Goal: Task Accomplishment & Management: Complete application form

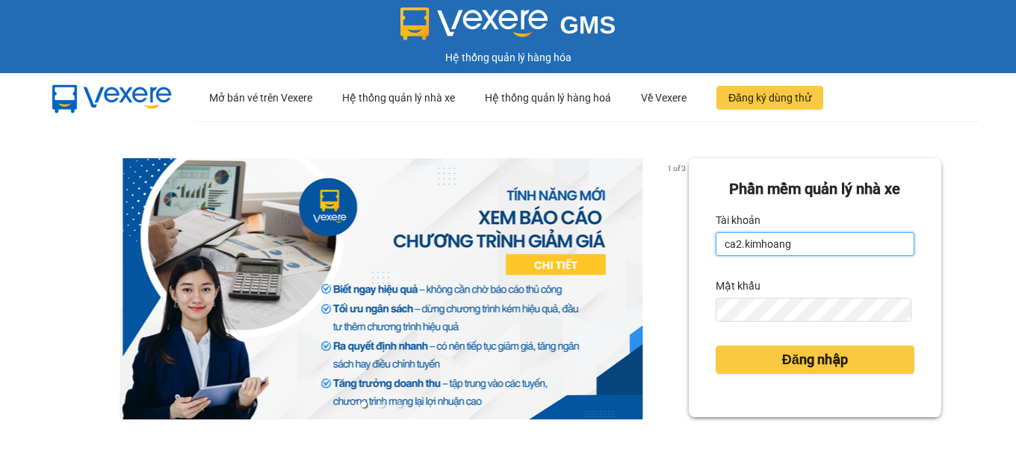
click at [798, 244] on input "ca2.kimhoang" at bounding box center [815, 244] width 199 height 24
type input "c"
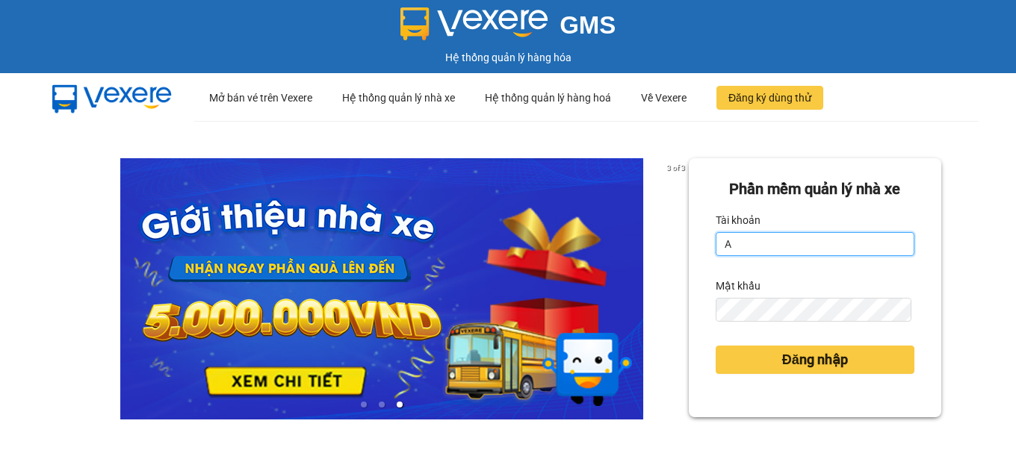
type input "antravinh.kimhoang"
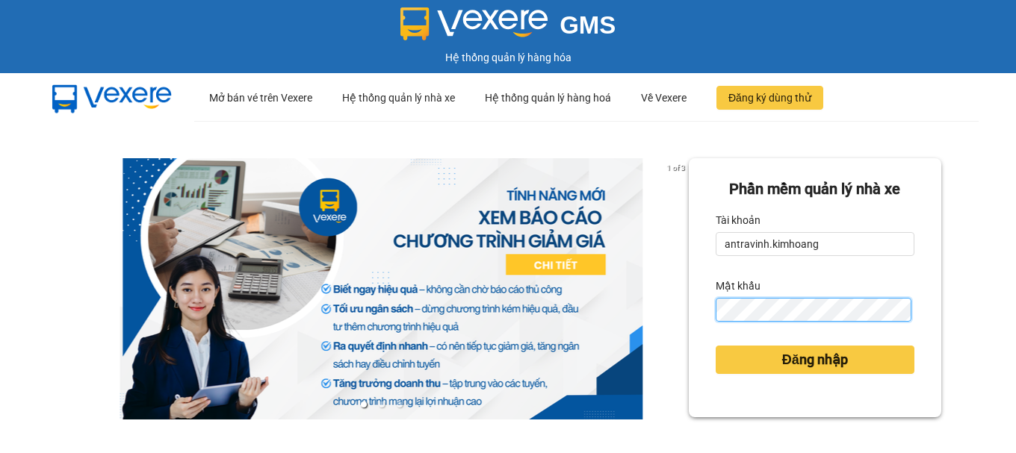
click at [716, 346] on button "Đăng nhập" at bounding box center [815, 360] width 199 height 28
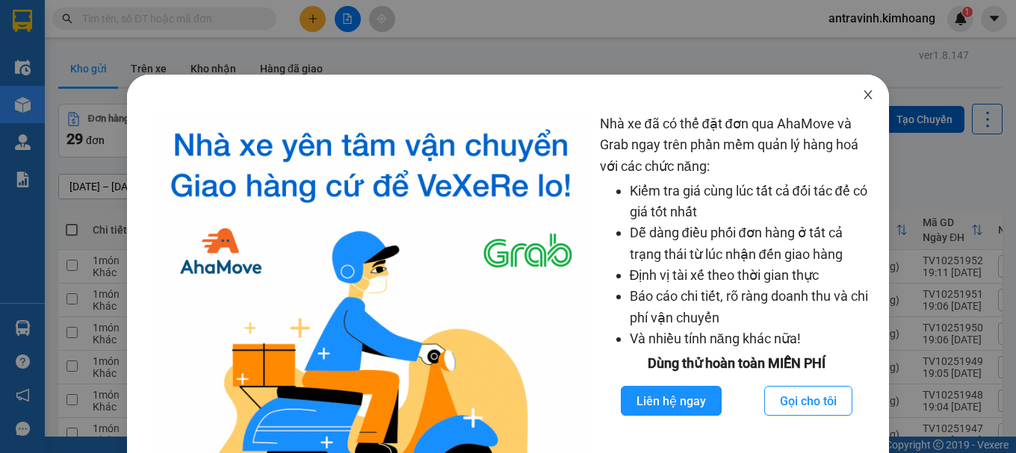
click at [862, 93] on icon "close" at bounding box center [868, 95] width 12 height 12
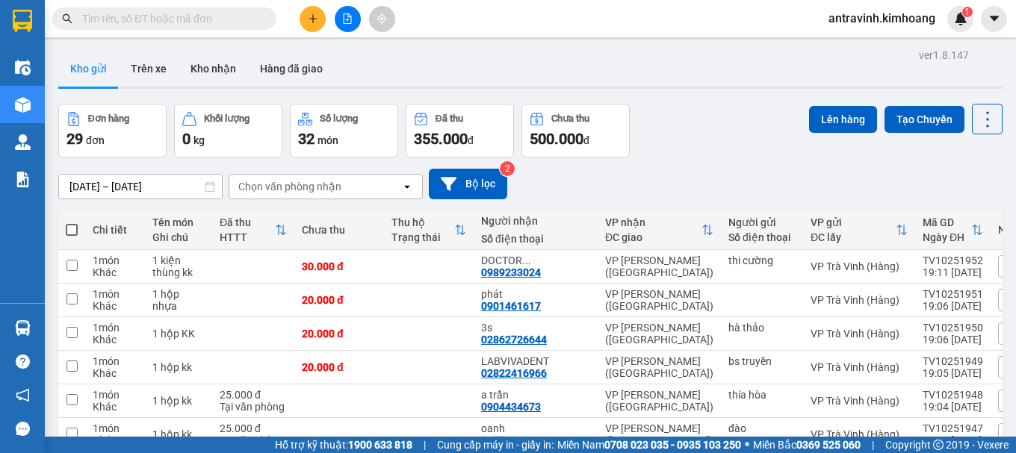
click at [175, 20] on input "text" at bounding box center [170, 18] width 176 height 16
click at [313, 20] on icon "plus" at bounding box center [313, 18] width 10 height 10
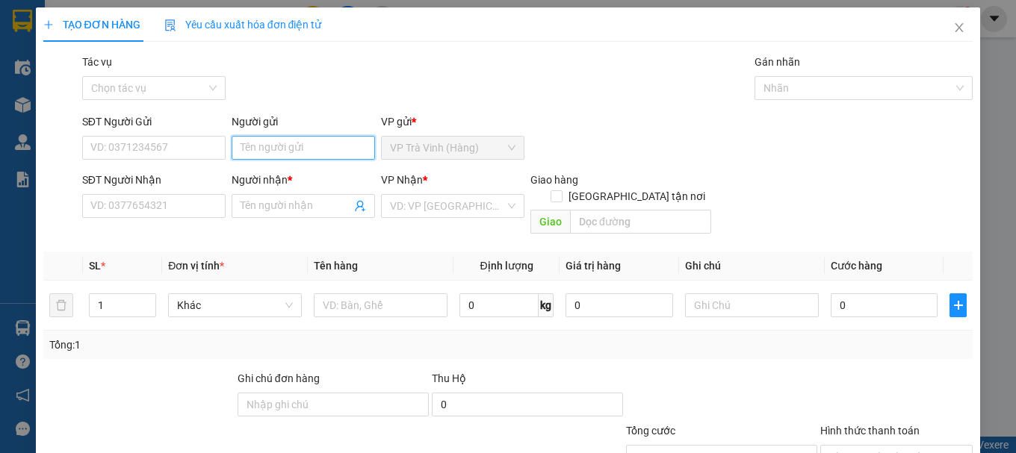
click at [311, 147] on input "Người gửi" at bounding box center [303, 148] width 143 height 24
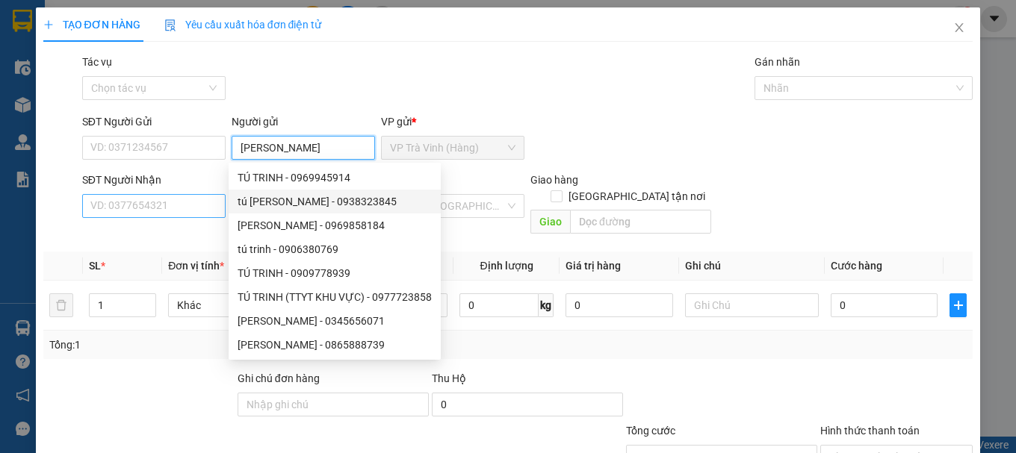
type input "[PERSON_NAME]"
click at [183, 206] on input "SĐT Người Nhận" at bounding box center [153, 206] width 143 height 24
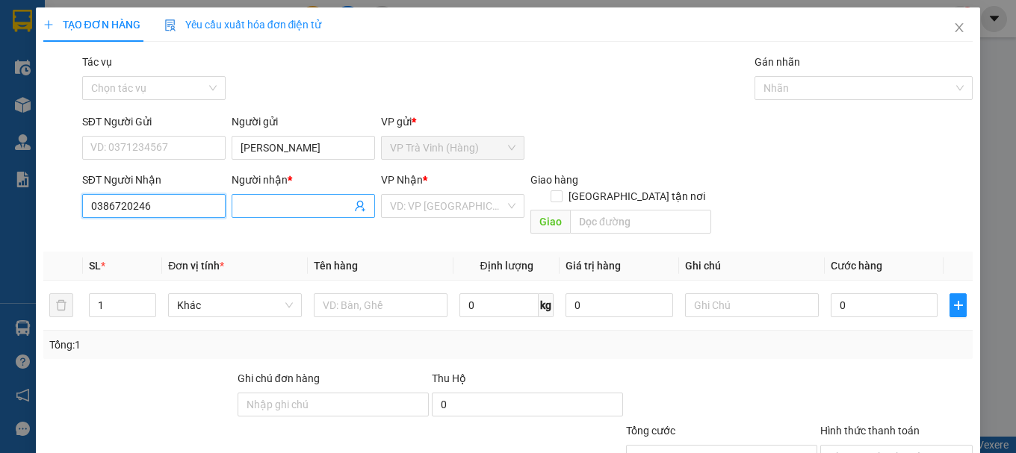
type input "0386720246"
click at [252, 202] on input "Người nhận *" at bounding box center [296, 206] width 111 height 16
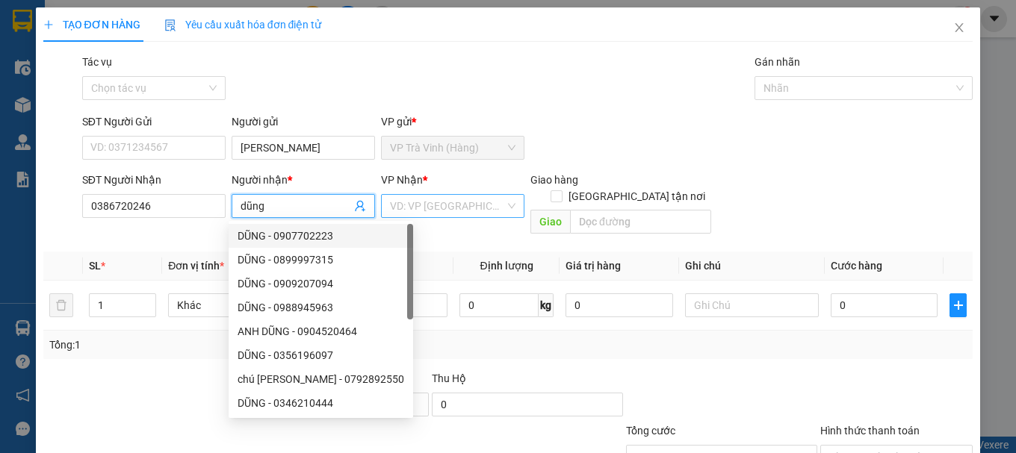
type input "dũng"
click at [405, 202] on input "search" at bounding box center [447, 206] width 115 height 22
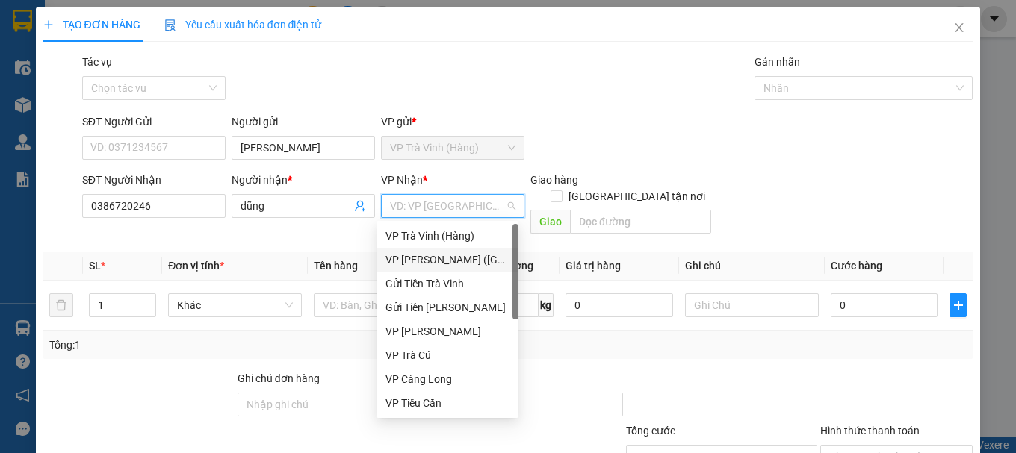
click at [424, 262] on div "VP [PERSON_NAME] ([GEOGRAPHIC_DATA])" at bounding box center [447, 260] width 124 height 16
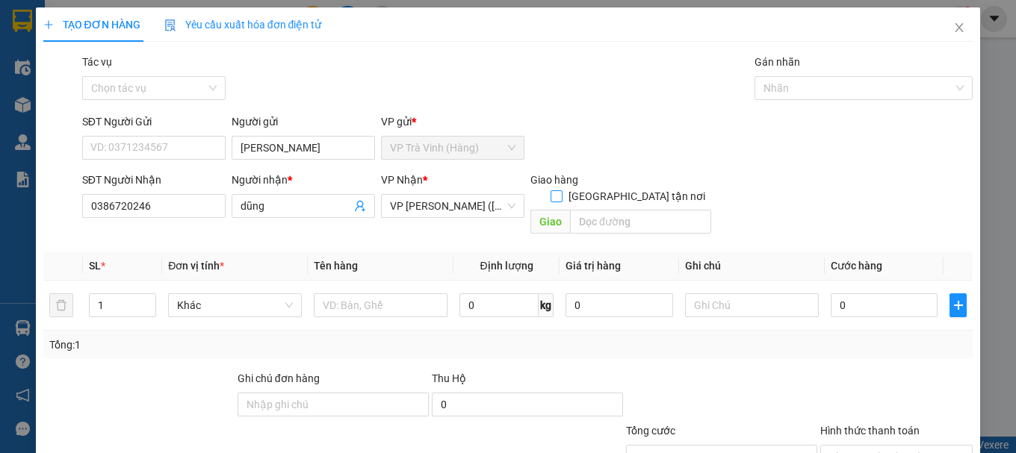
click at [561, 190] on input "[GEOGRAPHIC_DATA] tận nơi" at bounding box center [556, 195] width 10 height 10
checkbox input "true"
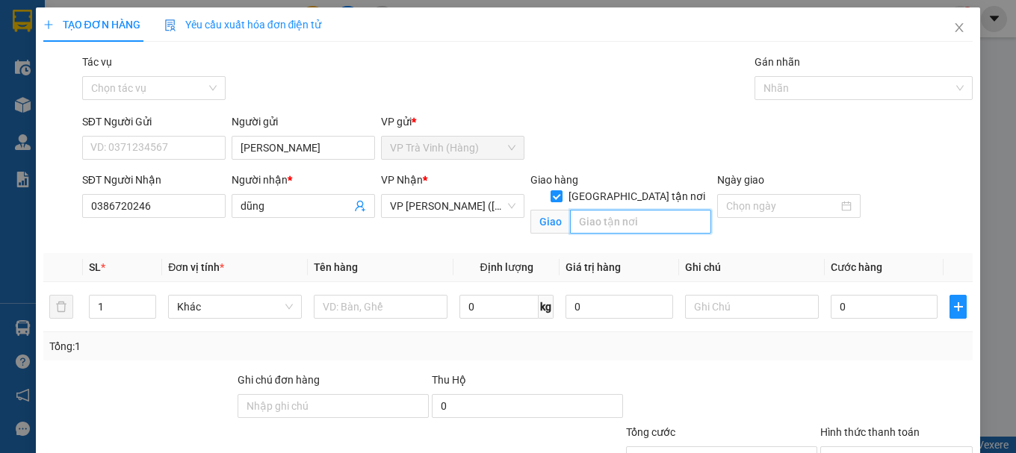
click at [598, 211] on input "text" at bounding box center [640, 222] width 141 height 24
type input "6"
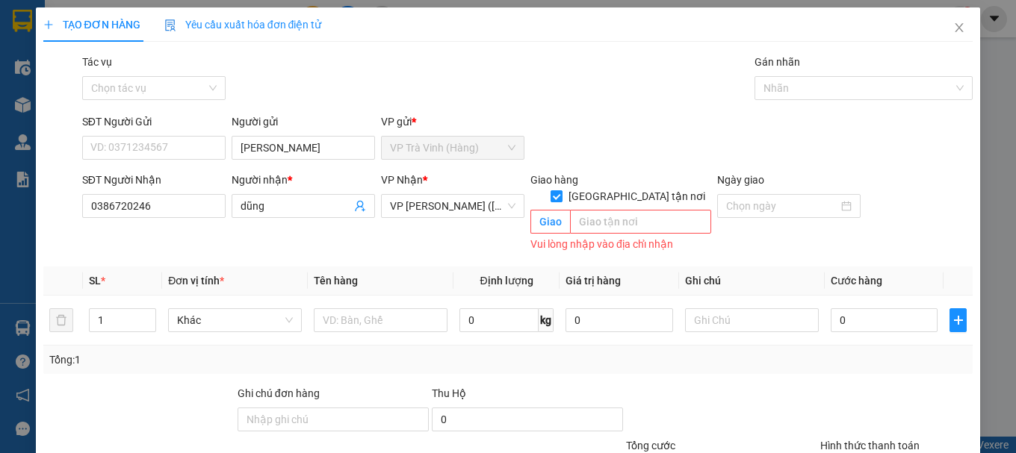
click at [561, 190] on input "[GEOGRAPHIC_DATA] tận nơi" at bounding box center [556, 195] width 10 height 10
checkbox input "false"
click at [381, 309] on input "text" at bounding box center [381, 321] width 134 height 24
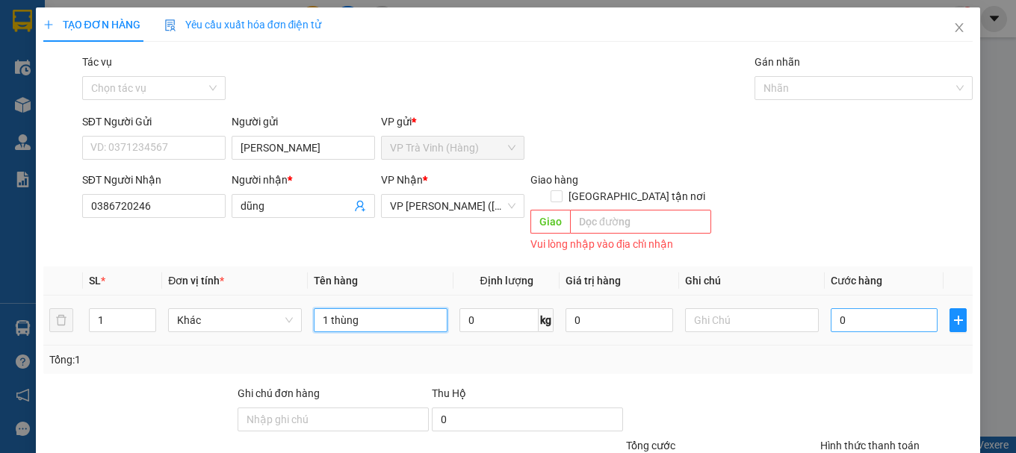
type input "1 thùng"
click at [849, 312] on input "0" at bounding box center [885, 321] width 108 height 24
type input "3"
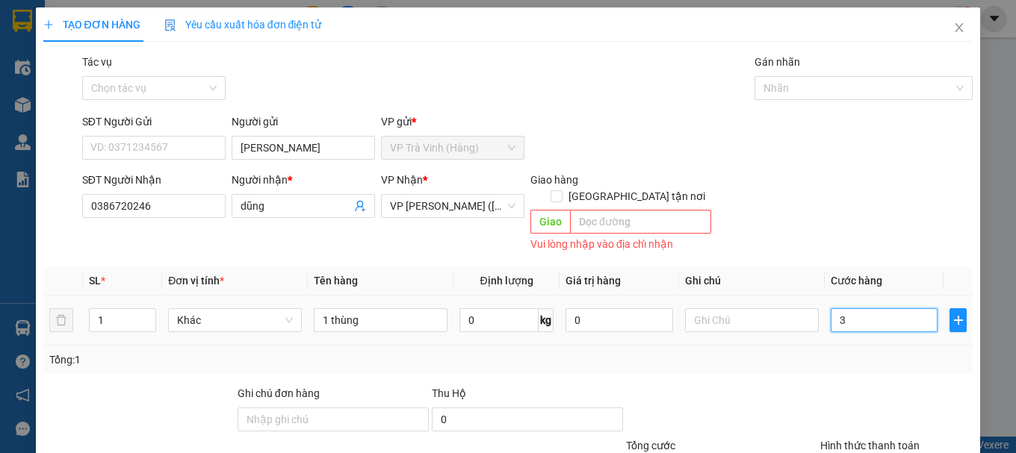
type input "35"
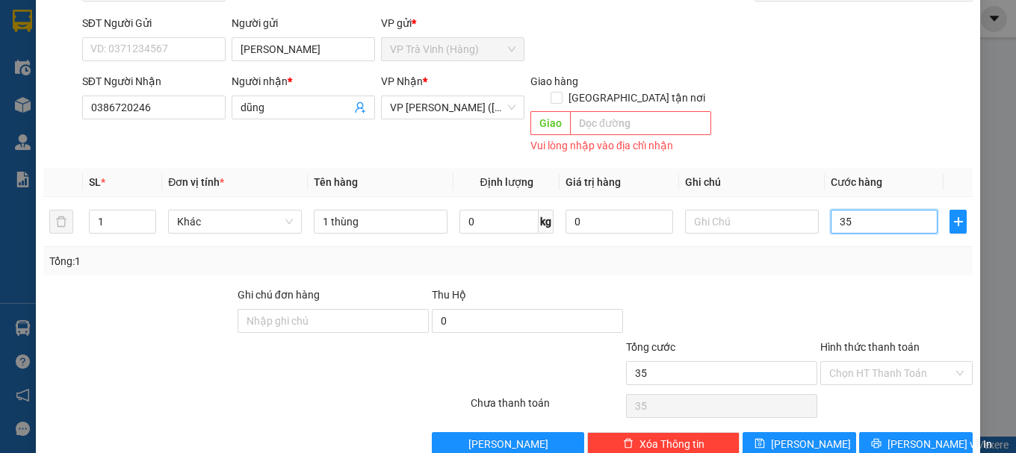
scroll to position [114, 0]
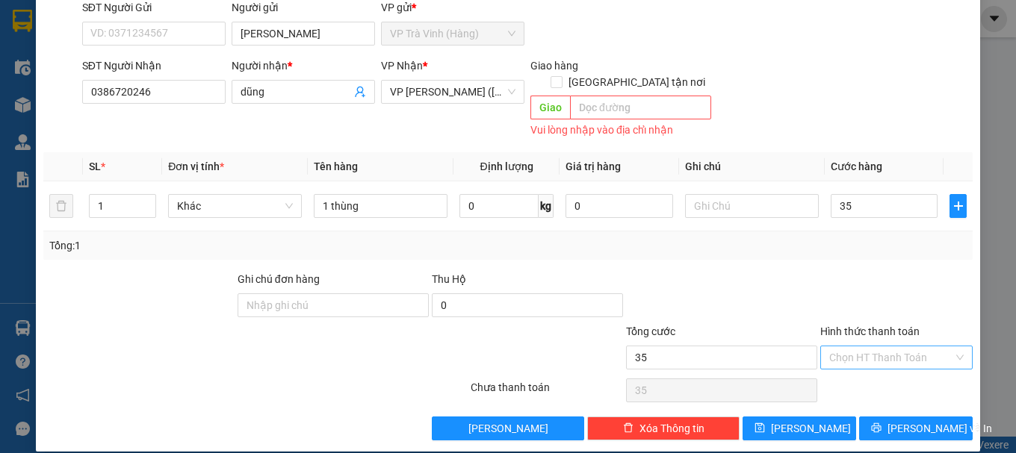
type input "35.000"
click at [899, 347] on input "Hình thức thanh toán" at bounding box center [891, 358] width 124 height 22
click at [905, 376] on div "Tại văn phòng" at bounding box center [887, 371] width 133 height 16
type input "0"
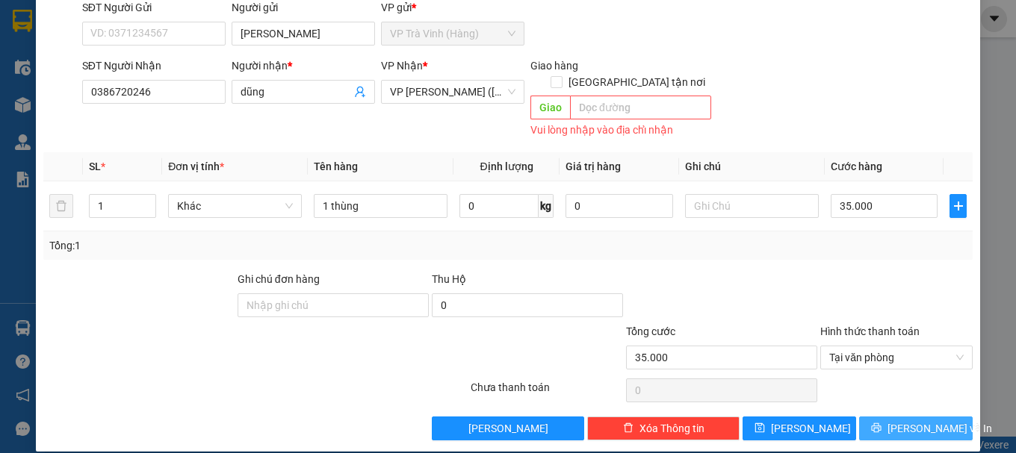
click at [912, 421] on span "[PERSON_NAME] và In" at bounding box center [939, 429] width 105 height 16
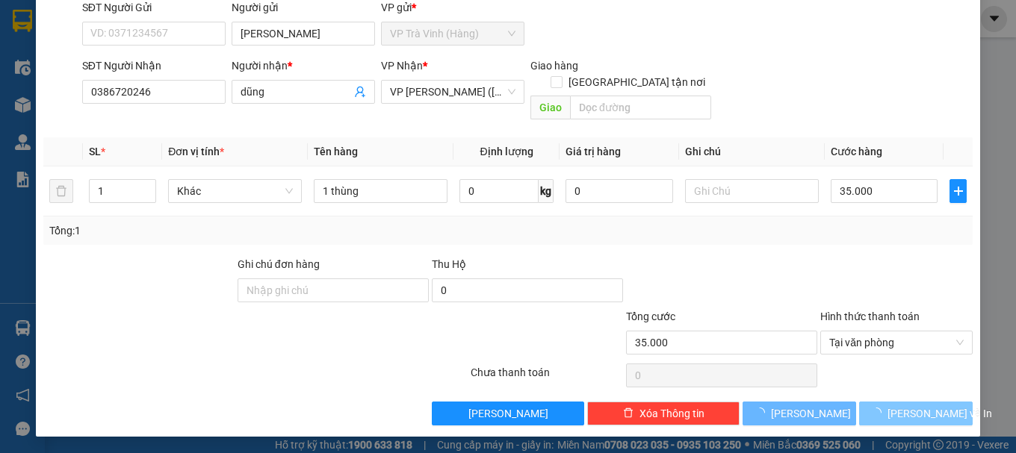
scroll to position [99, 0]
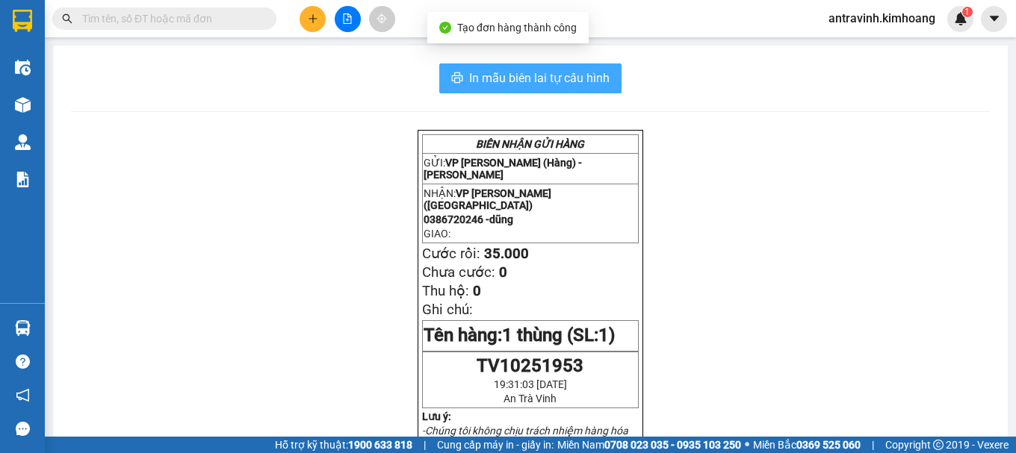
click at [580, 72] on span "In mẫu biên lai tự cấu hình" at bounding box center [539, 78] width 140 height 19
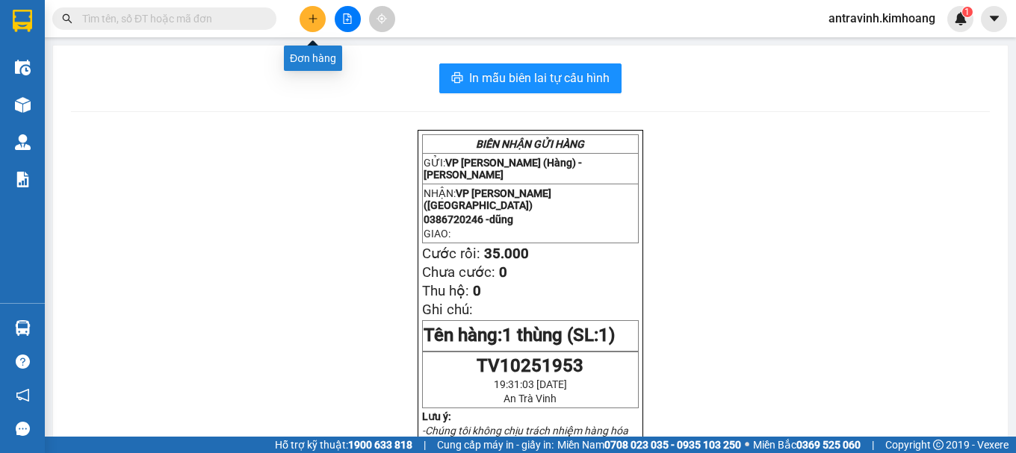
click at [312, 25] on button at bounding box center [313, 19] width 26 height 26
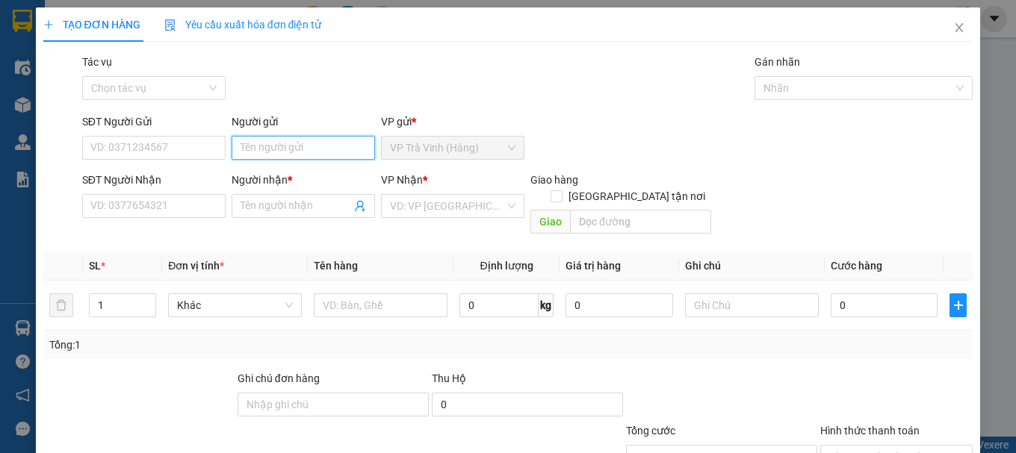
click at [334, 151] on input "Người gửi" at bounding box center [303, 148] width 143 height 24
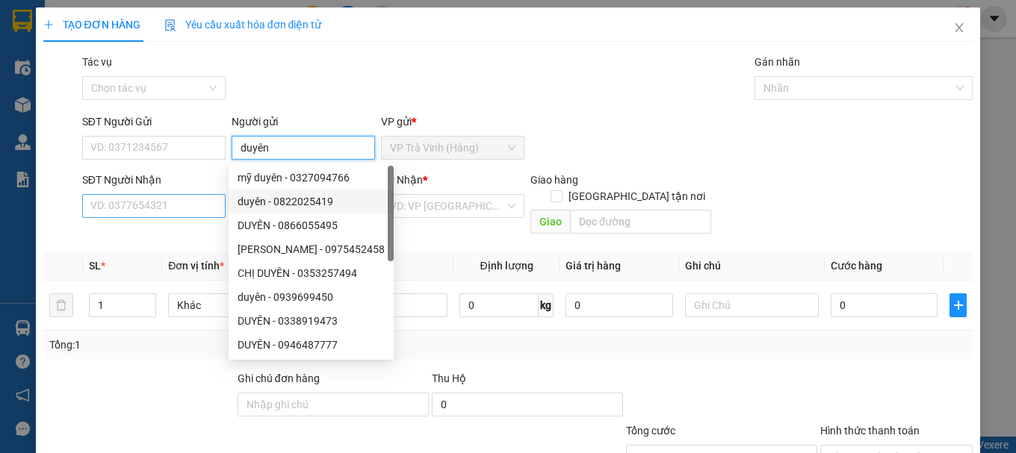
type input "duyên"
click at [205, 211] on input "SĐT Người Nhận" at bounding box center [153, 206] width 143 height 24
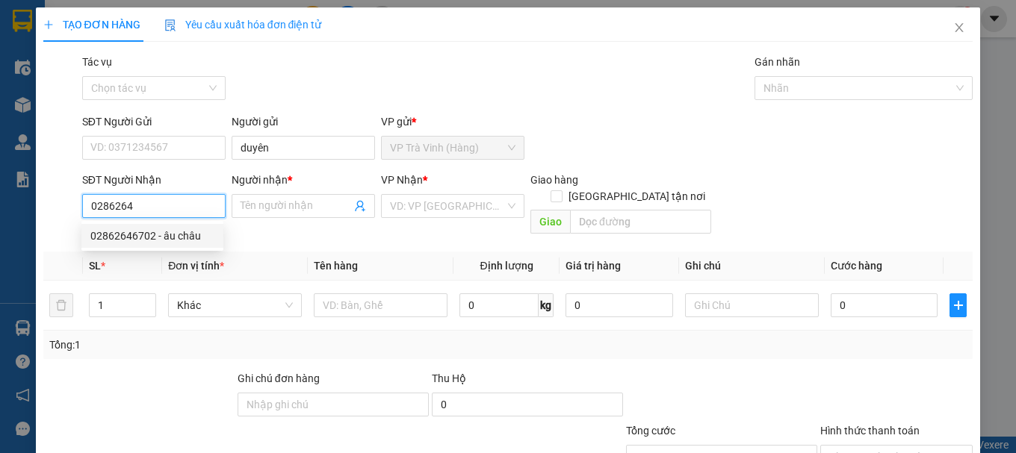
click at [205, 239] on div "02862646702 - âu châu" at bounding box center [152, 236] width 124 height 16
type input "02862646702"
type input "âu châu"
type input "20.000"
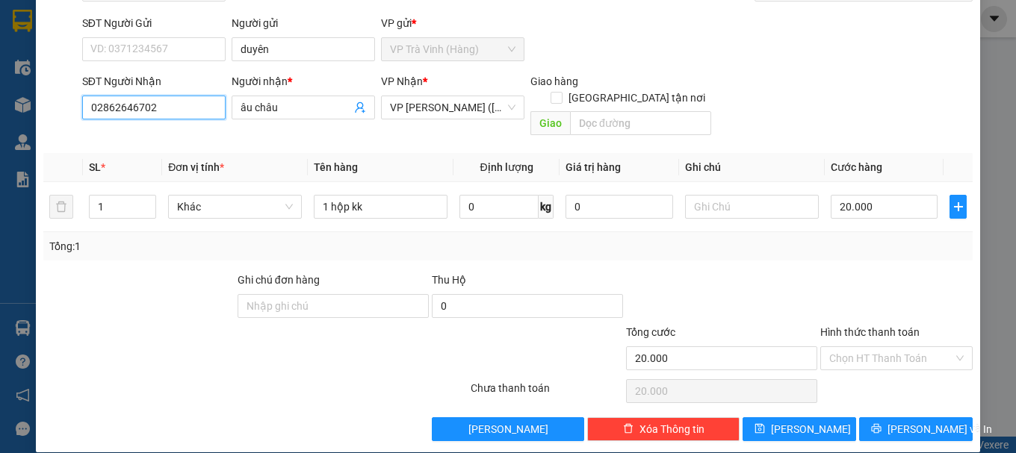
scroll to position [99, 0]
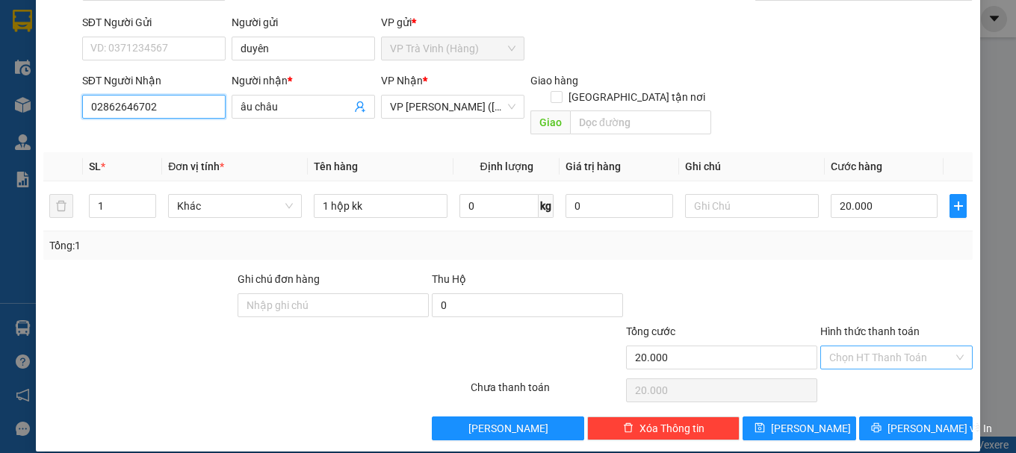
type input "02862646702"
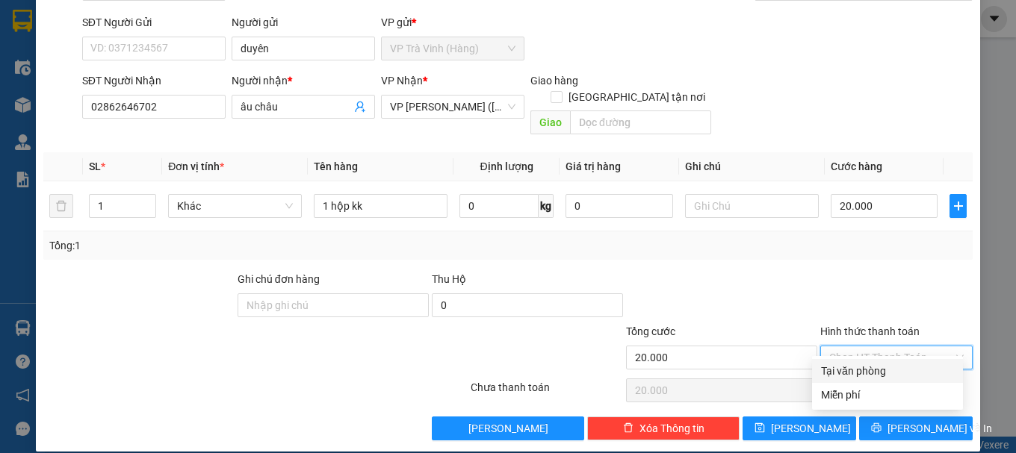
click at [872, 347] on input "Hình thức thanh toán" at bounding box center [891, 358] width 124 height 22
click at [876, 370] on div "Tại văn phòng" at bounding box center [887, 371] width 133 height 16
type input "0"
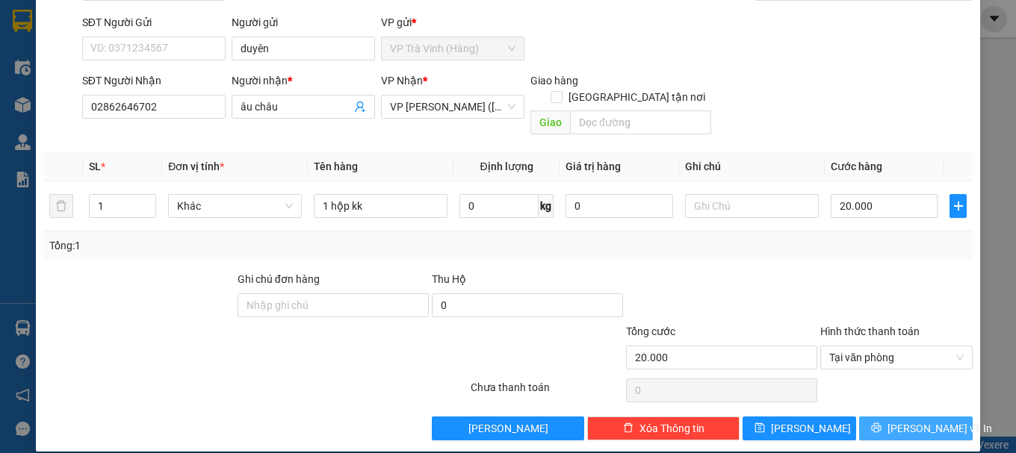
click at [892, 417] on button "[PERSON_NAME] và In" at bounding box center [916, 429] width 114 height 24
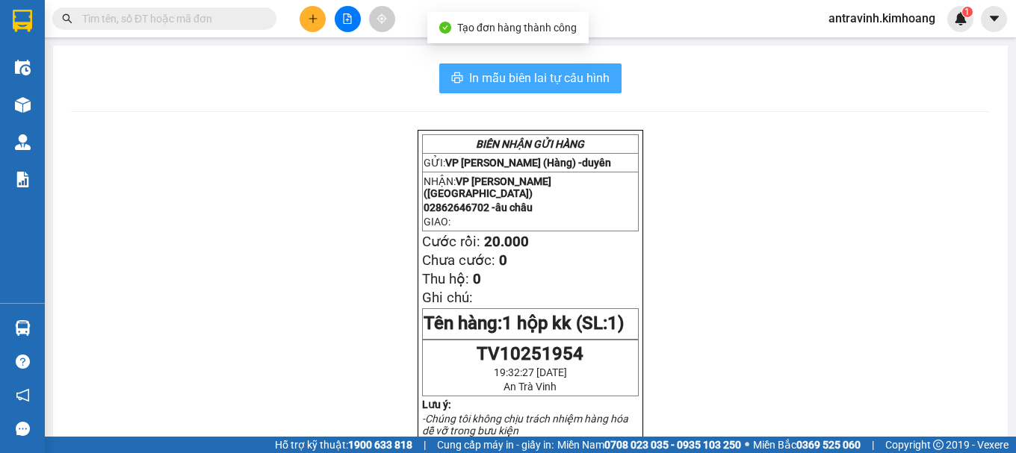
click at [578, 84] on span "In mẫu biên lai tự cấu hình" at bounding box center [539, 78] width 140 height 19
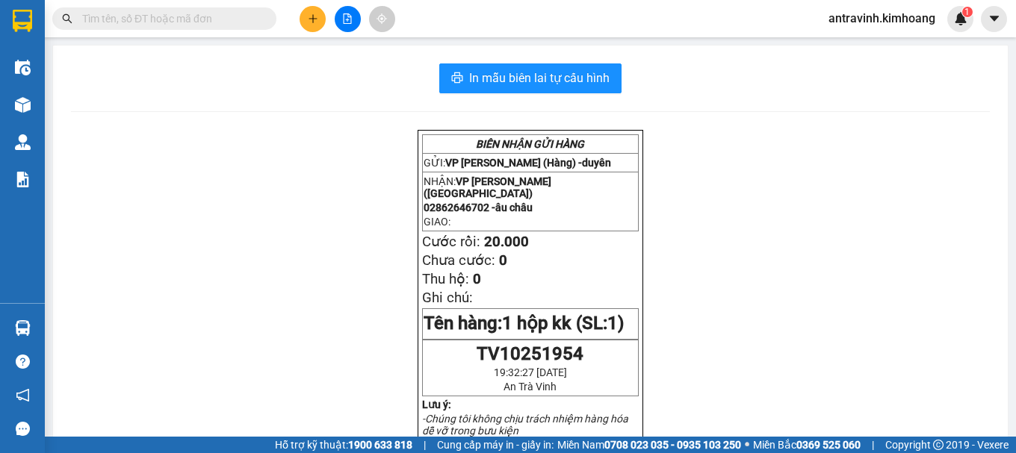
click at [192, 19] on input "text" at bounding box center [170, 18] width 176 height 16
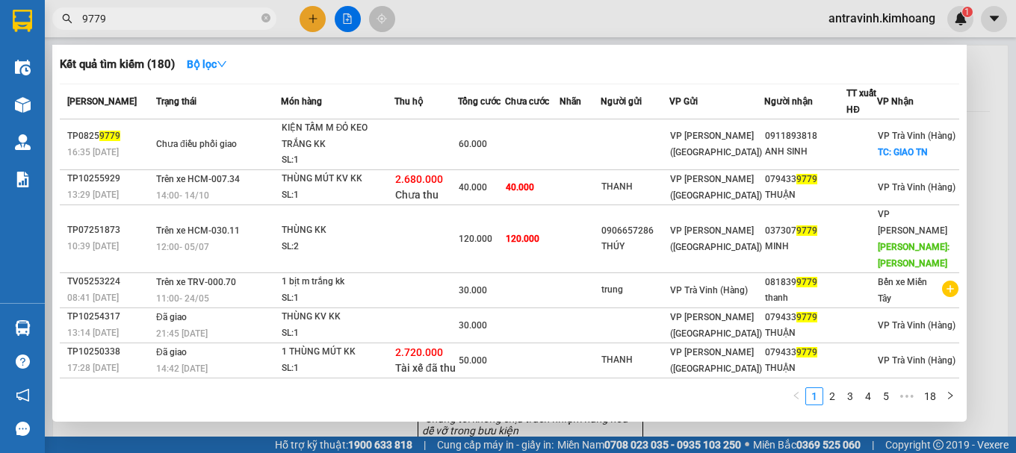
type input "9779"
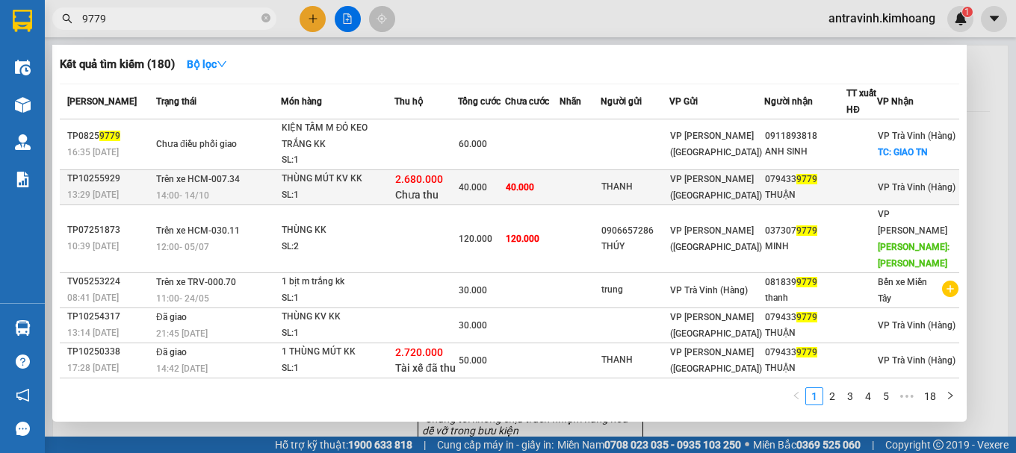
click at [456, 177] on div "2.680.000 Chưa thu" at bounding box center [426, 187] width 62 height 31
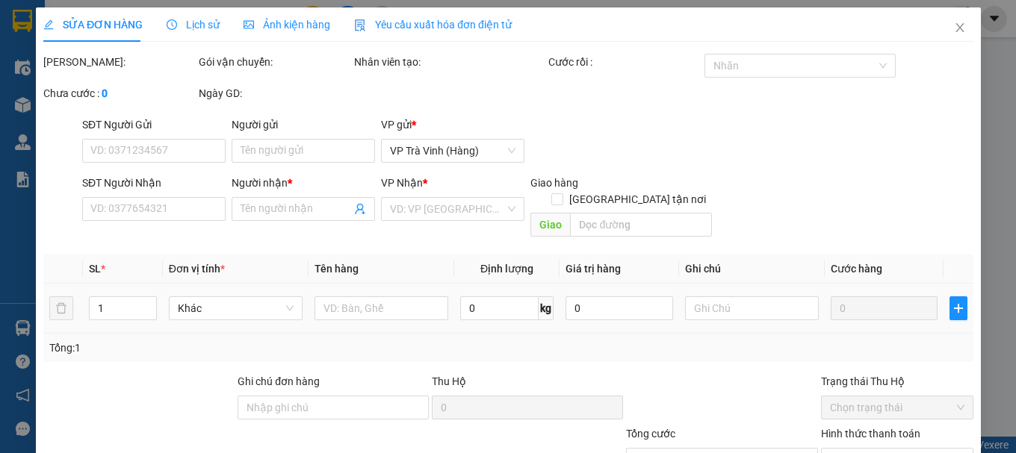
type input "THANH"
type input "0794339779"
type input "THUẬN"
type input "2.680.000"
type input "40.000"
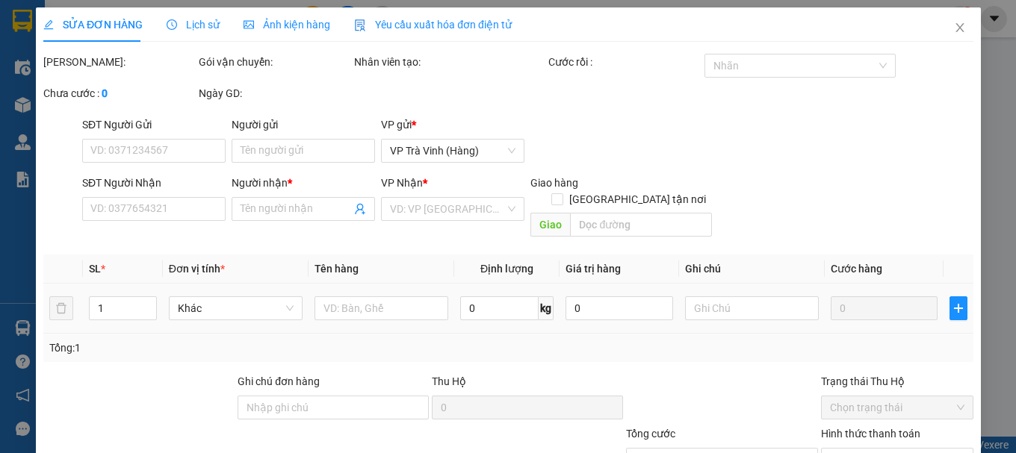
type input "40.000"
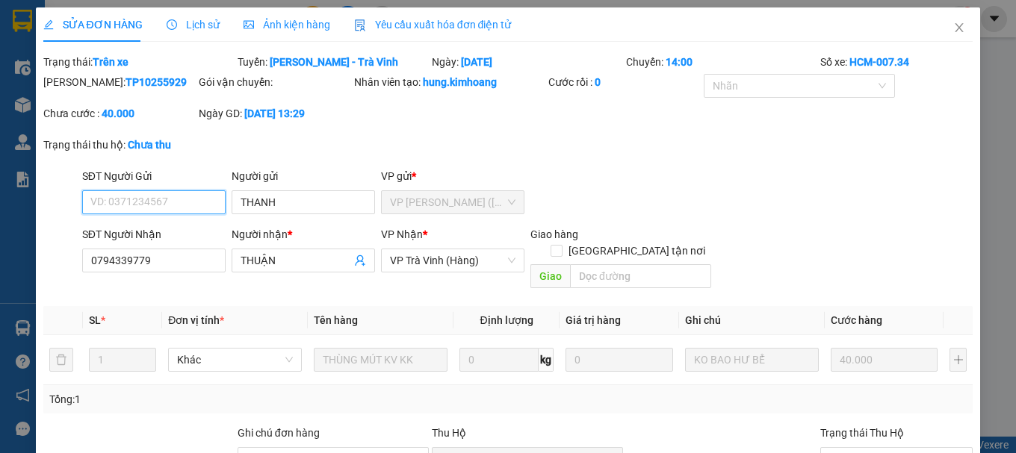
scroll to position [102, 0]
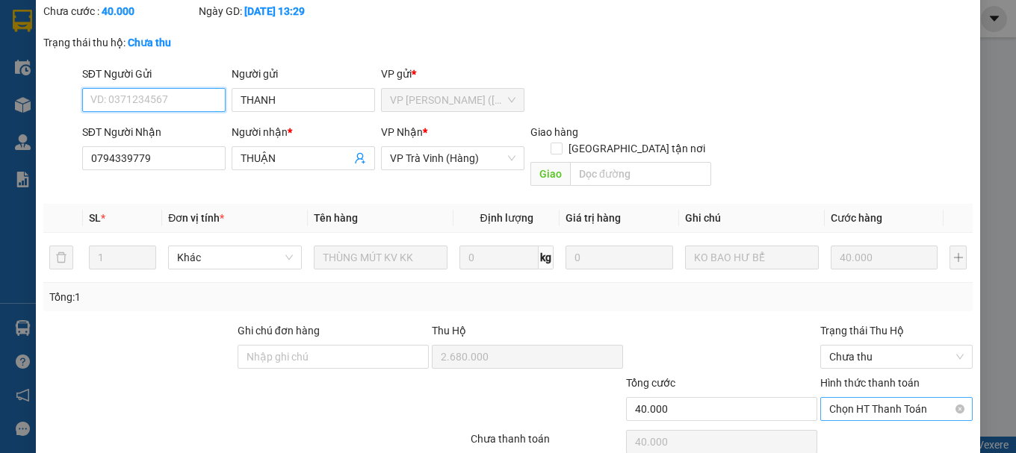
click at [876, 398] on span "Chọn HT Thanh Toán" at bounding box center [896, 409] width 134 height 22
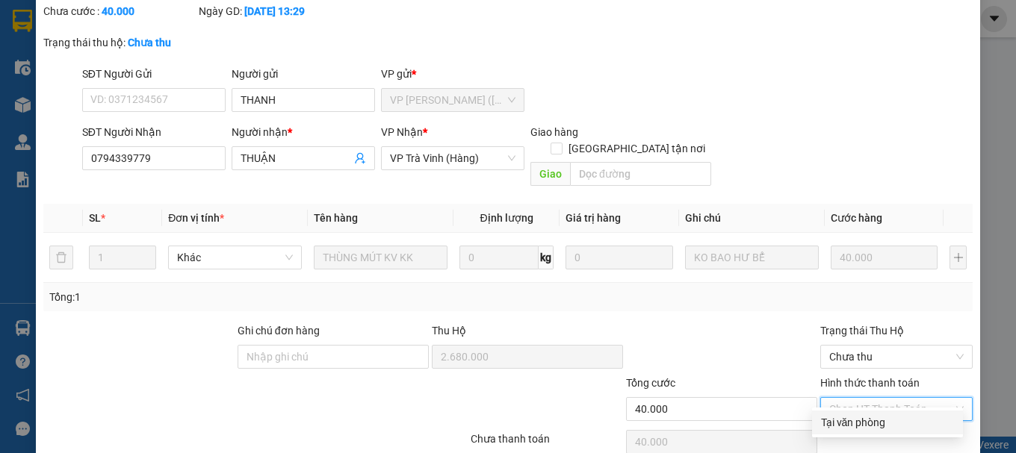
scroll to position [0, 0]
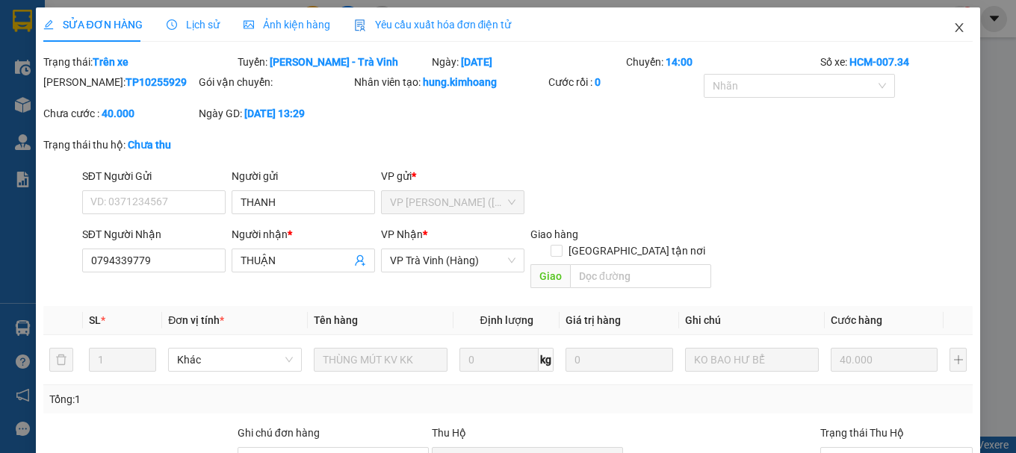
click at [953, 29] on icon "close" at bounding box center [959, 28] width 12 height 12
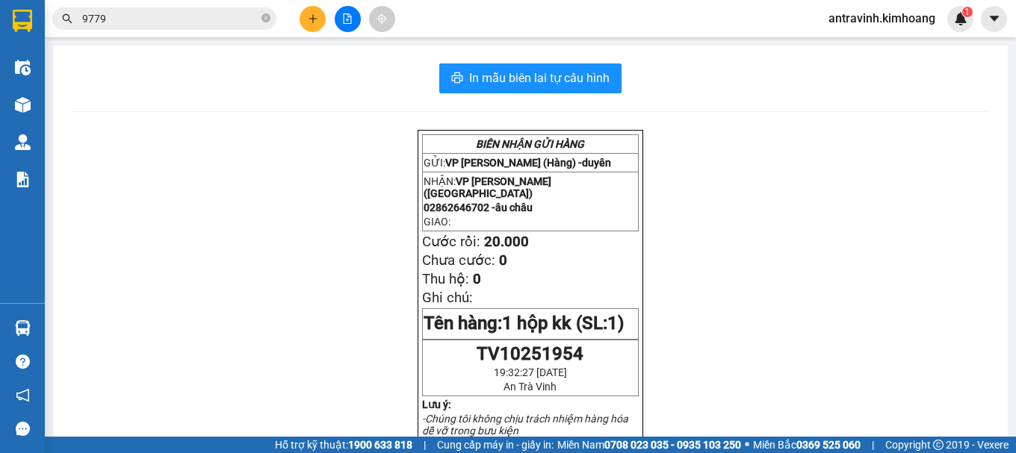
click at [304, 22] on button at bounding box center [313, 19] width 26 height 26
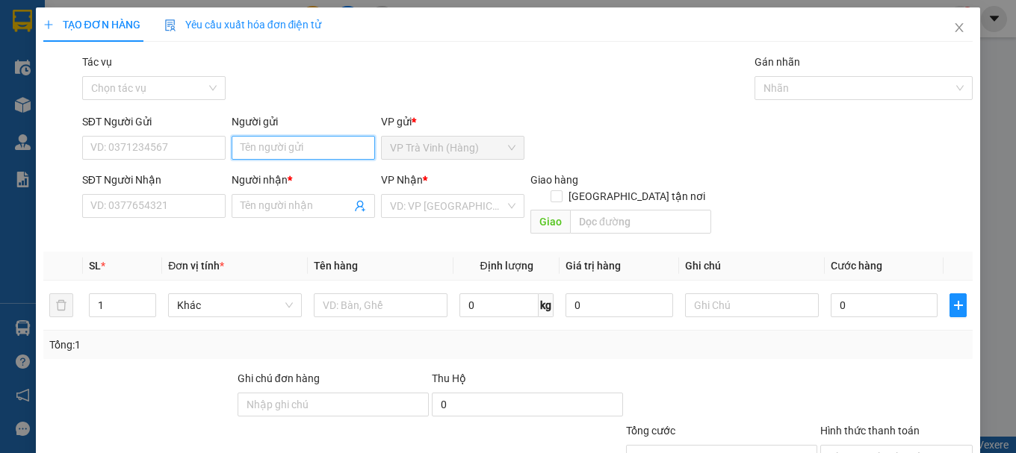
click at [310, 143] on input "Người gửi" at bounding box center [303, 148] width 143 height 24
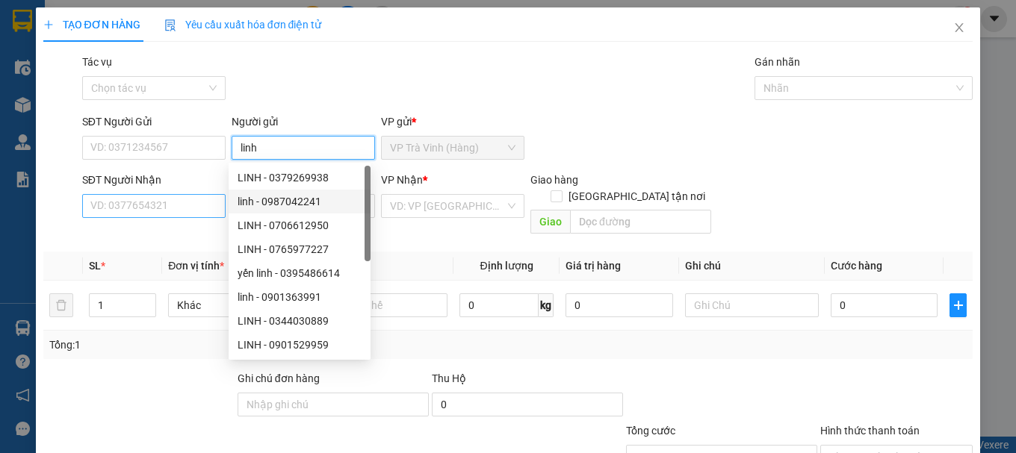
type input "linh"
click at [181, 210] on input "SĐT Người Nhận" at bounding box center [153, 206] width 143 height 24
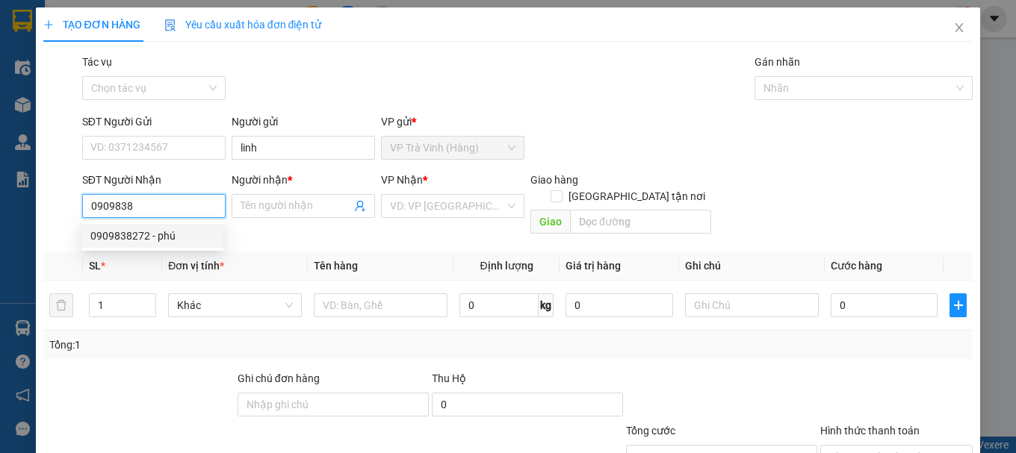
click at [158, 241] on div "0909838272 - phú" at bounding box center [152, 236] width 124 height 16
type input "0909838272"
type input "phú"
type input "30.000"
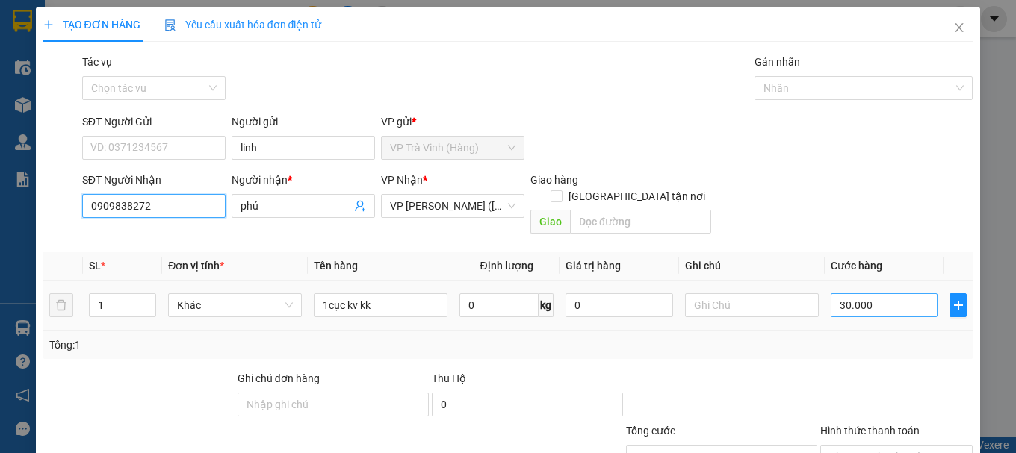
type input "0909838272"
click at [893, 294] on input "30.000" at bounding box center [885, 306] width 108 height 24
type input "2"
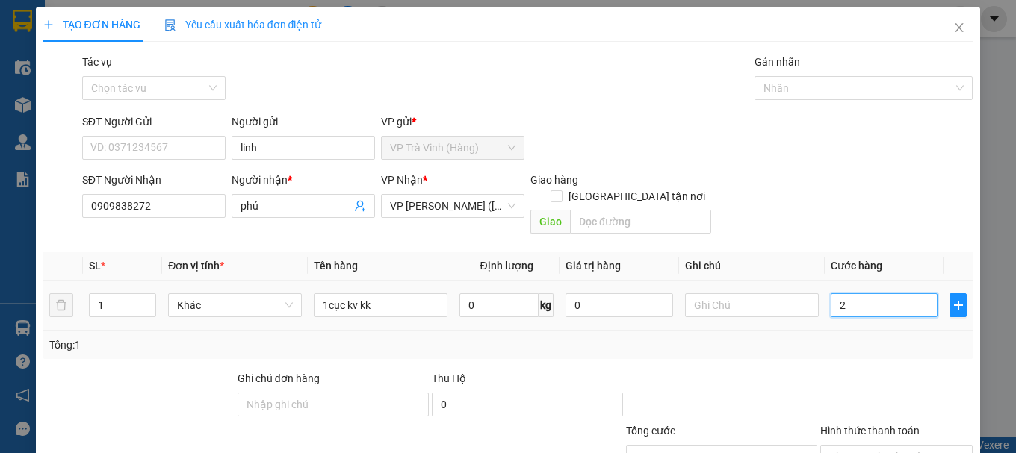
type input "25"
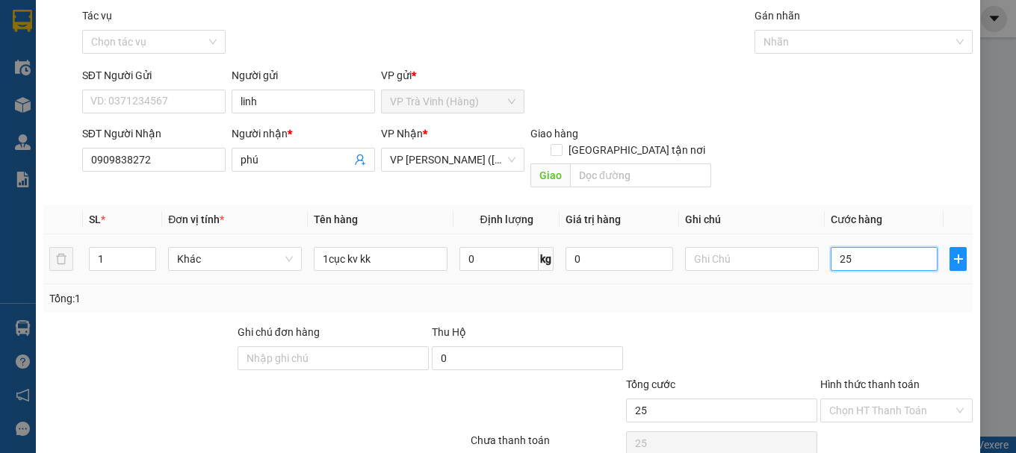
scroll to position [99, 0]
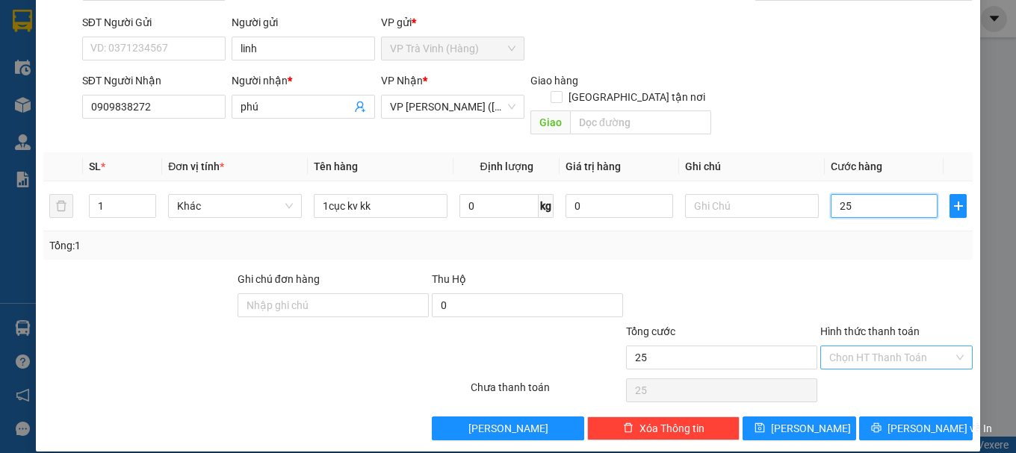
type input "25"
type input "25.000"
click at [893, 347] on input "Hình thức thanh toán" at bounding box center [891, 358] width 124 height 22
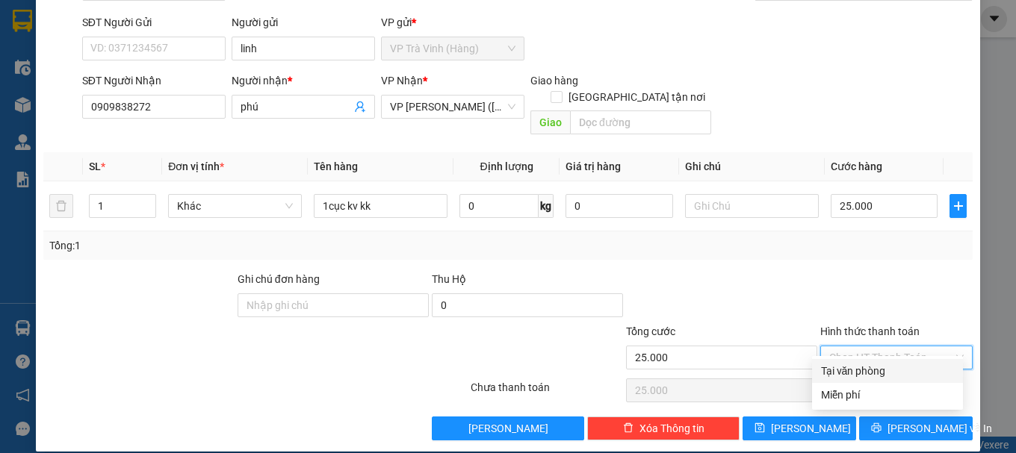
click at [895, 366] on div "Tại văn phòng" at bounding box center [887, 371] width 133 height 16
type input "0"
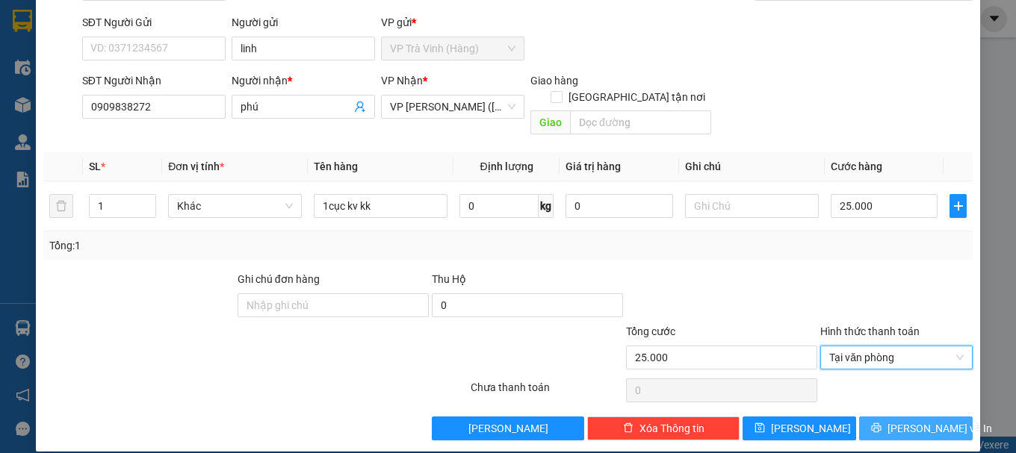
click at [920, 421] on span "[PERSON_NAME] và In" at bounding box center [939, 429] width 105 height 16
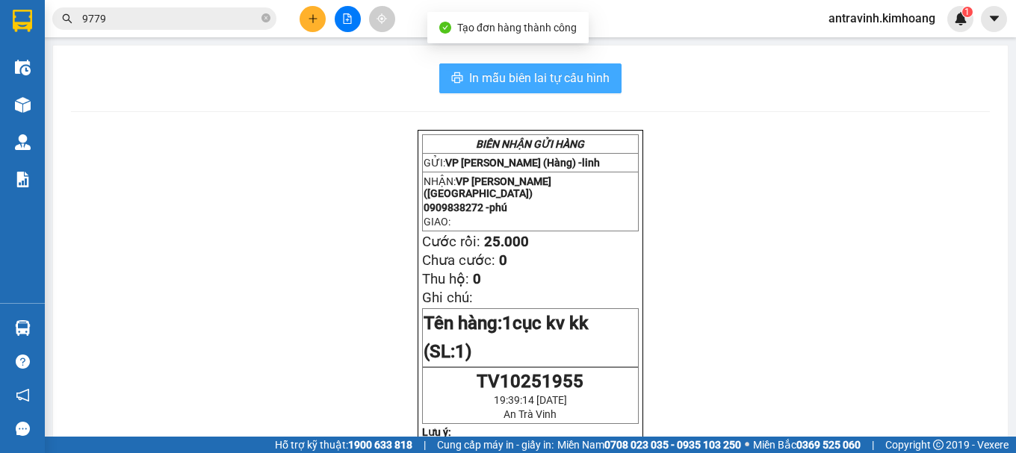
click at [576, 81] on span "In mẫu biên lai tự cấu hình" at bounding box center [539, 78] width 140 height 19
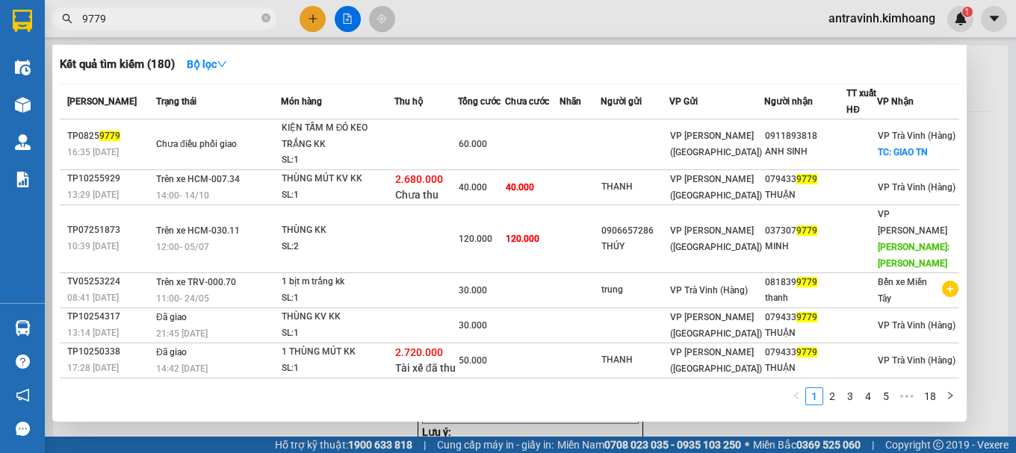
click at [197, 17] on input "9779" at bounding box center [170, 18] width 176 height 16
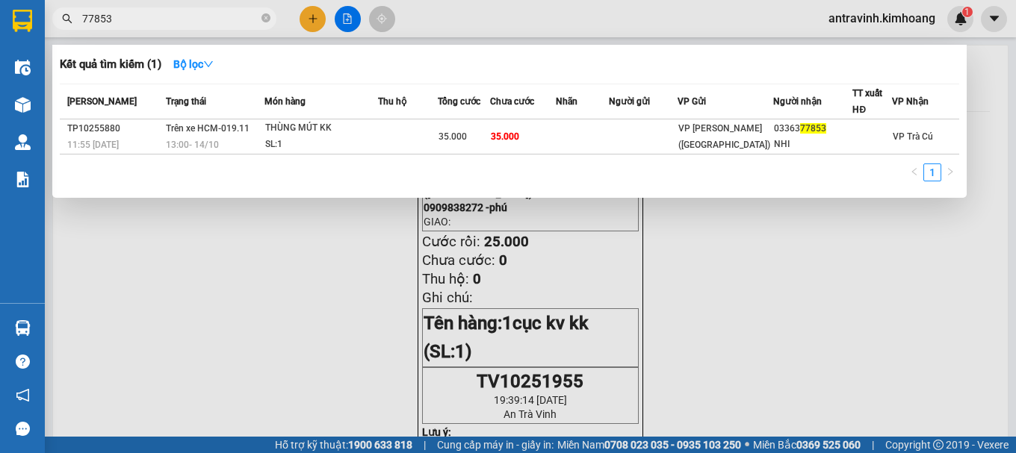
type input "77853"
click at [314, 16] on div at bounding box center [508, 226] width 1016 height 453
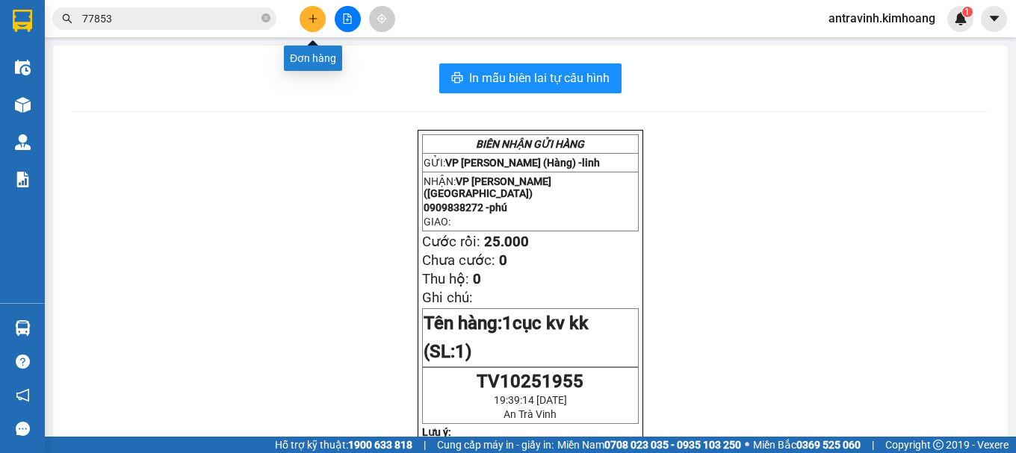
click at [314, 16] on icon "plus" at bounding box center [313, 18] width 10 height 10
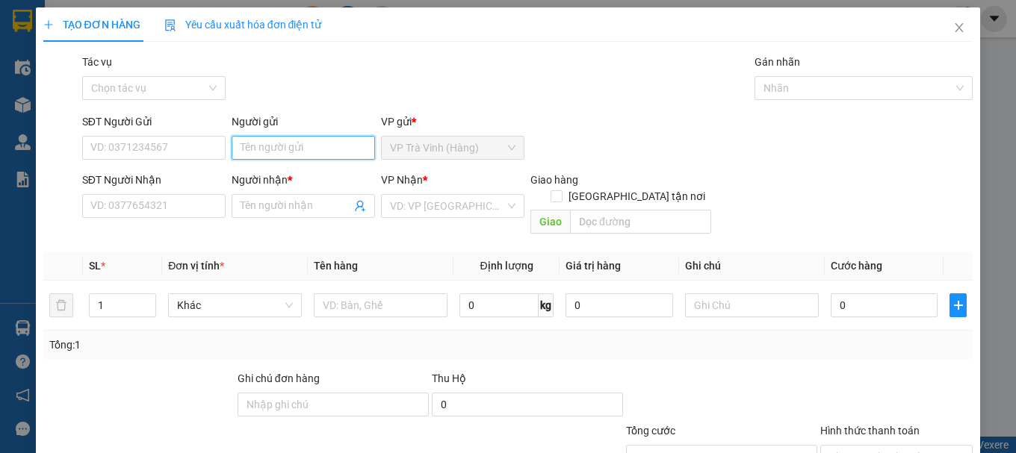
click at [332, 148] on input "Người gửi" at bounding box center [303, 148] width 143 height 24
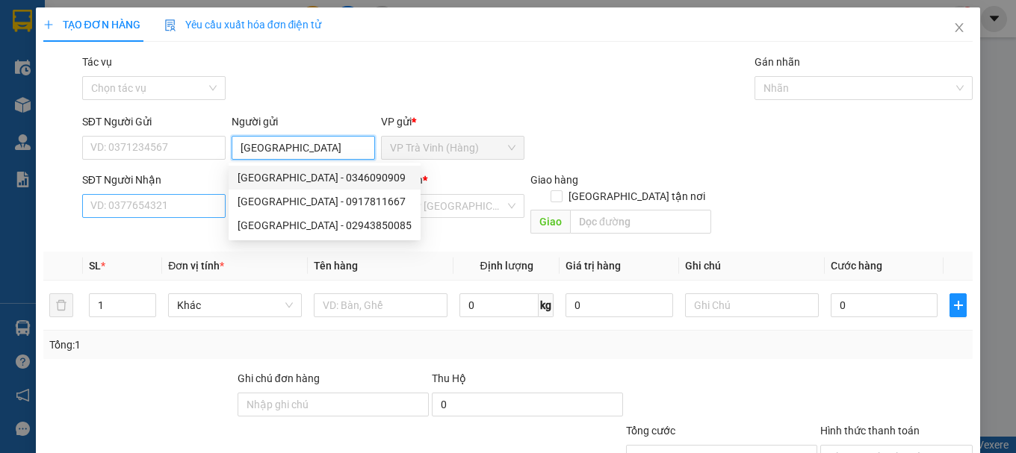
type input "[GEOGRAPHIC_DATA]"
click at [198, 200] on input "SĐT Người Nhận" at bounding box center [153, 206] width 143 height 24
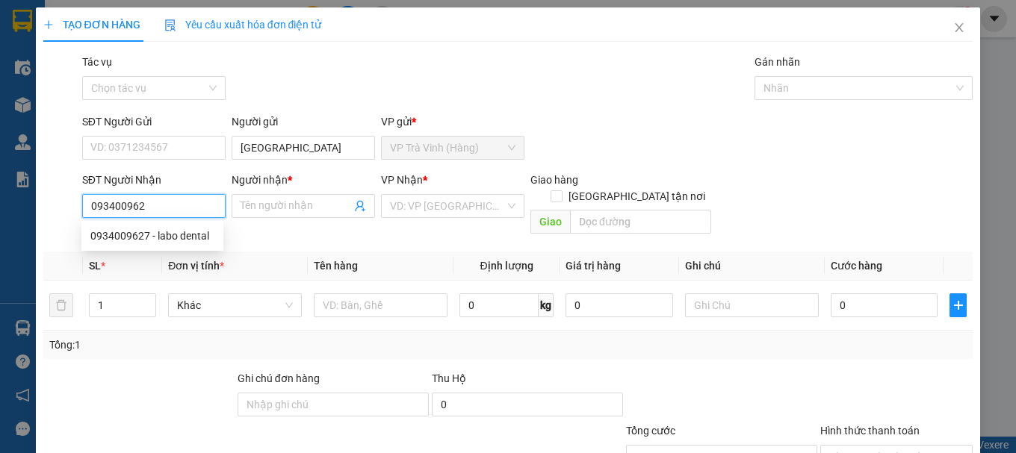
type input "0934009627"
click at [193, 241] on div "0934009627 - labo dental" at bounding box center [152, 236] width 124 height 16
type input "labo dental"
type input "20.000"
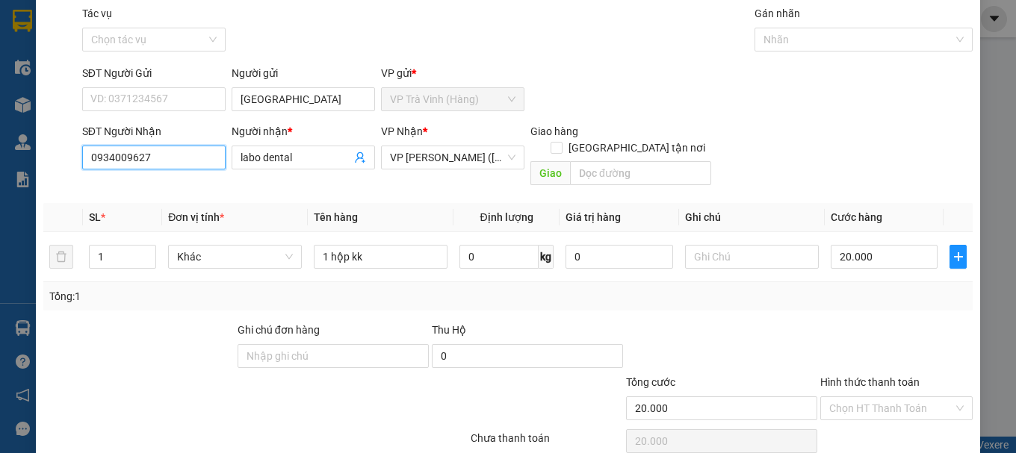
scroll to position [99, 0]
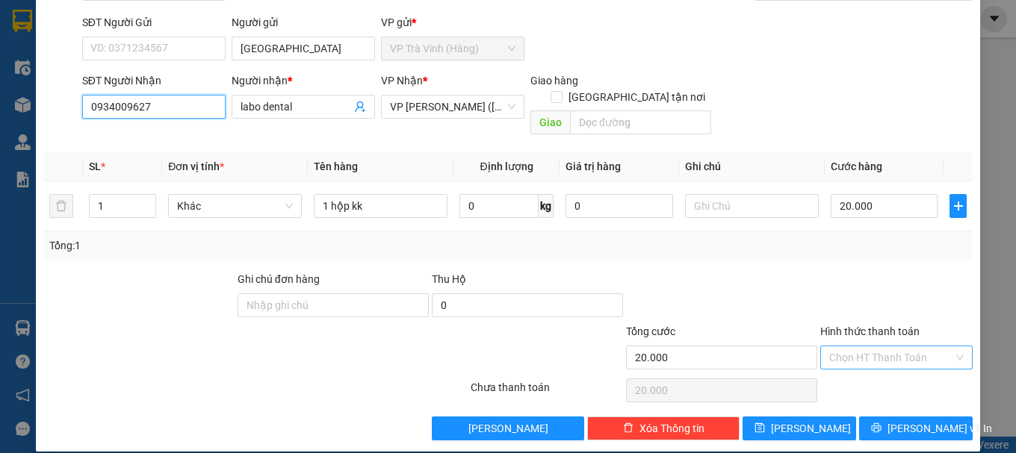
type input "0934009627"
click at [831, 347] on input "Hình thức thanh toán" at bounding box center [891, 358] width 124 height 22
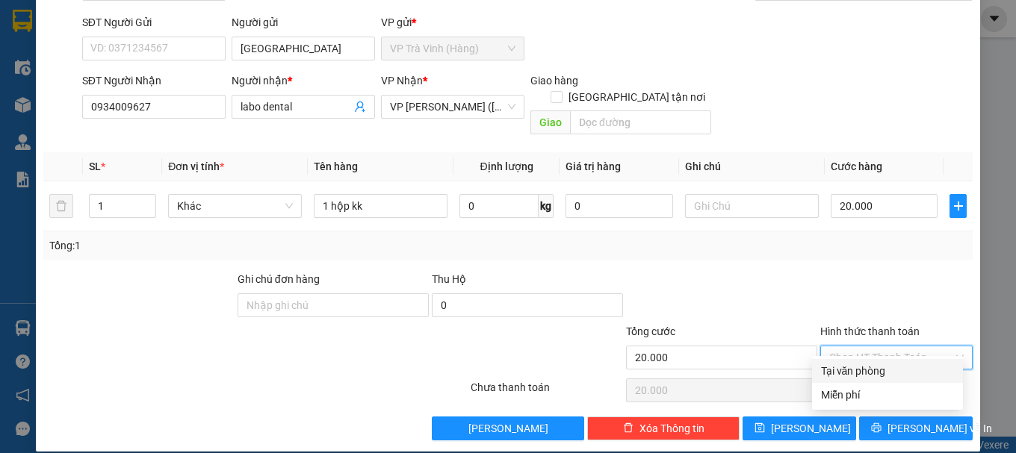
click at [843, 370] on div "Tại văn phòng" at bounding box center [887, 371] width 133 height 16
type input "0"
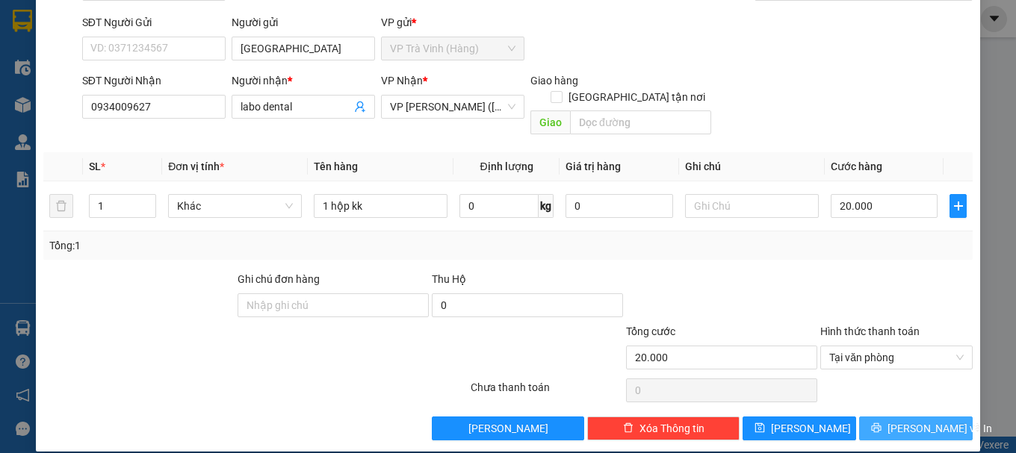
click at [882, 421] on button "[PERSON_NAME] và In" at bounding box center [916, 429] width 114 height 24
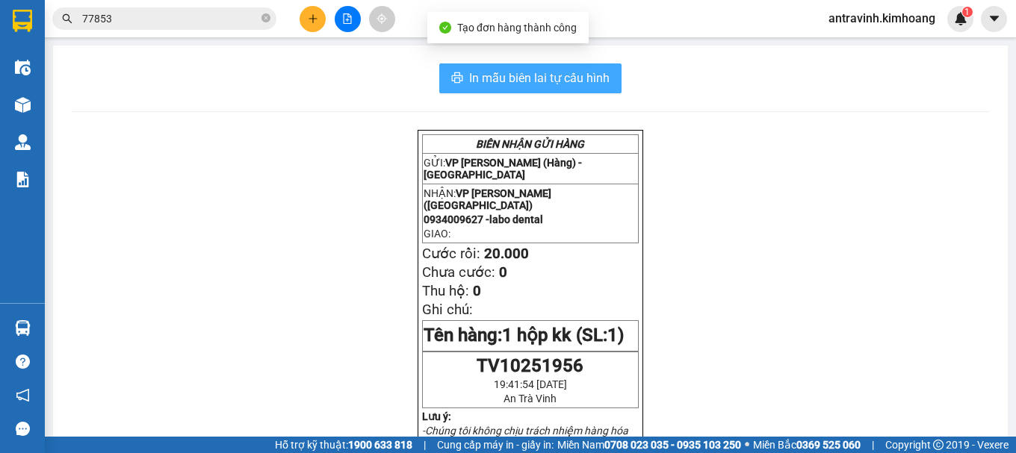
click at [588, 78] on span "In mẫu biên lai tự cấu hình" at bounding box center [539, 78] width 140 height 19
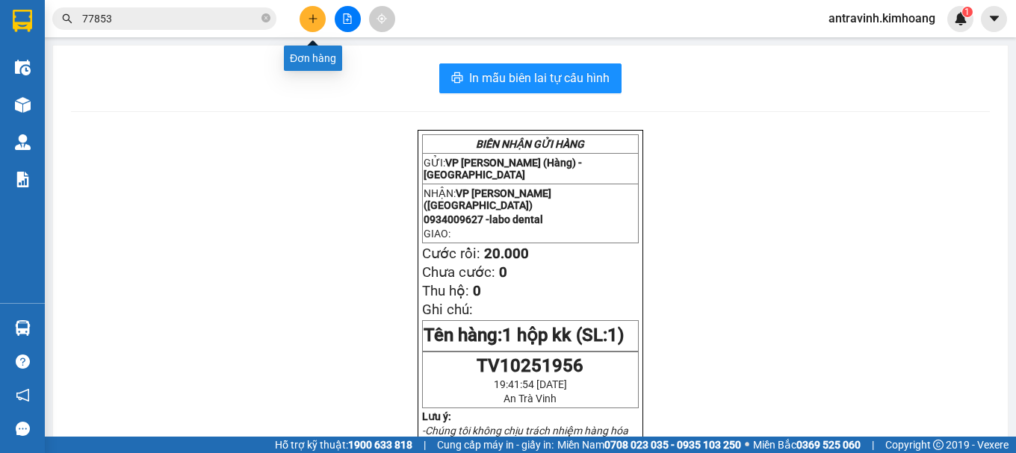
click at [303, 22] on button at bounding box center [313, 19] width 26 height 26
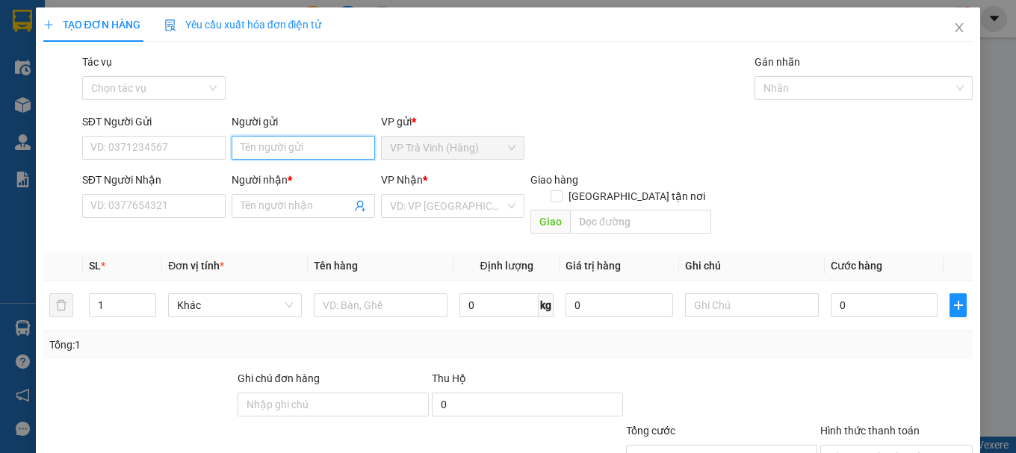
click at [300, 155] on input "Người gửi" at bounding box center [303, 148] width 143 height 24
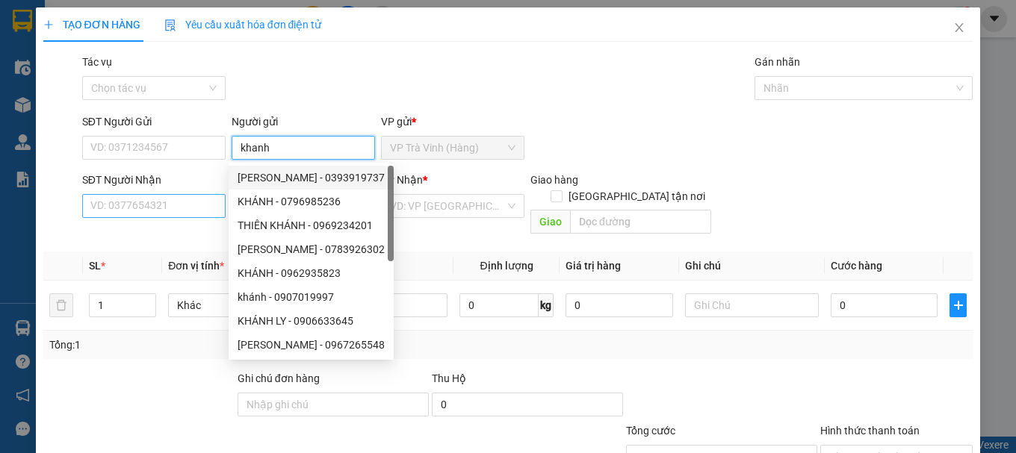
type input "khanh"
click at [181, 201] on input "SĐT Người Nhận" at bounding box center [153, 206] width 143 height 24
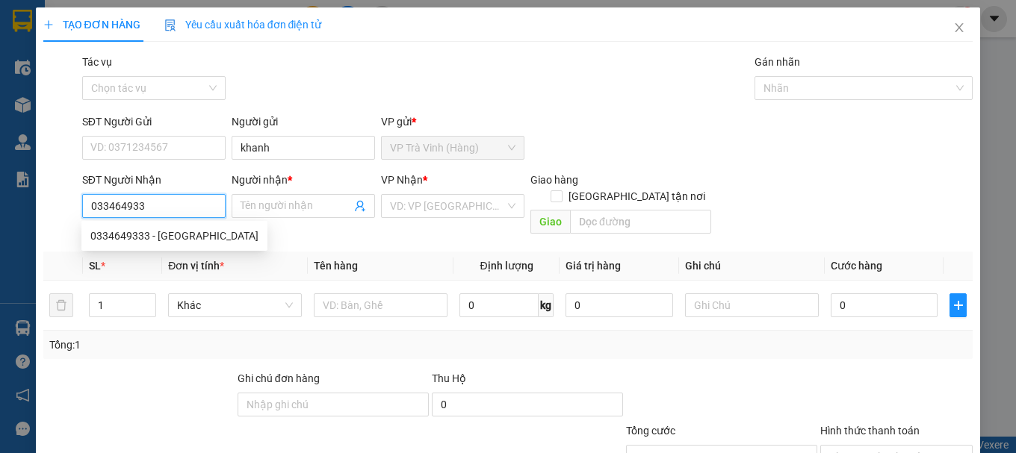
type input "0334649333"
click at [168, 236] on div "0334649333 - [GEOGRAPHIC_DATA]" at bounding box center [174, 236] width 168 height 16
type input "ĐỨC"
type input "30.000"
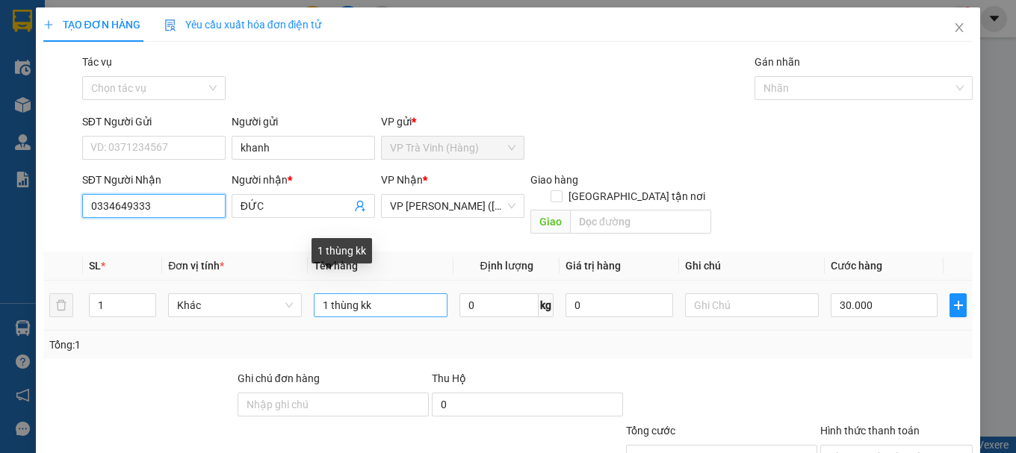
type input "0334649333"
click at [357, 295] on input "1 thùng kk" at bounding box center [381, 306] width 134 height 24
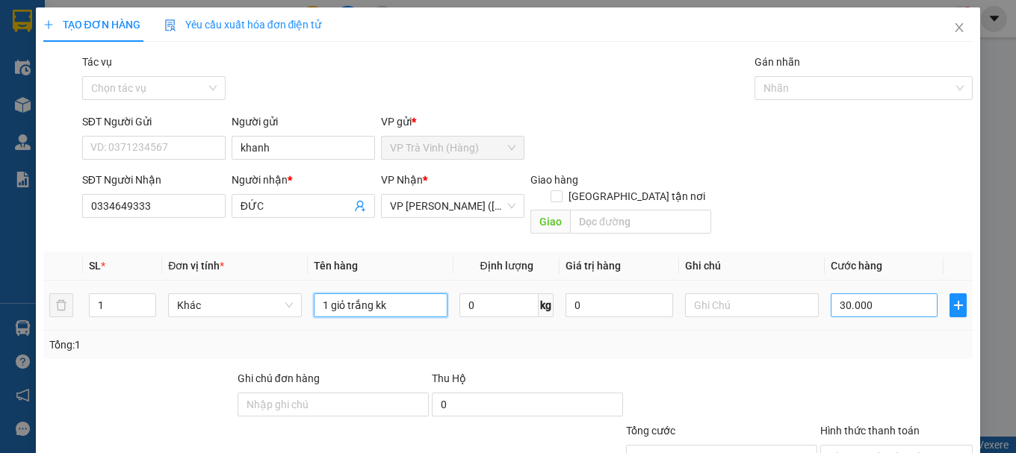
type input "1 giỏ trắng kk"
click at [882, 294] on input "30.000" at bounding box center [885, 306] width 108 height 24
type input "2"
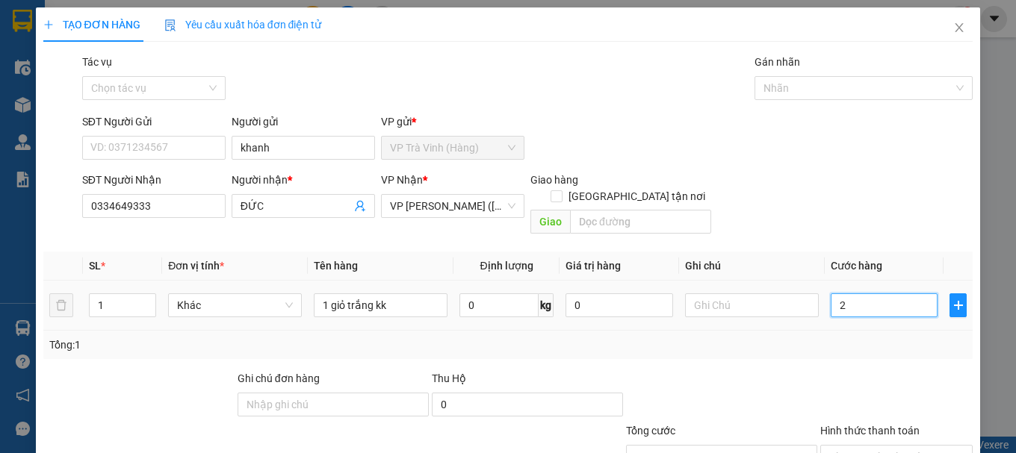
type input "25"
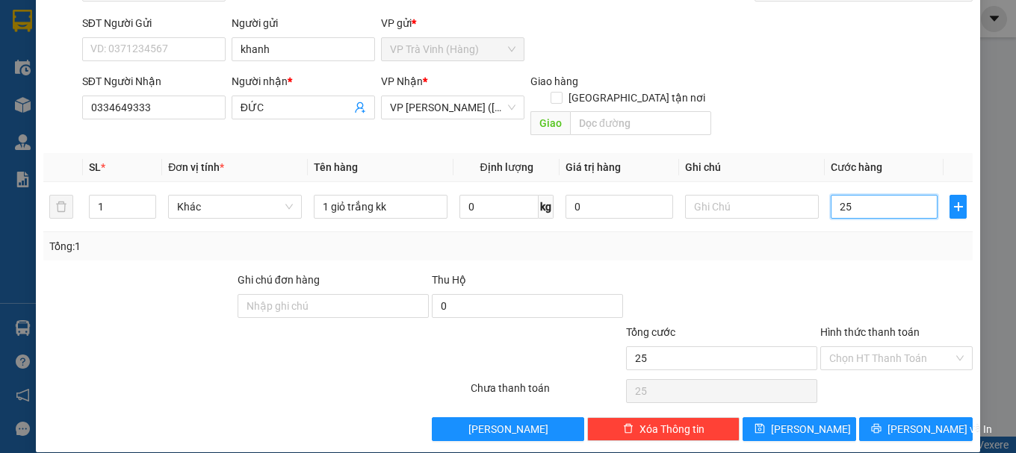
scroll to position [99, 0]
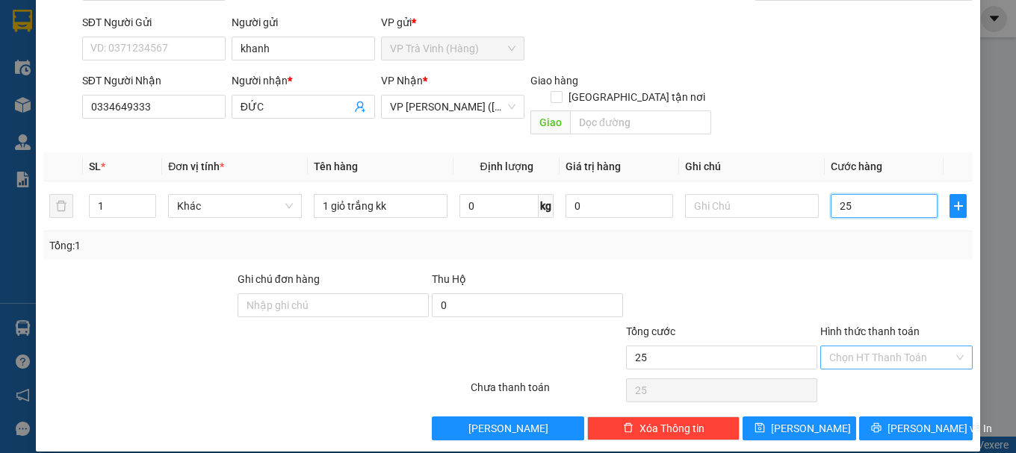
type input "25"
type input "25.000"
click at [890, 347] on input "Hình thức thanh toán" at bounding box center [891, 358] width 124 height 22
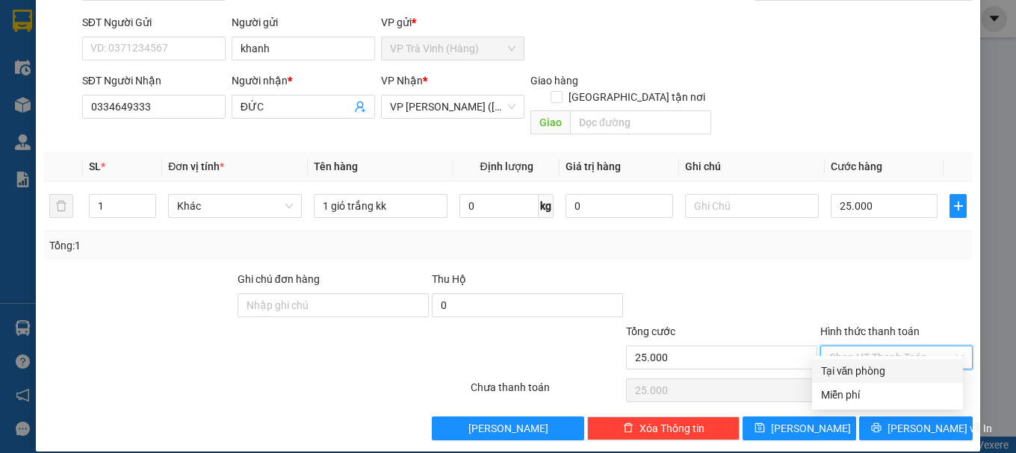
click at [891, 379] on div "Tại văn phòng" at bounding box center [887, 371] width 133 height 16
type input "0"
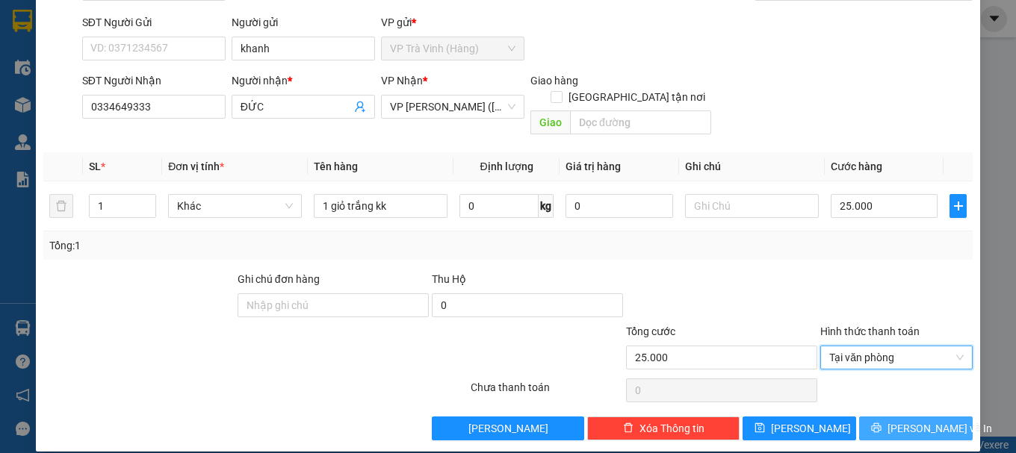
click at [911, 421] on span "[PERSON_NAME] và In" at bounding box center [939, 429] width 105 height 16
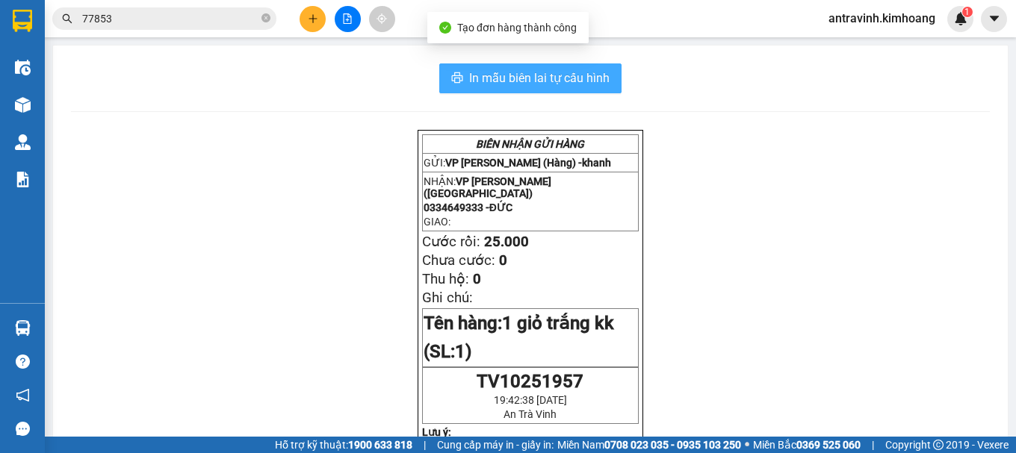
click at [562, 87] on span "In mẫu biên lai tự cấu hình" at bounding box center [539, 78] width 140 height 19
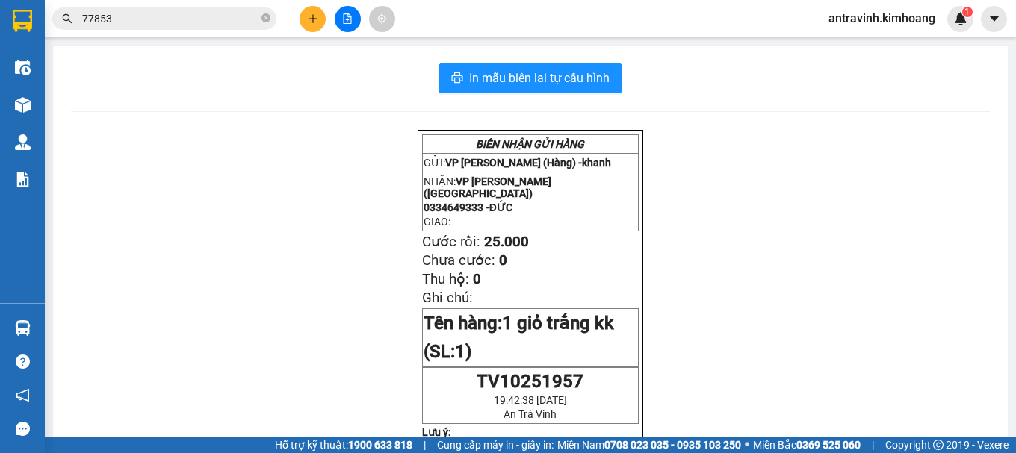
scroll to position [778, 0]
click at [144, 17] on input "77853" at bounding box center [170, 18] width 176 height 16
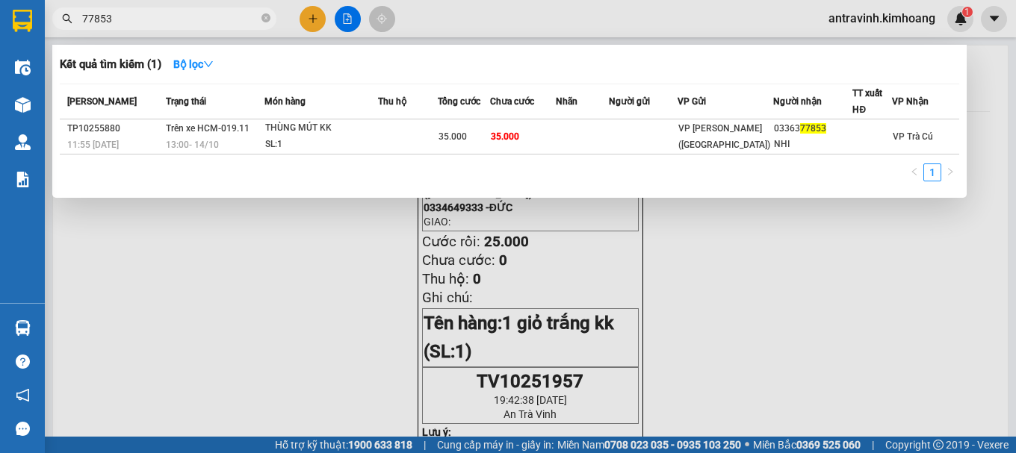
click at [144, 17] on input "77853" at bounding box center [170, 18] width 176 height 16
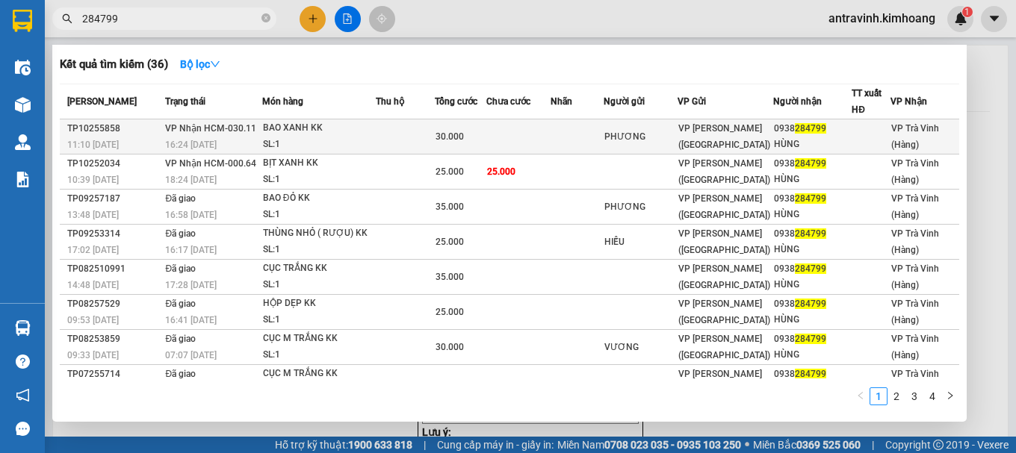
type input "284799"
click at [420, 144] on td at bounding box center [405, 137] width 59 height 35
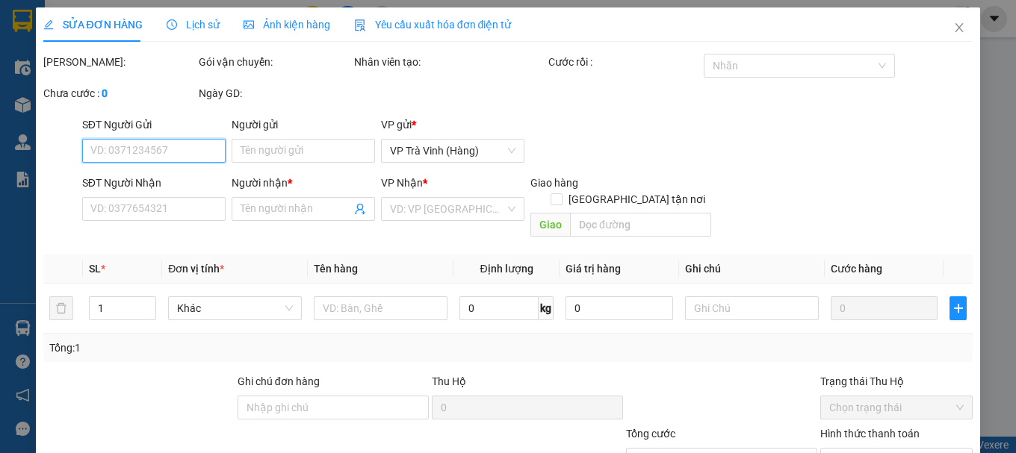
type input "PHƯƠNG"
type input "0938284799"
type input "HÙNG"
type input "30.000"
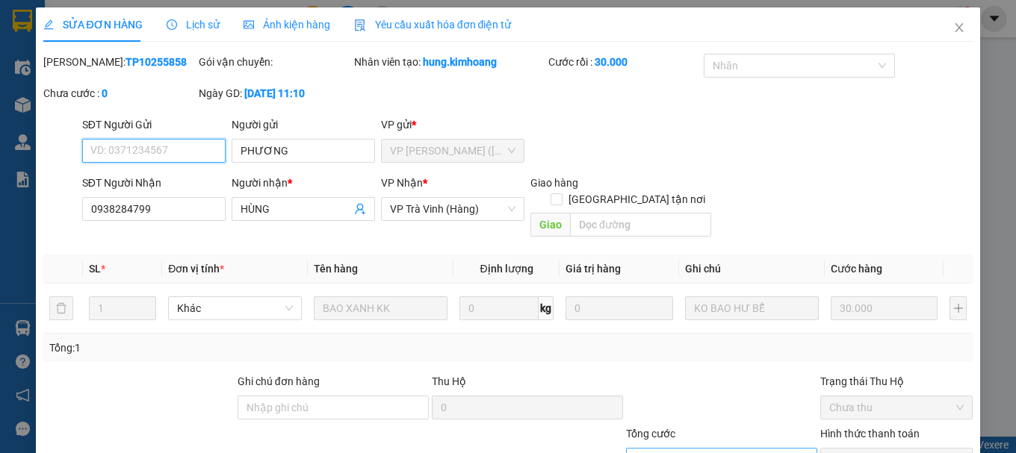
scroll to position [102, 0]
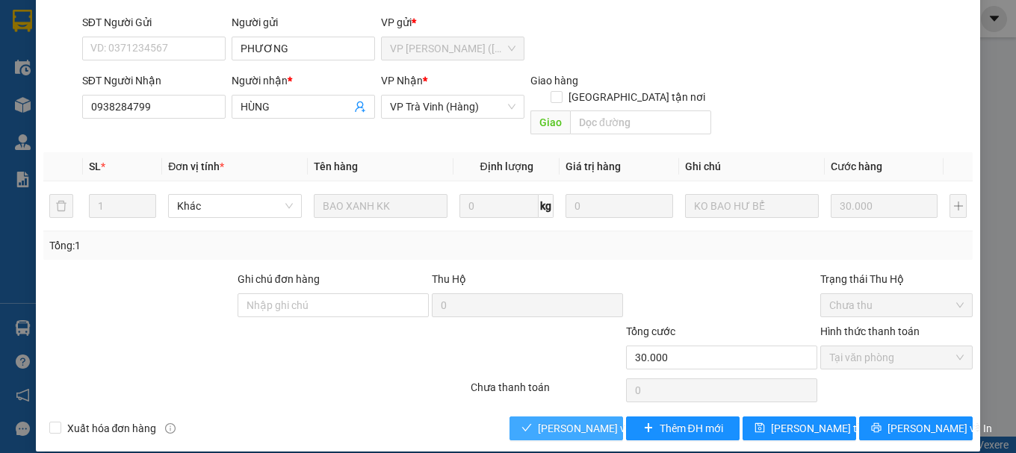
click at [592, 421] on span "[PERSON_NAME] và Giao hàng" at bounding box center [609, 429] width 143 height 16
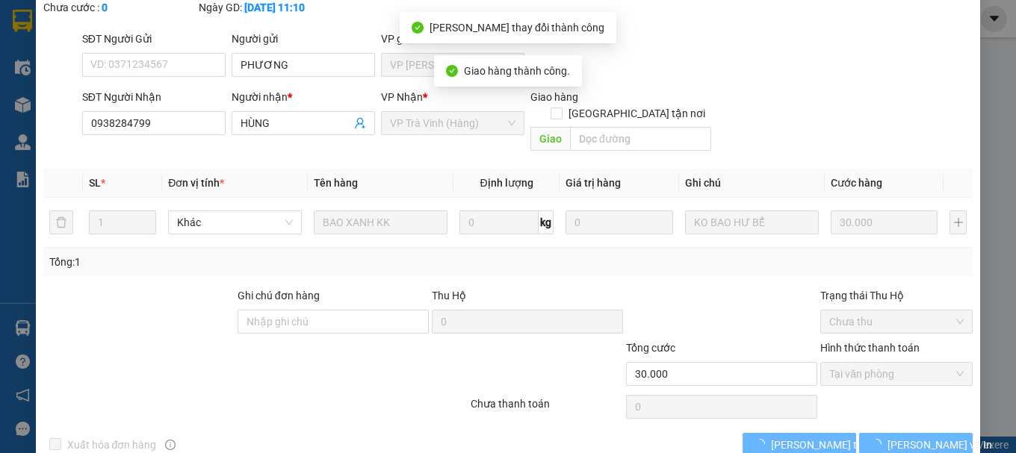
scroll to position [119, 0]
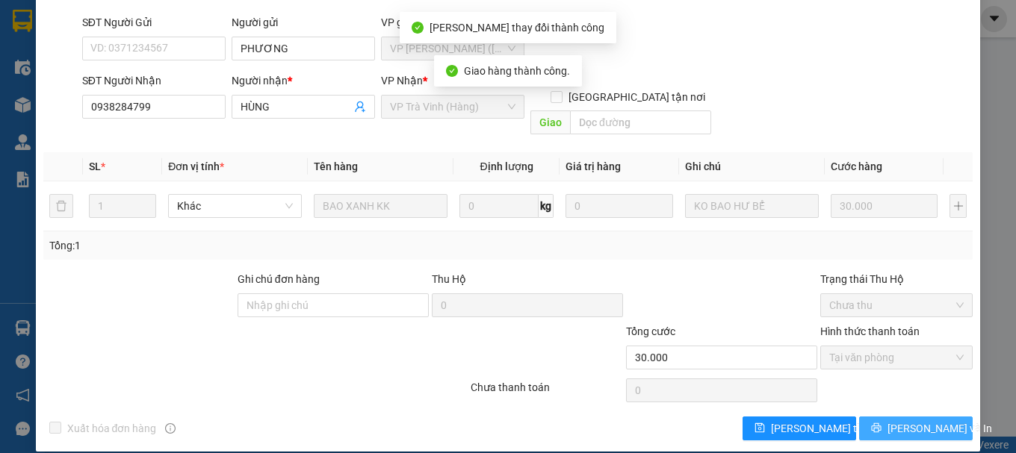
click at [877, 417] on button "[PERSON_NAME] và In" at bounding box center [916, 429] width 114 height 24
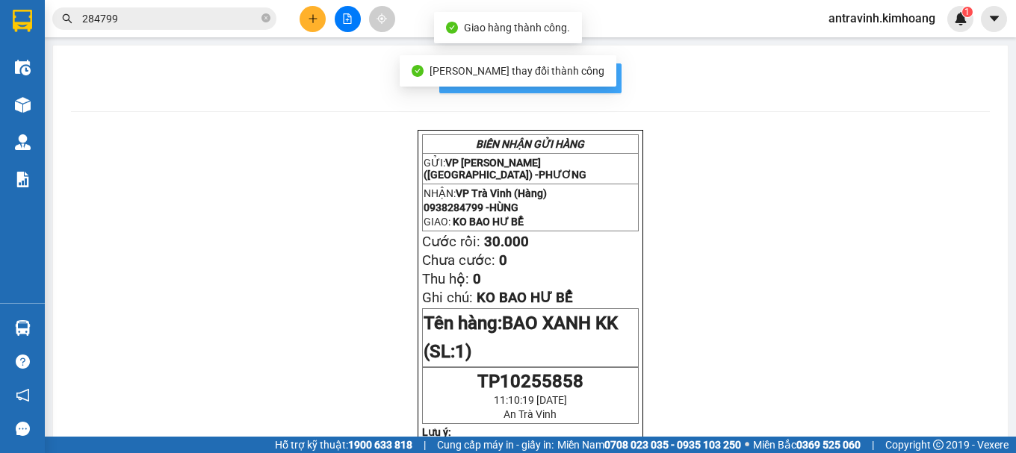
click at [600, 76] on span "In mẫu biên lai tự cấu hình" at bounding box center [539, 78] width 140 height 19
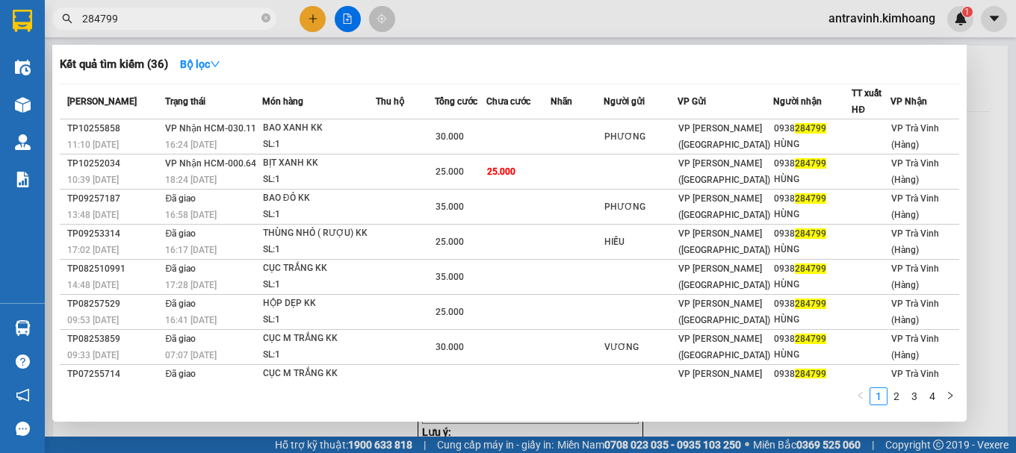
click at [190, 23] on input "284799" at bounding box center [170, 18] width 176 height 16
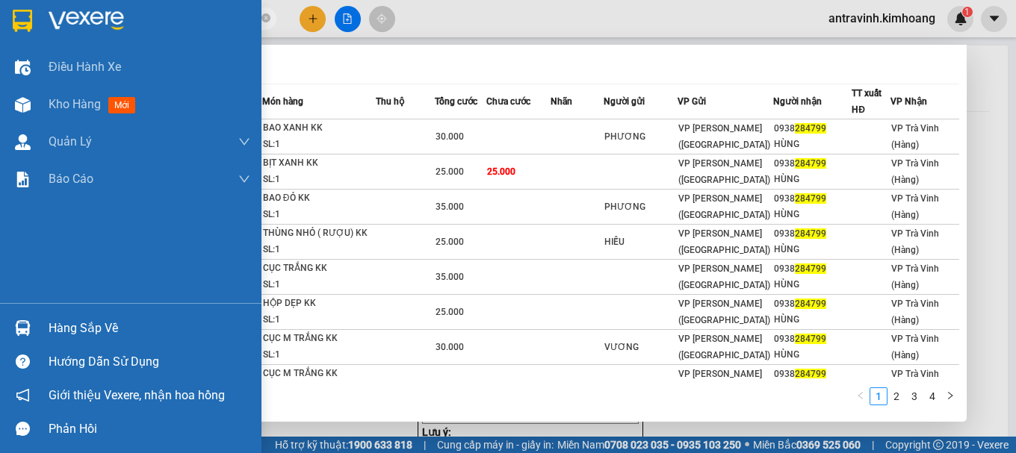
click at [29, 324] on img at bounding box center [23, 328] width 16 height 16
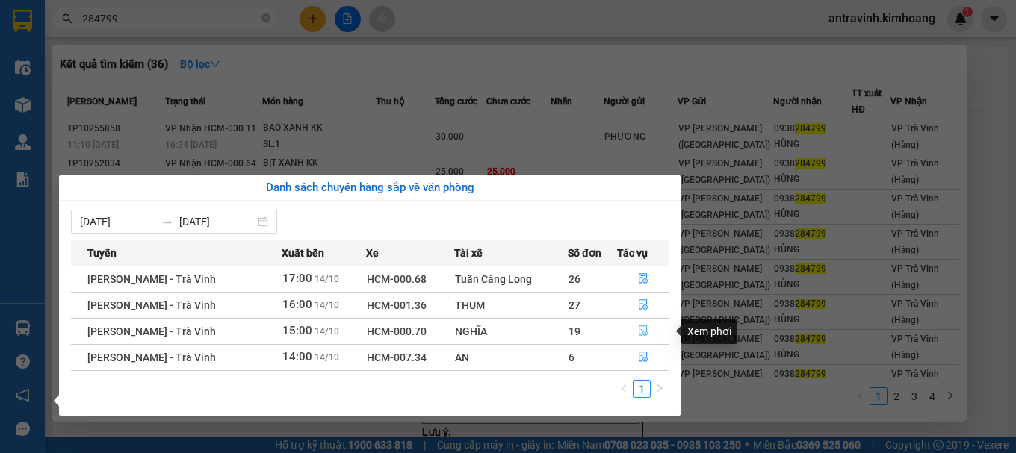
click at [644, 330] on icon "file-done" at bounding box center [643, 331] width 10 height 10
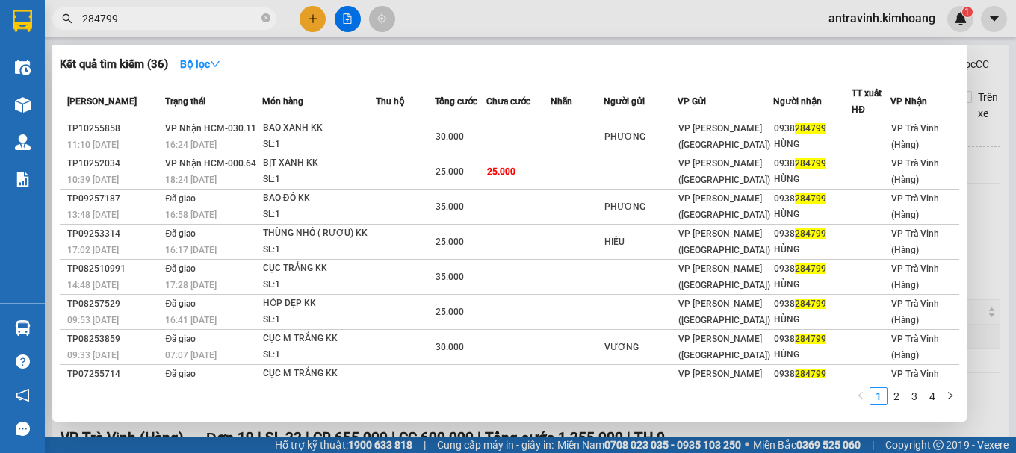
click at [308, 19] on div at bounding box center [508, 226] width 1016 height 453
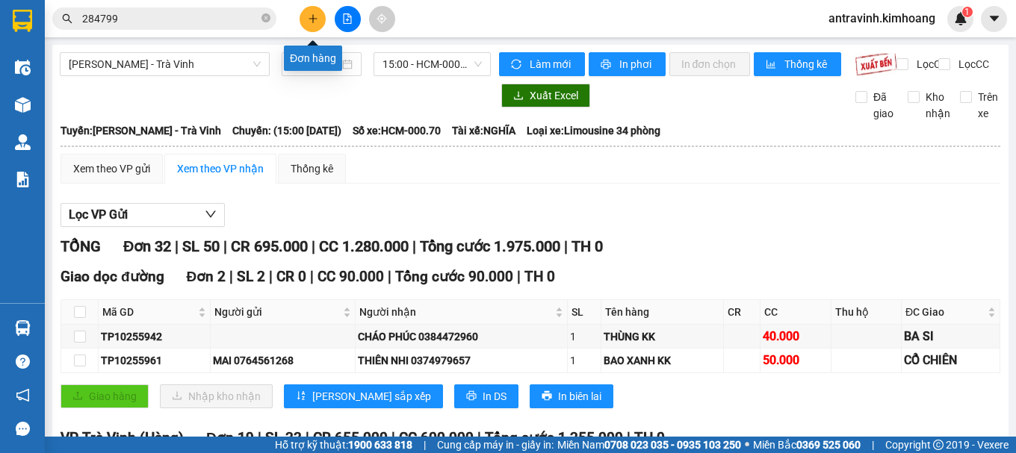
click at [311, 19] on icon "plus" at bounding box center [313, 18] width 10 height 10
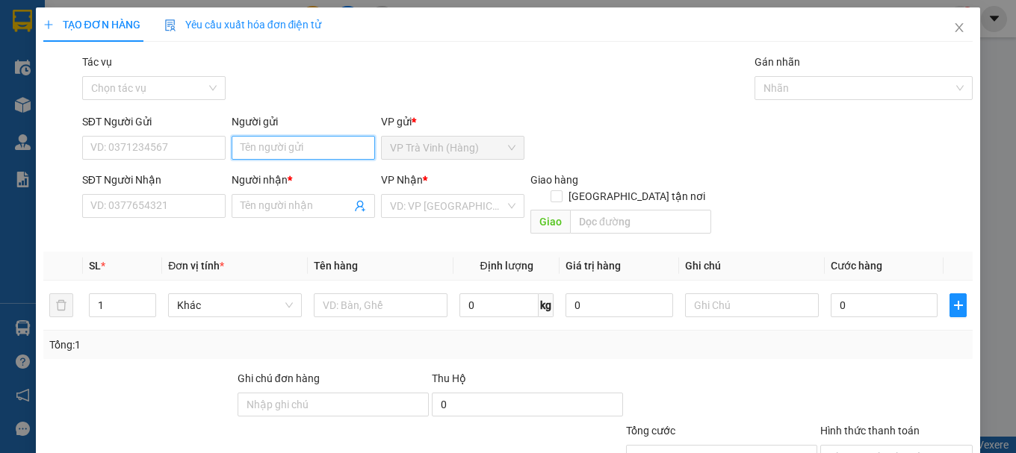
click at [297, 152] on input "Người gửi" at bounding box center [303, 148] width 143 height 24
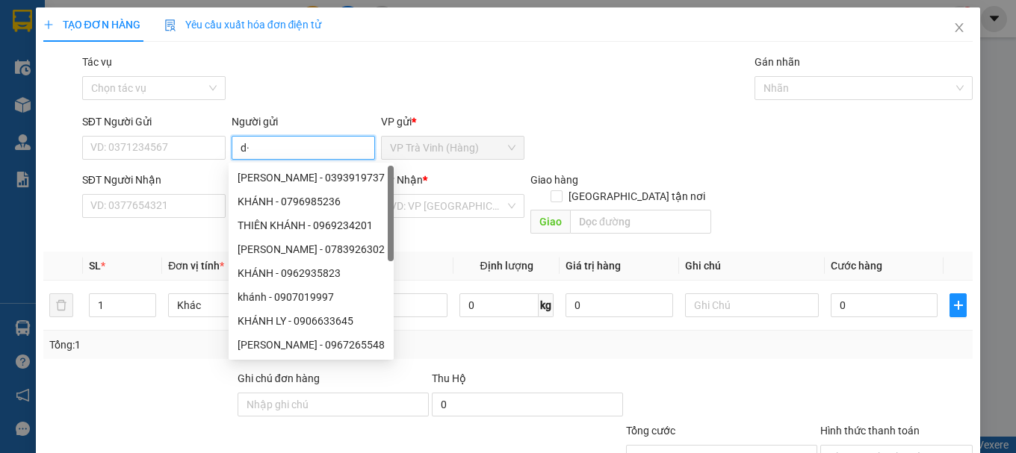
type input "d"
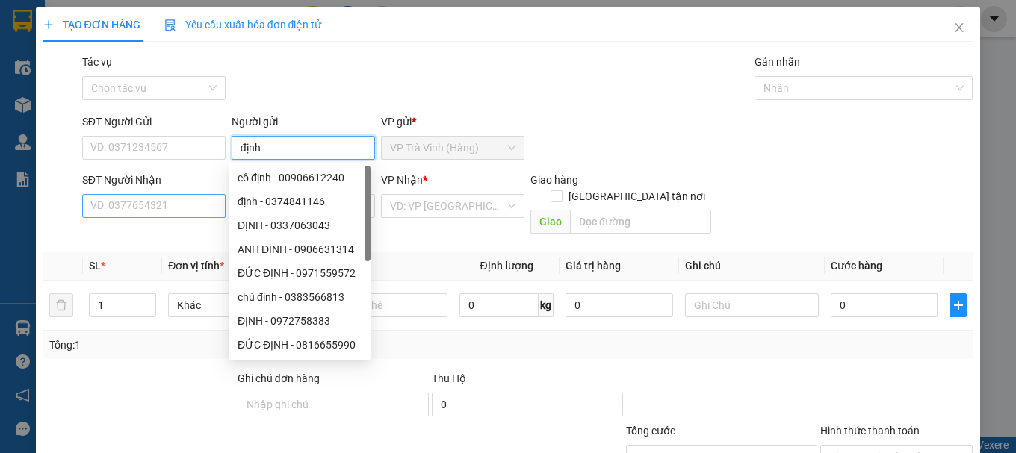
type input "định"
click at [185, 200] on input "SĐT Người Nhận" at bounding box center [153, 206] width 143 height 24
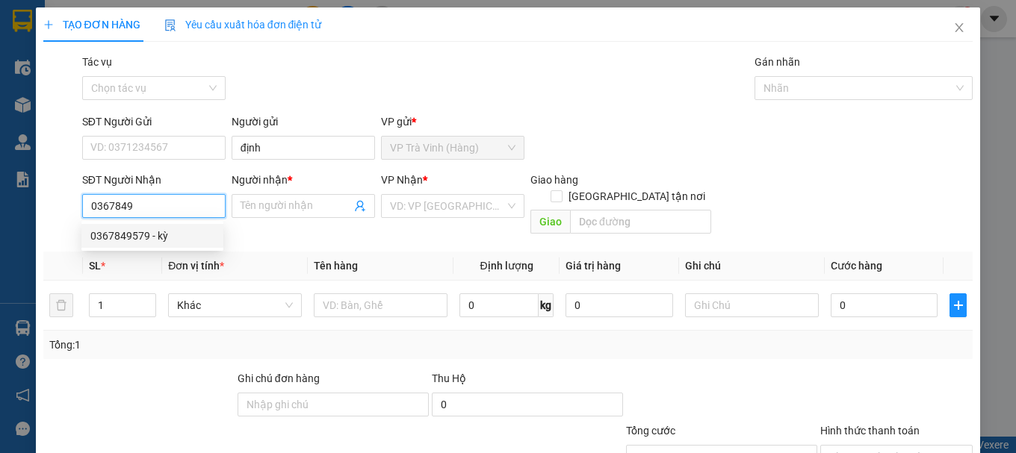
click at [176, 239] on div "0367849579 - kỳ" at bounding box center [152, 236] width 124 height 16
type input "0367849579"
type input "kỳ"
type input "20.000"
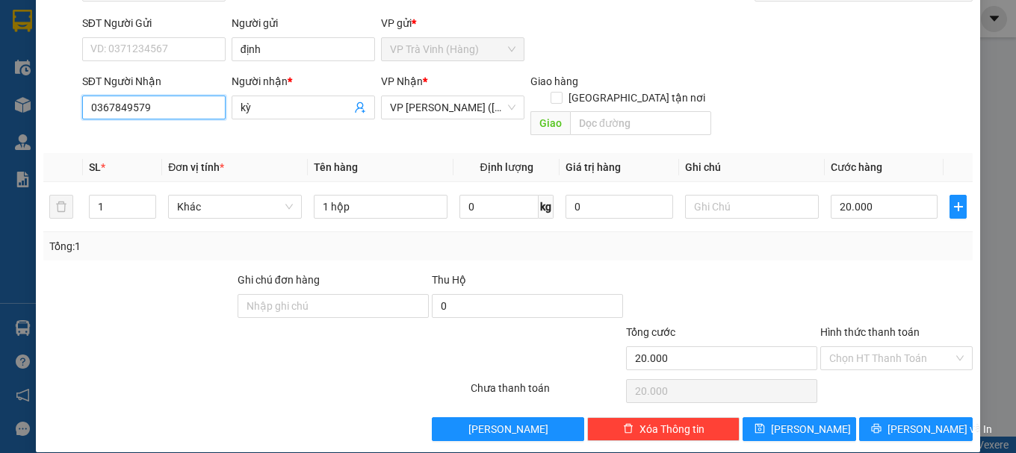
scroll to position [99, 0]
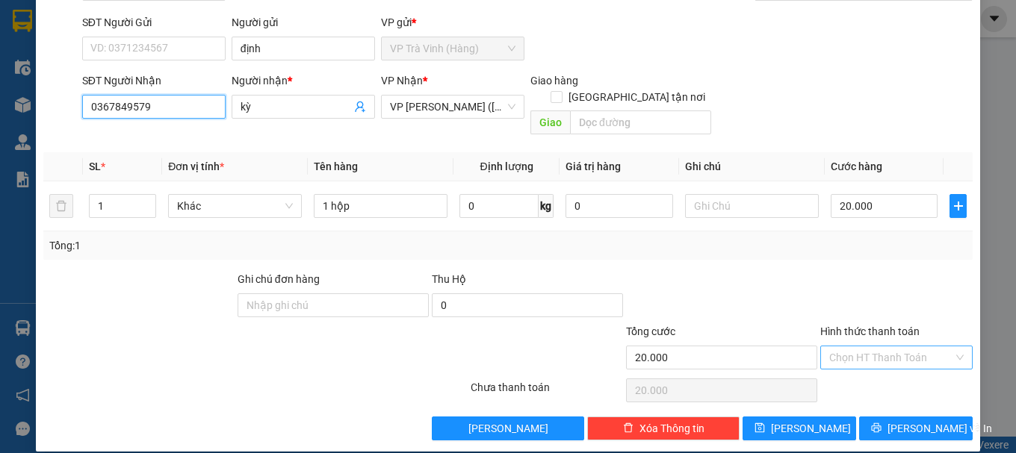
type input "0367849579"
click at [862, 347] on input "Hình thức thanh toán" at bounding box center [891, 358] width 124 height 22
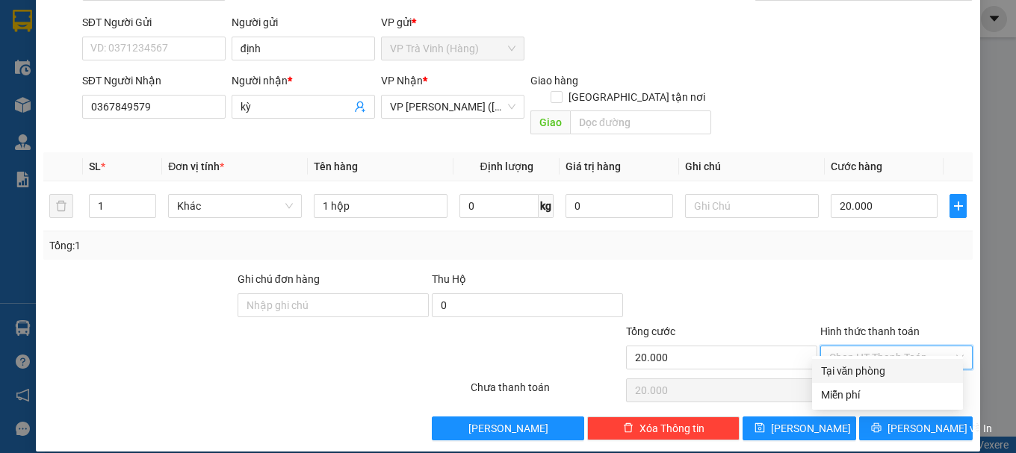
click at [865, 371] on div "Tại văn phòng" at bounding box center [887, 371] width 133 height 16
type input "0"
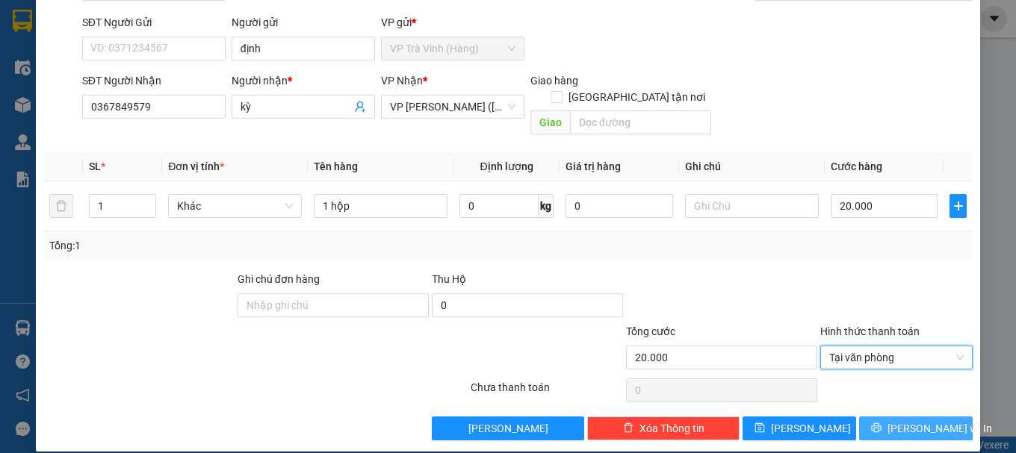
click at [888, 417] on button "[PERSON_NAME] và In" at bounding box center [916, 429] width 114 height 24
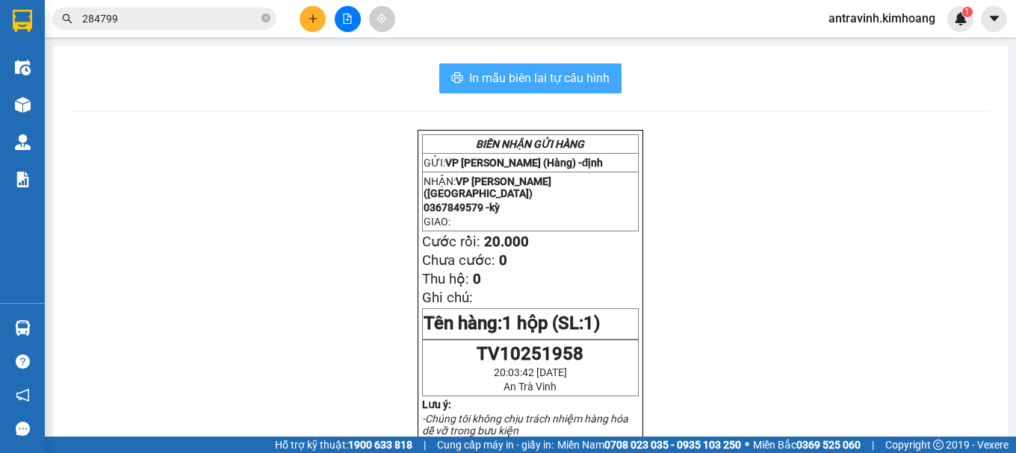
click at [521, 74] on span "In mẫu biên lai tự cấu hình" at bounding box center [539, 78] width 140 height 19
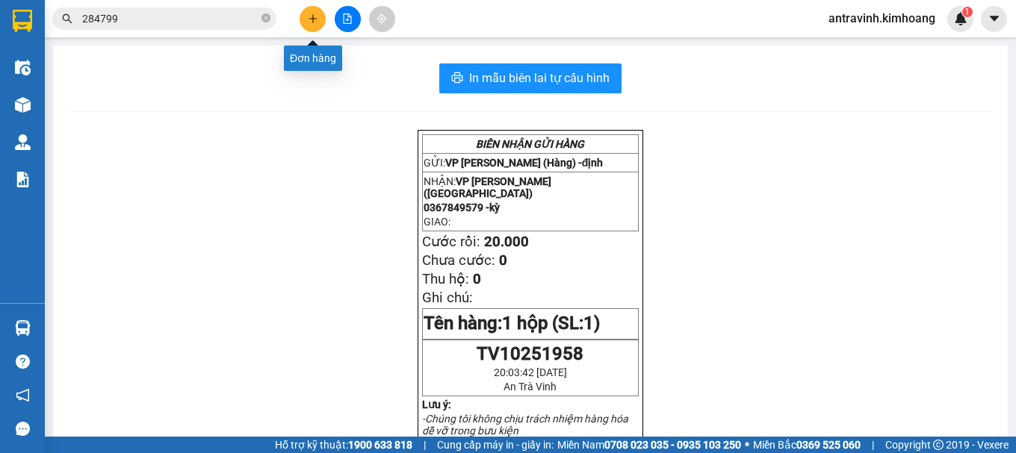
click at [310, 25] on button at bounding box center [313, 19] width 26 height 26
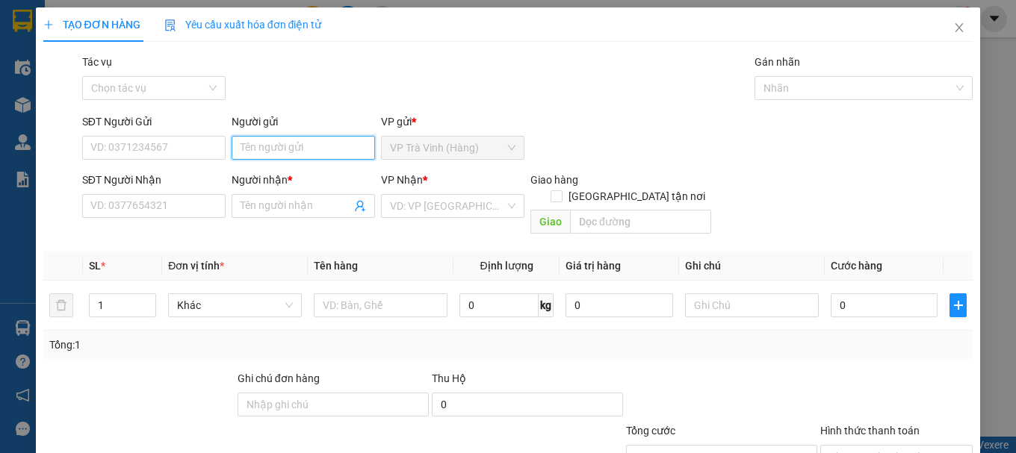
click at [291, 147] on input "Người gửi" at bounding box center [303, 148] width 143 height 24
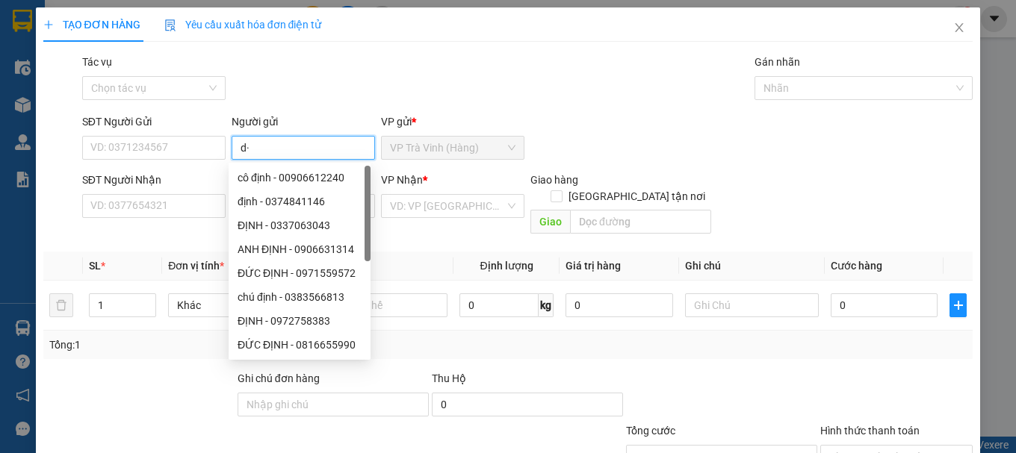
type input "d"
type input "định"
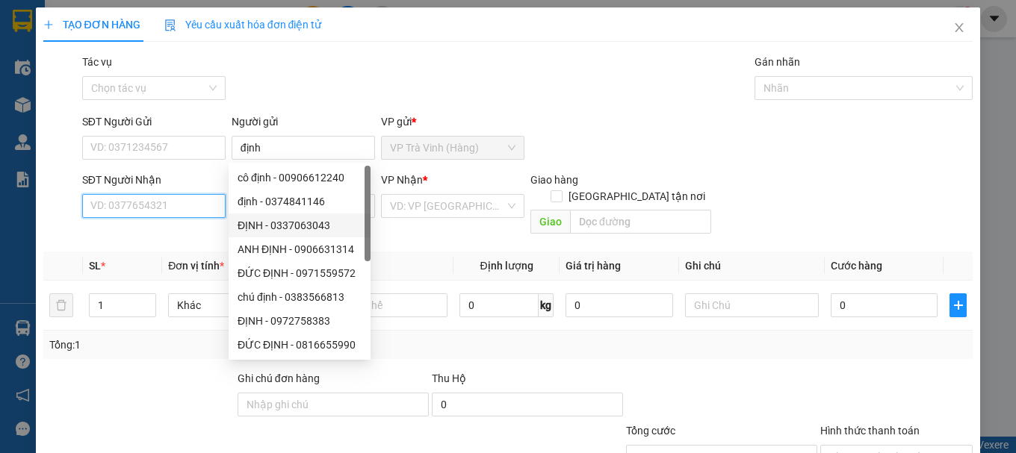
click at [194, 204] on input "SĐT Người Nhận" at bounding box center [153, 206] width 143 height 24
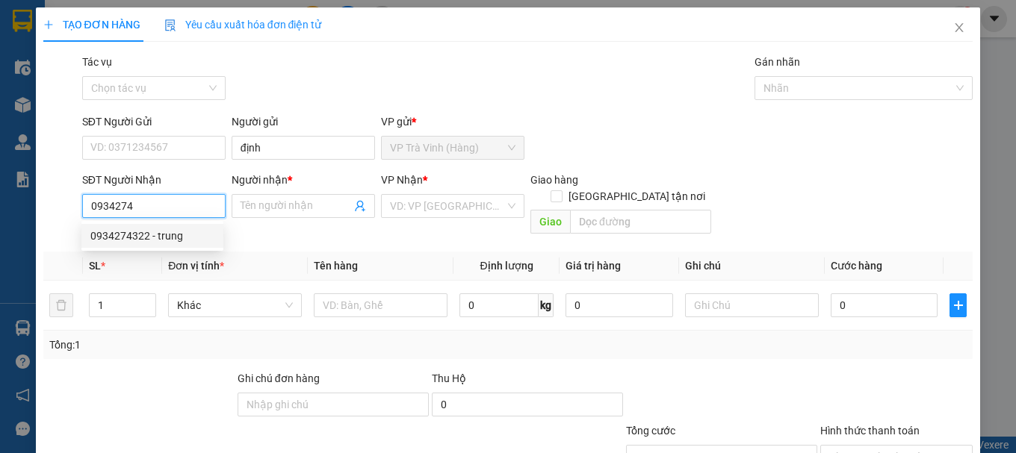
click at [125, 240] on div "0934274322 - trung" at bounding box center [152, 236] width 124 height 16
type input "0934274322"
type input "trung"
type input "20.000"
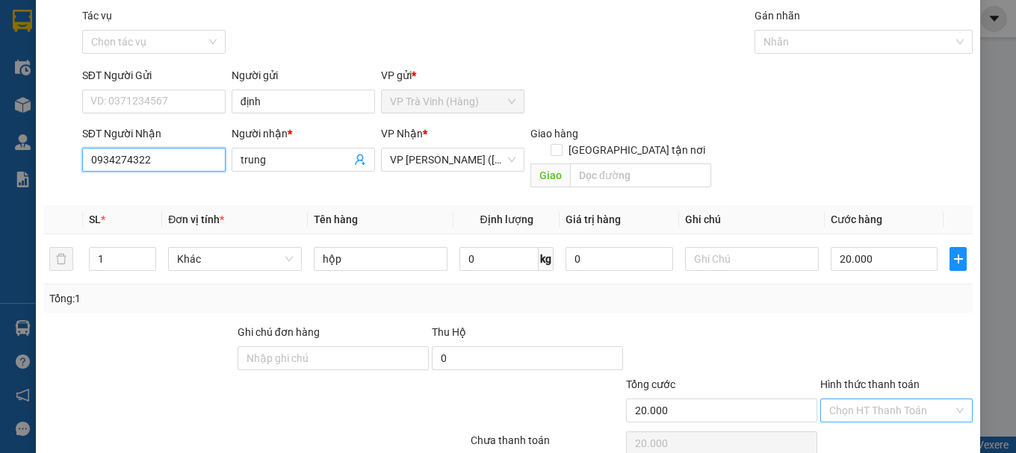
scroll to position [99, 0]
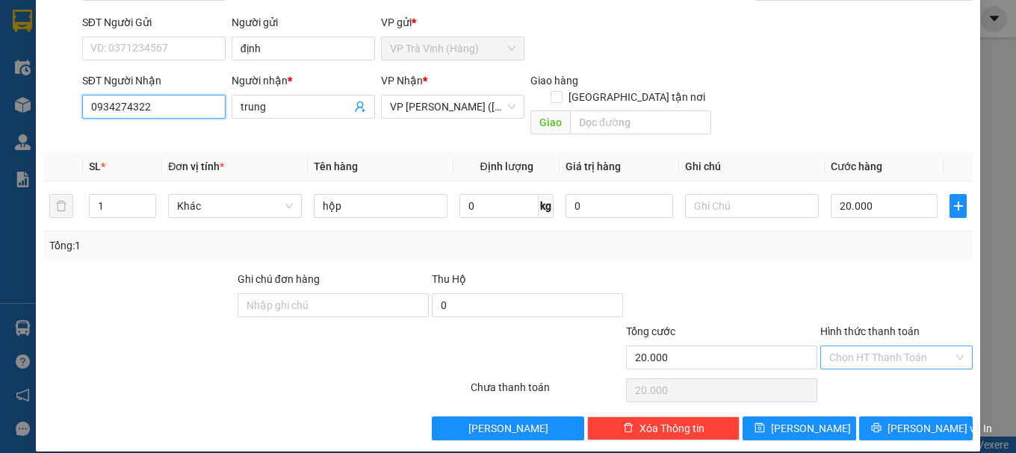
type input "0934274322"
click at [888, 347] on input "Hình thức thanh toán" at bounding box center [891, 358] width 124 height 22
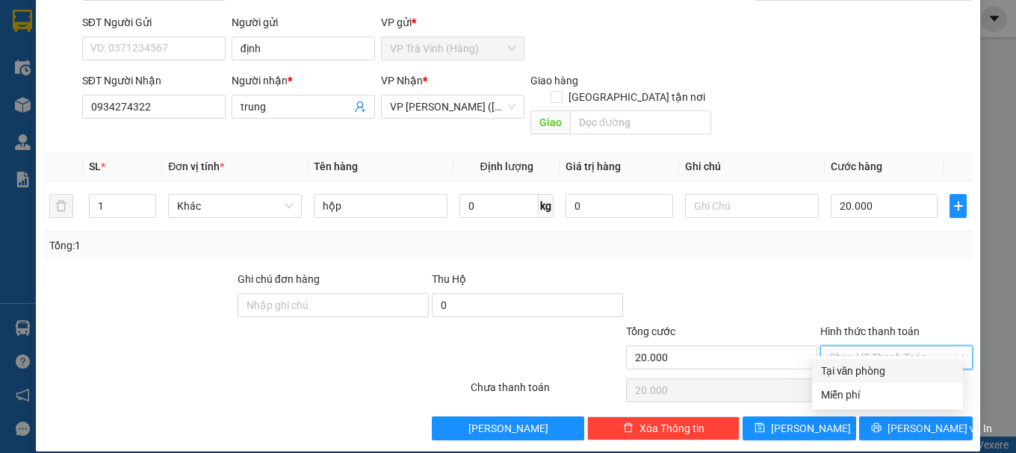
click at [890, 373] on div "Tại văn phòng" at bounding box center [887, 371] width 133 height 16
type input "0"
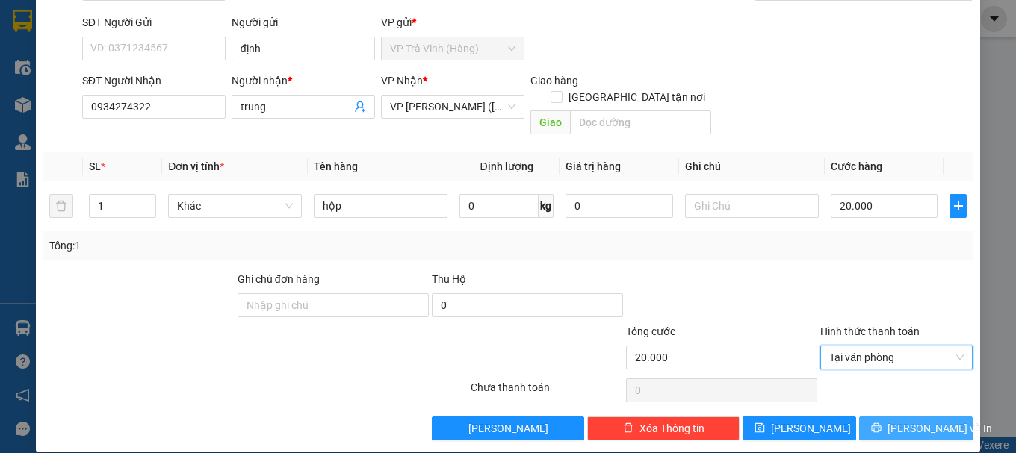
click at [889, 417] on button "[PERSON_NAME] và In" at bounding box center [916, 429] width 114 height 24
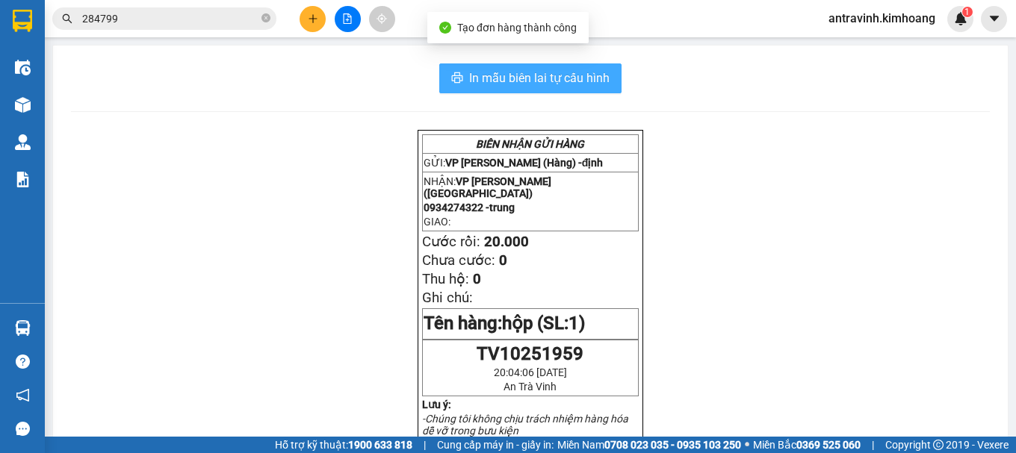
click at [606, 78] on button "In mẫu biên lai tự cấu hình" at bounding box center [530, 78] width 182 height 30
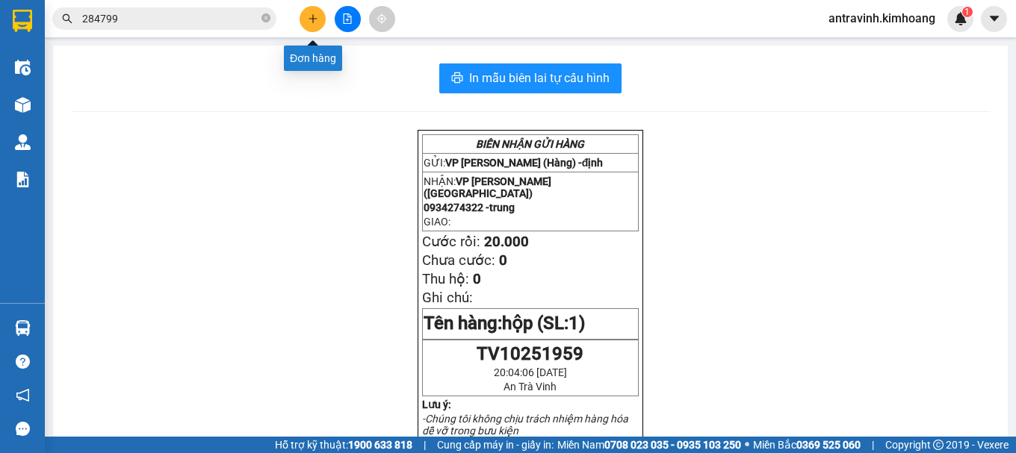
click at [317, 22] on icon "plus" at bounding box center [313, 18] width 10 height 10
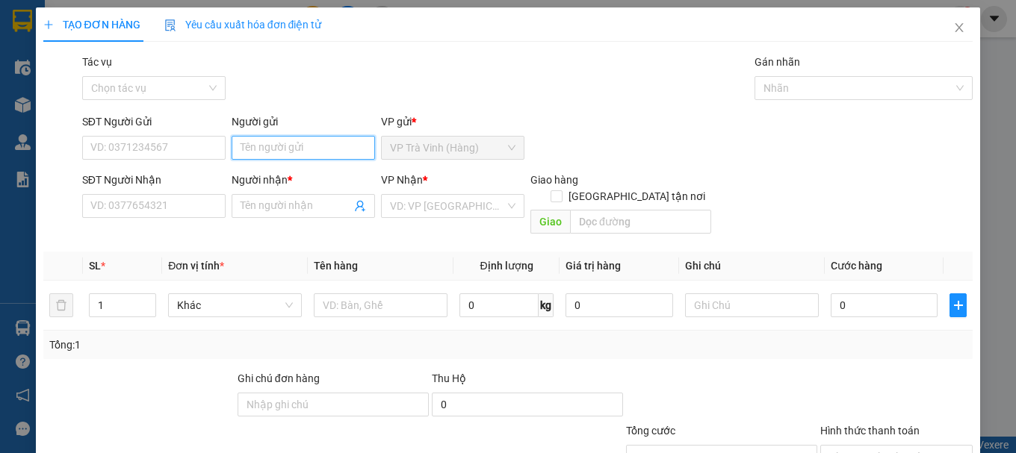
click at [321, 152] on input "Người gửi" at bounding box center [303, 148] width 143 height 24
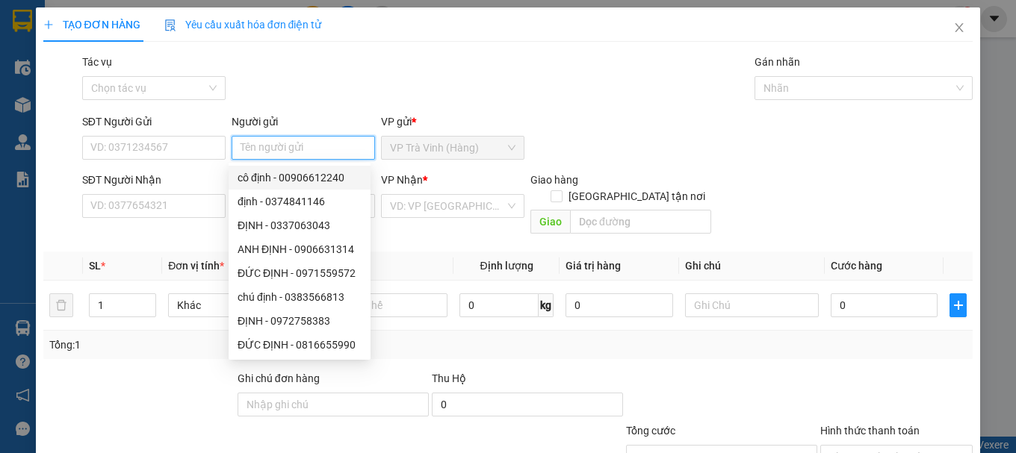
click at [303, 140] on input "Người gửi" at bounding box center [303, 148] width 143 height 24
type input "nhiên"
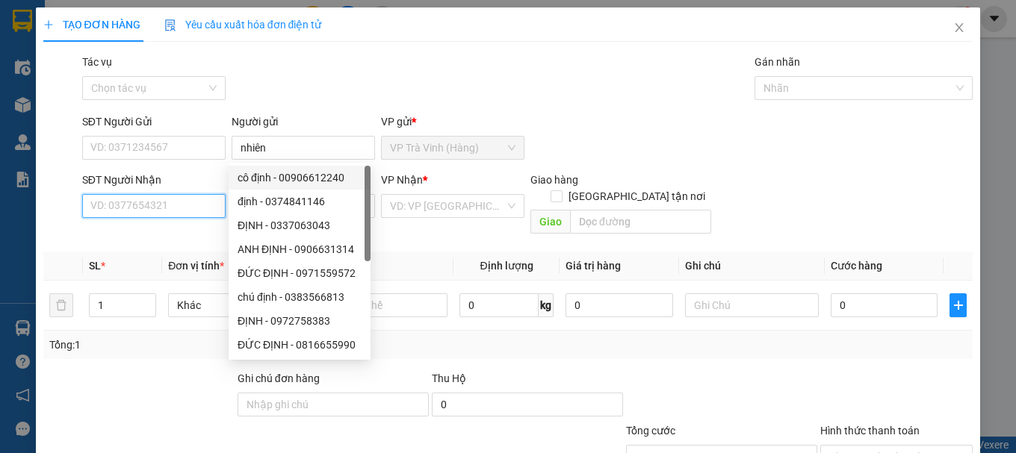
click at [164, 208] on input "SĐT Người Nhận" at bounding box center [153, 206] width 143 height 24
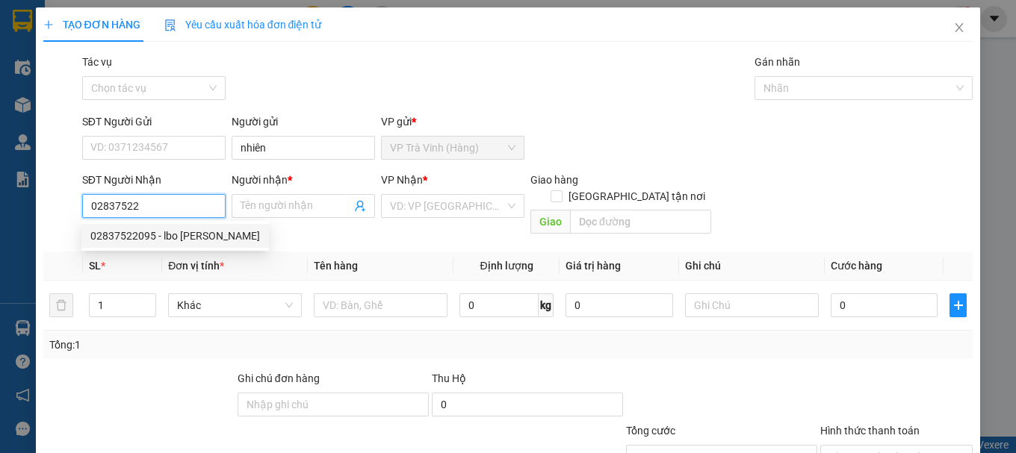
click at [160, 231] on div "02837522095 - lbo [PERSON_NAME]" at bounding box center [175, 236] width 170 height 16
type input "02837522095"
type input "lbo [PERSON_NAME]"
type input "20.000"
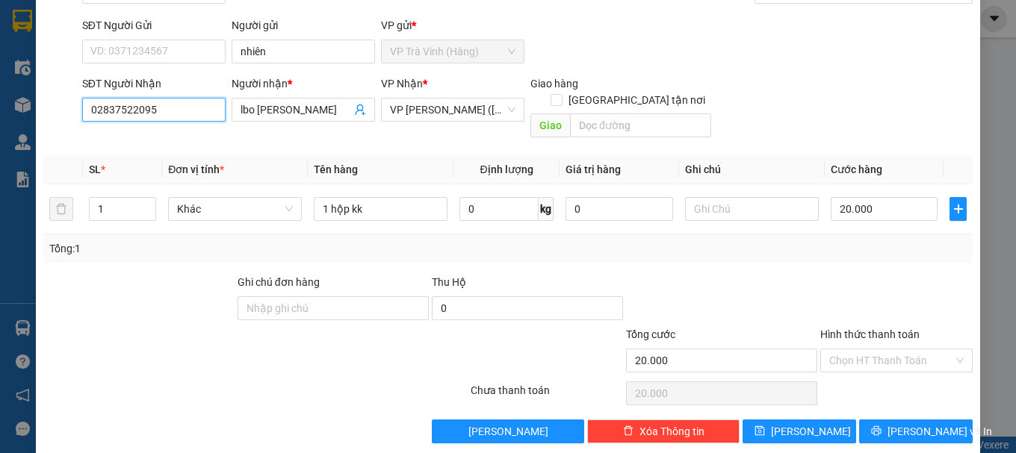
scroll to position [99, 0]
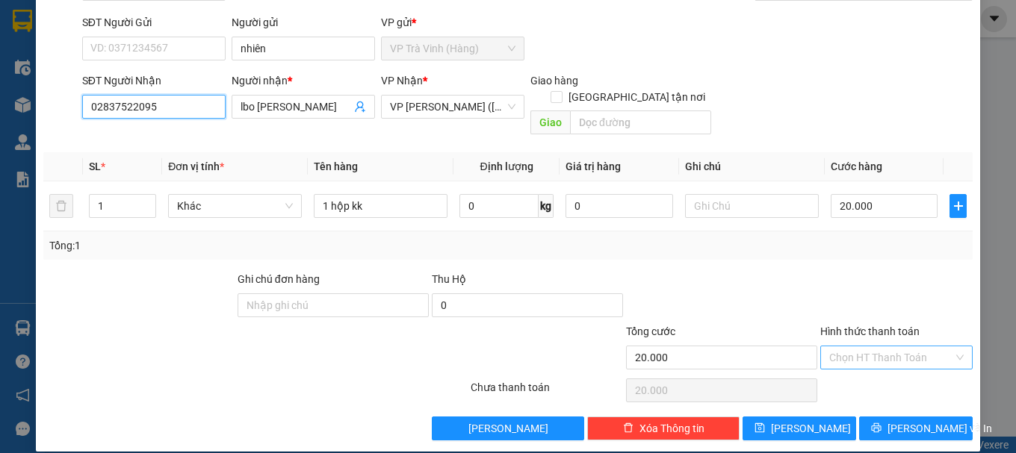
type input "02837522095"
click at [869, 347] on input "Hình thức thanh toán" at bounding box center [891, 358] width 124 height 22
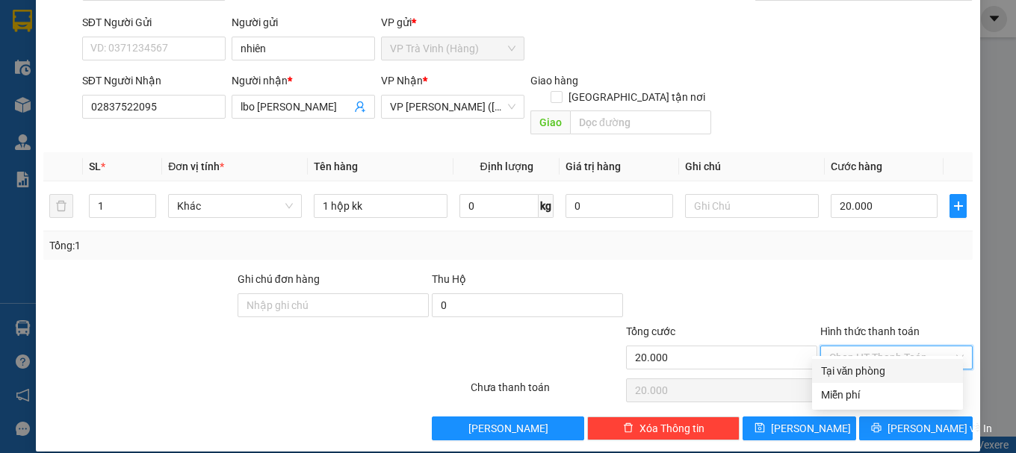
click at [867, 371] on div "Tại văn phòng" at bounding box center [887, 371] width 133 height 16
type input "0"
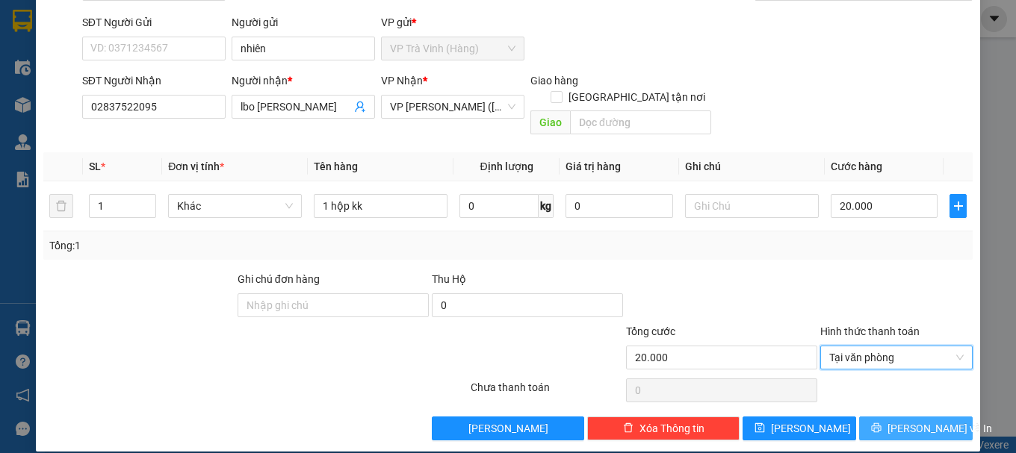
click at [876, 423] on icon "printer" at bounding box center [876, 428] width 10 height 10
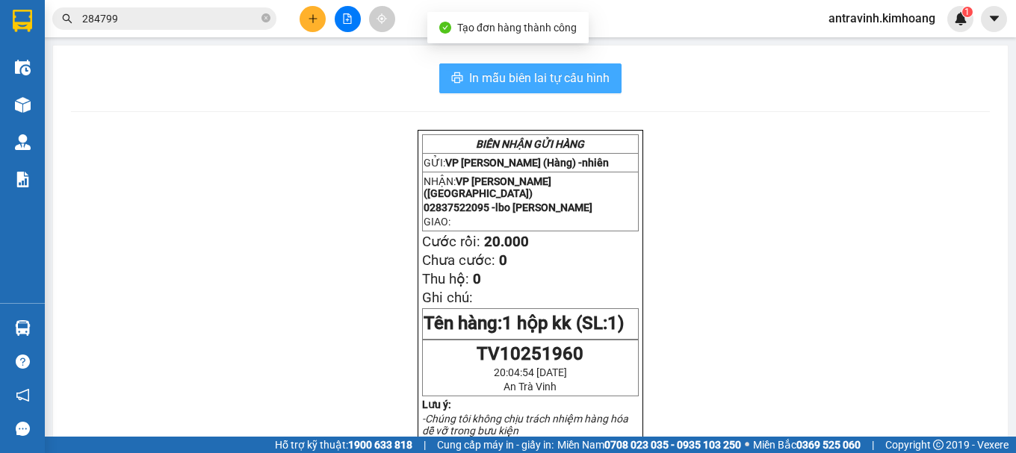
click at [577, 81] on span "In mẫu biên lai tự cấu hình" at bounding box center [539, 78] width 140 height 19
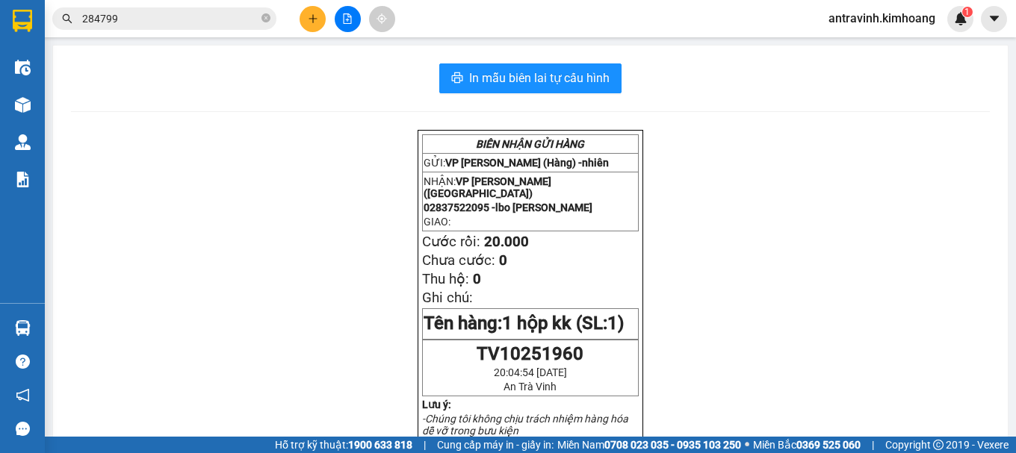
click at [179, 21] on input "284799" at bounding box center [170, 18] width 176 height 16
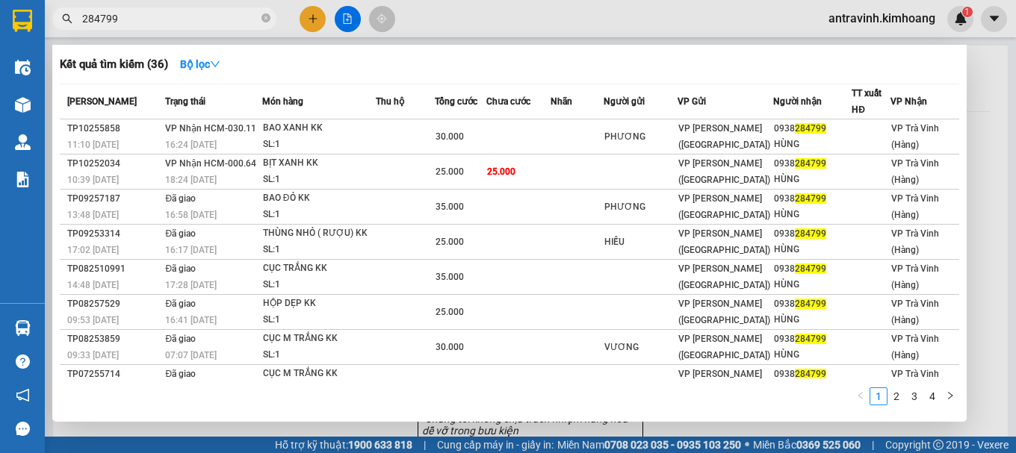
click at [178, 21] on input "284799" at bounding box center [170, 18] width 176 height 16
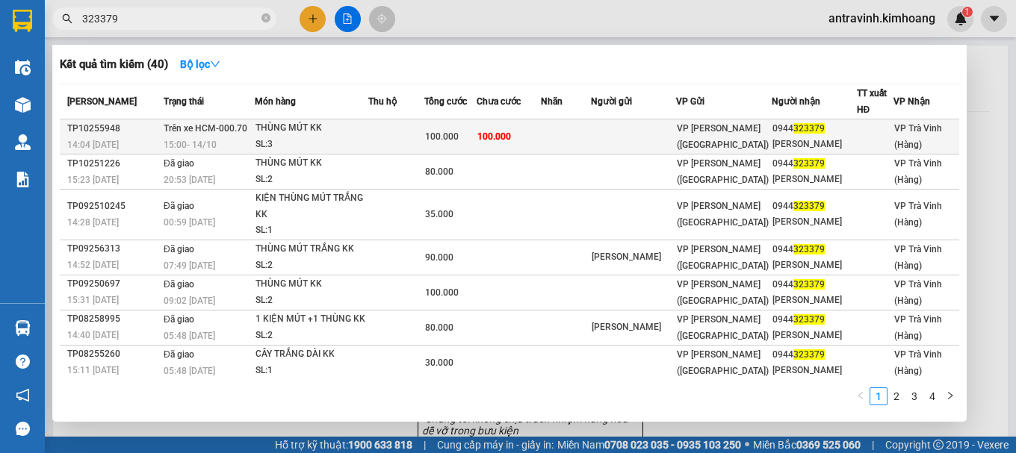
type input "323379"
click at [340, 133] on div "THÙNG MÚT KK" at bounding box center [311, 128] width 112 height 16
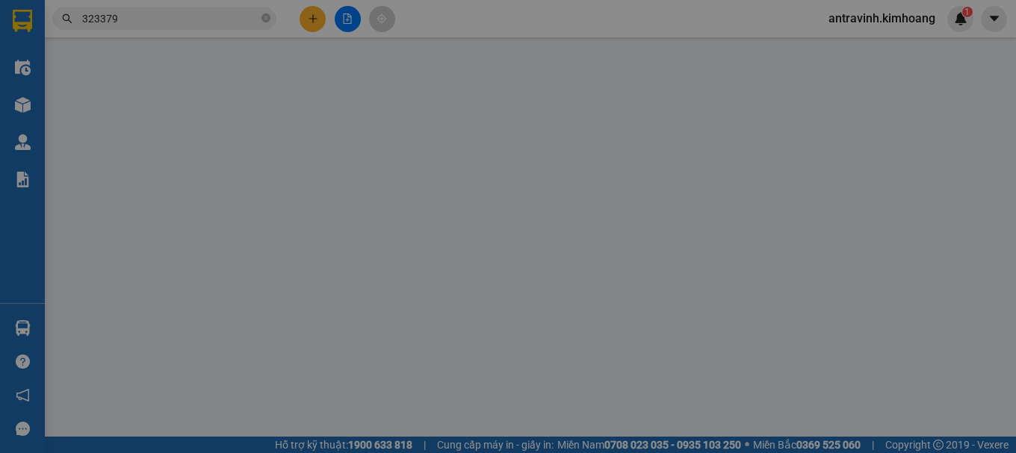
type input "0944323379"
type input "[PERSON_NAME]"
type input "100.000"
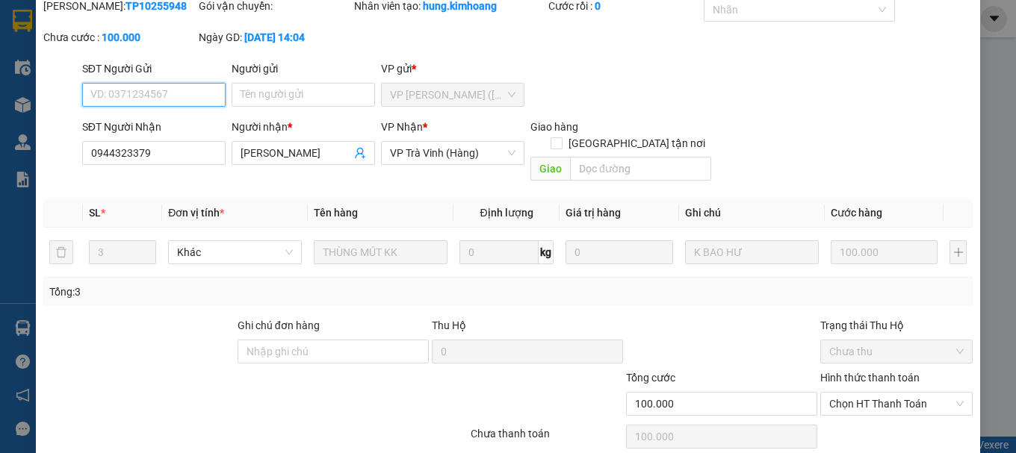
scroll to position [123, 0]
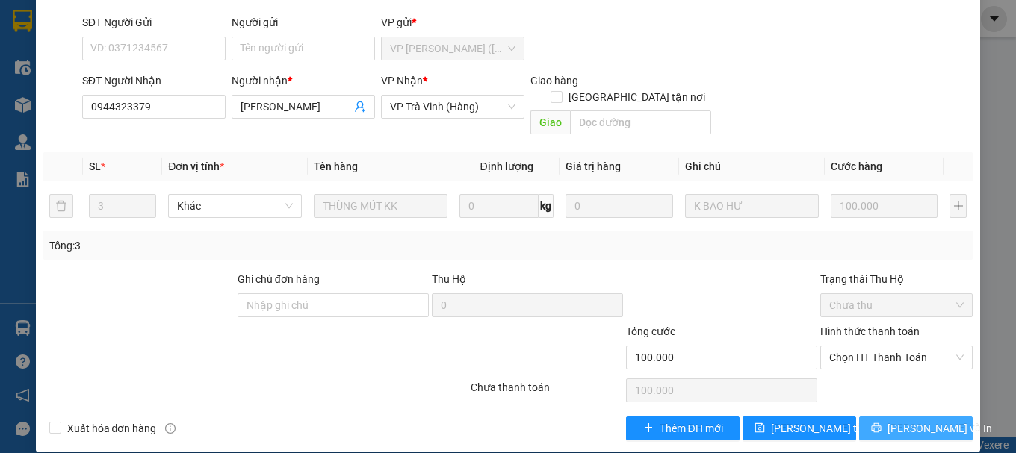
click at [881, 423] on icon "printer" at bounding box center [876, 428] width 10 height 10
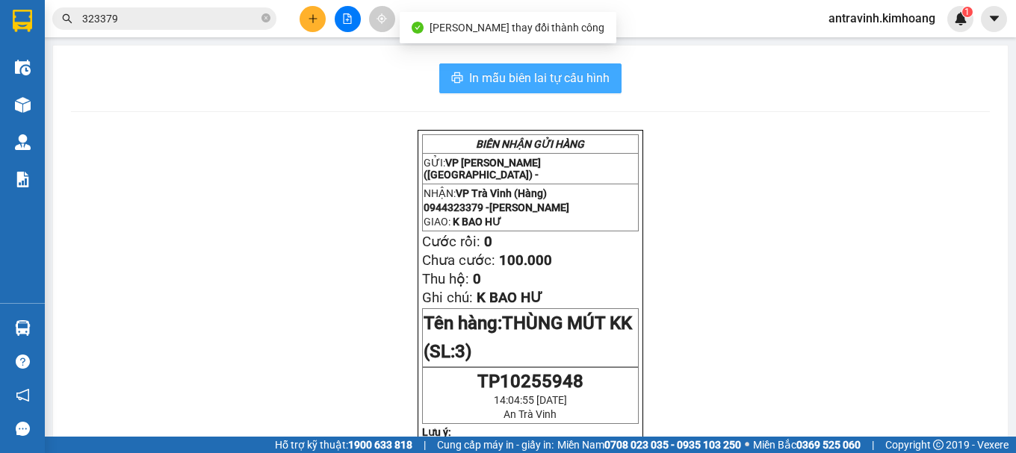
click at [602, 75] on span "In mẫu biên lai tự cấu hình" at bounding box center [539, 78] width 140 height 19
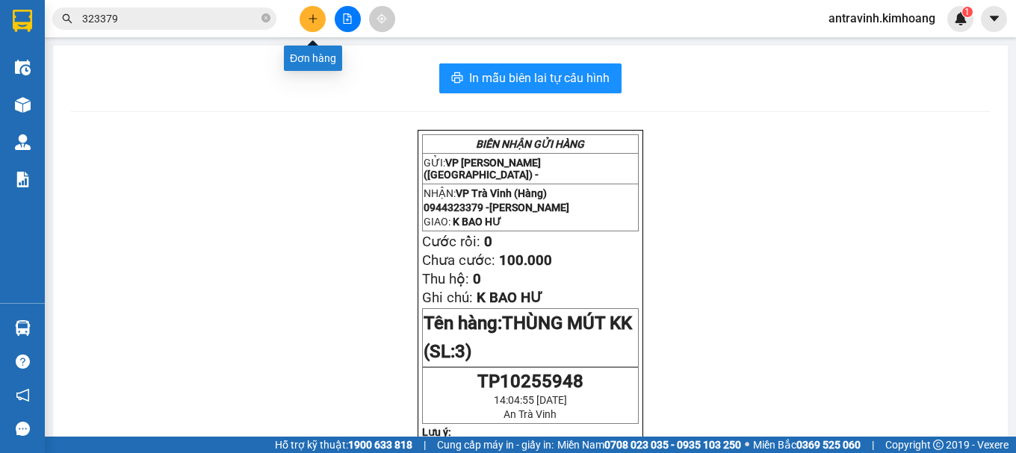
click at [316, 15] on icon "plus" at bounding box center [313, 18] width 10 height 10
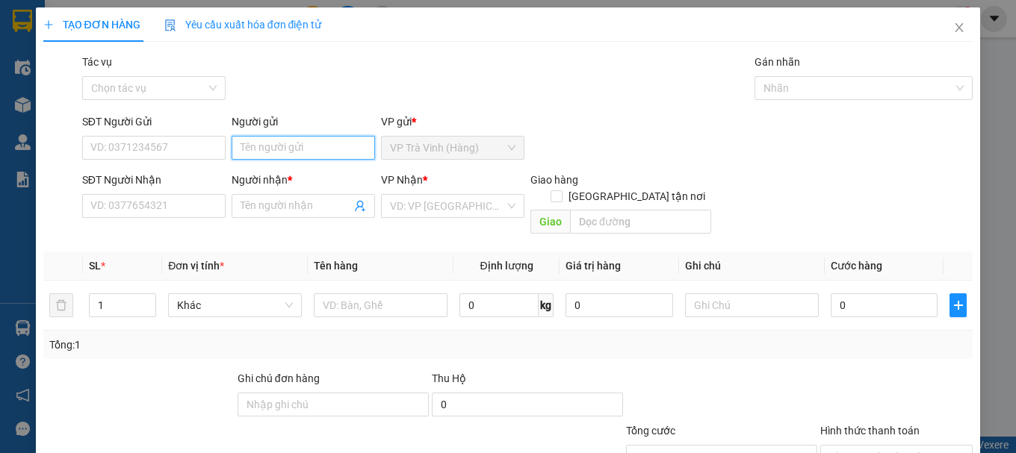
click at [306, 150] on input "Người gửi" at bounding box center [303, 148] width 143 height 24
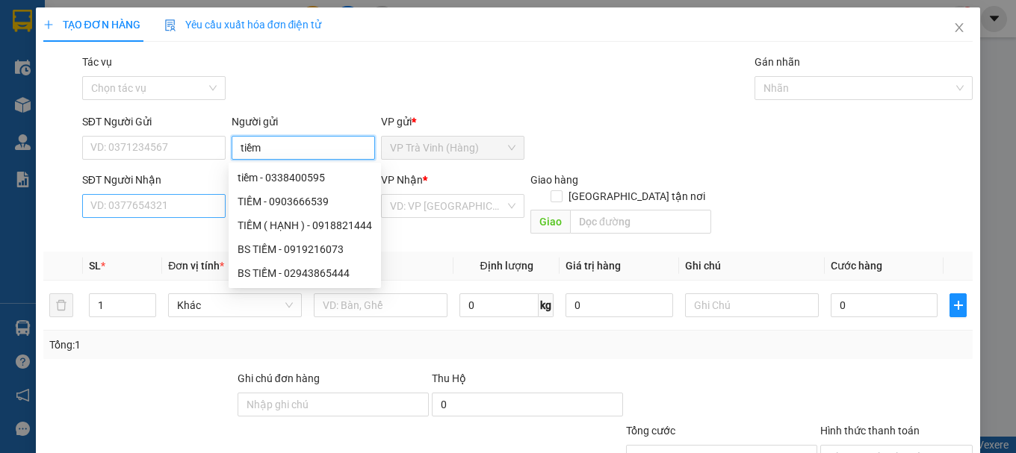
type input "tiềm"
click at [208, 202] on input "SĐT Người Nhận" at bounding box center [153, 206] width 143 height 24
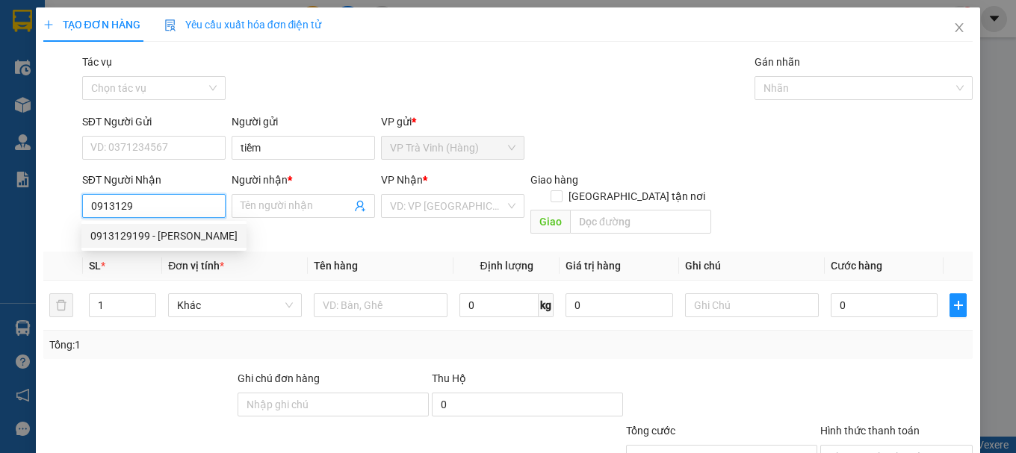
click at [196, 234] on div "0913129199 - [PERSON_NAME]" at bounding box center [163, 236] width 147 height 16
type input "0913129199"
type input "[PERSON_NAME]"
type input "20.000"
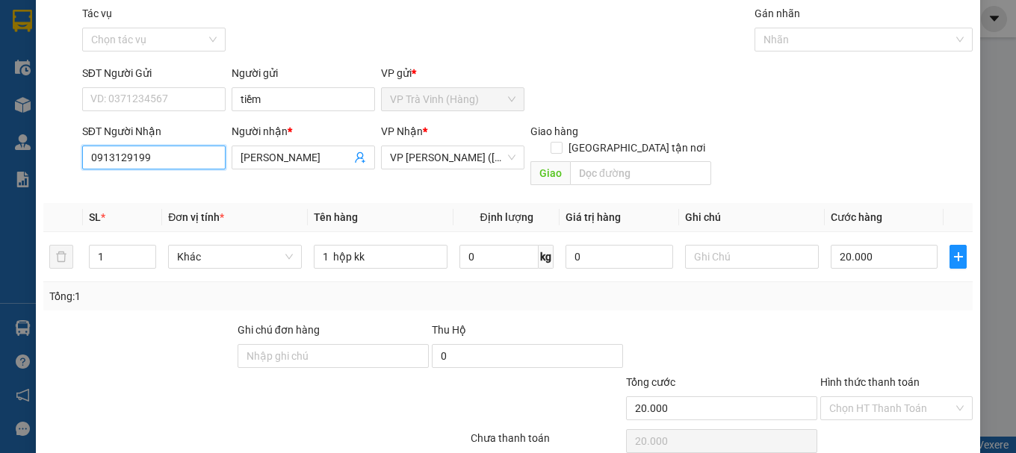
scroll to position [99, 0]
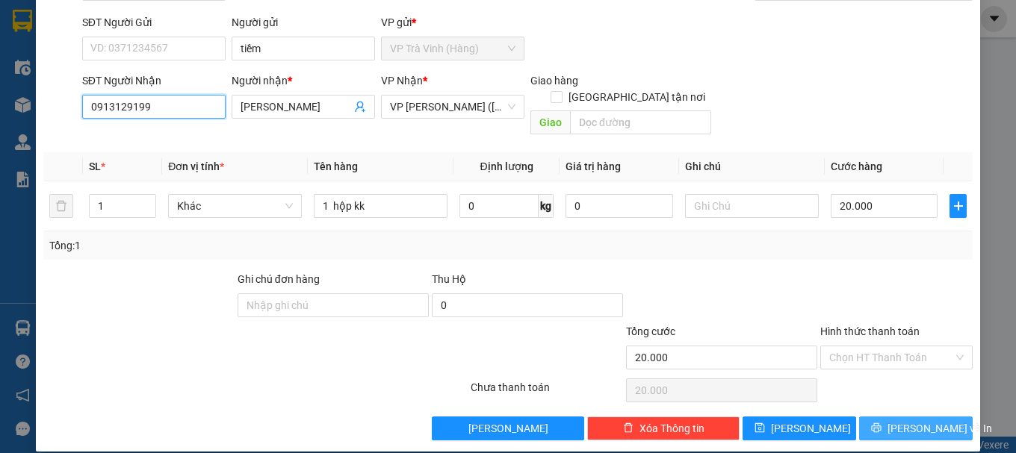
type input "0913129199"
click at [879, 417] on button "[PERSON_NAME] và In" at bounding box center [916, 429] width 114 height 24
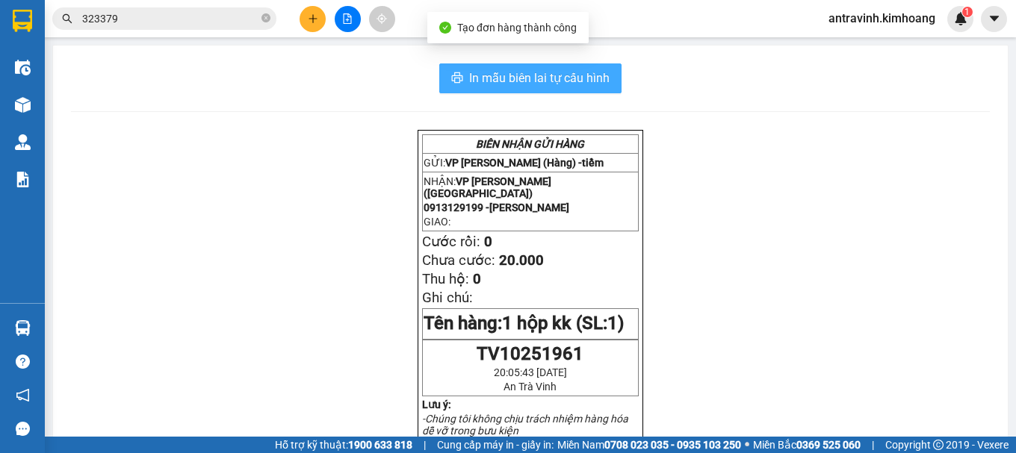
click at [590, 74] on span "In mẫu biên lai tự cấu hình" at bounding box center [539, 78] width 140 height 19
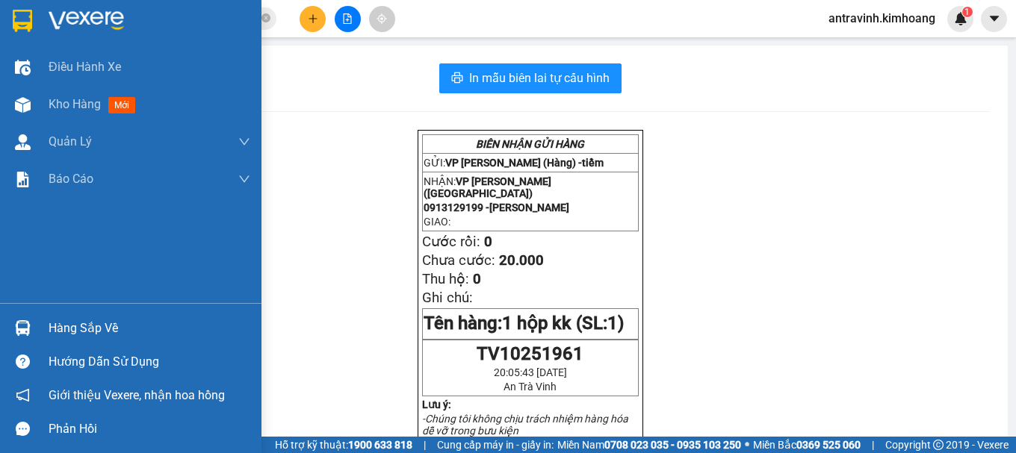
click at [33, 326] on div at bounding box center [23, 328] width 26 height 26
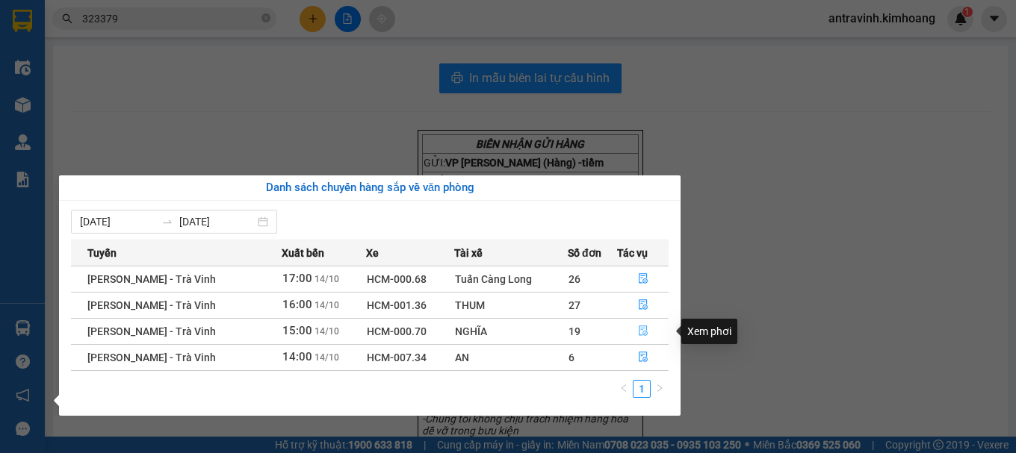
click at [638, 331] on icon "file-done" at bounding box center [643, 331] width 10 height 10
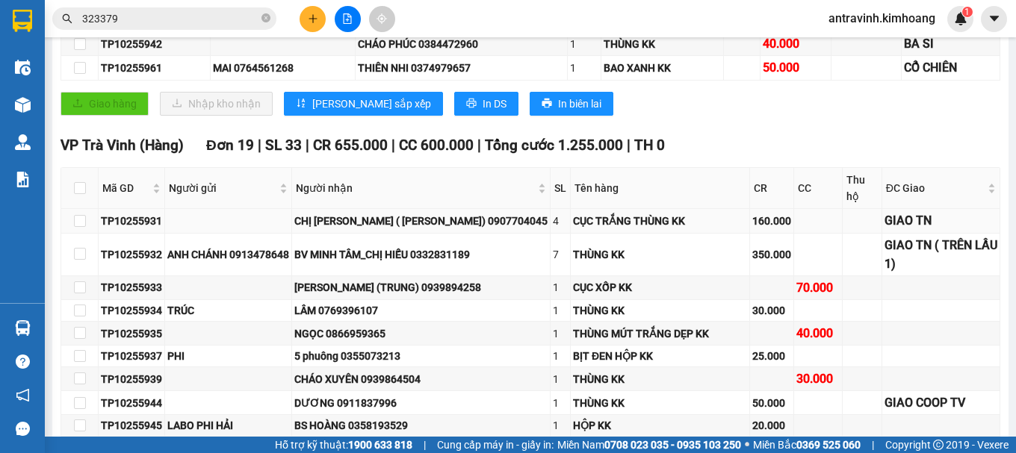
scroll to position [299, 0]
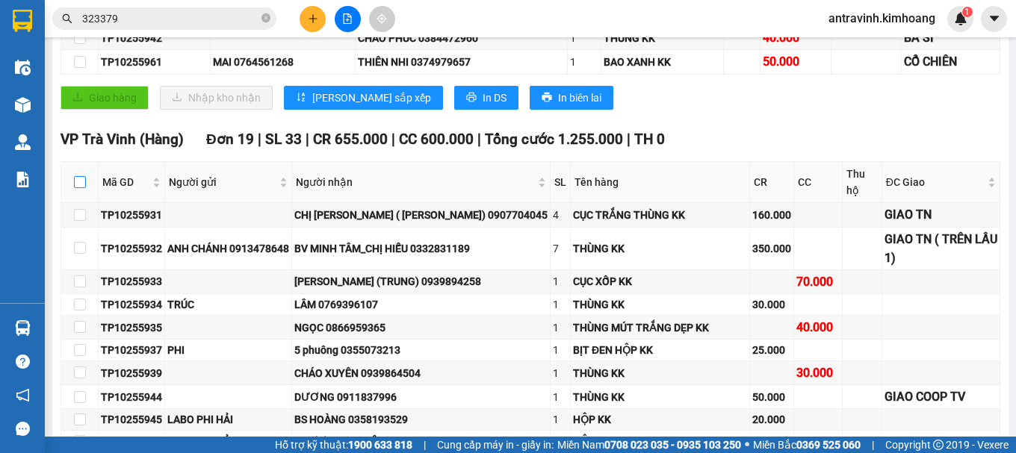
click at [81, 188] on input "checkbox" at bounding box center [80, 182] width 12 height 12
checkbox input "true"
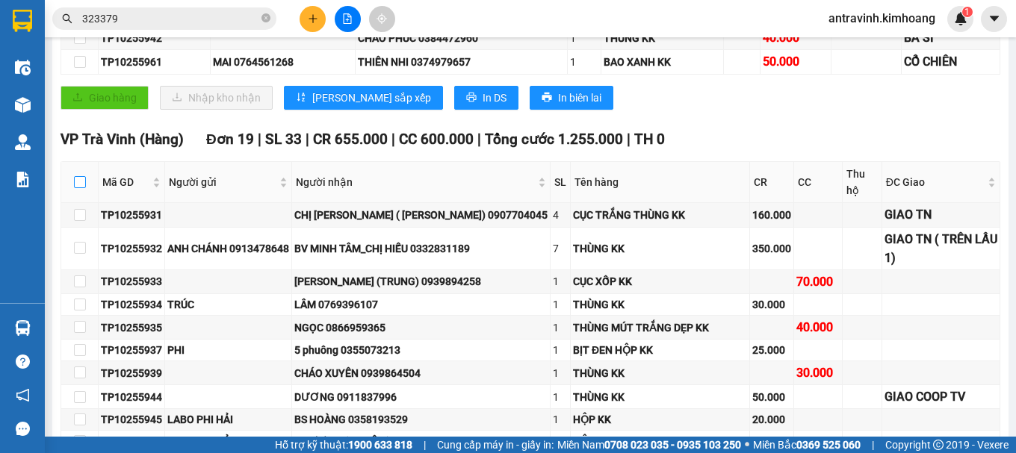
checkbox input "true"
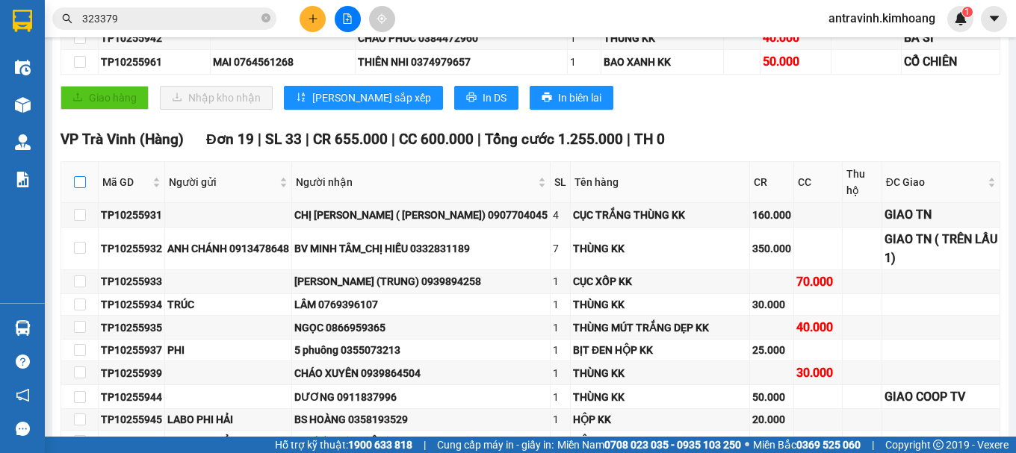
checkbox input "true"
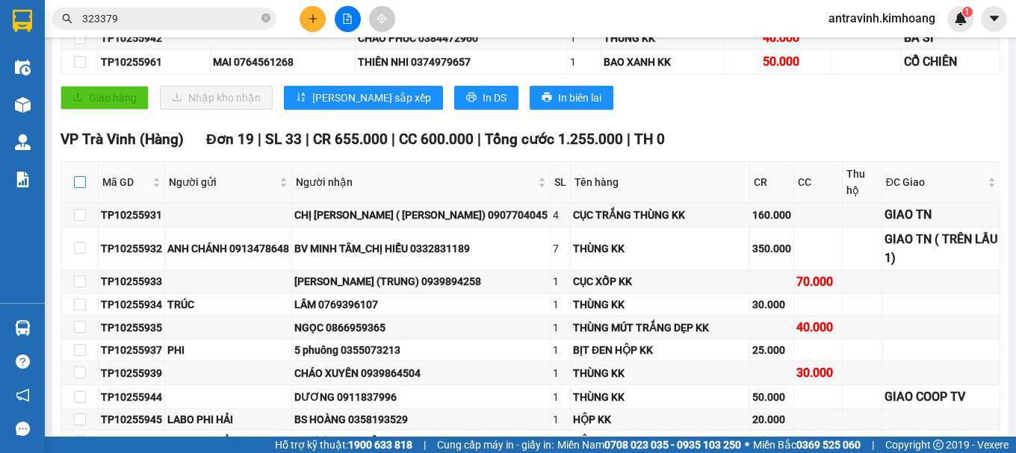
checkbox input "true"
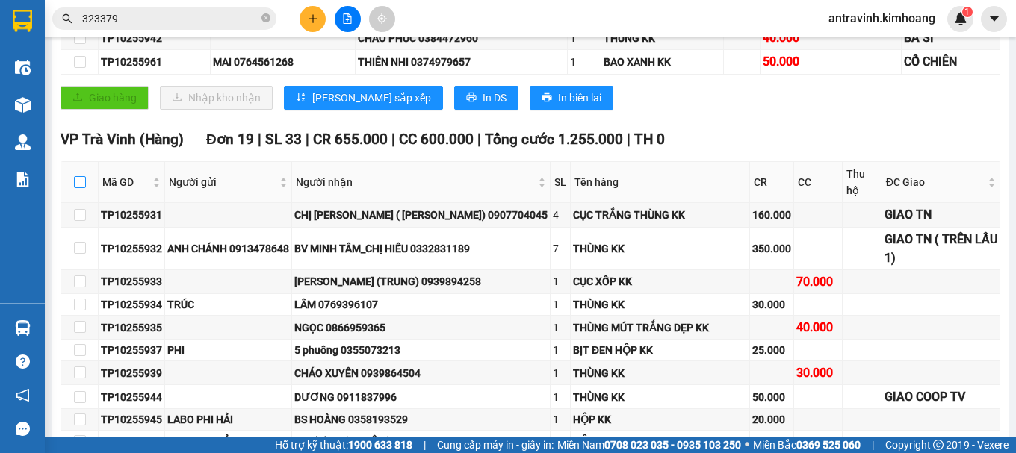
checkbox input "true"
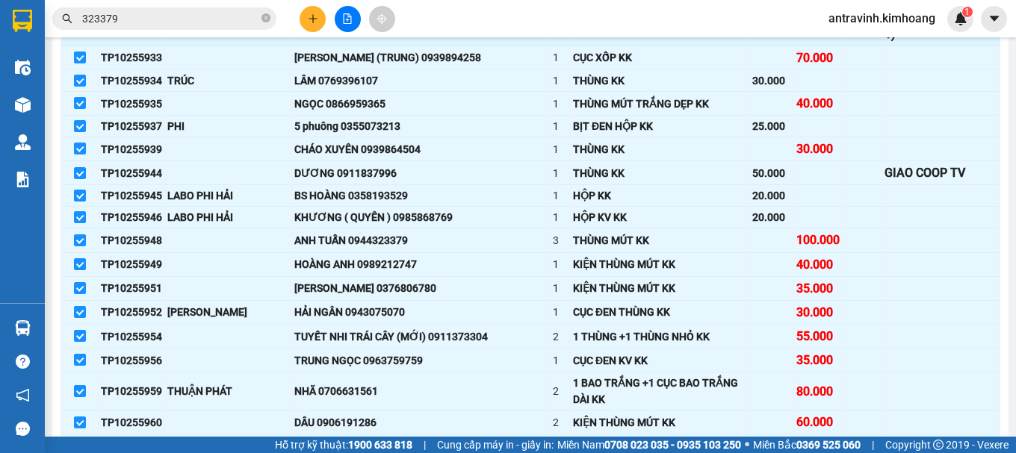
scroll to position [598, 0]
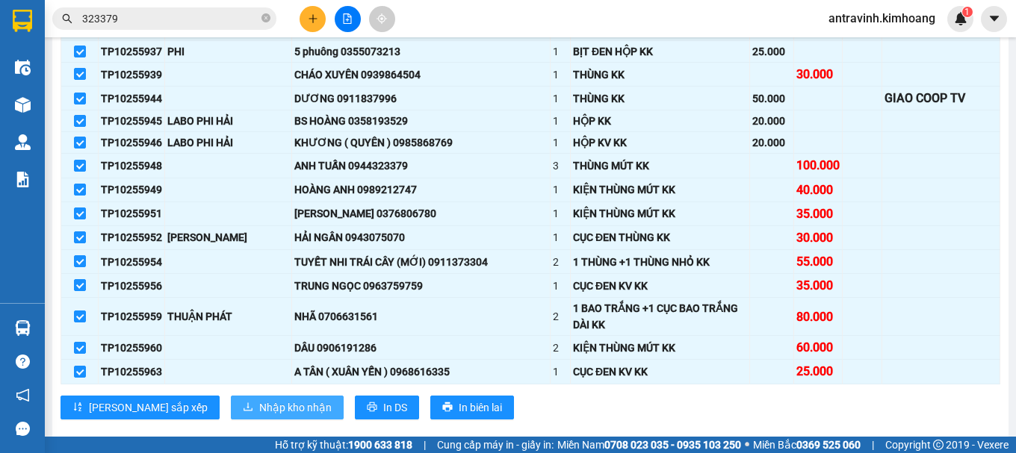
click at [259, 416] on span "Nhập kho nhận" at bounding box center [295, 408] width 72 height 16
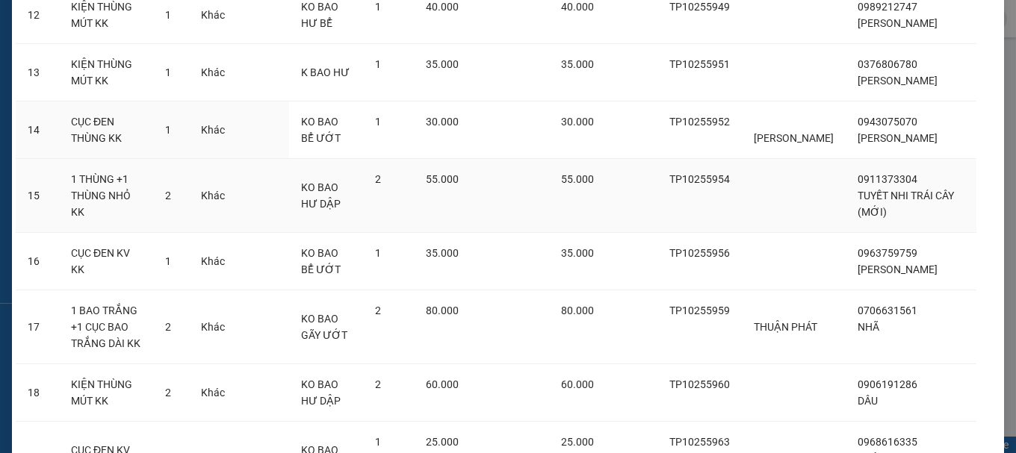
scroll to position [1005, 0]
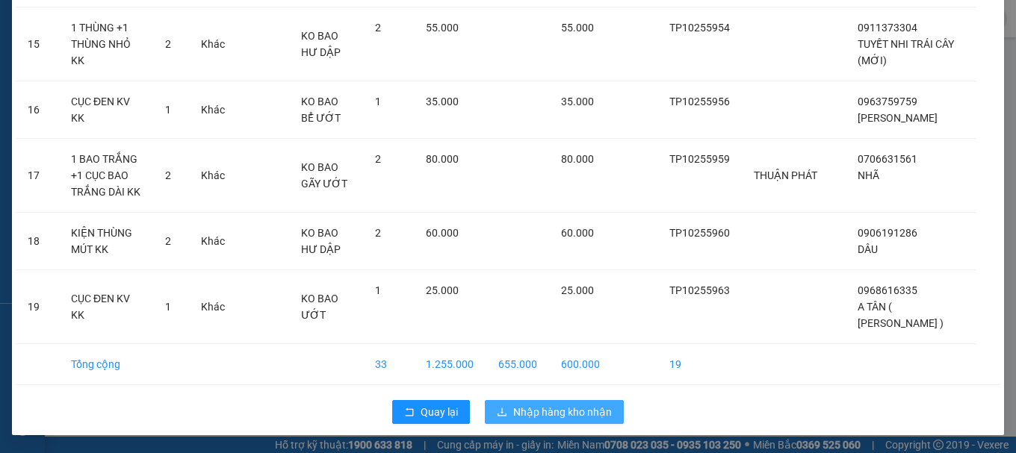
click at [589, 409] on span "Nhập hàng kho nhận" at bounding box center [562, 412] width 99 height 16
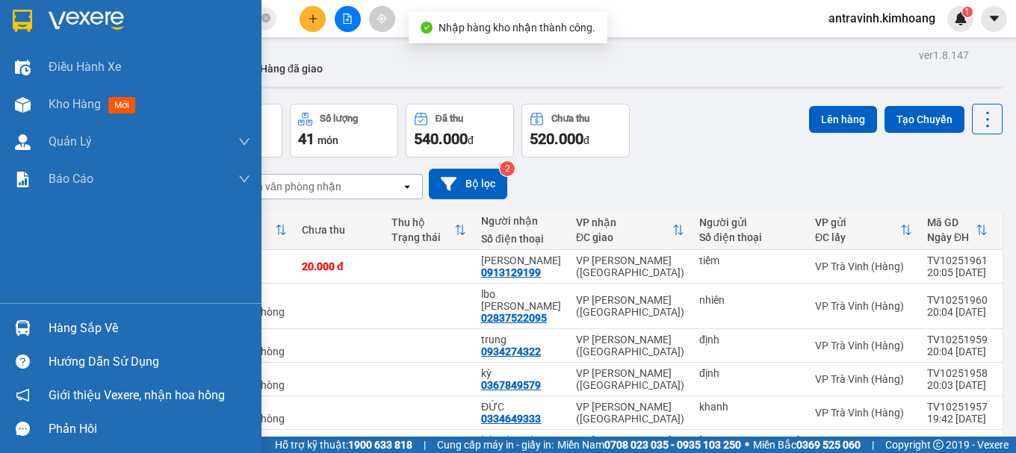
click at [43, 331] on div "Hàng sắp về" at bounding box center [130, 329] width 261 height 34
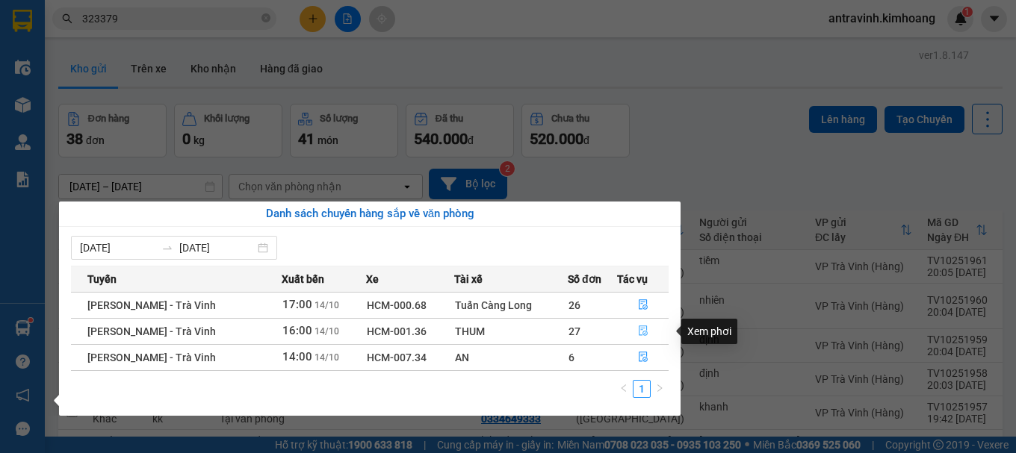
click at [641, 325] on button "button" at bounding box center [643, 332] width 50 height 24
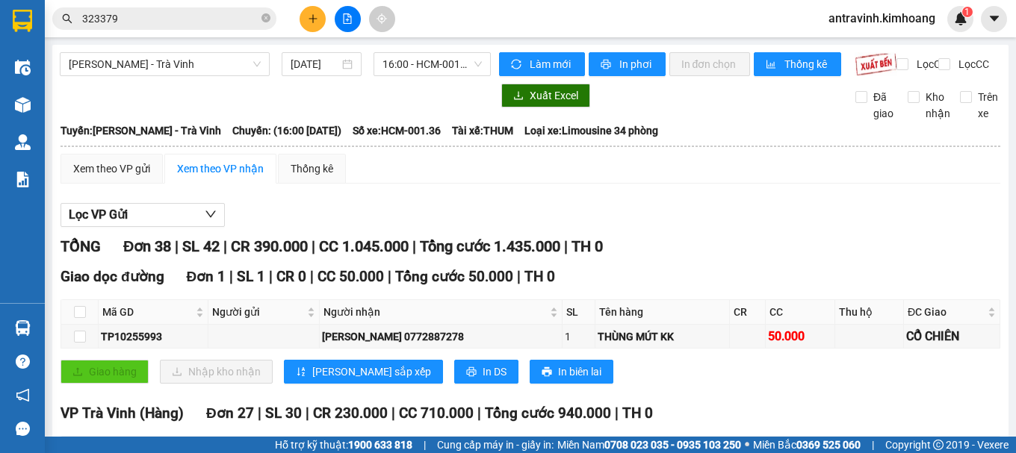
scroll to position [224, 0]
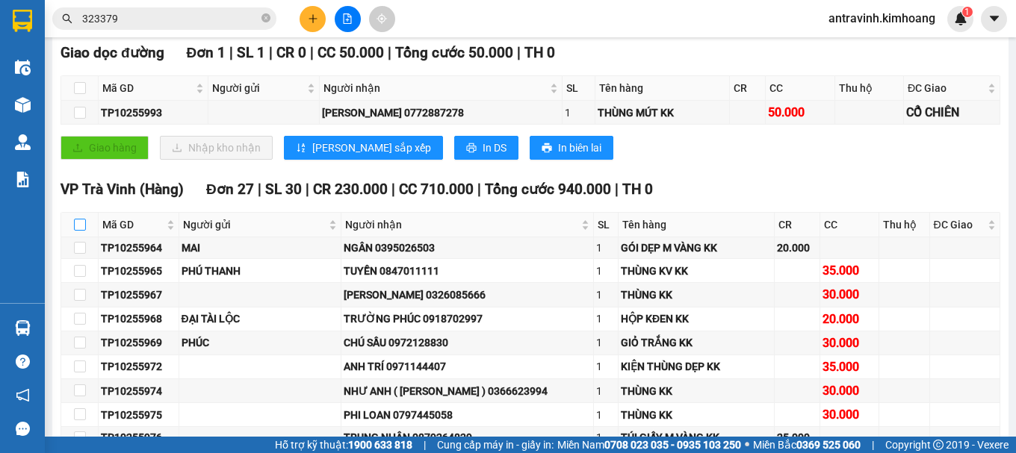
click at [77, 231] on input "checkbox" at bounding box center [80, 225] width 12 height 12
checkbox input "true"
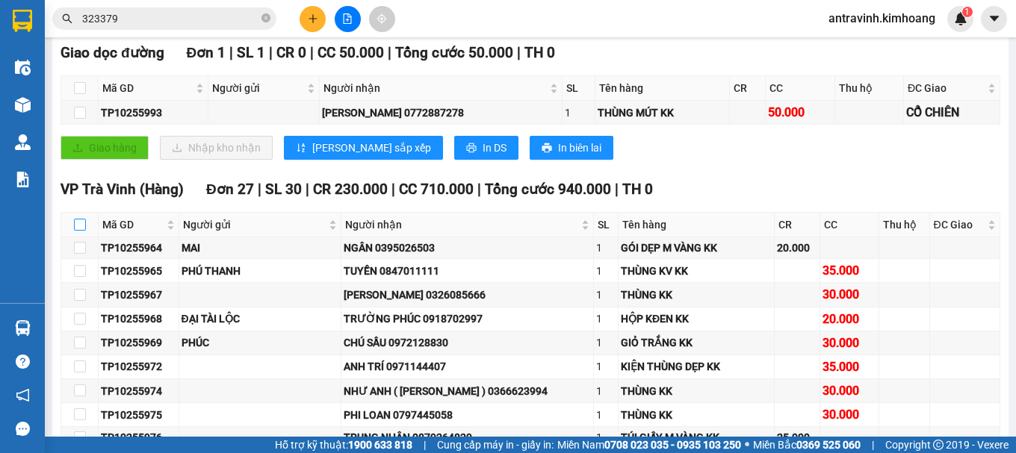
checkbox input "true"
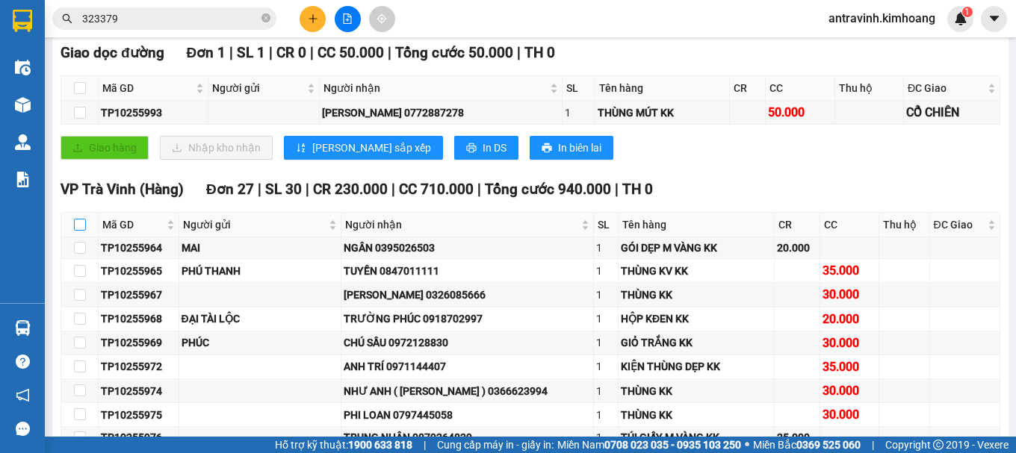
checkbox input "true"
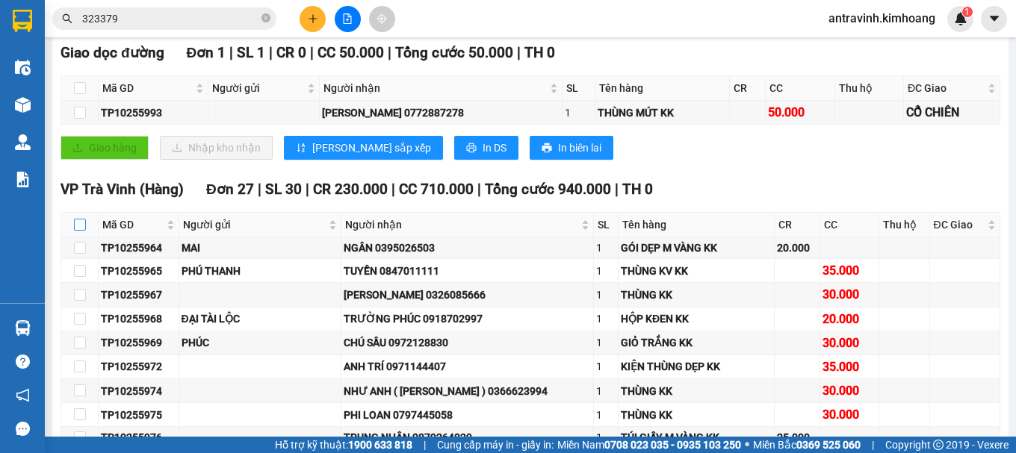
checkbox input "true"
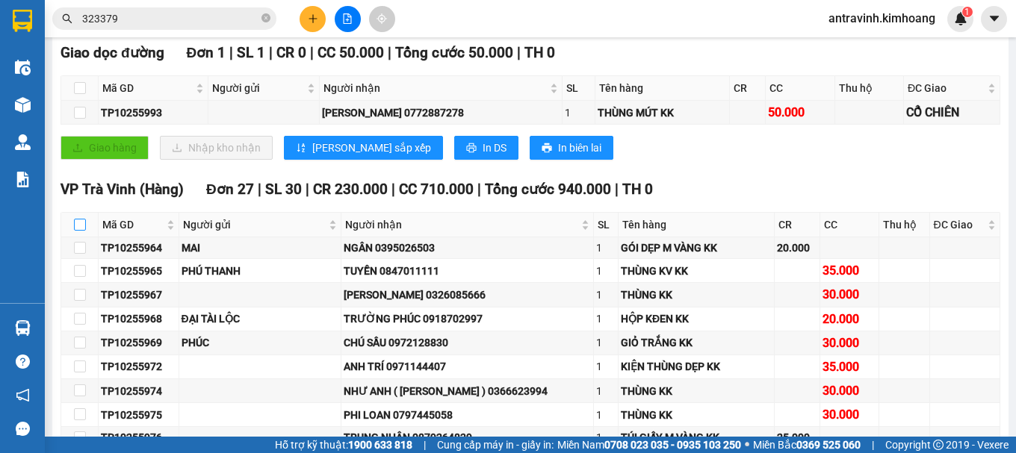
checkbox input "true"
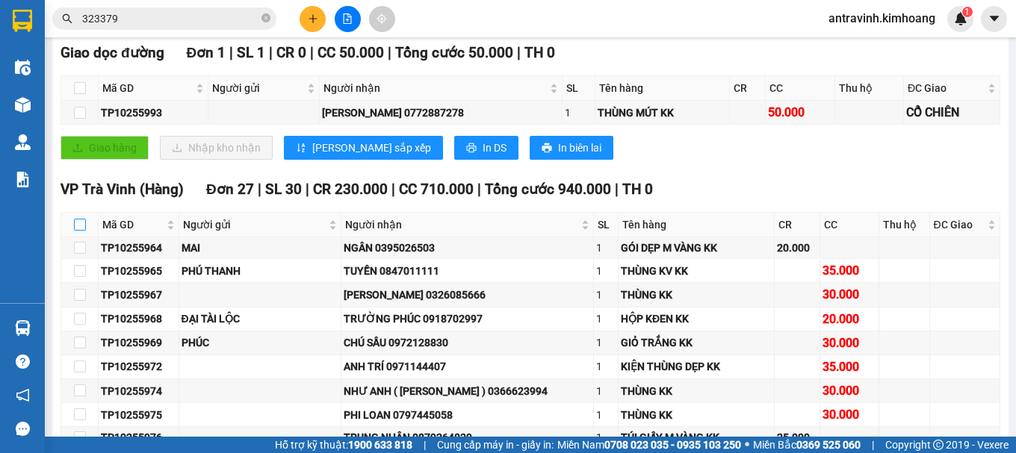
checkbox input "true"
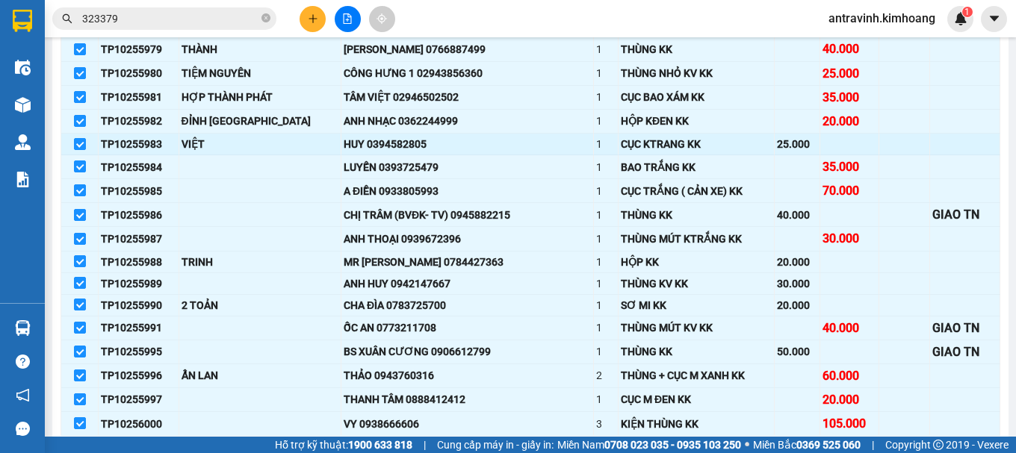
scroll to position [747, 0]
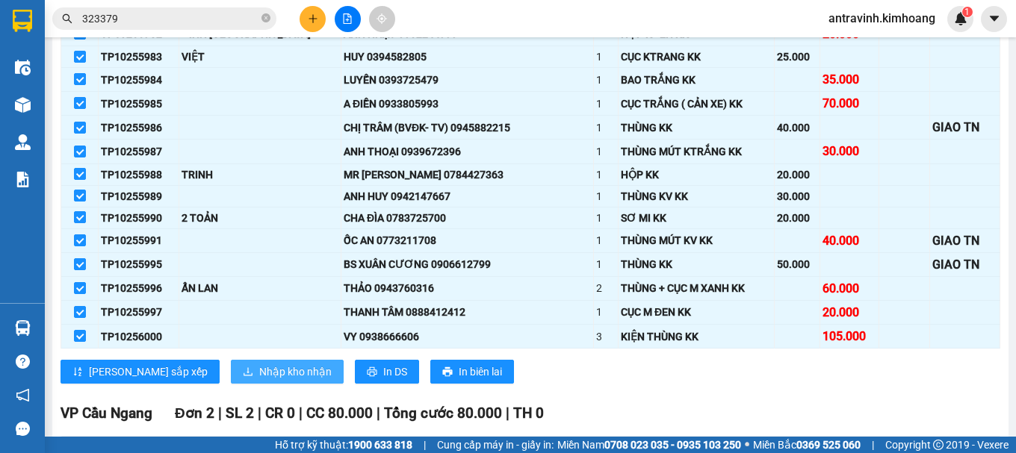
click at [259, 380] on span "Nhập kho nhận" at bounding box center [295, 372] width 72 height 16
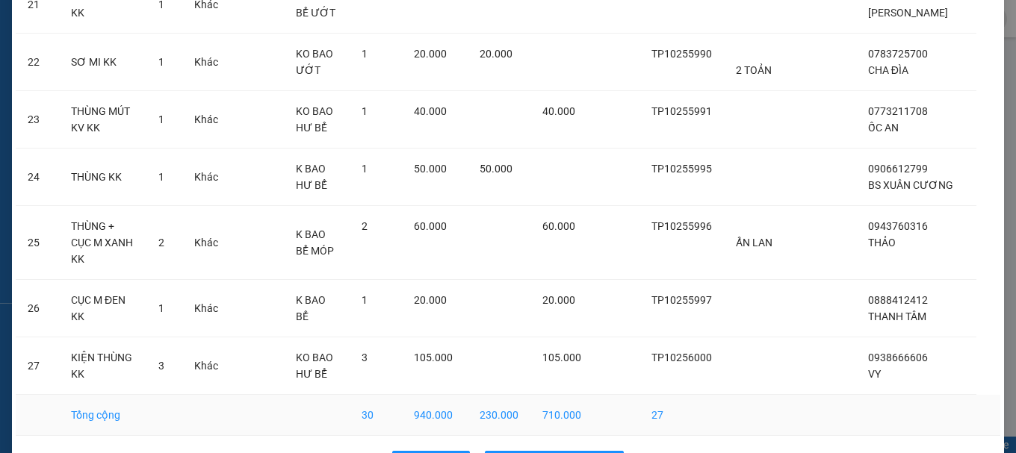
scroll to position [1383, 0]
click at [528, 453] on span "Nhập hàng kho nhận" at bounding box center [562, 461] width 99 height 16
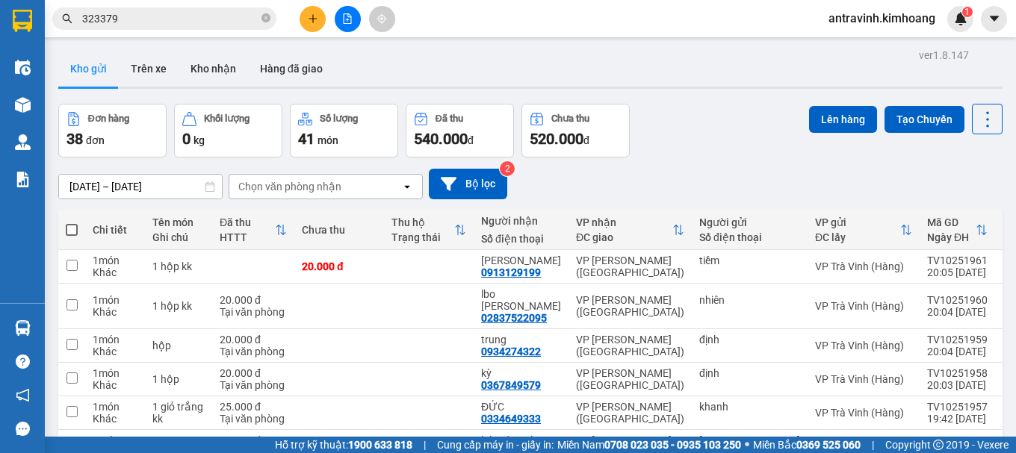
click at [146, 13] on input "323379" at bounding box center [170, 18] width 176 height 16
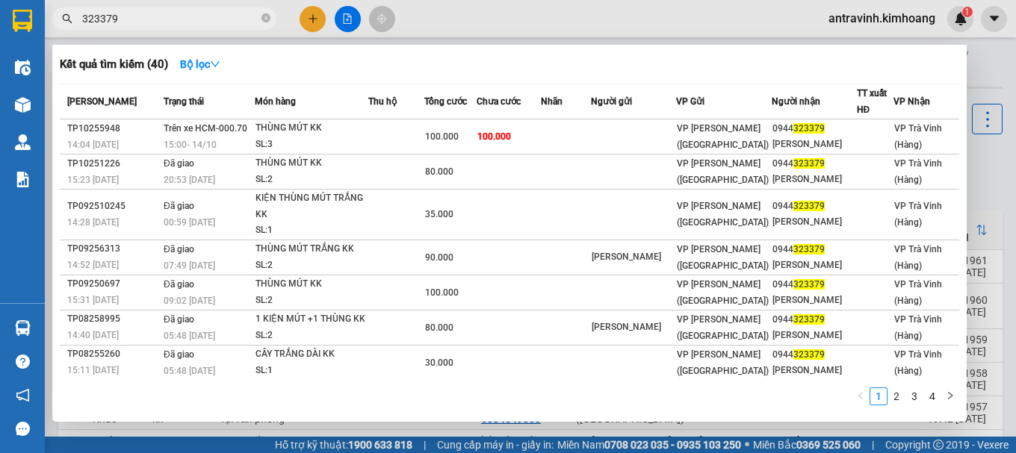
click at [146, 13] on input "323379" at bounding box center [170, 18] width 176 height 16
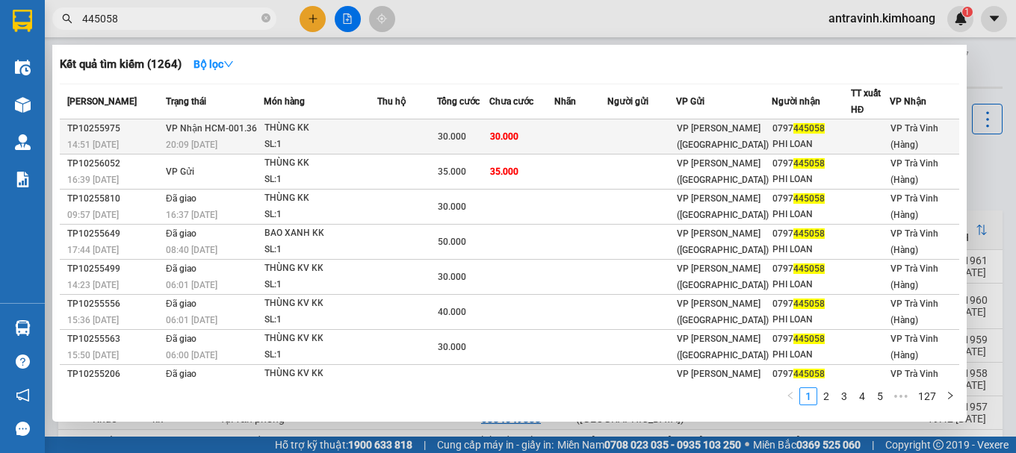
type input "445058"
click at [475, 129] on div "30.000" at bounding box center [463, 136] width 51 height 16
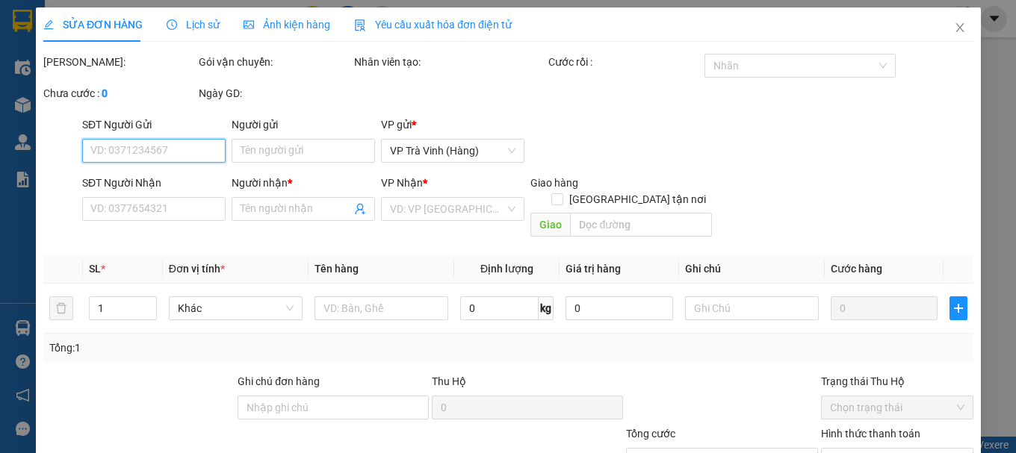
type input "0797445058"
type input "PHI LOAN"
type input "30.000"
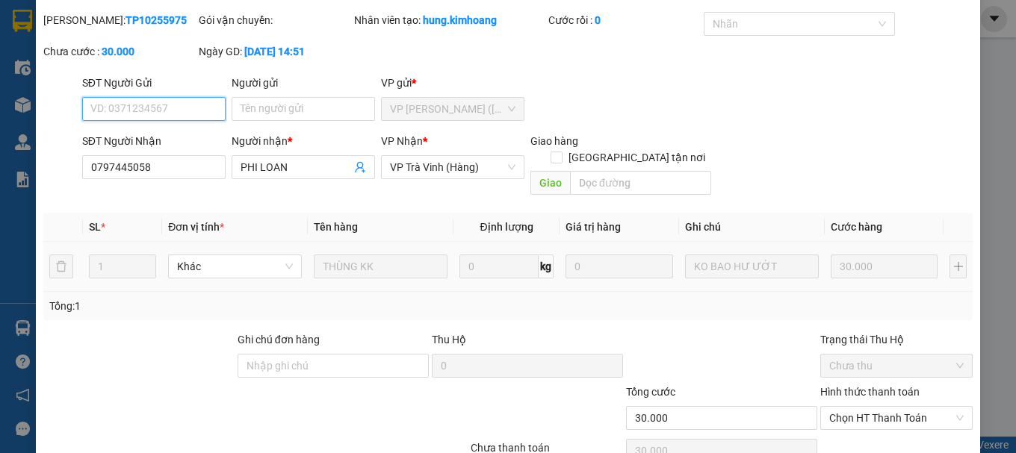
scroll to position [102, 0]
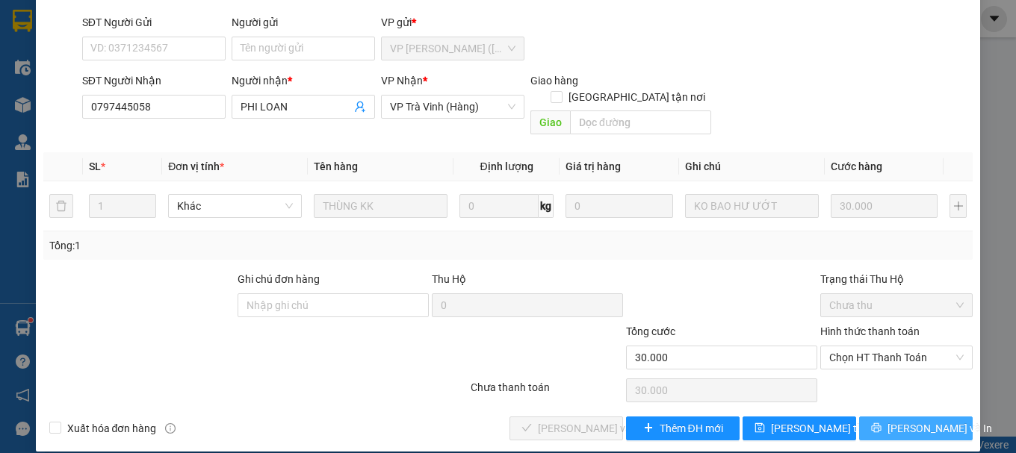
click at [911, 421] on span "[PERSON_NAME] và In" at bounding box center [939, 429] width 105 height 16
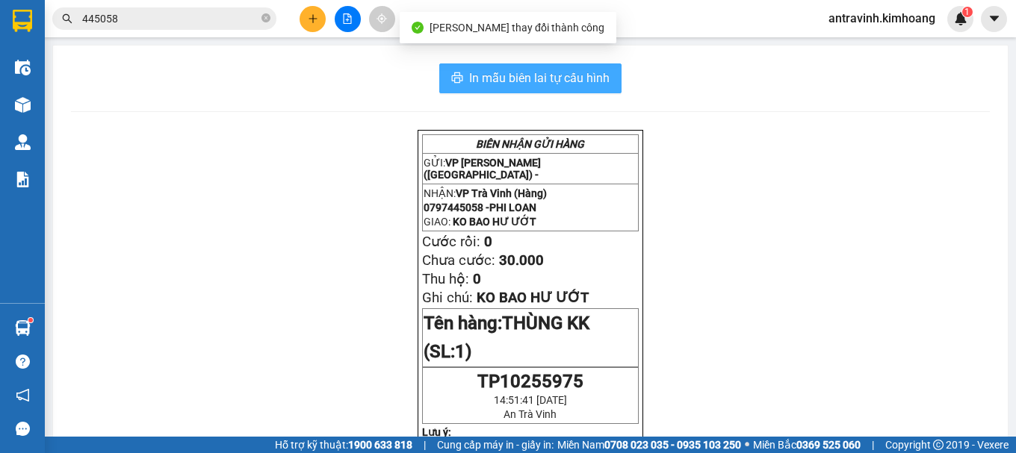
click at [595, 84] on span "In mẫu biên lai tự cấu hình" at bounding box center [539, 78] width 140 height 19
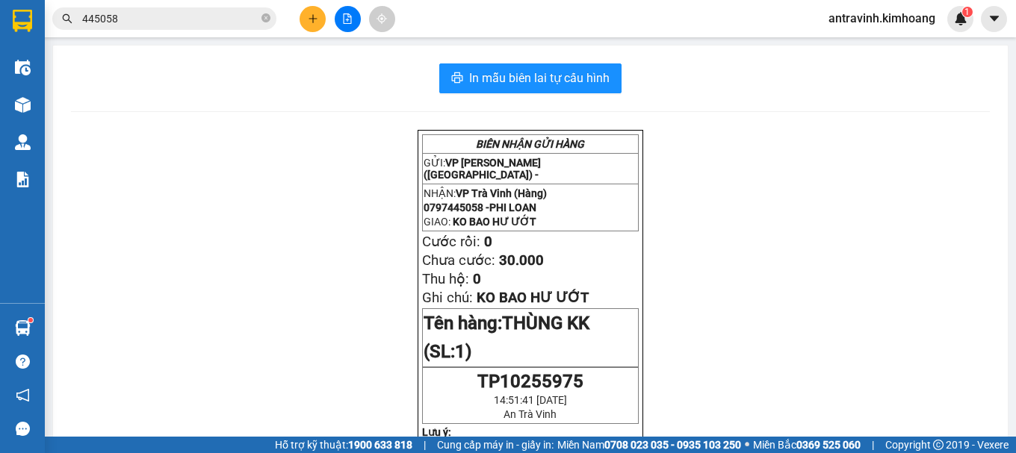
click at [190, 22] on input "445058" at bounding box center [170, 18] width 176 height 16
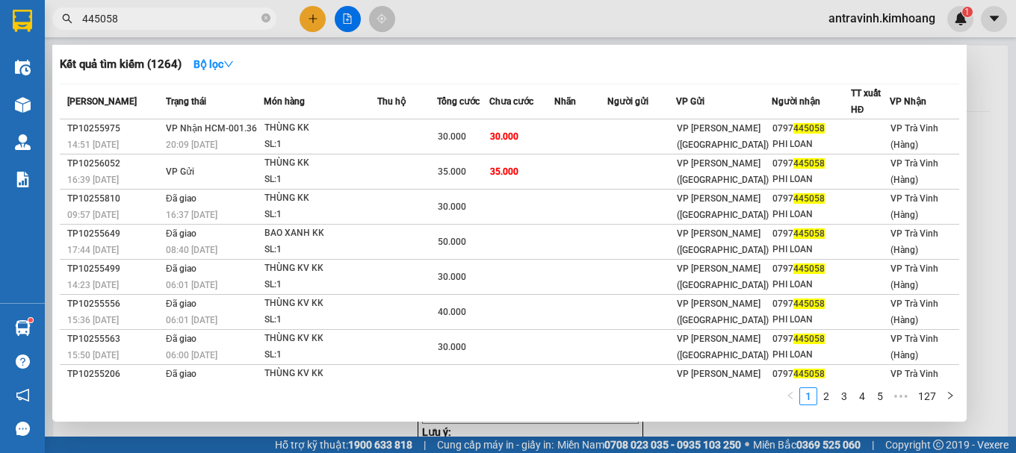
click at [190, 22] on input "445058" at bounding box center [170, 18] width 176 height 16
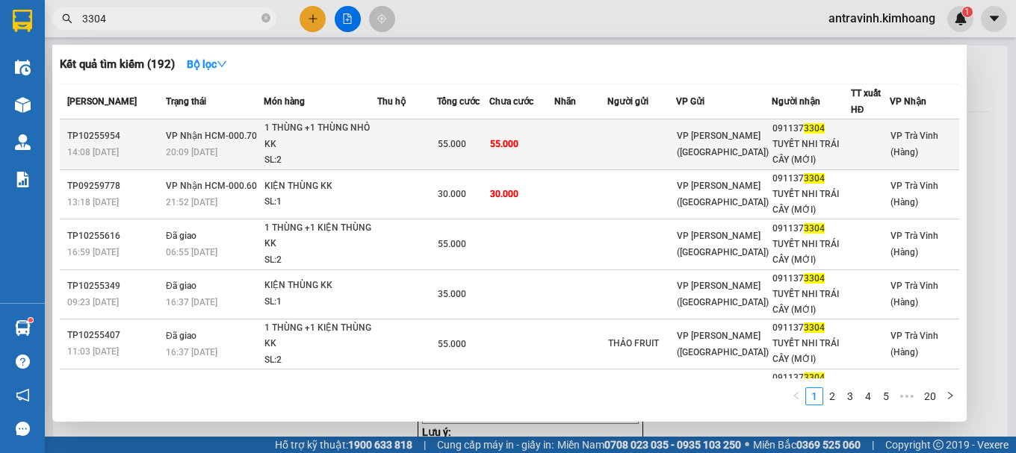
type input "3304"
click at [374, 155] on div "SL: 2" at bounding box center [320, 160] width 112 height 16
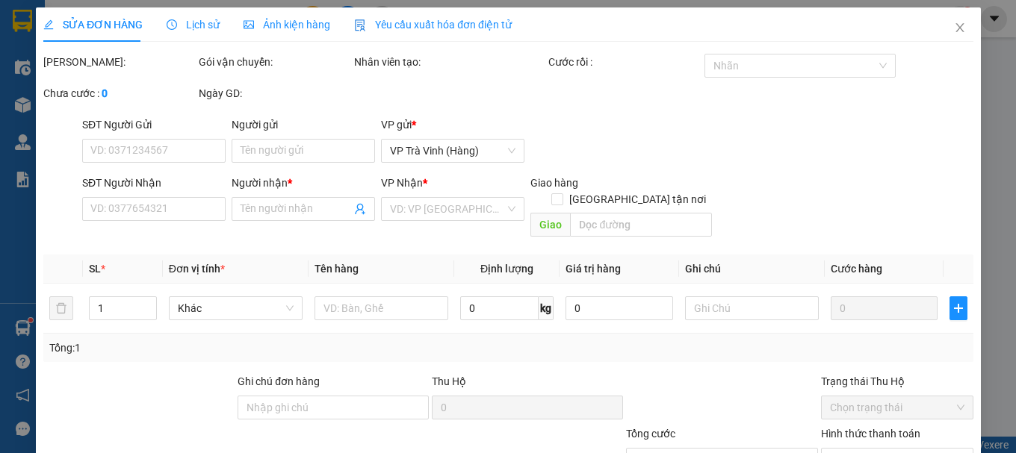
type input "0911373304"
type input "TUYẾT NHI TRÁI CÂY (MỚI)"
type input "55.000"
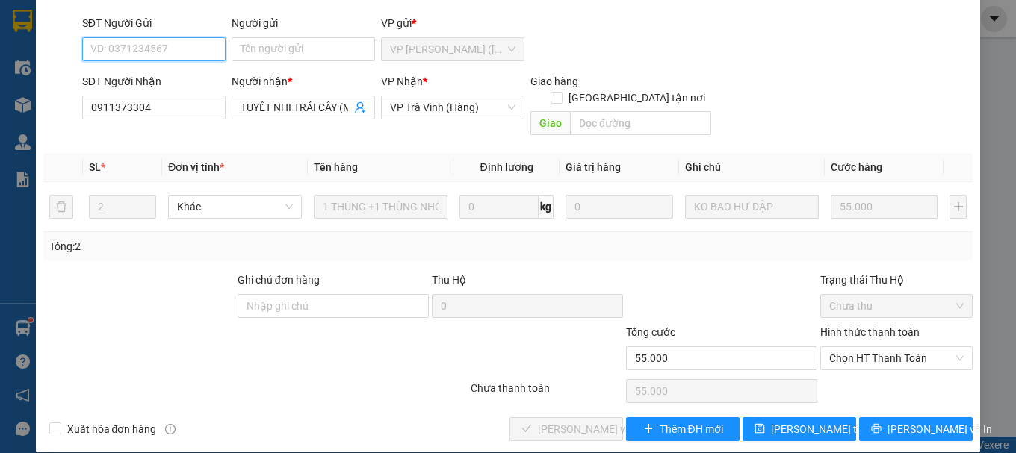
scroll to position [102, 0]
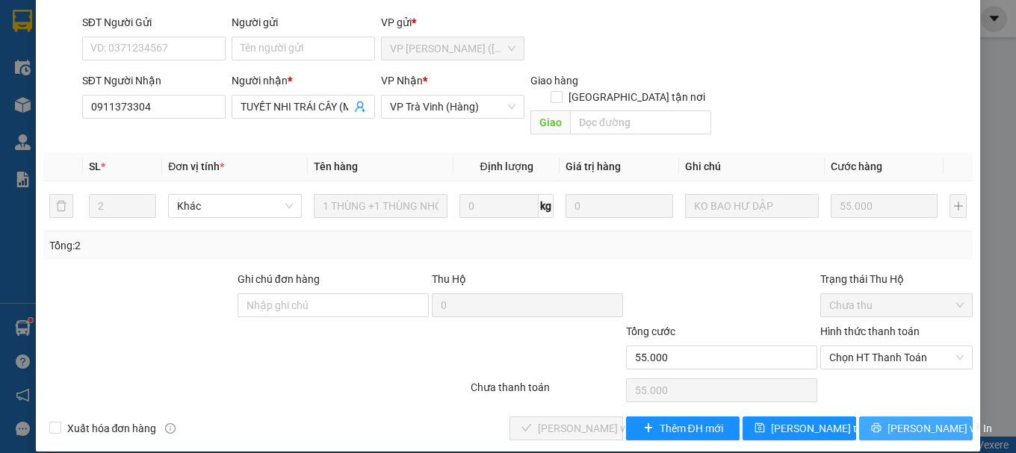
click at [881, 424] on icon "printer" at bounding box center [877, 429] width 10 height 10
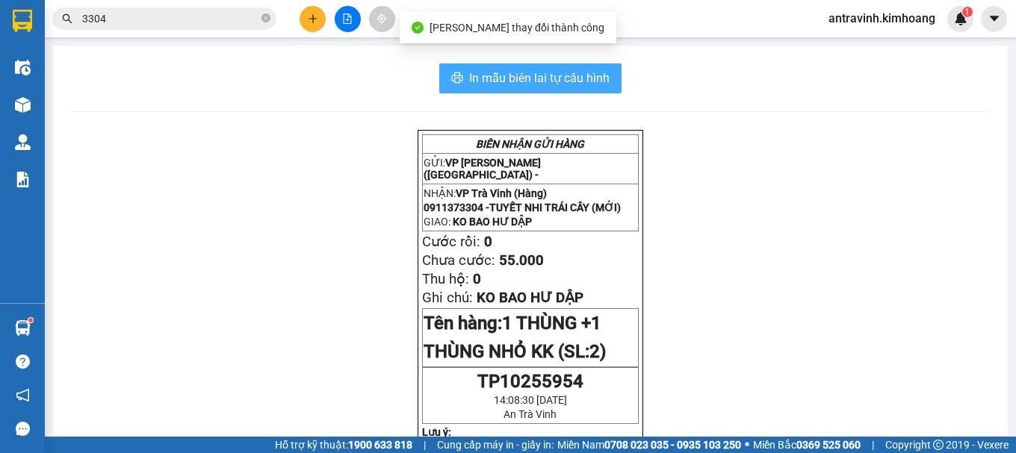
click at [565, 78] on span "In mẫu biên lai tự cấu hình" at bounding box center [539, 78] width 140 height 19
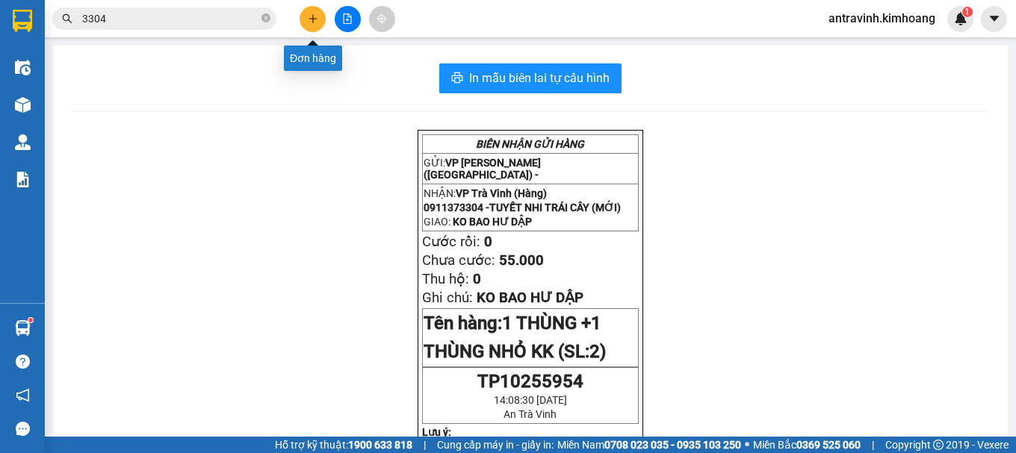
click at [308, 26] on button at bounding box center [313, 19] width 26 height 26
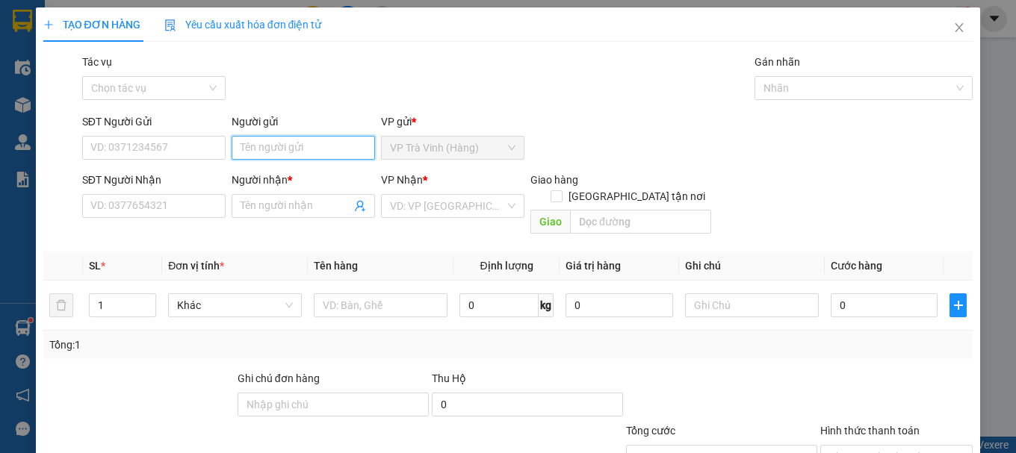
click at [294, 149] on input "Người gửi" at bounding box center [303, 148] width 143 height 24
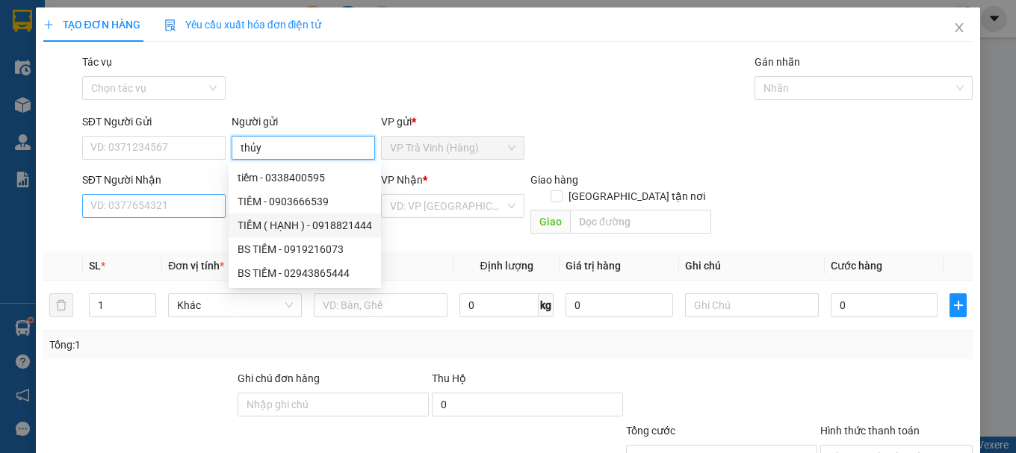
type input "thủy"
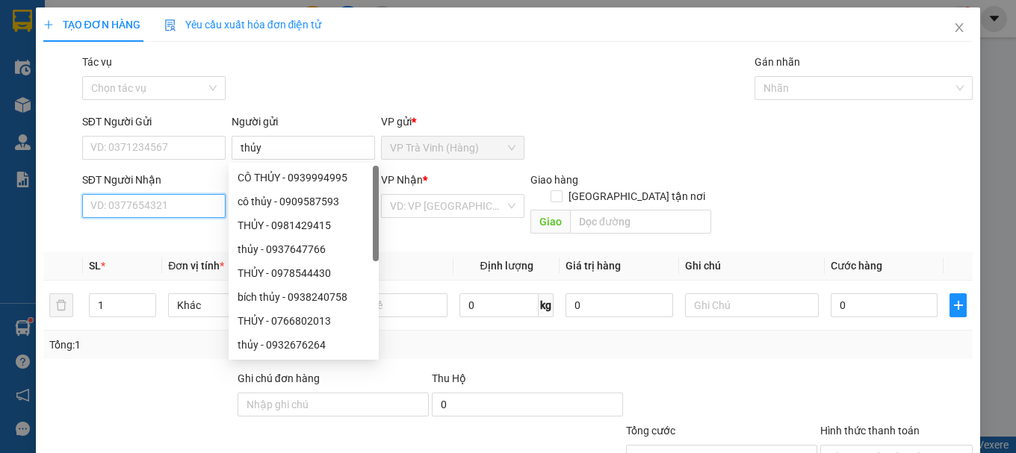
click at [189, 195] on input "SĐT Người Nhận" at bounding box center [153, 206] width 143 height 24
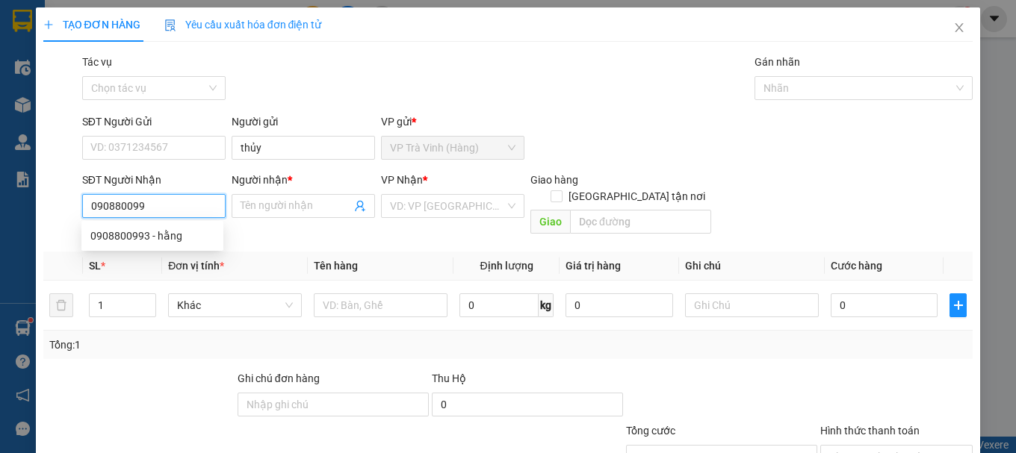
type input "0908800993"
click at [171, 241] on div "0908800993 - hằng" at bounding box center [152, 236] width 124 height 16
type input "hằng"
type input "tiến grap"
type input "30.000"
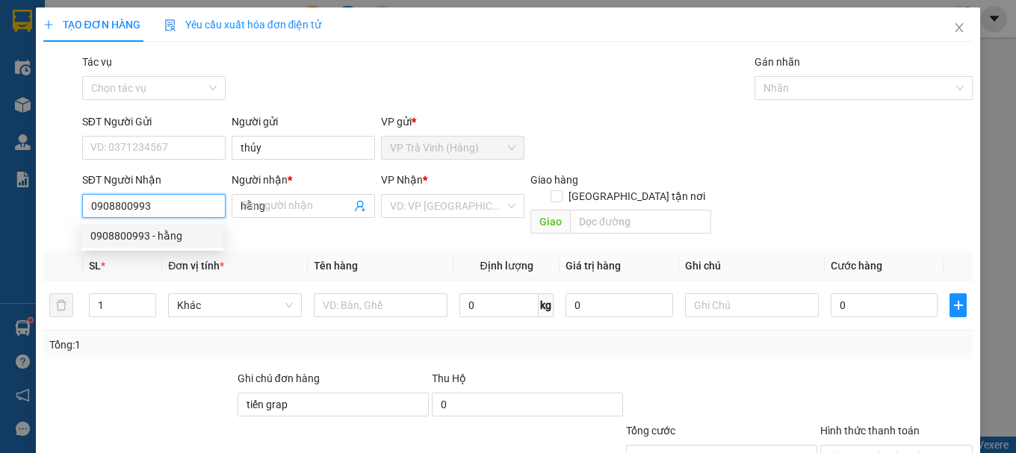
type input "30.000"
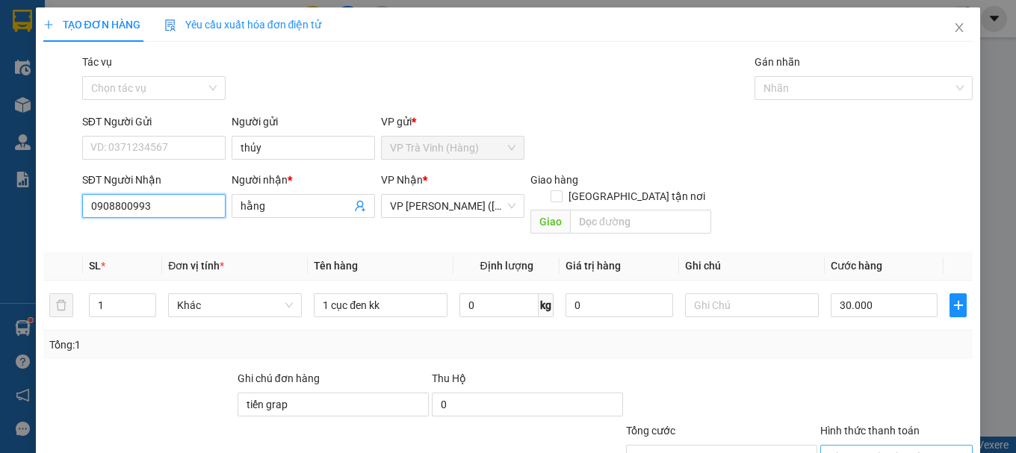
scroll to position [75, 0]
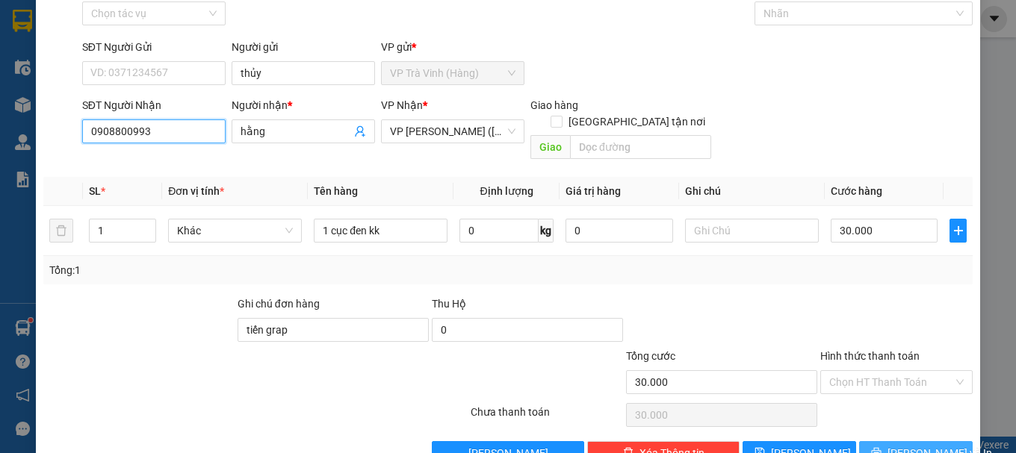
type input "0908800993"
click at [914, 445] on span "[PERSON_NAME] và In" at bounding box center [939, 453] width 105 height 16
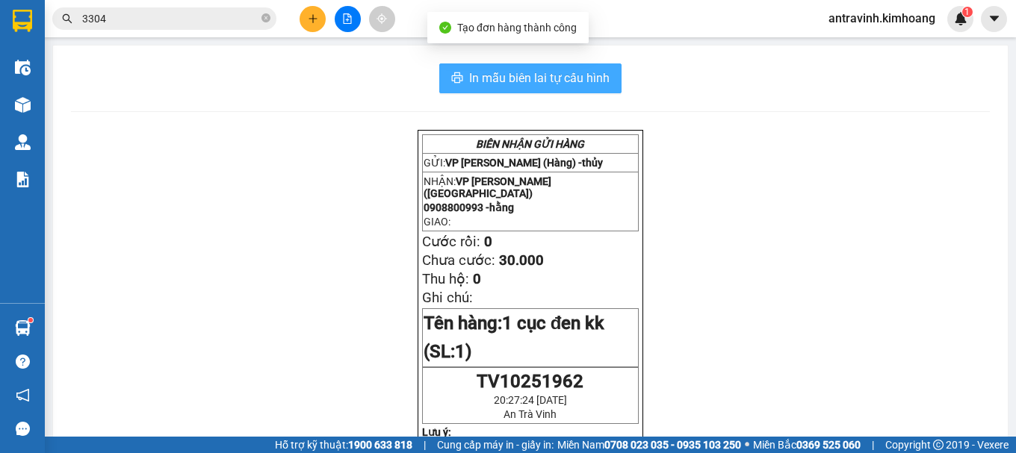
click at [557, 83] on span "In mẫu biên lai tự cấu hình" at bounding box center [539, 78] width 140 height 19
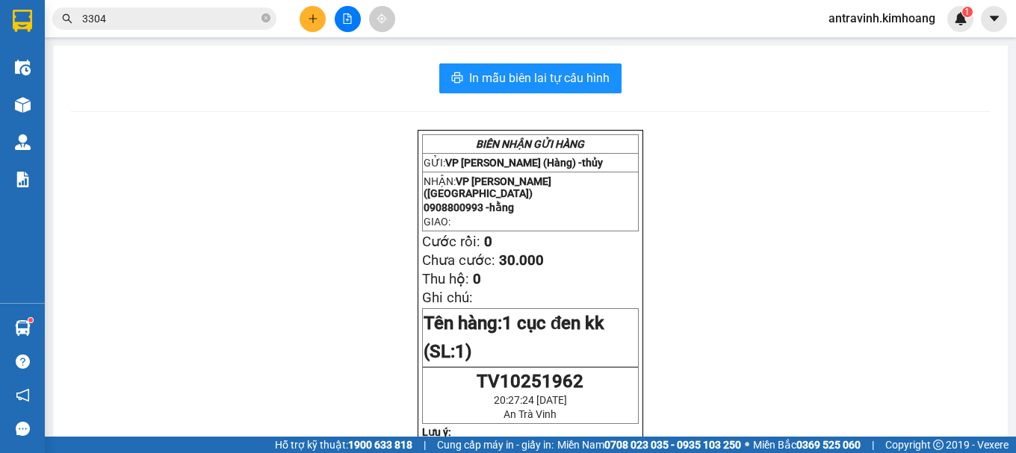
click at [169, 22] on input "3304" at bounding box center [170, 18] width 176 height 16
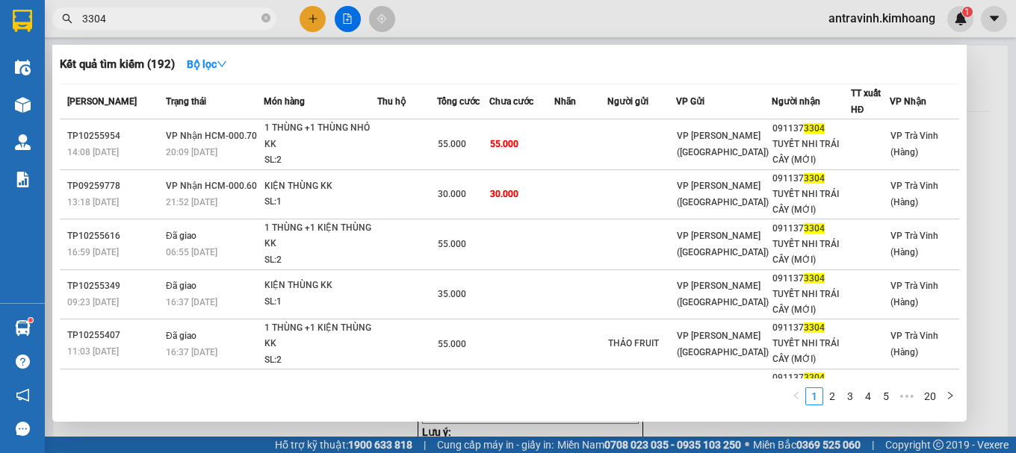
click at [169, 22] on input "3304" at bounding box center [170, 18] width 176 height 16
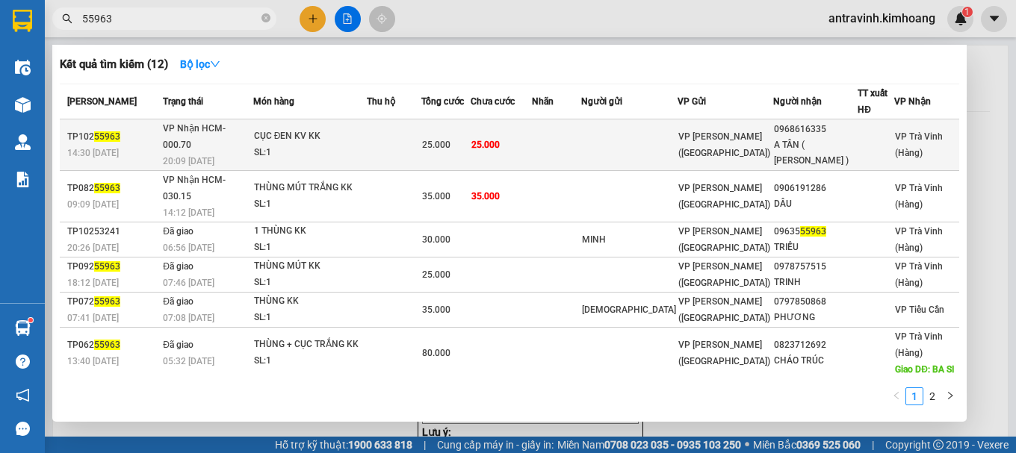
type input "55963"
click at [421, 153] on td at bounding box center [394, 146] width 55 height 52
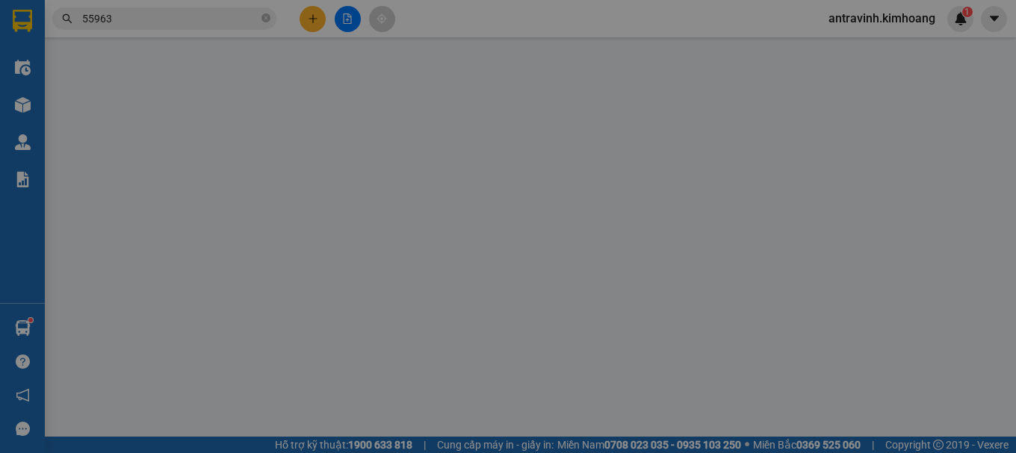
type input "0968616335"
type input "A TÂN ( [PERSON_NAME] )"
type input "25.000"
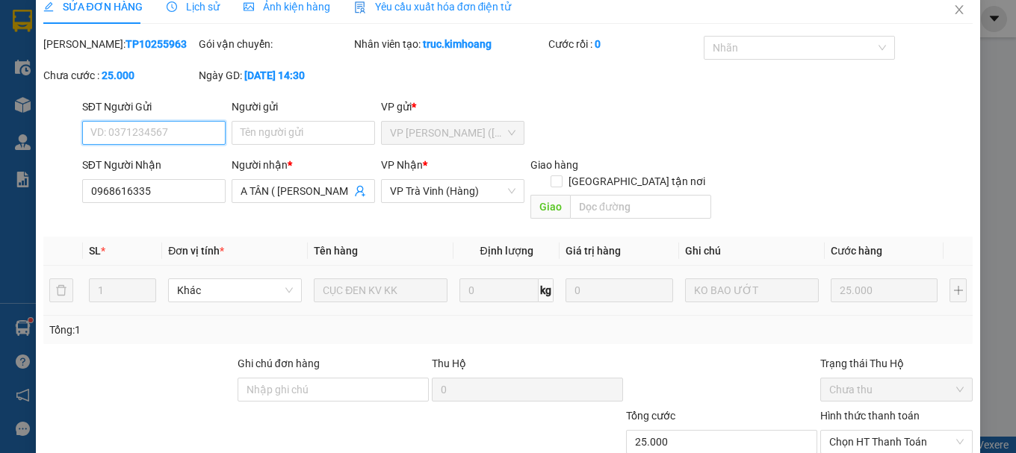
scroll to position [102, 0]
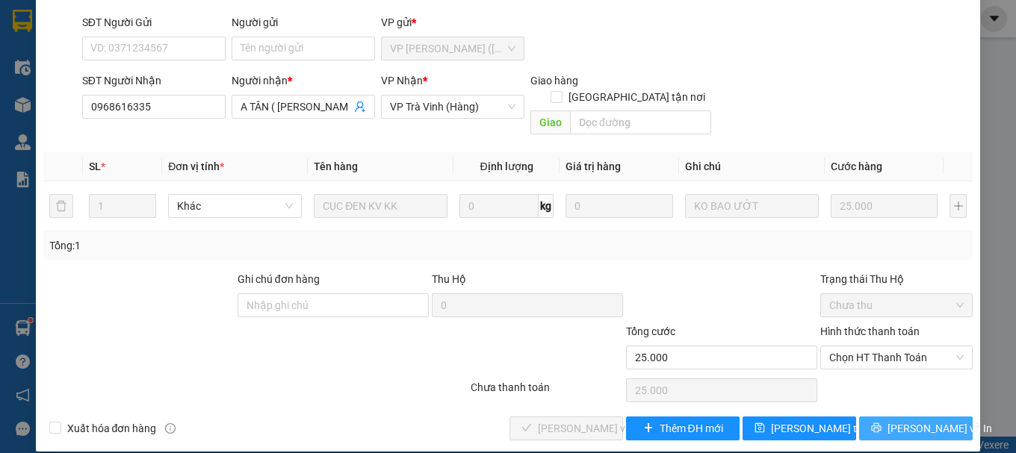
click at [874, 417] on button "[PERSON_NAME] và In" at bounding box center [916, 429] width 114 height 24
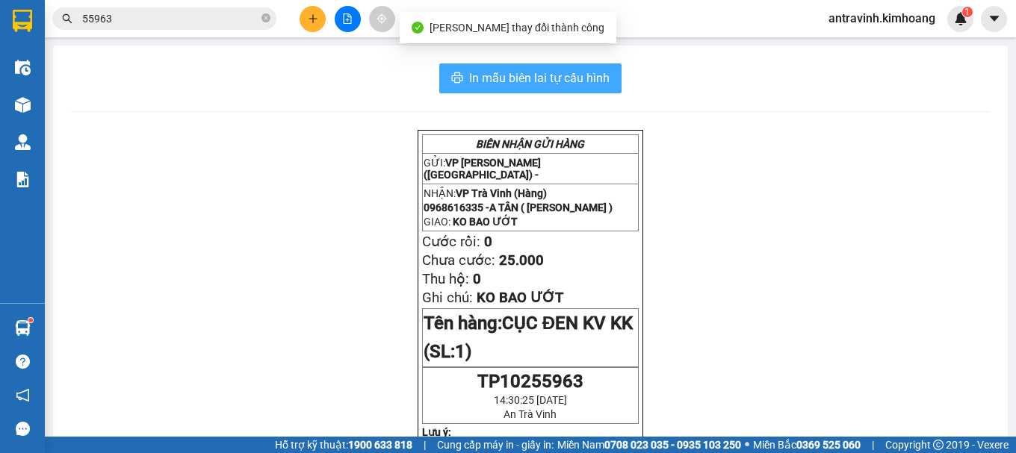
click at [600, 83] on span "In mẫu biên lai tự cấu hình" at bounding box center [539, 78] width 140 height 19
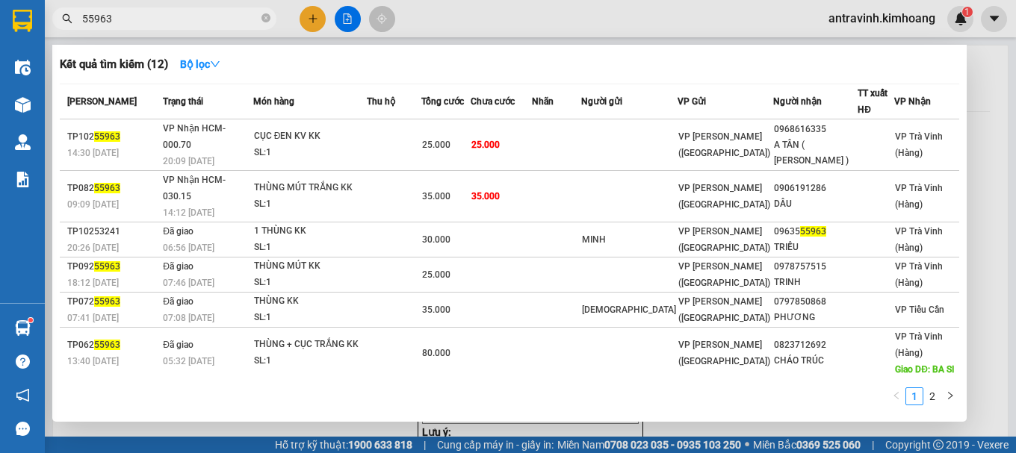
click at [167, 19] on input "55963" at bounding box center [170, 18] width 176 height 16
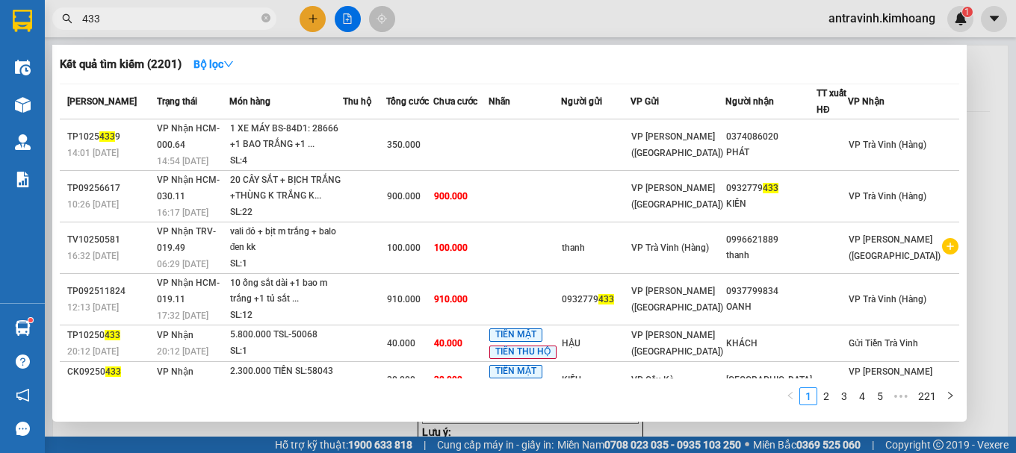
click at [171, 19] on input "433" at bounding box center [170, 18] width 176 height 16
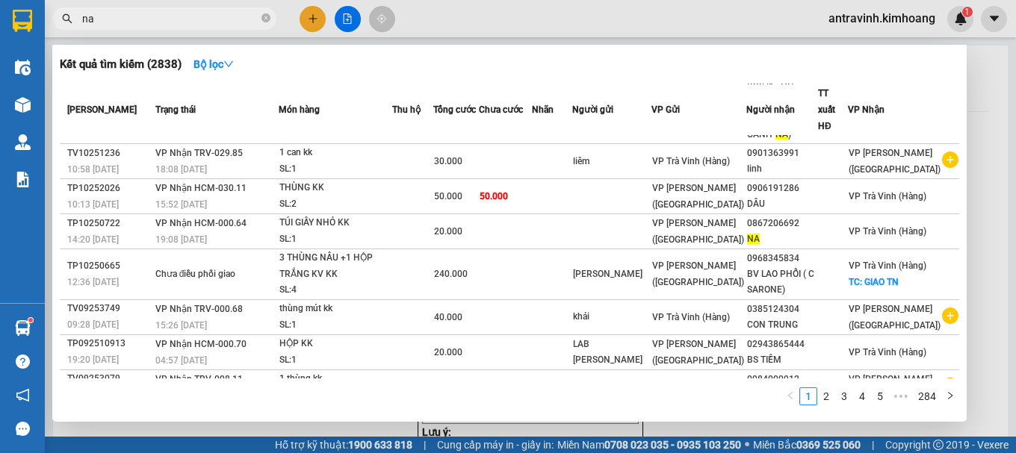
scroll to position [149, 0]
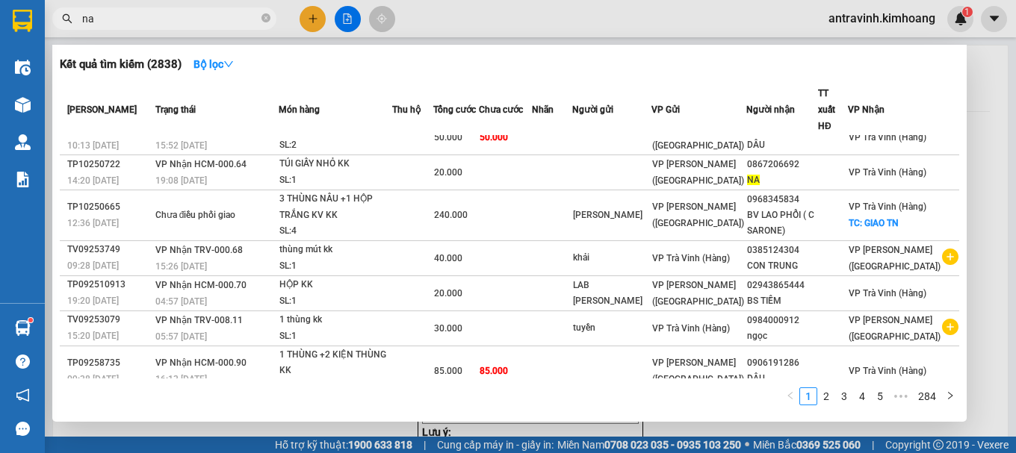
click at [160, 20] on input "na" at bounding box center [170, 18] width 176 height 16
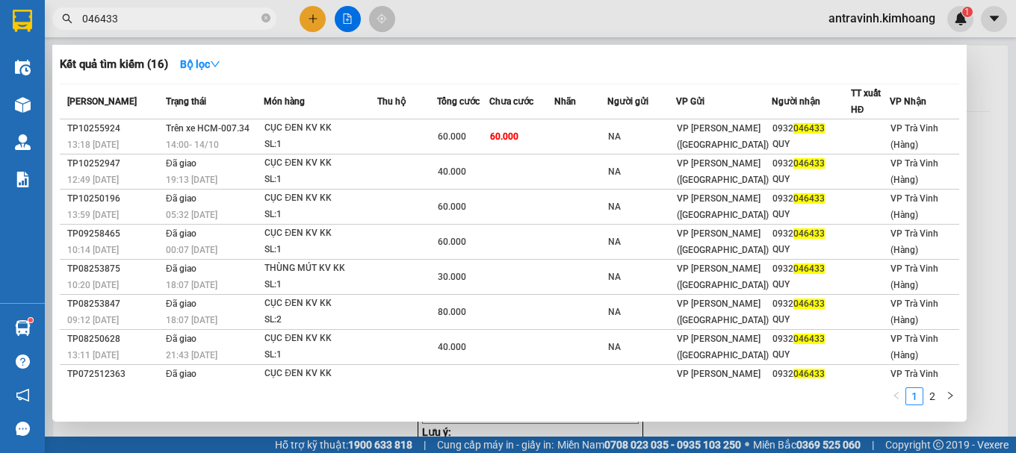
click at [172, 14] on input "046433" at bounding box center [170, 18] width 176 height 16
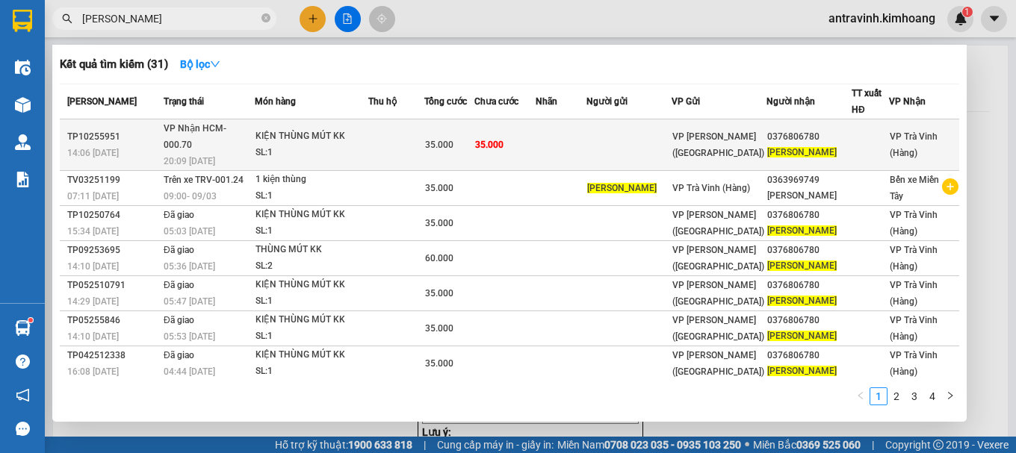
type input "[PERSON_NAME]"
click at [423, 146] on td at bounding box center [395, 146] width 55 height 52
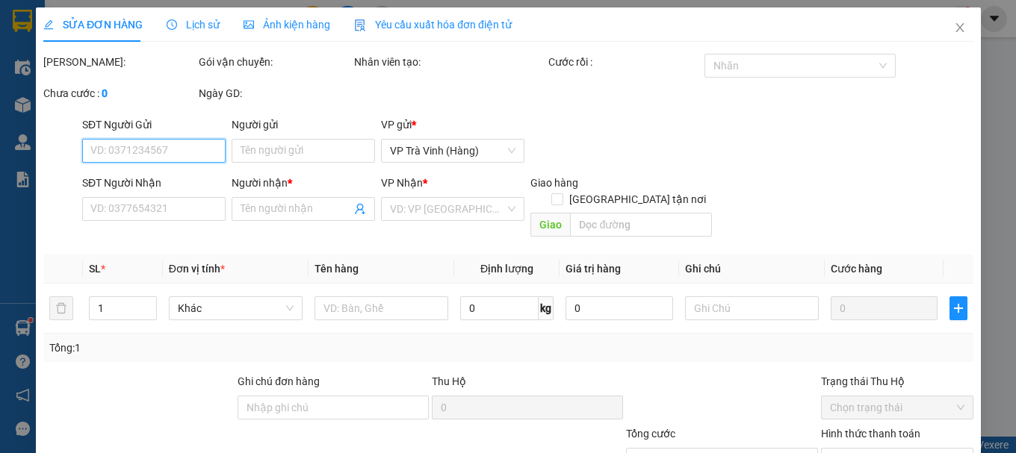
type input "0376806780"
type input "[PERSON_NAME]"
type input "35.000"
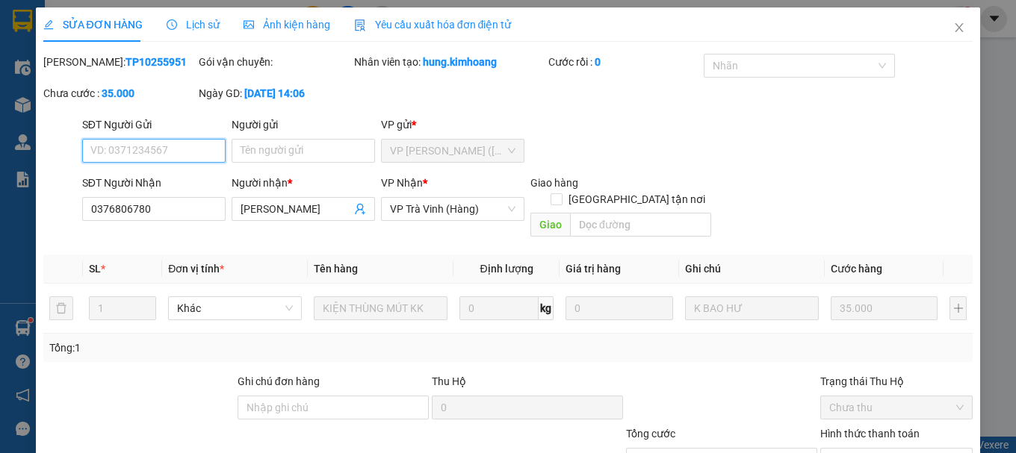
scroll to position [102, 0]
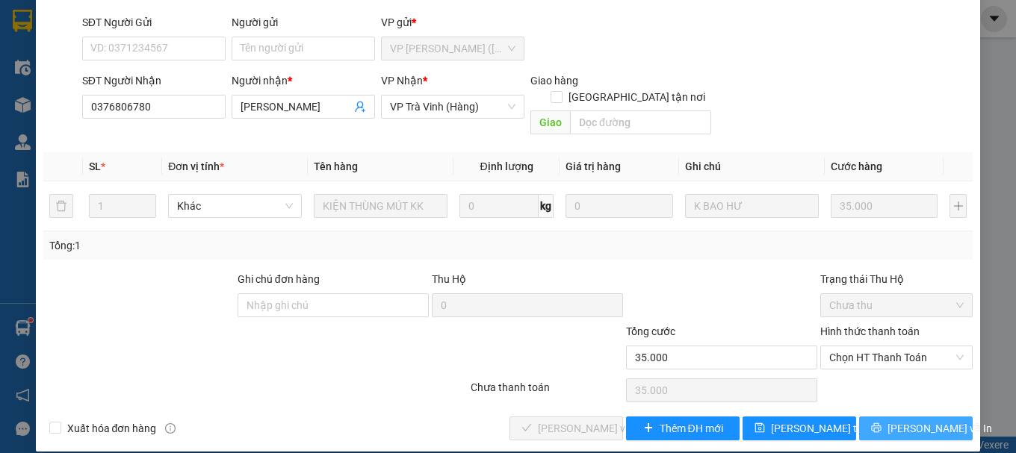
click at [867, 417] on button "[PERSON_NAME] và In" at bounding box center [916, 429] width 114 height 24
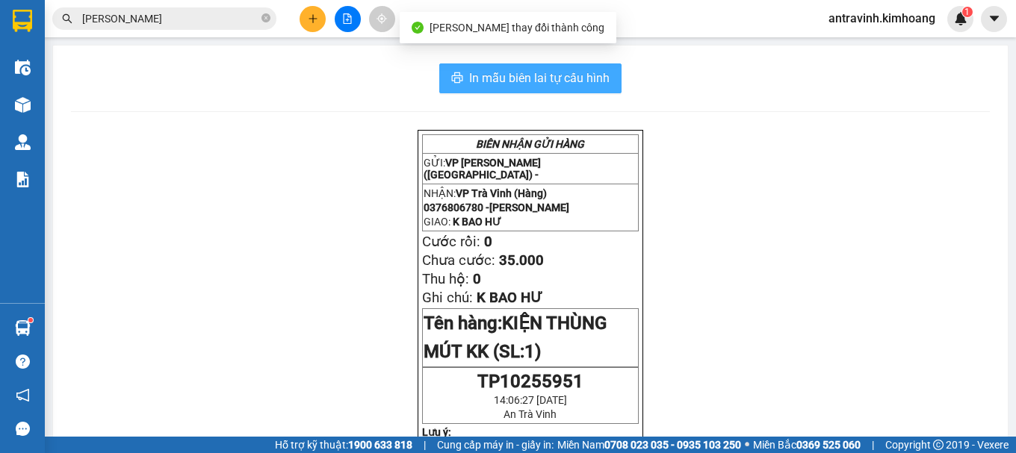
click at [589, 77] on span "In mẫu biên lai tự cấu hình" at bounding box center [539, 78] width 140 height 19
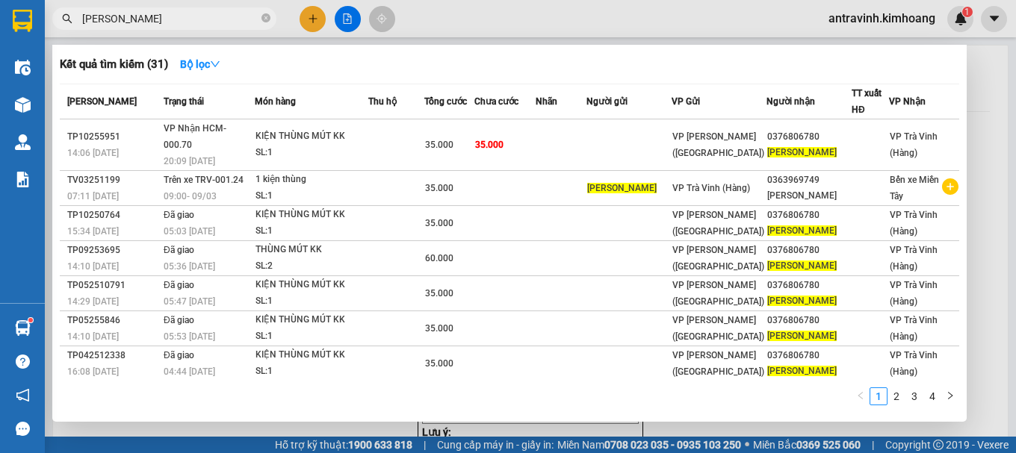
click at [170, 16] on input "[PERSON_NAME]" at bounding box center [170, 18] width 176 height 16
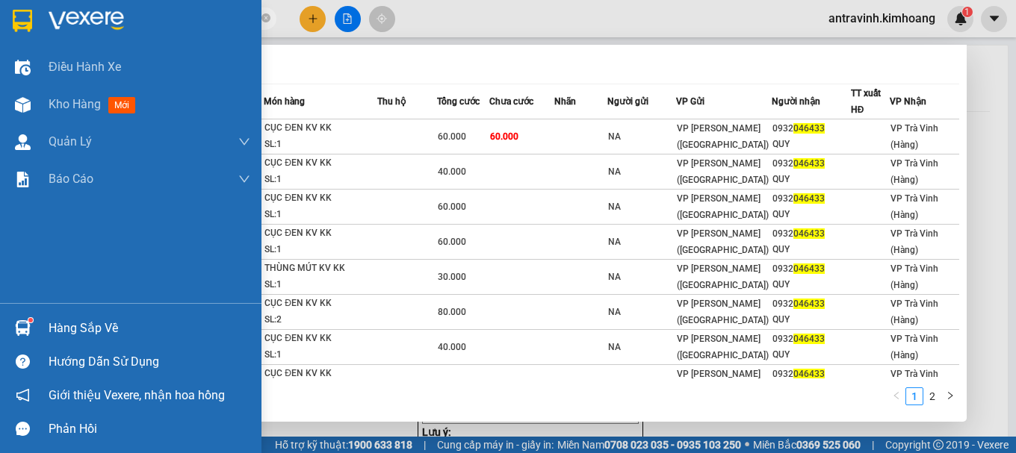
type input "046433"
click at [28, 326] on img at bounding box center [23, 328] width 16 height 16
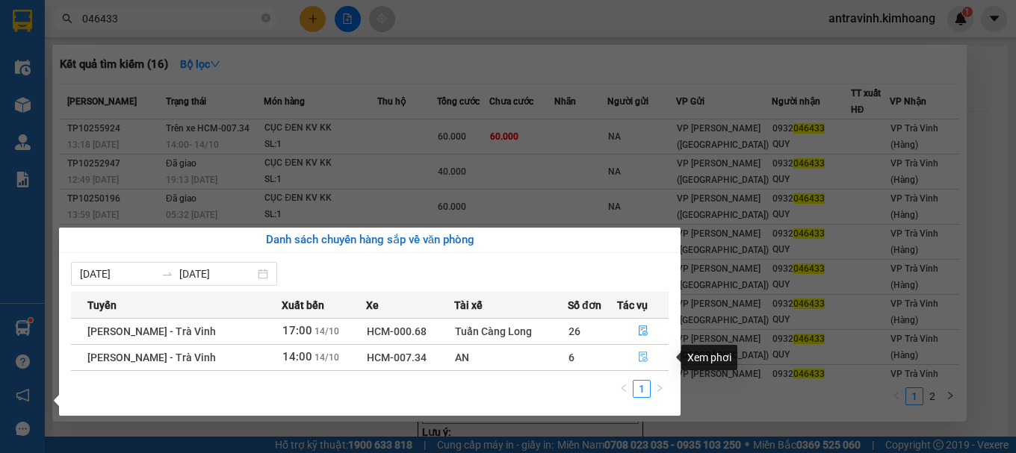
click at [638, 357] on icon "file-done" at bounding box center [643, 357] width 10 height 10
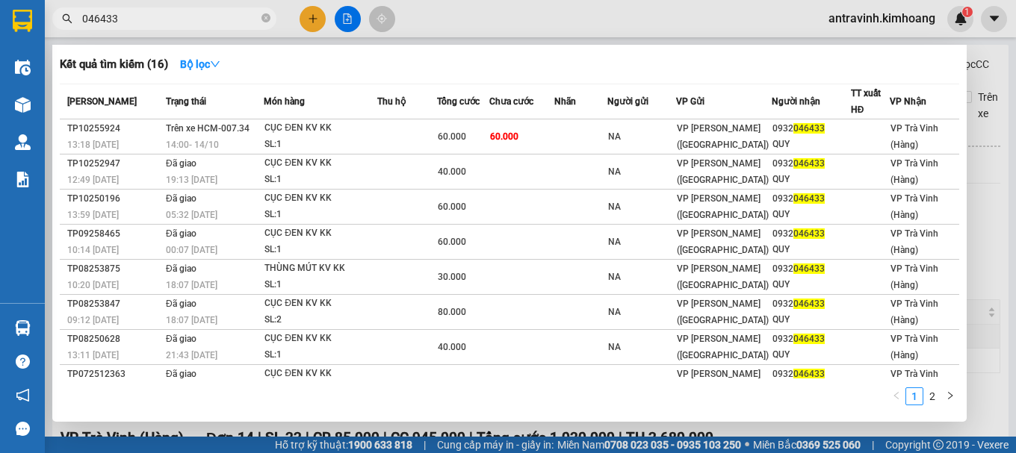
click at [985, 186] on div at bounding box center [508, 226] width 1016 height 453
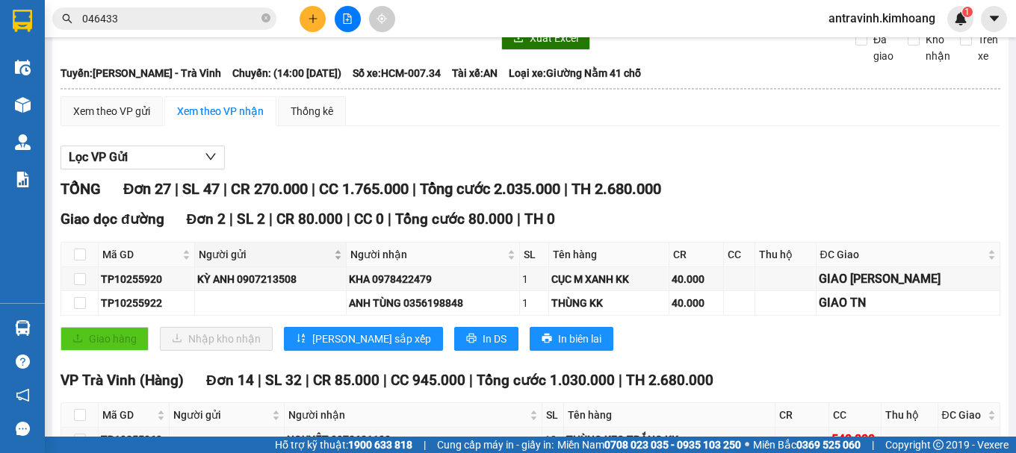
scroll to position [149, 0]
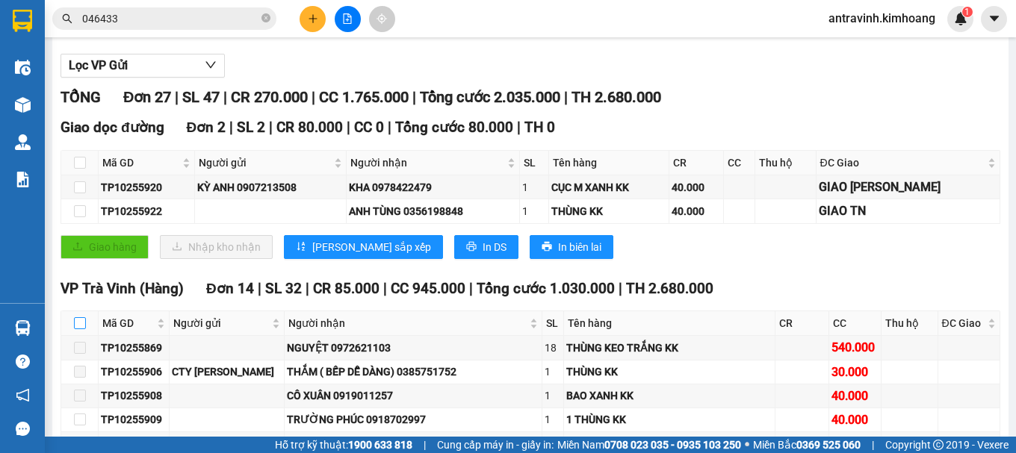
click at [74, 329] on input "checkbox" at bounding box center [80, 323] width 12 height 12
checkbox input "true"
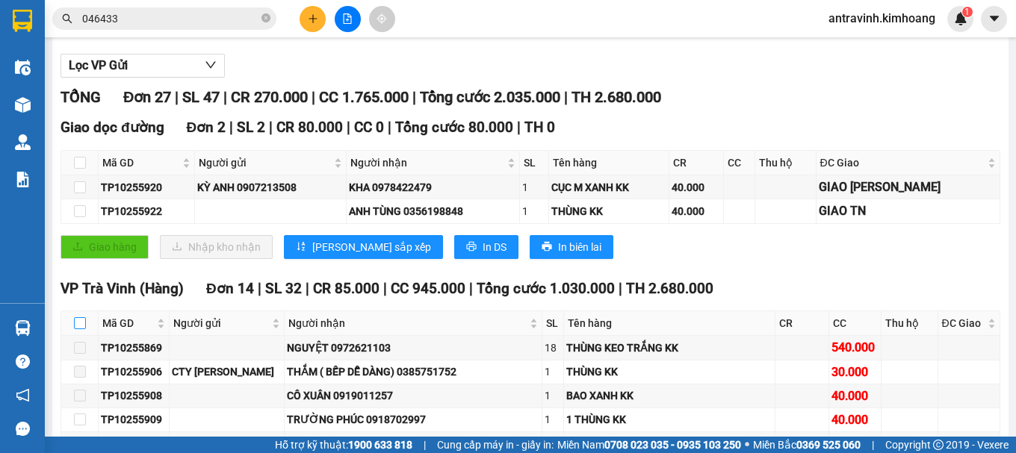
checkbox input "true"
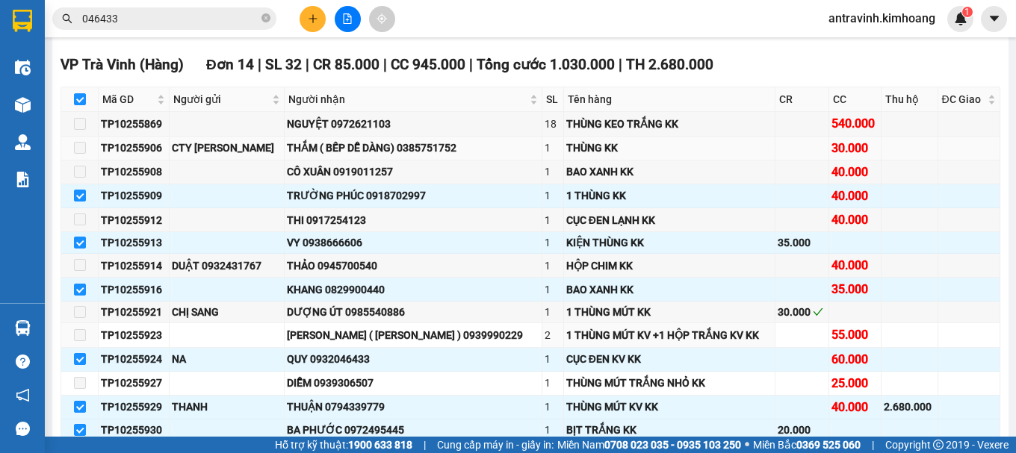
scroll to position [448, 0]
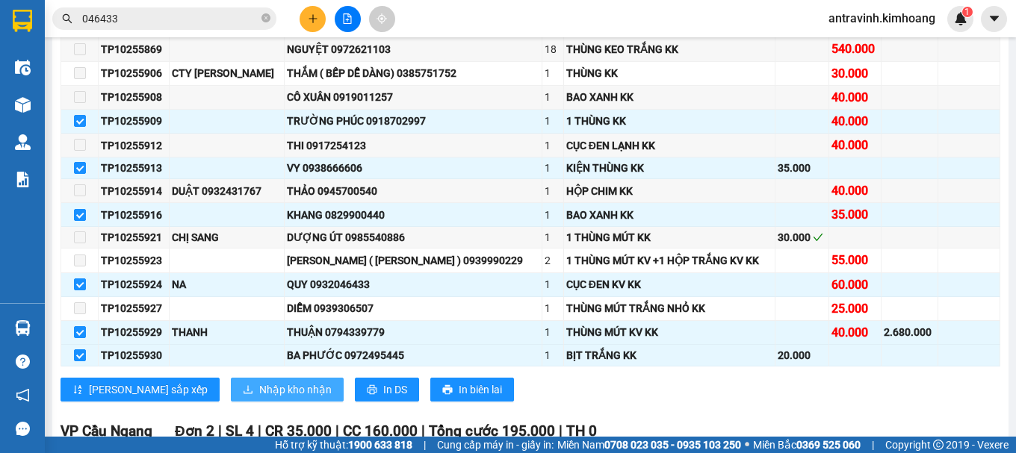
click at [259, 398] on span "Nhập kho nhận" at bounding box center [295, 390] width 72 height 16
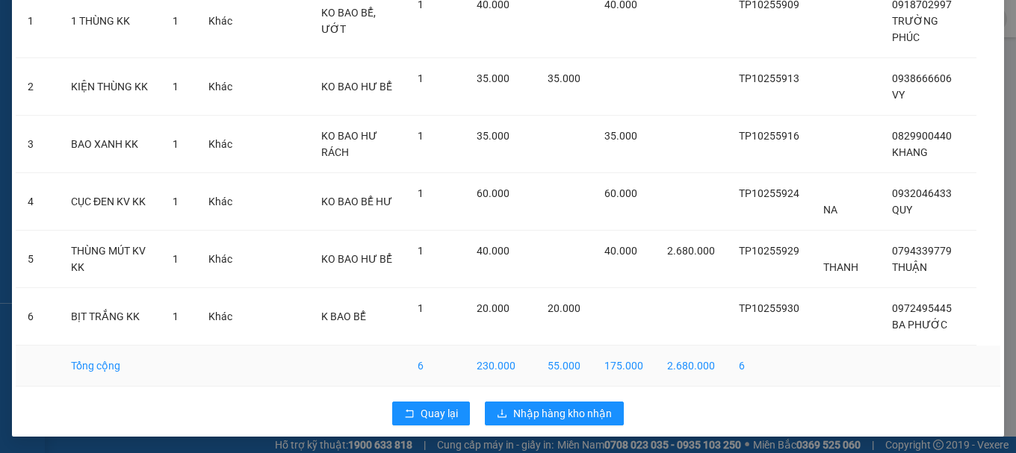
scroll to position [159, 0]
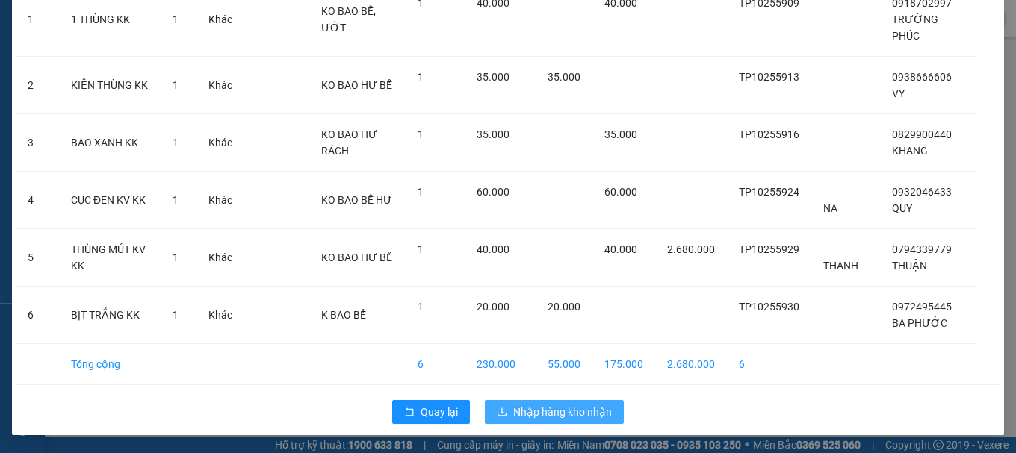
click at [537, 411] on span "Nhập hàng kho nhận" at bounding box center [562, 412] width 99 height 16
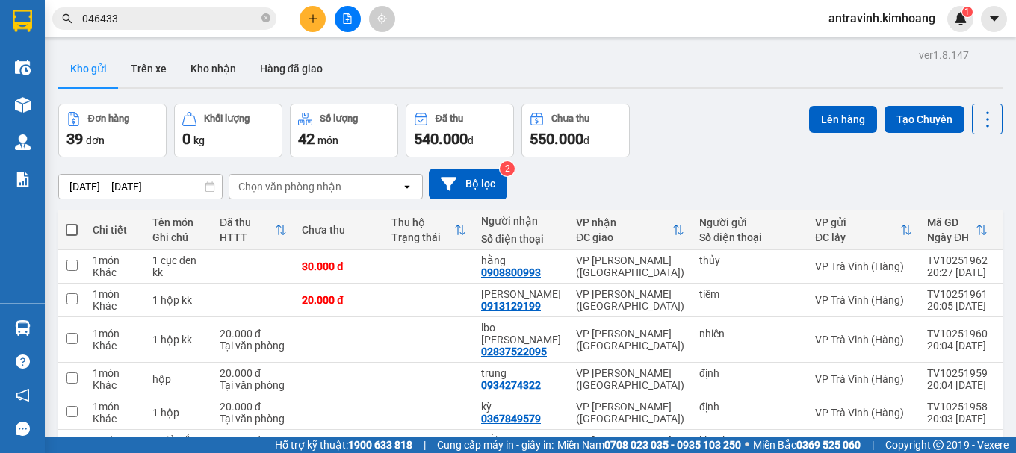
drag, startPoint x: 205, startPoint y: 9, endPoint x: 206, endPoint y: 16, distance: 7.5
click at [206, 16] on span "046433" at bounding box center [164, 18] width 224 height 22
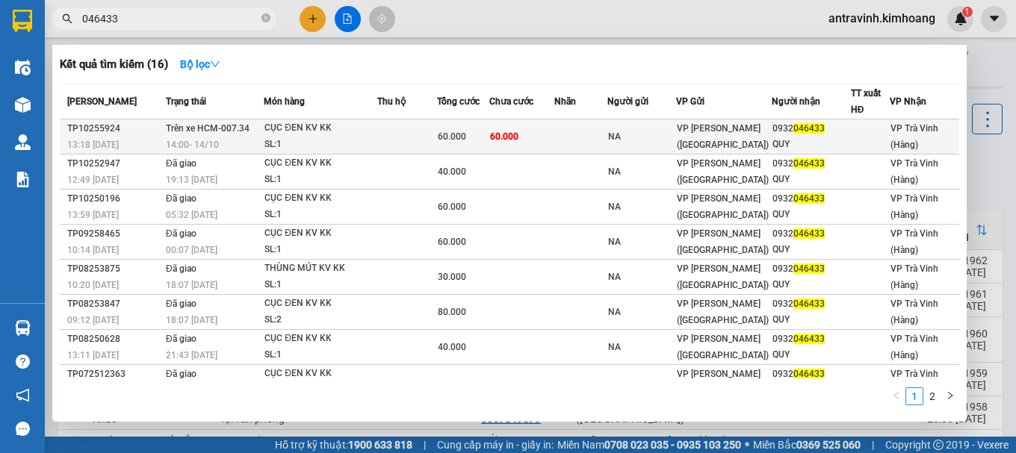
click at [437, 133] on td at bounding box center [407, 137] width 60 height 35
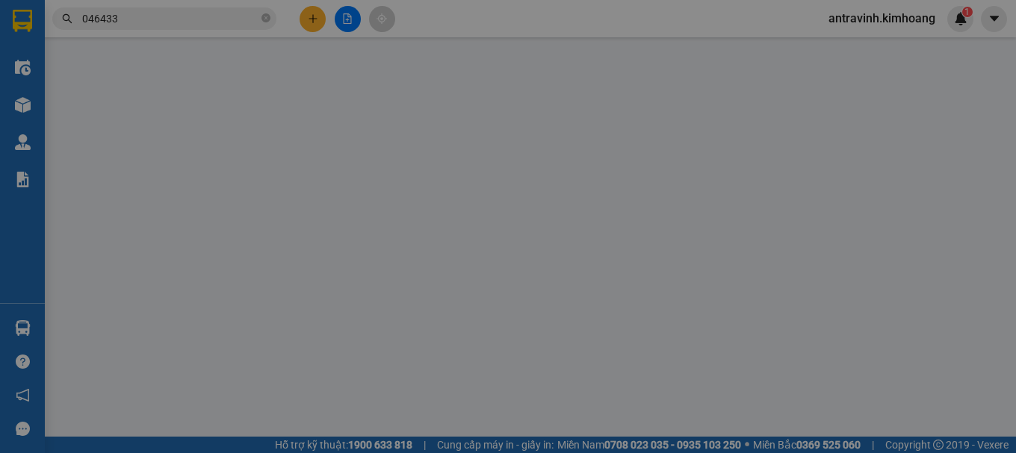
type input "NA"
type input "0932046433"
type input "QUY"
type input "60.000"
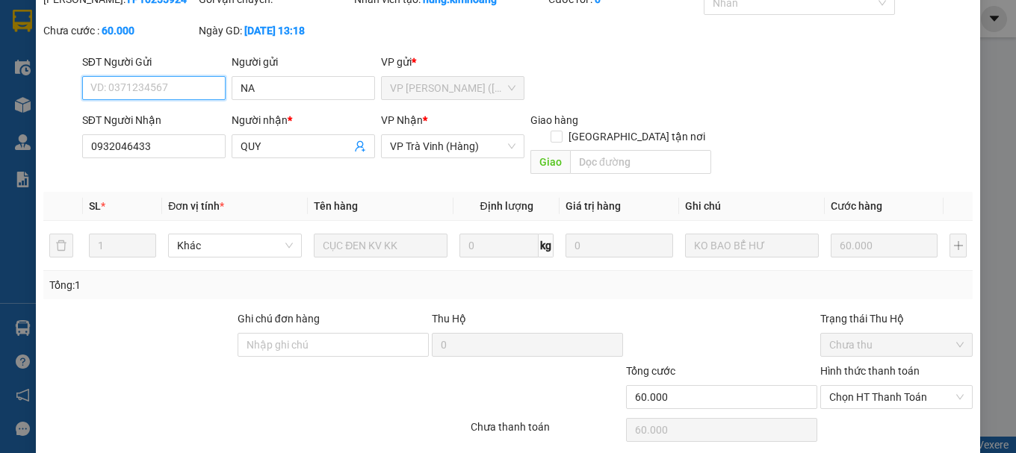
scroll to position [102, 0]
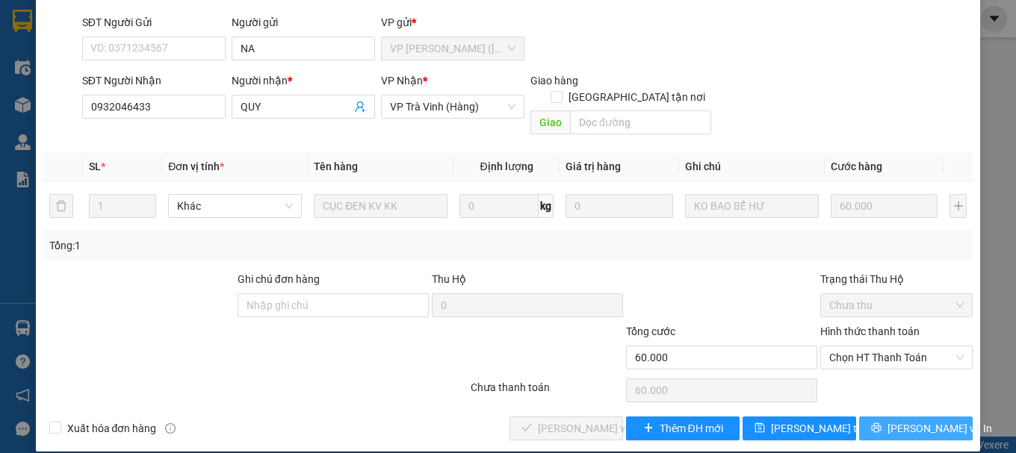
click at [904, 421] on span "[PERSON_NAME] và In" at bounding box center [939, 429] width 105 height 16
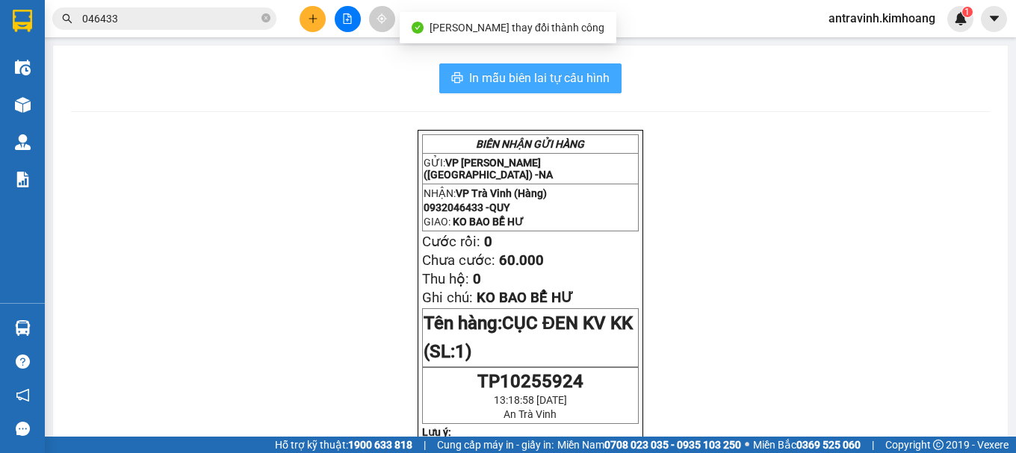
click at [588, 84] on span "In mẫu biên lai tự cấu hình" at bounding box center [539, 78] width 140 height 19
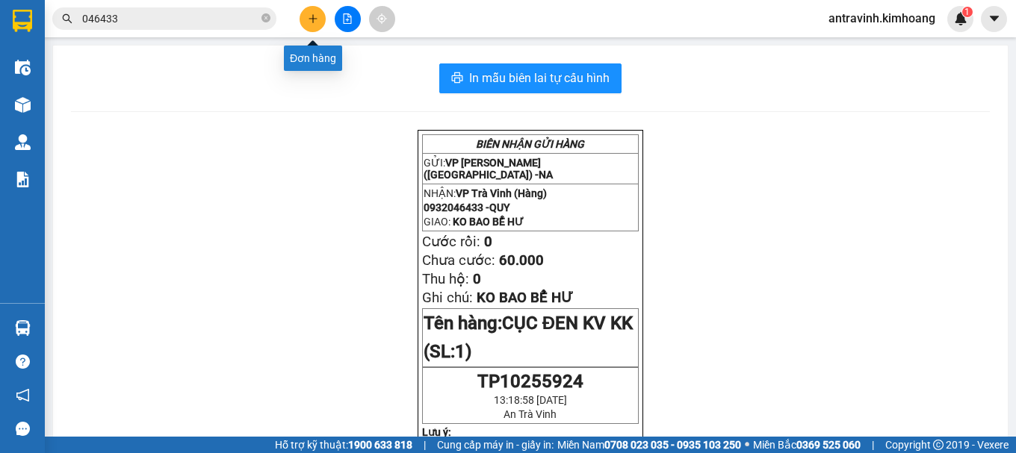
click at [312, 21] on icon "plus" at bounding box center [313, 18] width 10 height 10
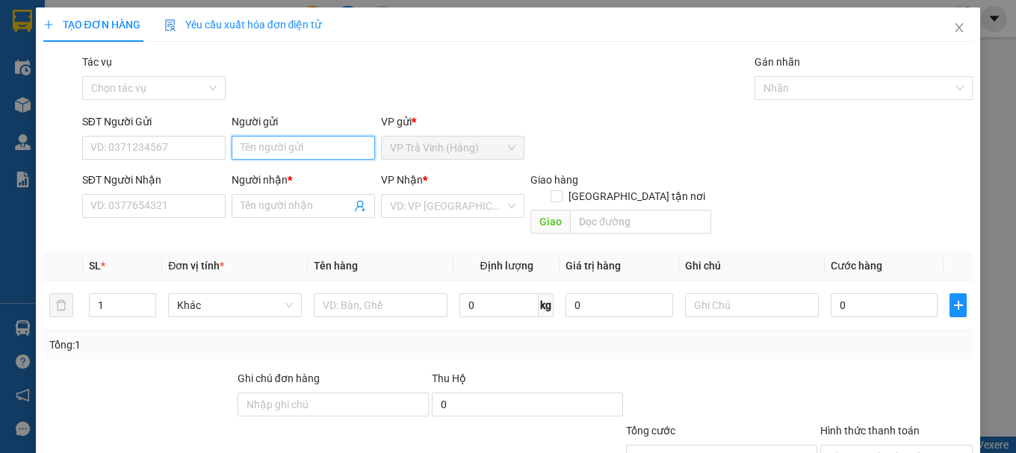
click at [314, 151] on input "Người gửi" at bounding box center [303, 148] width 143 height 24
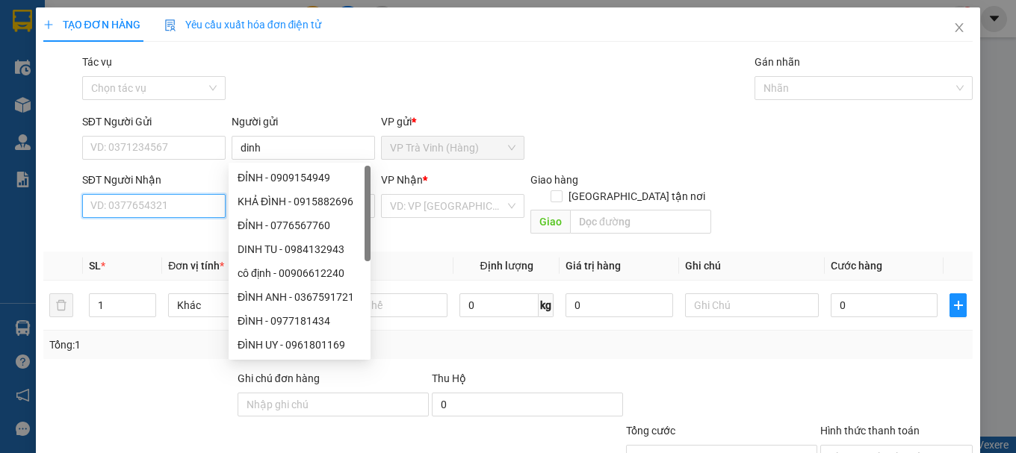
click at [188, 208] on input "SĐT Người Nhận" at bounding box center [153, 206] width 143 height 24
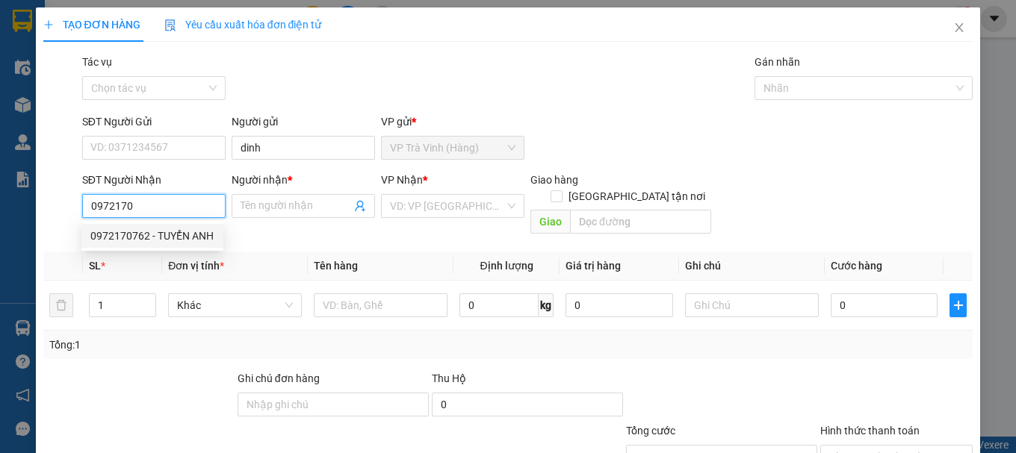
click at [190, 237] on div "0972170762 - TUYỂN ANH" at bounding box center [152, 236] width 124 height 16
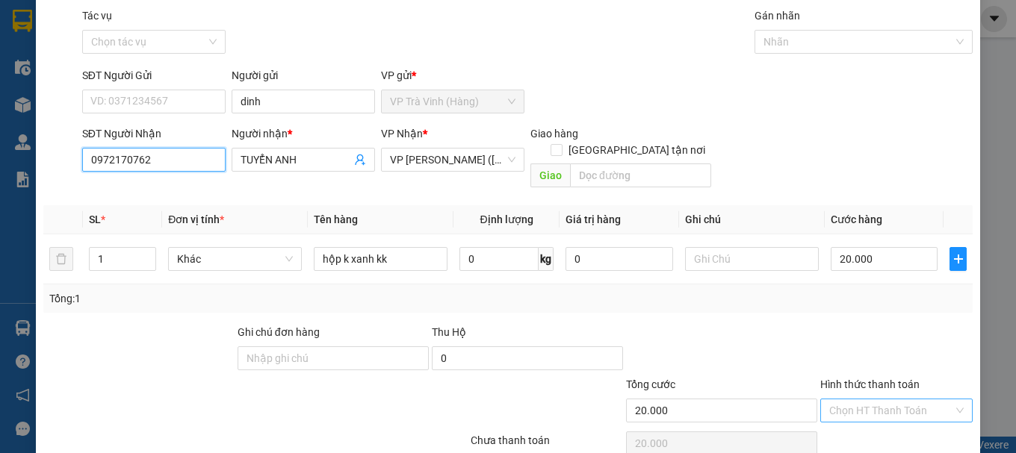
scroll to position [99, 0]
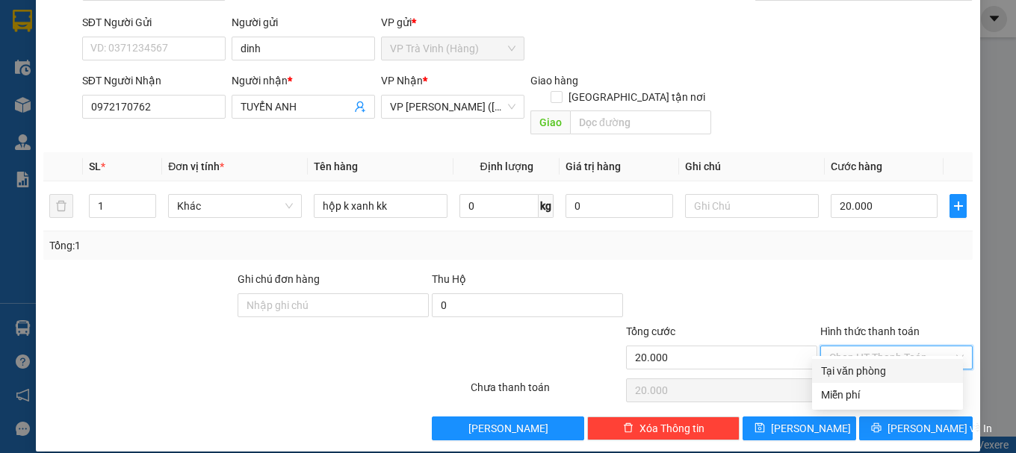
click at [871, 347] on input "Hình thức thanh toán" at bounding box center [891, 358] width 124 height 22
click at [878, 374] on div "Tại văn phòng" at bounding box center [887, 371] width 133 height 16
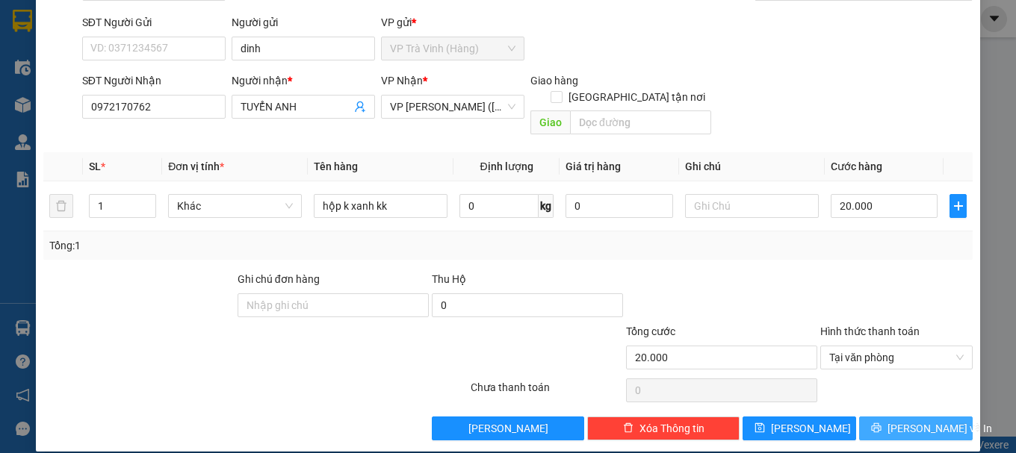
click at [896, 421] on span "[PERSON_NAME] và In" at bounding box center [939, 429] width 105 height 16
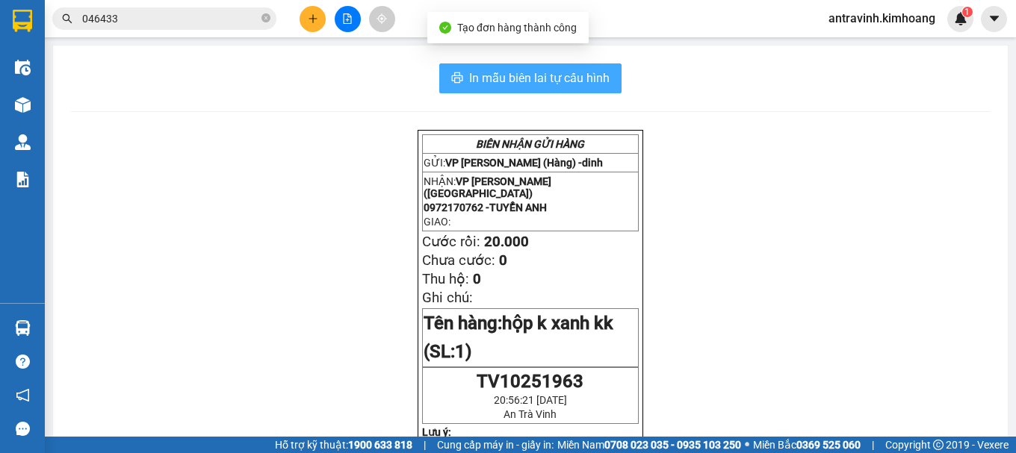
click at [583, 82] on span "In mẫu biên lai tự cấu hình" at bounding box center [539, 78] width 140 height 19
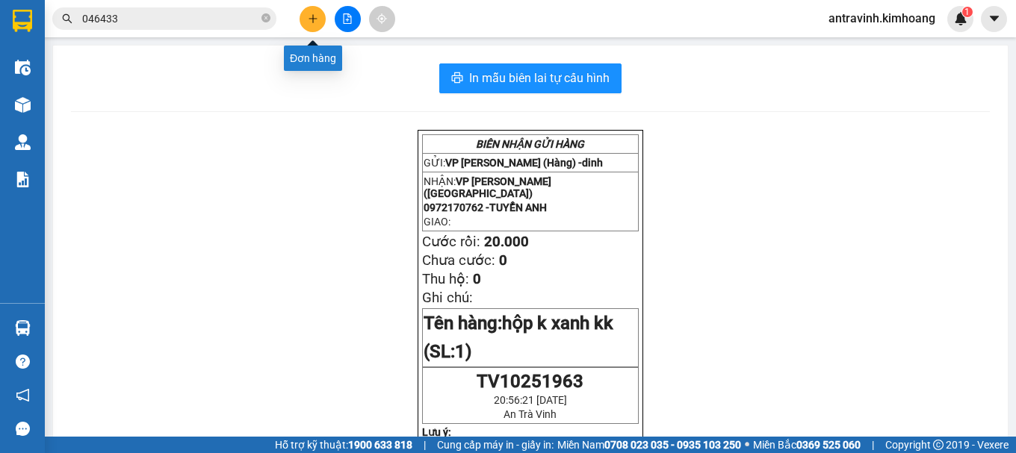
click at [308, 20] on icon "plus" at bounding box center [313, 18] width 10 height 10
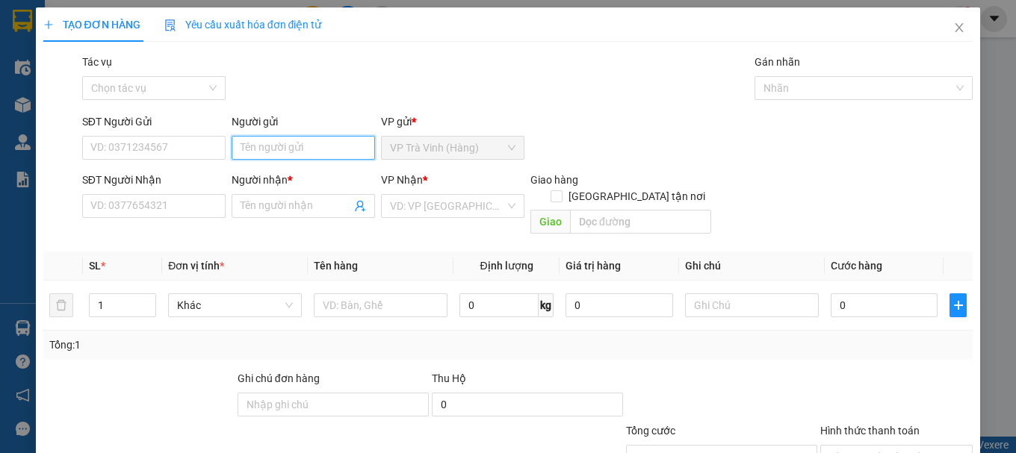
click at [279, 143] on input "Người gửi" at bounding box center [303, 148] width 143 height 24
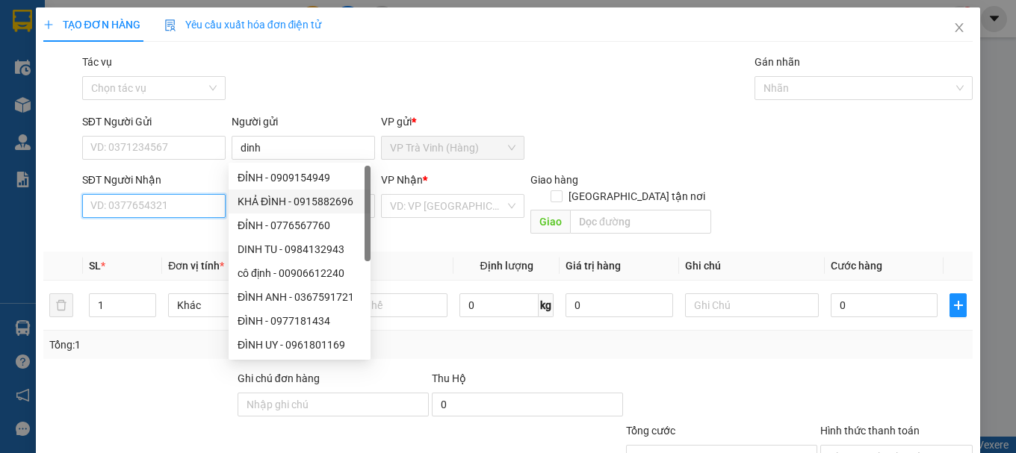
click at [166, 207] on input "SĐT Người Nhận" at bounding box center [153, 206] width 143 height 24
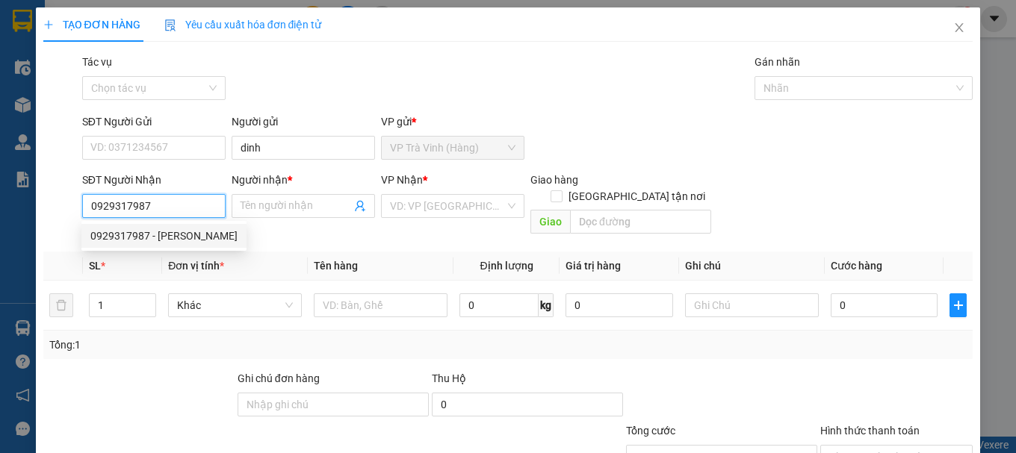
click at [174, 238] on div "0929317987 - [PERSON_NAME]" at bounding box center [163, 236] width 147 height 16
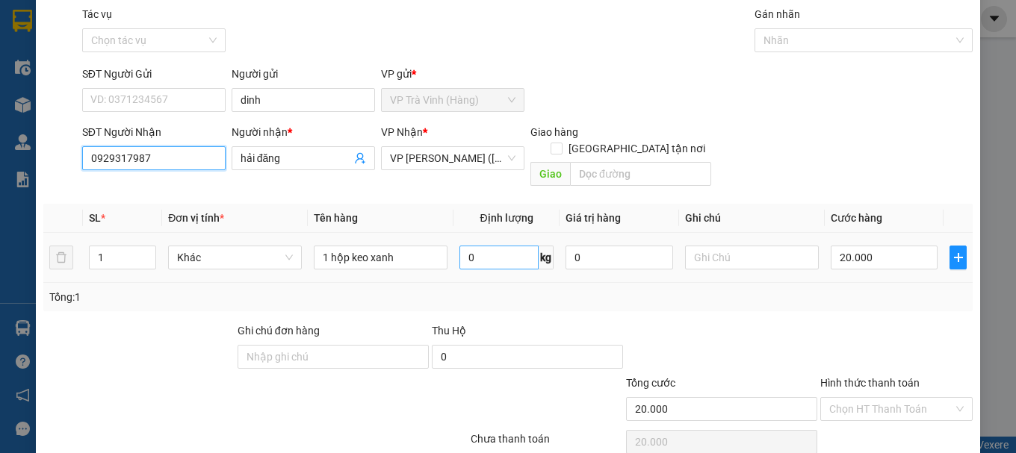
scroll to position [75, 0]
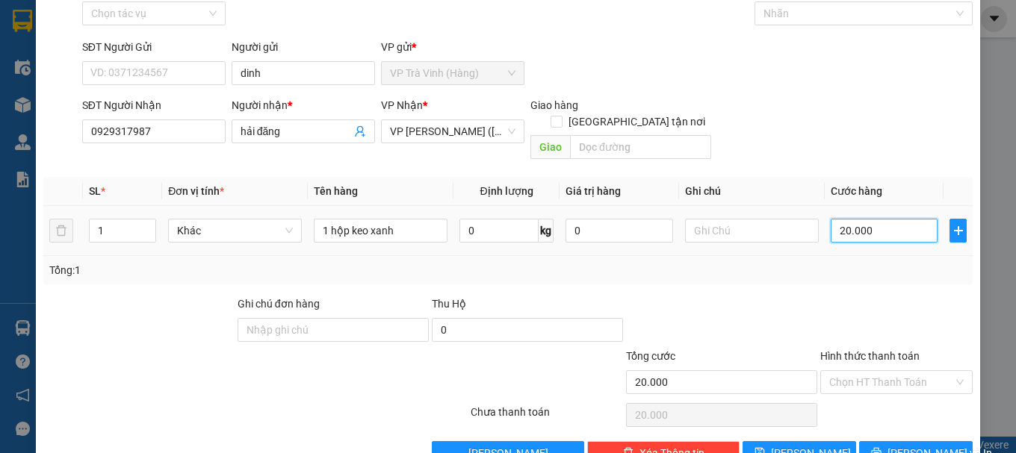
click at [855, 219] on input "20.000" at bounding box center [885, 231] width 108 height 24
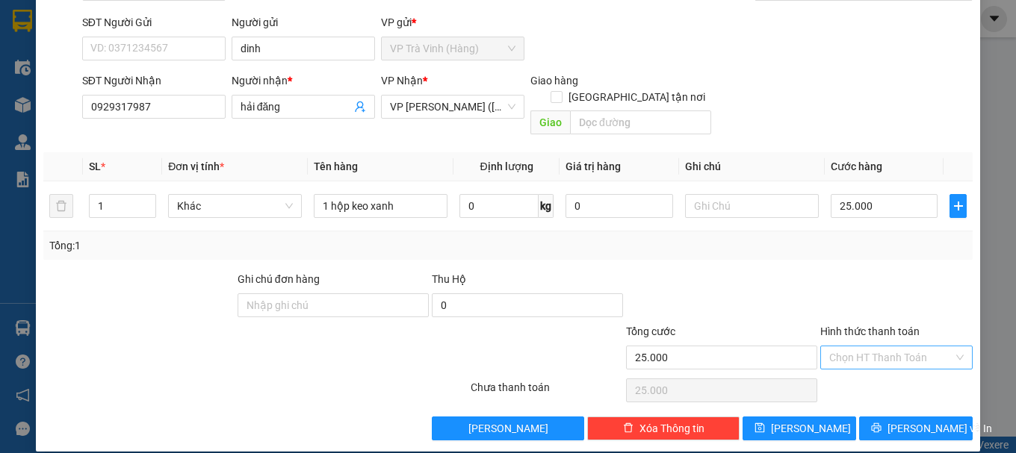
click at [902, 347] on input "Hình thức thanh toán" at bounding box center [891, 358] width 124 height 22
click at [890, 375] on div "Tại văn phòng" at bounding box center [887, 371] width 133 height 16
click at [899, 421] on span "[PERSON_NAME] và In" at bounding box center [939, 429] width 105 height 16
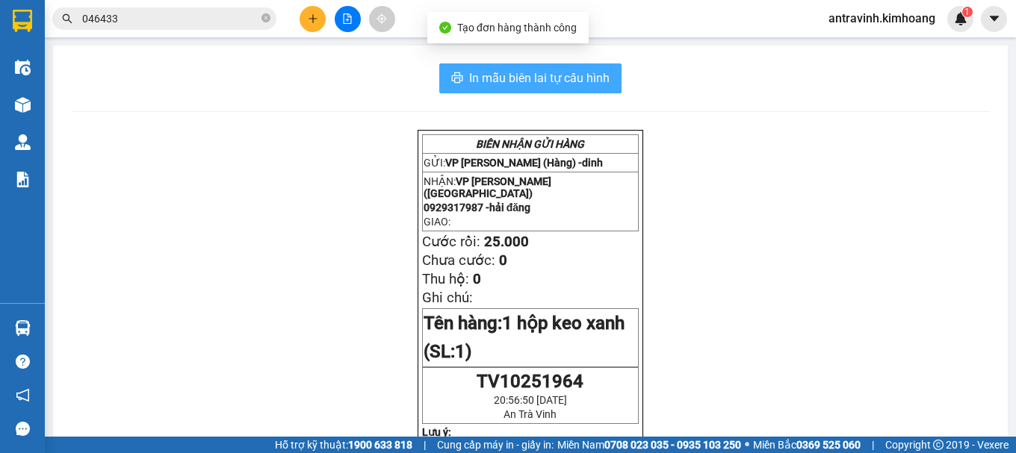
click at [589, 66] on button "In mẫu biên lai tự cấu hình" at bounding box center [530, 78] width 182 height 30
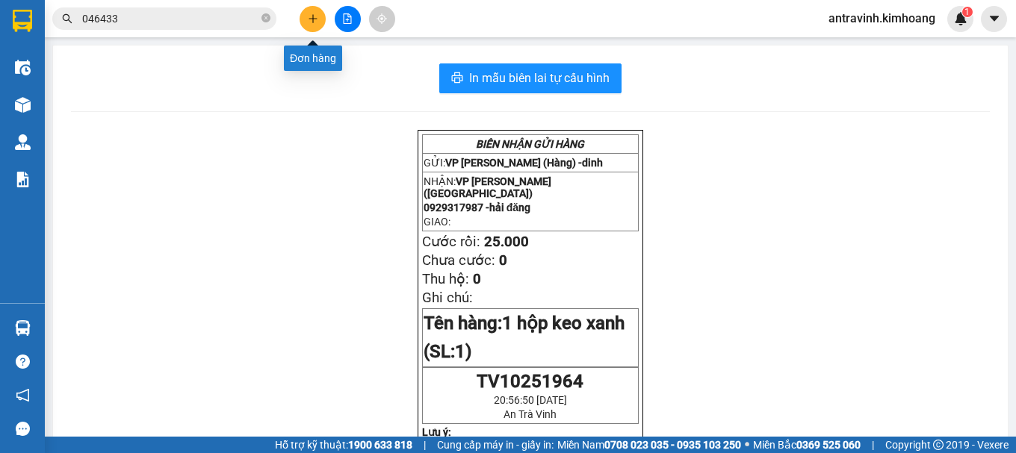
click at [314, 21] on icon "plus" at bounding box center [313, 18] width 10 height 10
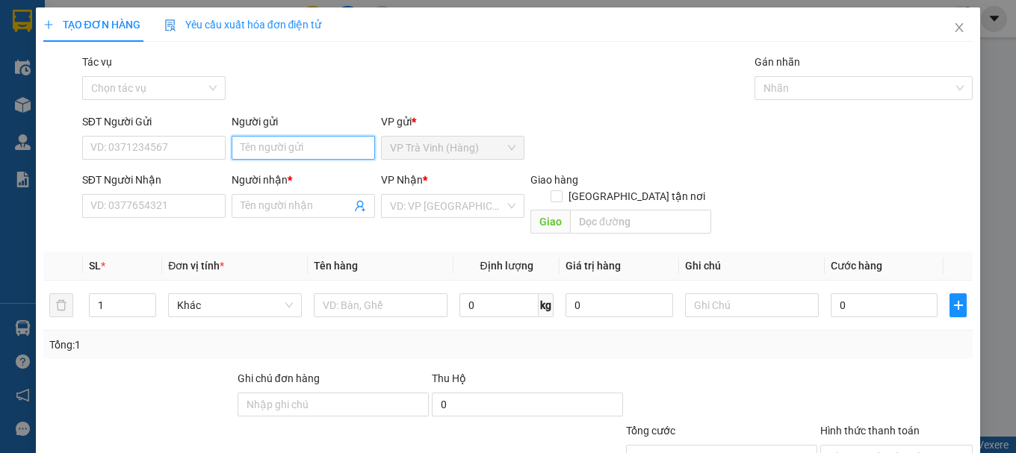
click at [258, 147] on input "Người gửi" at bounding box center [303, 148] width 143 height 24
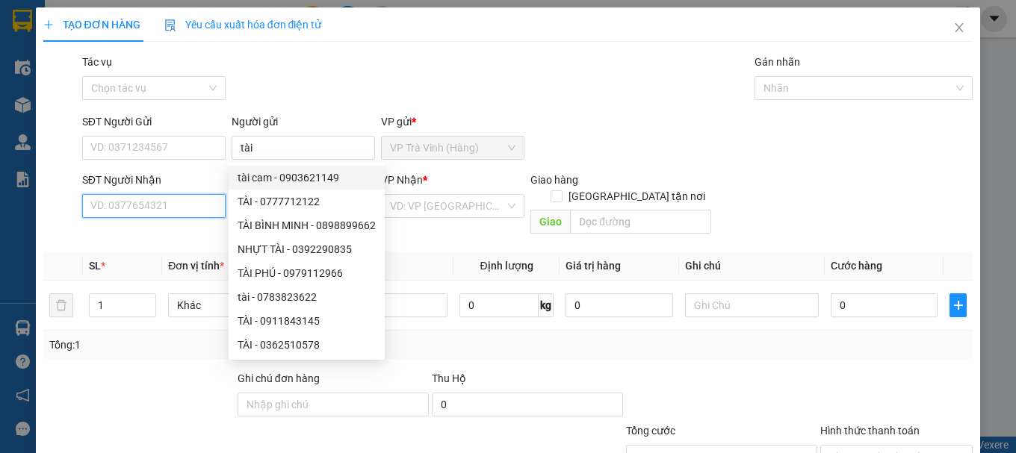
click at [179, 209] on input "SĐT Người Nhận" at bounding box center [153, 206] width 143 height 24
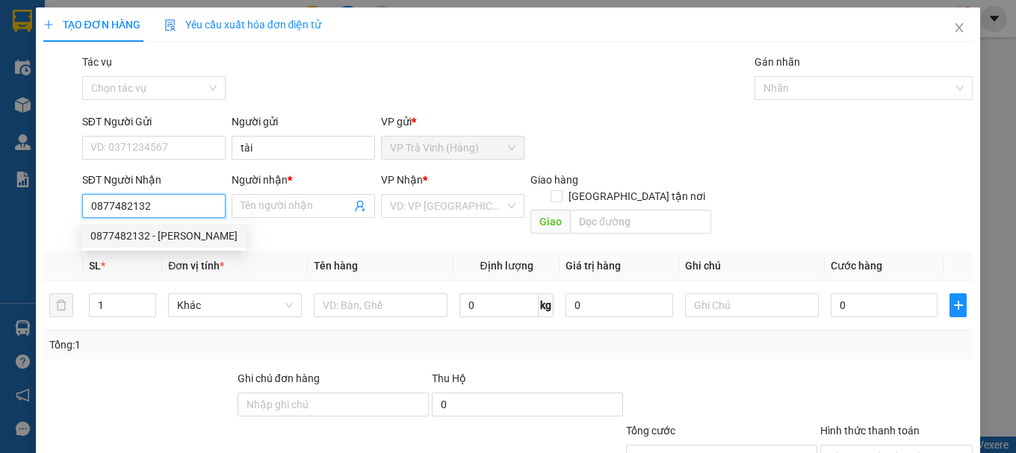
click at [178, 241] on div "0877482132 - [PERSON_NAME]" at bounding box center [163, 236] width 147 height 16
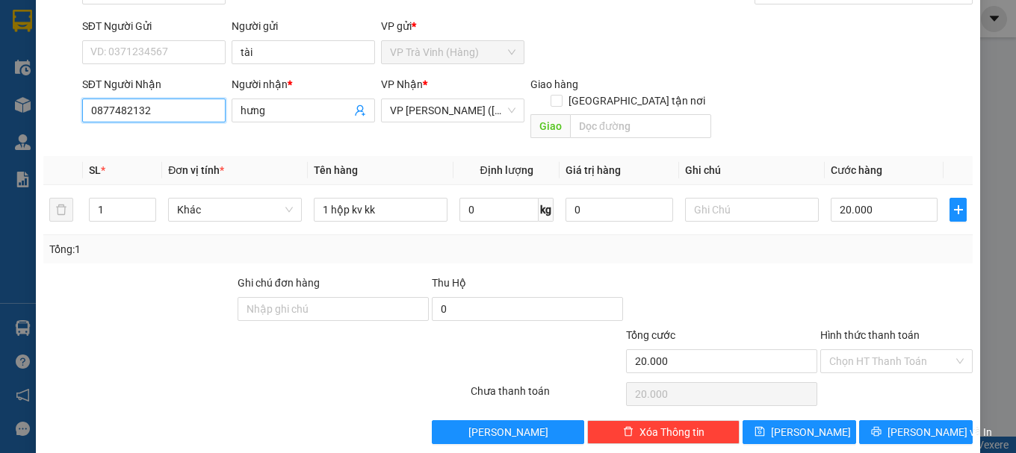
scroll to position [99, 0]
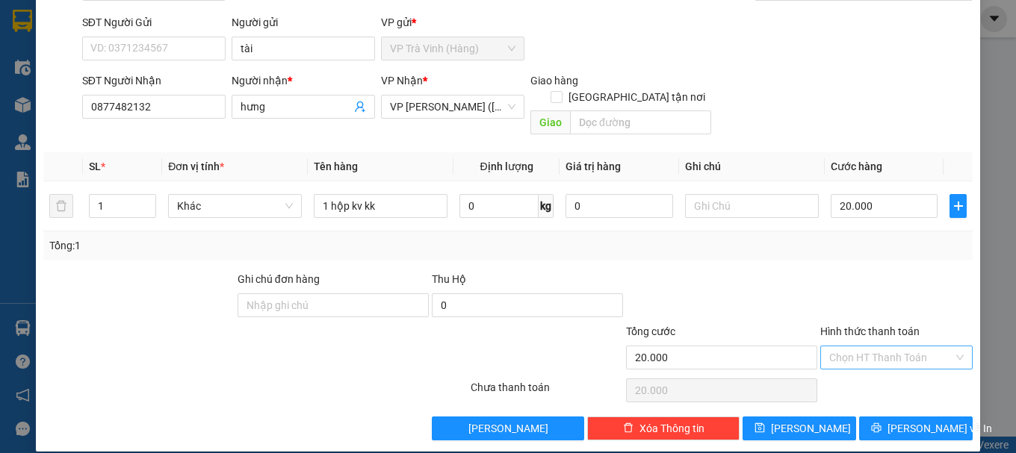
click at [859, 349] on input "Hình thức thanh toán" at bounding box center [891, 358] width 124 height 22
click at [859, 372] on div "Tại văn phòng" at bounding box center [887, 371] width 133 height 16
click at [875, 417] on button "[PERSON_NAME] và In" at bounding box center [916, 429] width 114 height 24
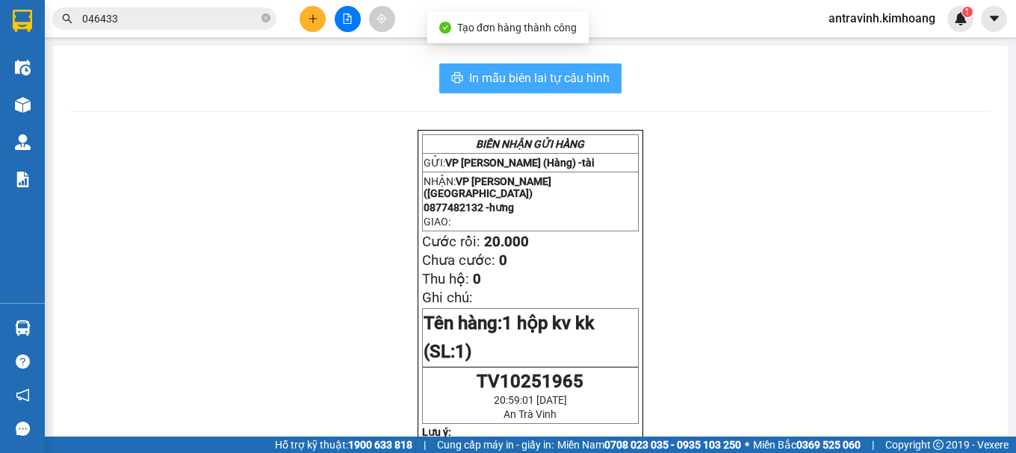
click at [555, 74] on span "In mẫu biên lai tự cấu hình" at bounding box center [539, 78] width 140 height 19
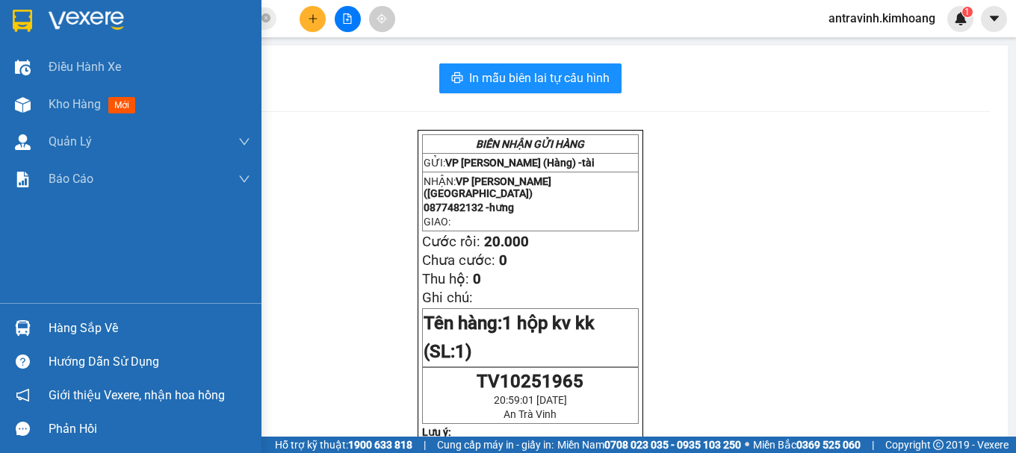
click at [40, 329] on div "Hàng sắp về" at bounding box center [130, 329] width 261 height 34
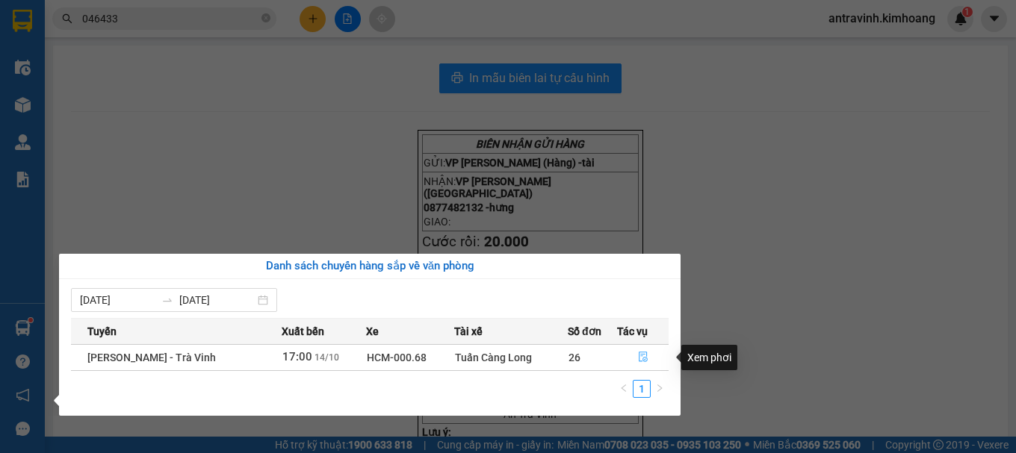
click at [645, 358] on icon "file-done" at bounding box center [643, 357] width 10 height 10
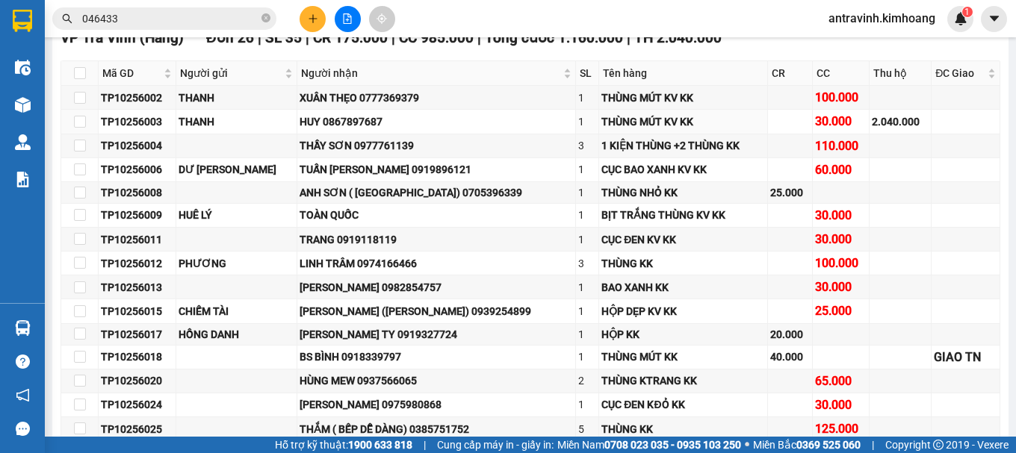
scroll to position [137, 0]
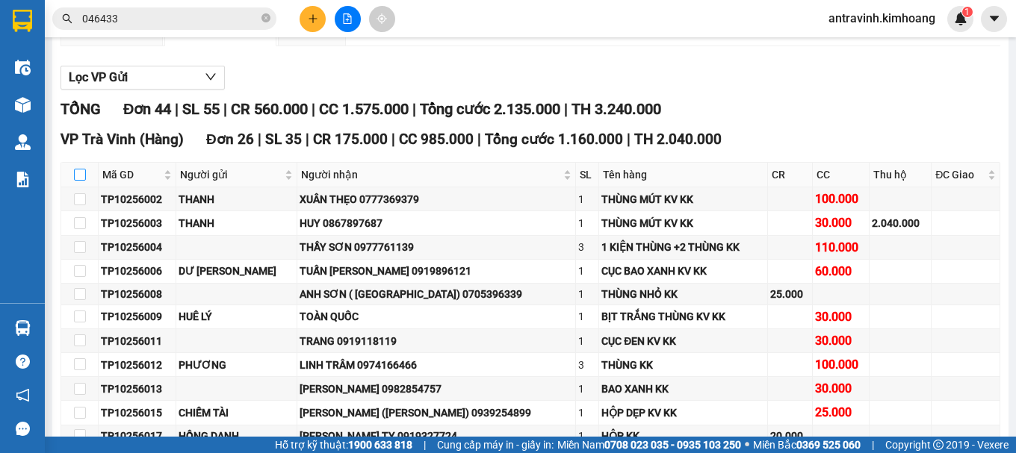
click at [81, 181] on label at bounding box center [80, 175] width 12 height 16
click at [81, 181] on input "checkbox" at bounding box center [80, 175] width 12 height 12
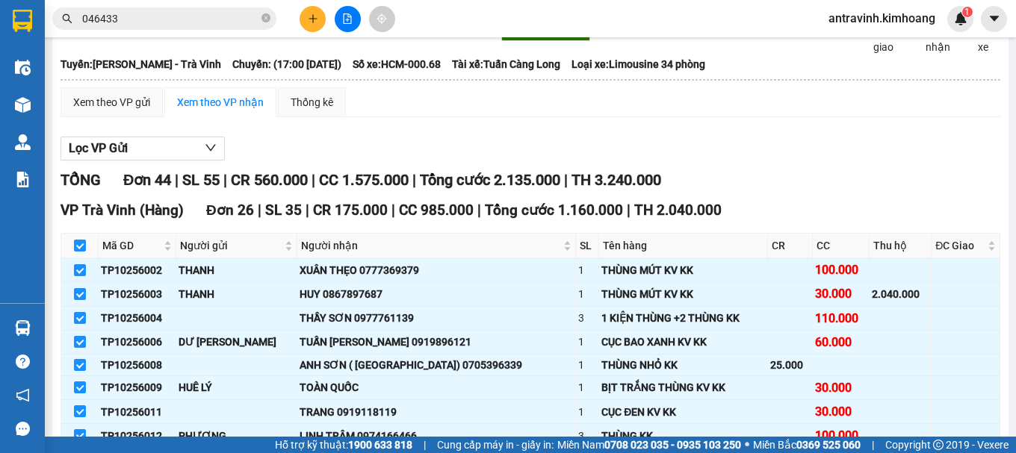
scroll to position [0, 0]
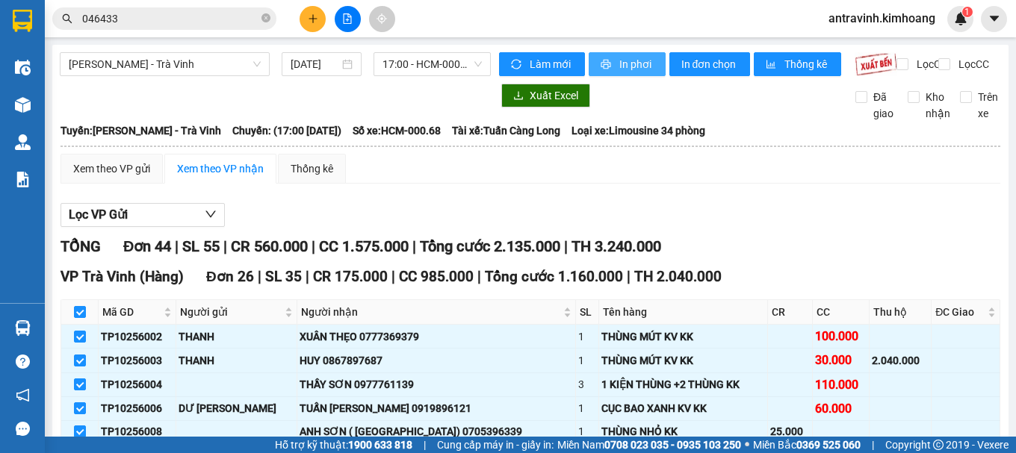
click at [619, 64] on span "In phơi" at bounding box center [636, 64] width 34 height 16
click at [314, 19] on icon "plus" at bounding box center [313, 18] width 8 height 1
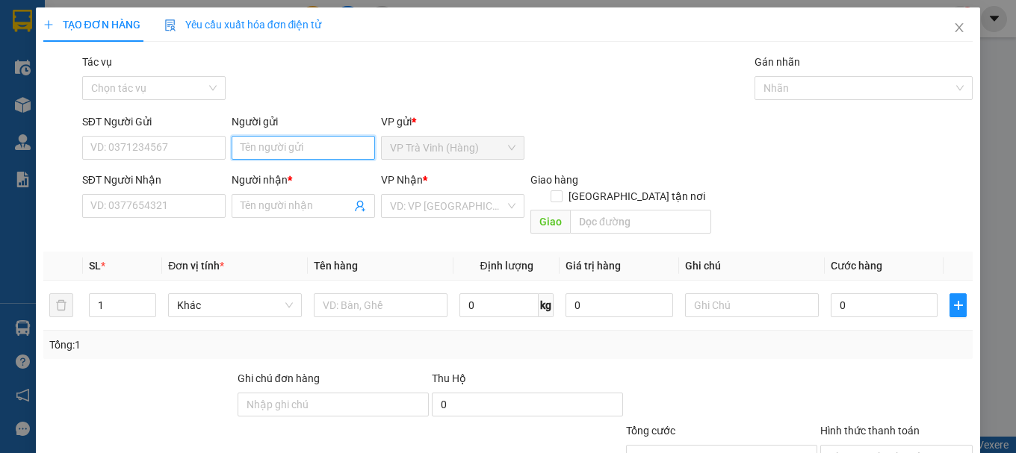
click at [316, 148] on input "Người gửi" at bounding box center [303, 148] width 143 height 24
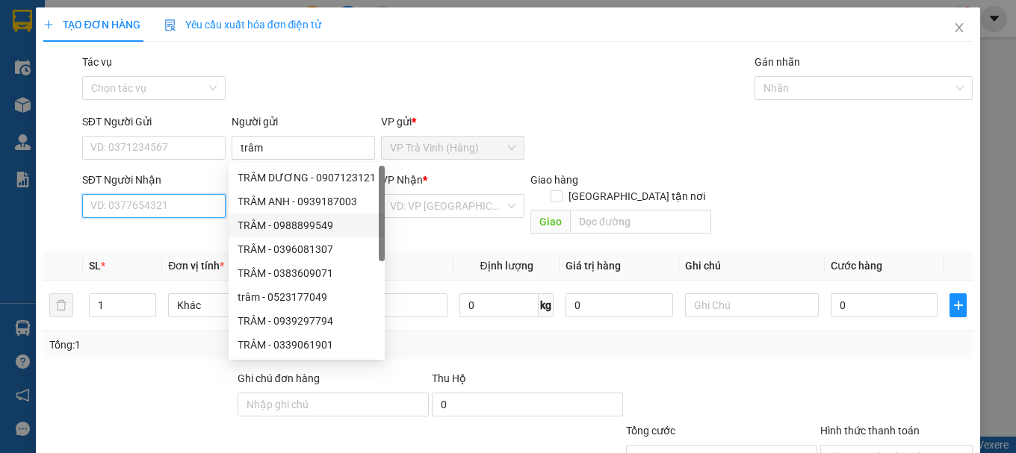
click at [191, 204] on input "SĐT Người Nhận" at bounding box center [153, 206] width 143 height 24
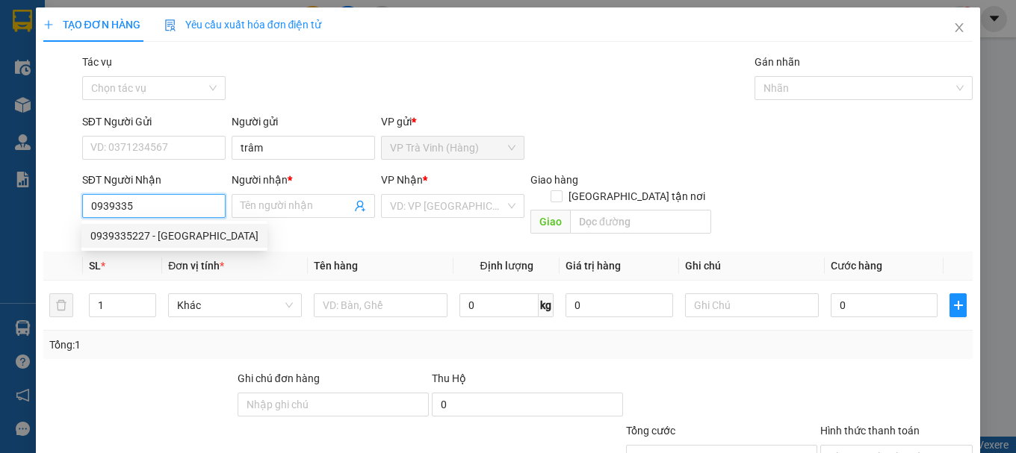
click at [188, 233] on div "0939335227 - [GEOGRAPHIC_DATA]" at bounding box center [174, 236] width 168 height 16
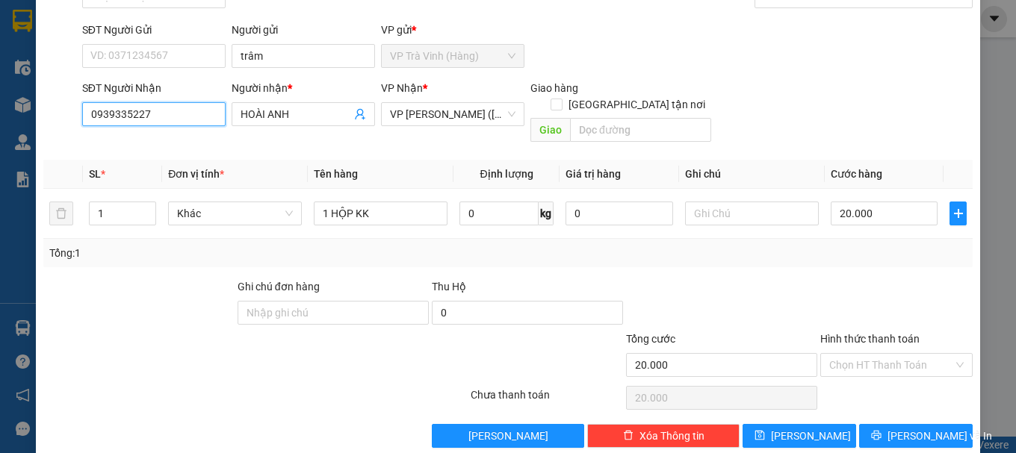
scroll to position [99, 0]
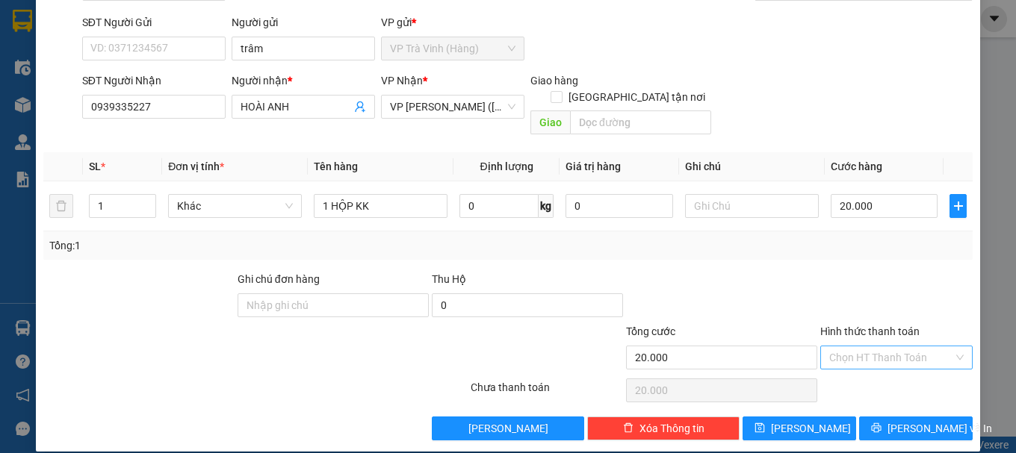
click at [855, 347] on input "Hình thức thanh toán" at bounding box center [891, 358] width 124 height 22
click at [859, 374] on div "Tại văn phòng" at bounding box center [887, 371] width 133 height 16
click at [881, 423] on icon "printer" at bounding box center [876, 428] width 10 height 10
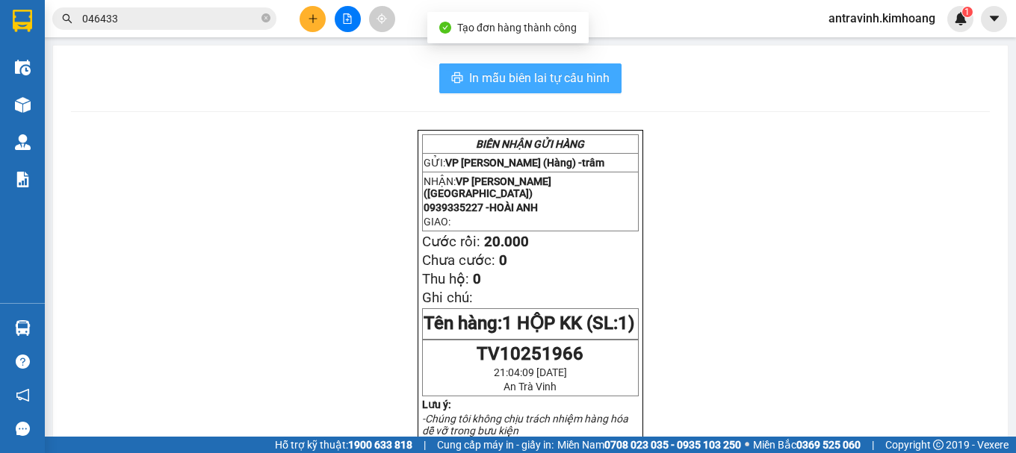
click at [594, 74] on span "In mẫu biên lai tự cấu hình" at bounding box center [539, 78] width 140 height 19
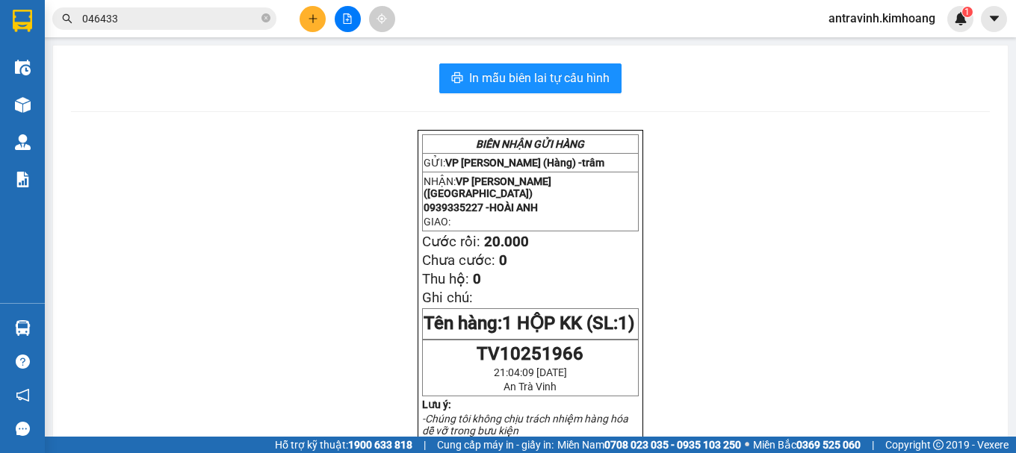
click at [164, 25] on input "046433" at bounding box center [170, 18] width 176 height 16
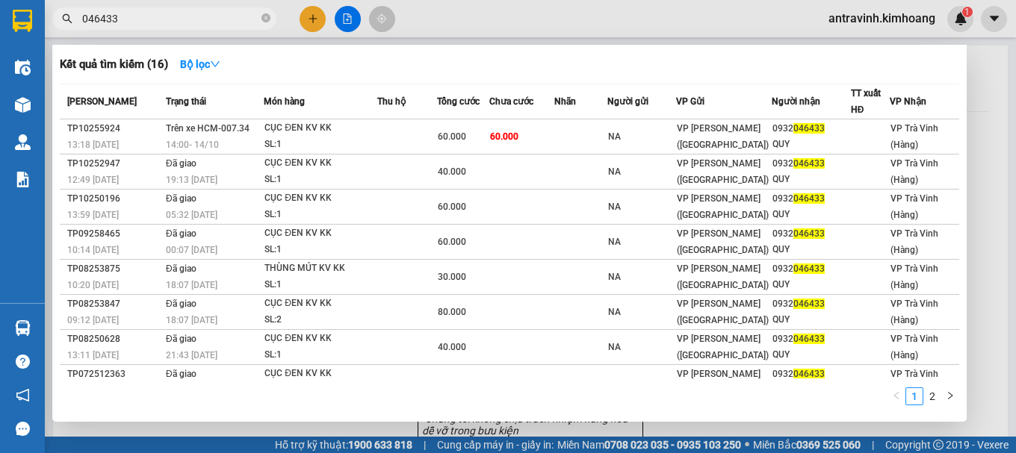
click at [162, 25] on input "046433" at bounding box center [170, 18] width 176 height 16
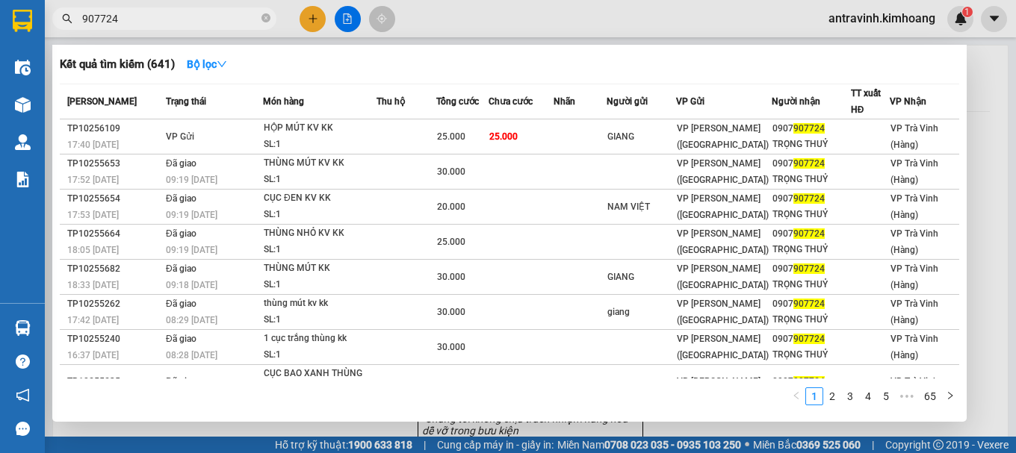
click at [170, 24] on input "907724" at bounding box center [170, 18] width 176 height 16
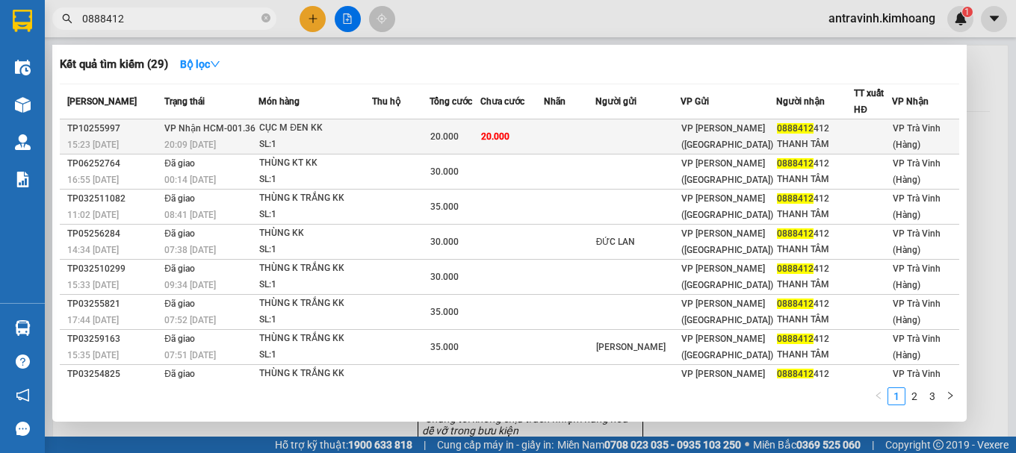
click at [357, 134] on div "CỤC M ĐEN KK" at bounding box center [315, 128] width 112 height 16
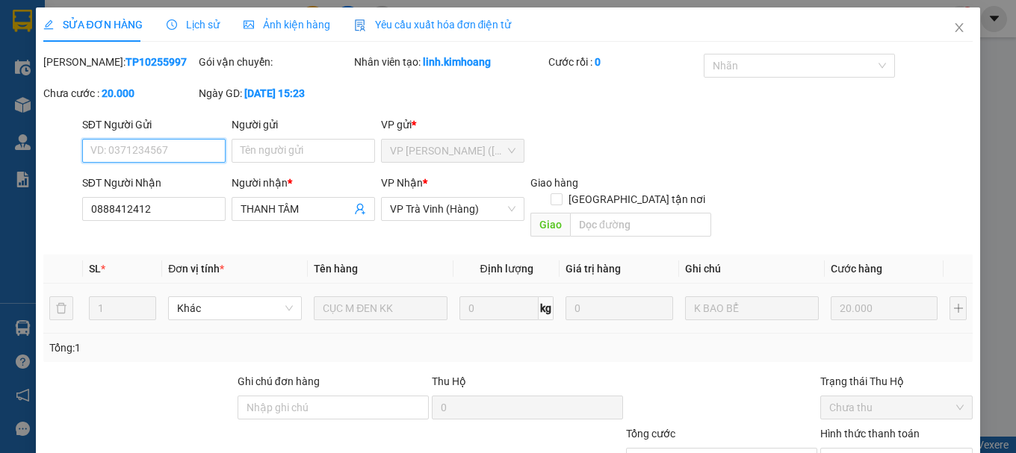
scroll to position [102, 0]
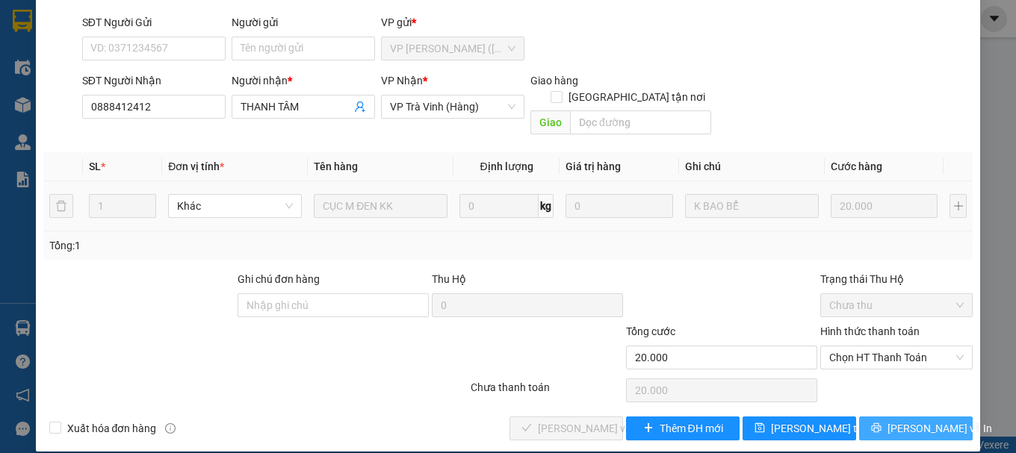
click at [867, 417] on button "[PERSON_NAME] và In" at bounding box center [916, 429] width 114 height 24
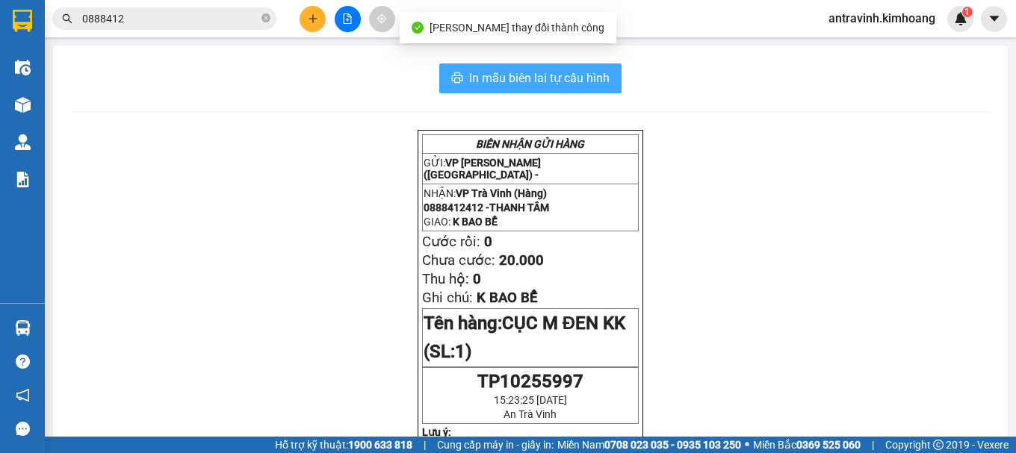
click at [601, 75] on span "In mẫu biên lai tự cấu hình" at bounding box center [539, 78] width 140 height 19
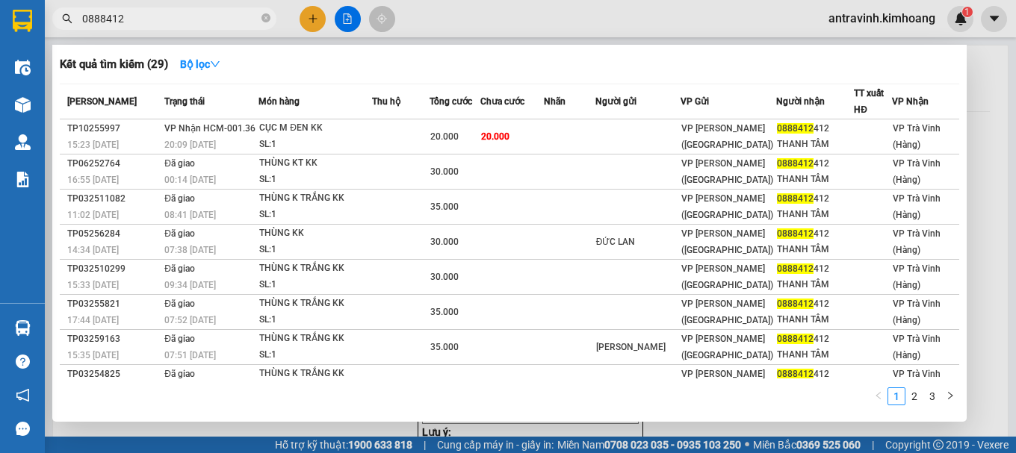
click at [173, 25] on input "0888412" at bounding box center [170, 18] width 176 height 16
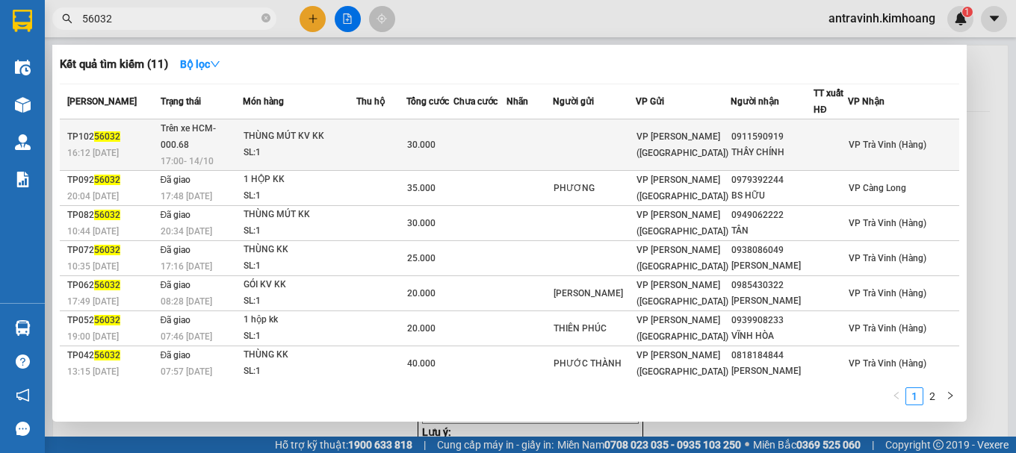
click at [402, 143] on td at bounding box center [381, 146] width 50 height 52
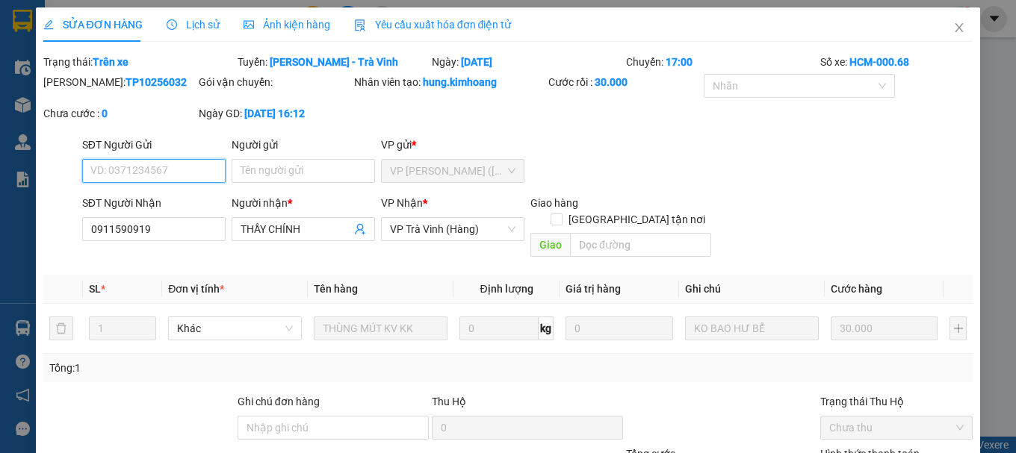
scroll to position [102, 0]
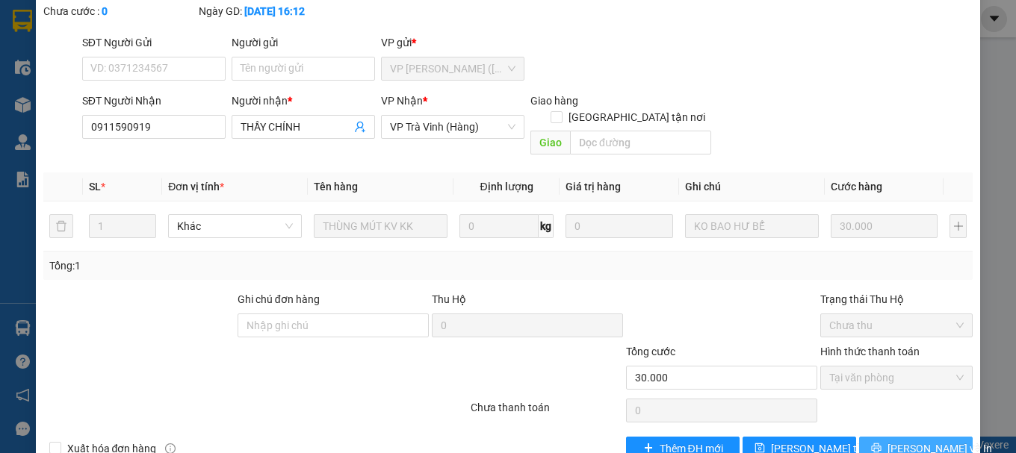
click at [880, 444] on icon "printer" at bounding box center [877, 449] width 10 height 10
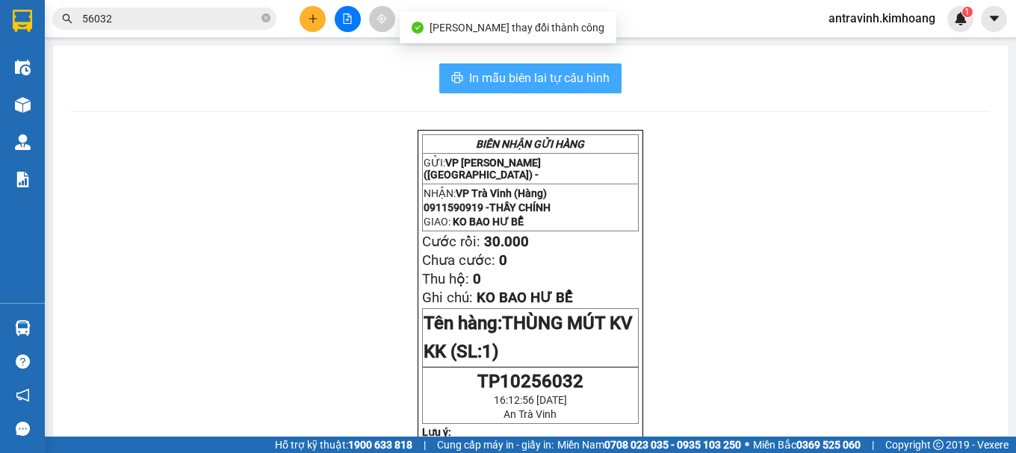
click at [586, 75] on span "In mẫu biên lai tự cấu hình" at bounding box center [539, 78] width 140 height 19
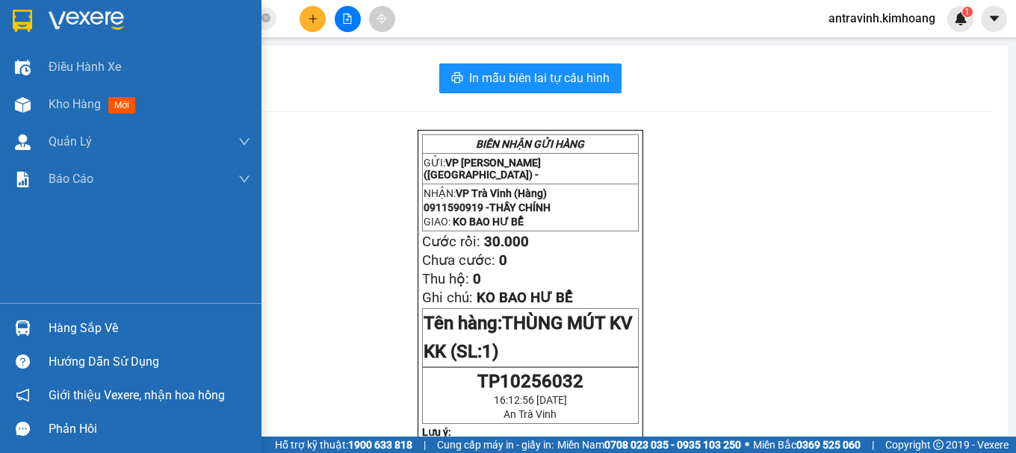
click at [26, 316] on div at bounding box center [23, 328] width 26 height 26
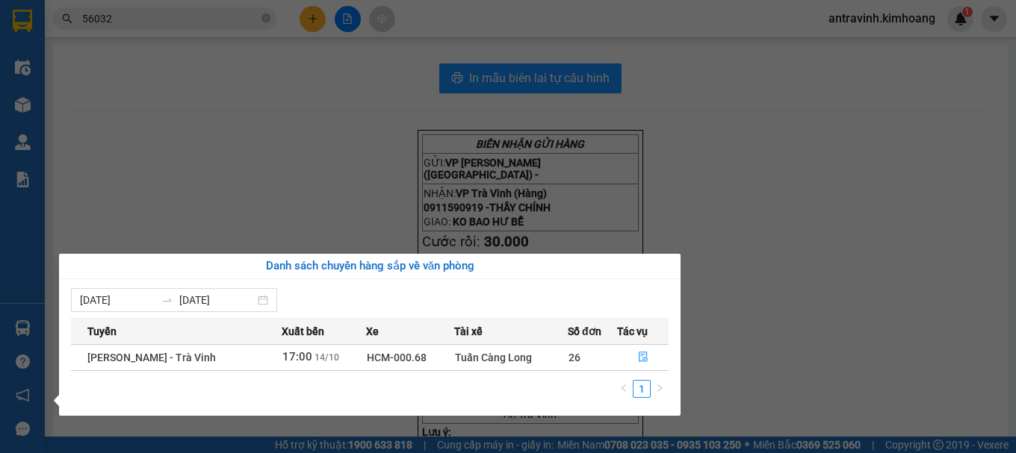
click at [498, 362] on div "Tuấn Càng Long" at bounding box center [511, 358] width 112 height 16
click at [642, 356] on icon "file-done" at bounding box center [643, 357] width 10 height 10
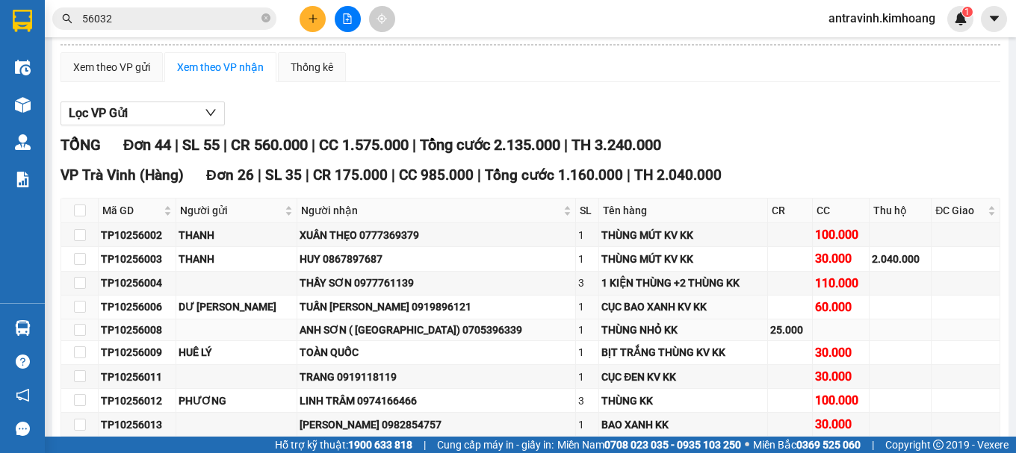
scroll to position [149, 0]
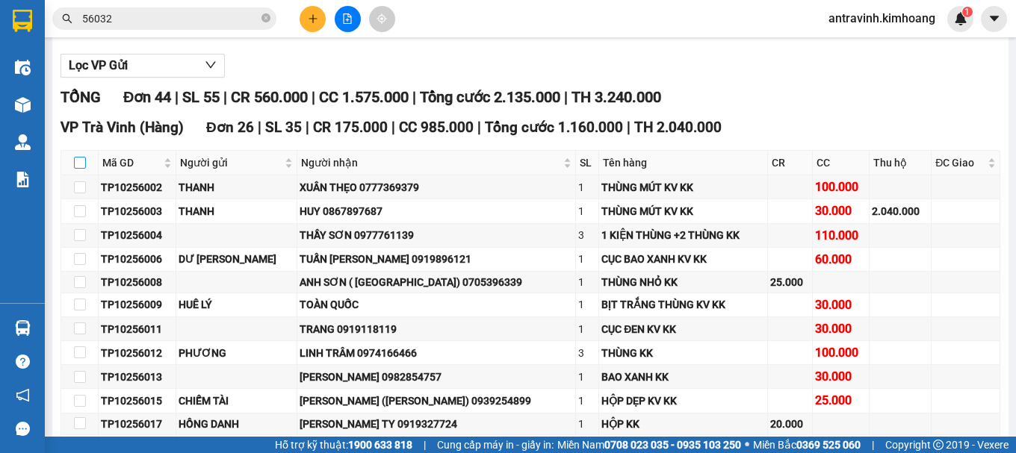
click at [83, 169] on input "checkbox" at bounding box center [80, 163] width 12 height 12
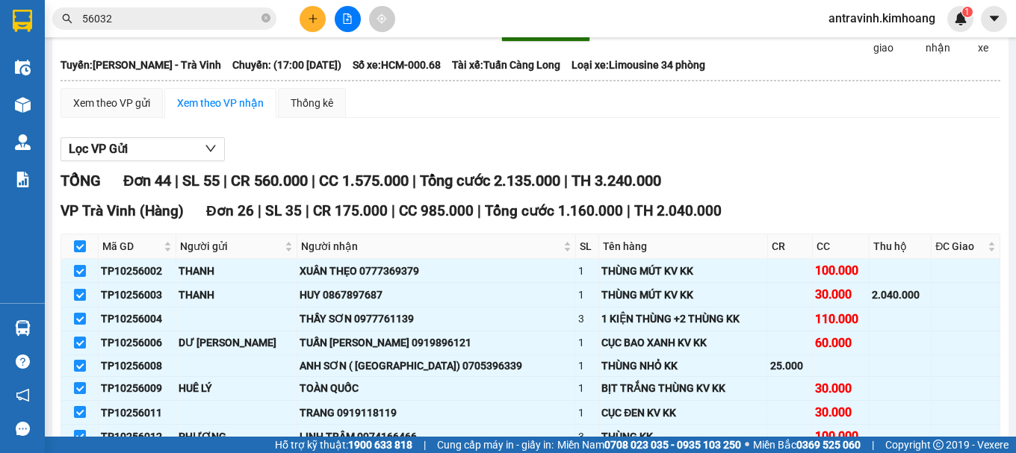
scroll to position [0, 0]
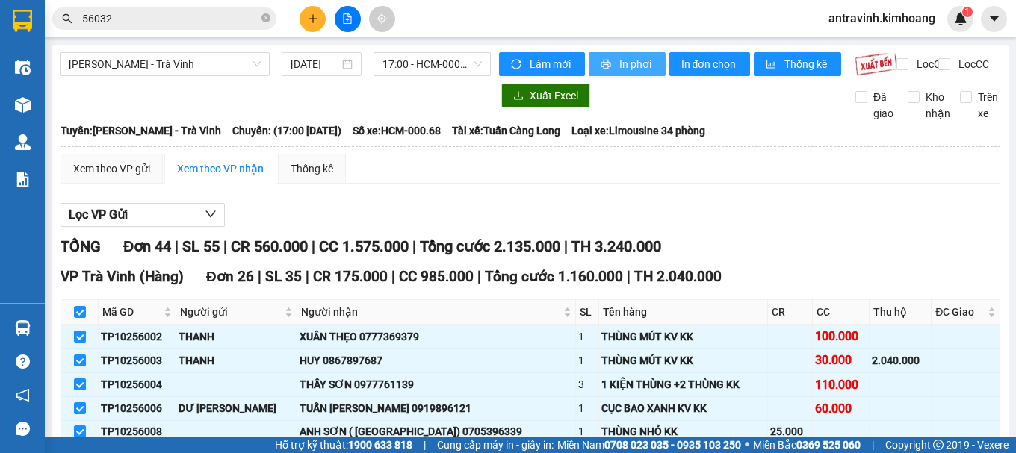
click at [625, 59] on span "In phơi" at bounding box center [636, 64] width 34 height 16
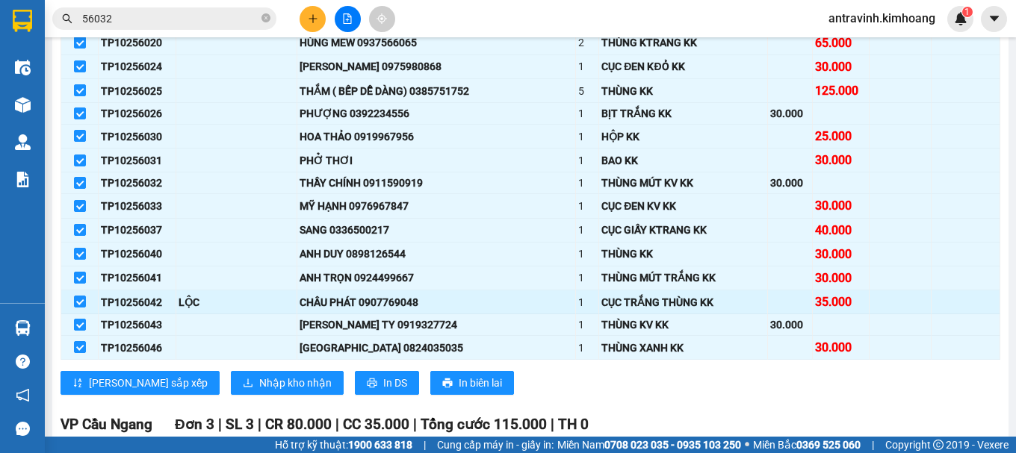
scroll to position [598, 0]
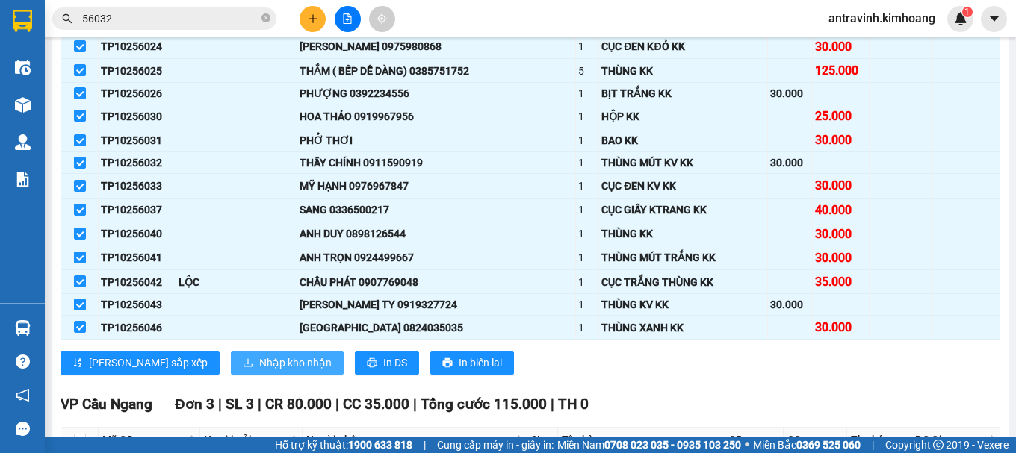
click at [259, 371] on span "Nhập kho nhận" at bounding box center [295, 363] width 72 height 16
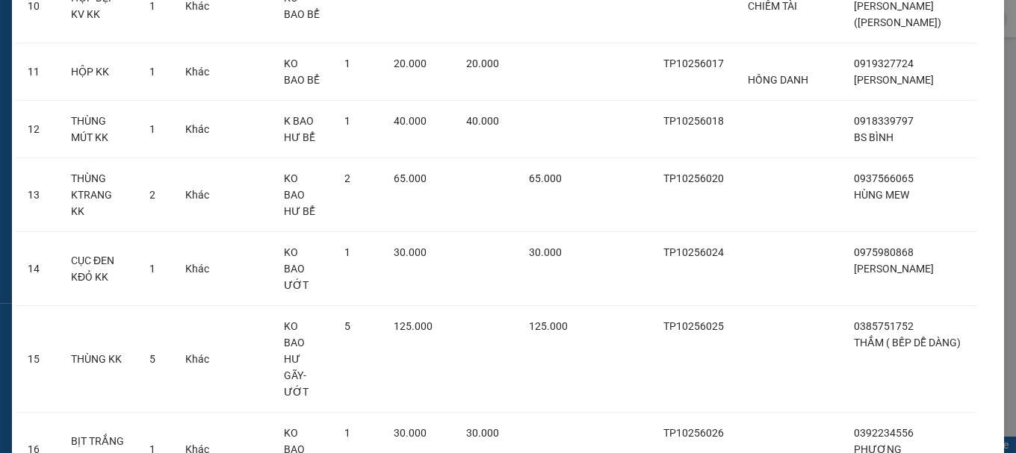
scroll to position [1342, 0]
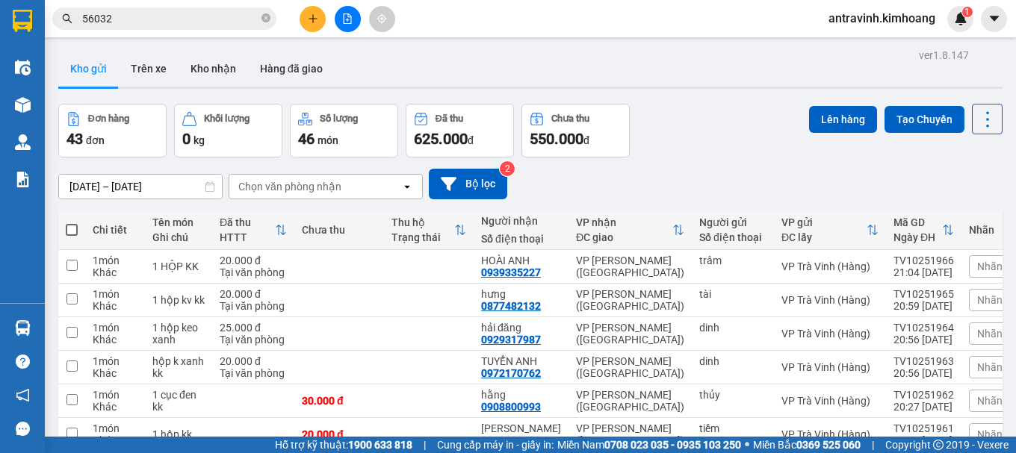
click at [166, 24] on input "56032" at bounding box center [170, 18] width 176 height 16
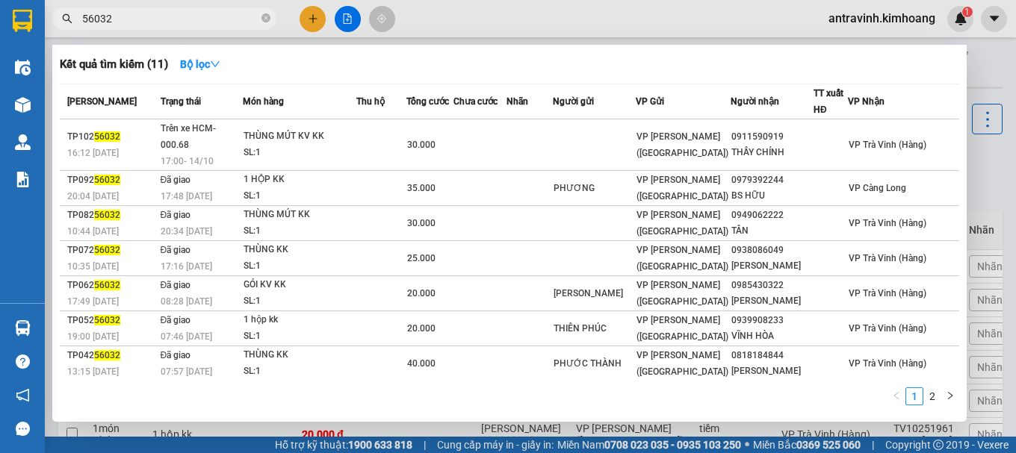
click at [166, 24] on input "56032" at bounding box center [170, 18] width 176 height 16
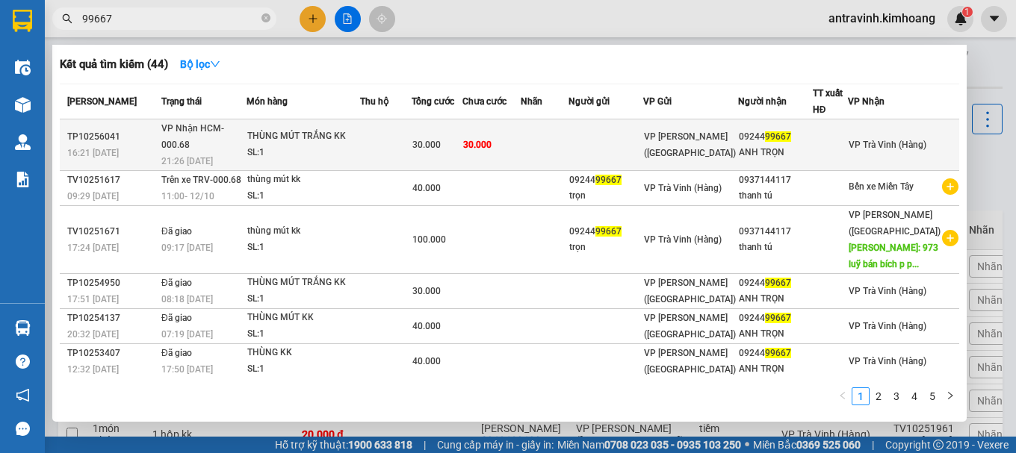
click at [351, 136] on div "THÙNG MÚT TRẮNG KK" at bounding box center [303, 136] width 112 height 16
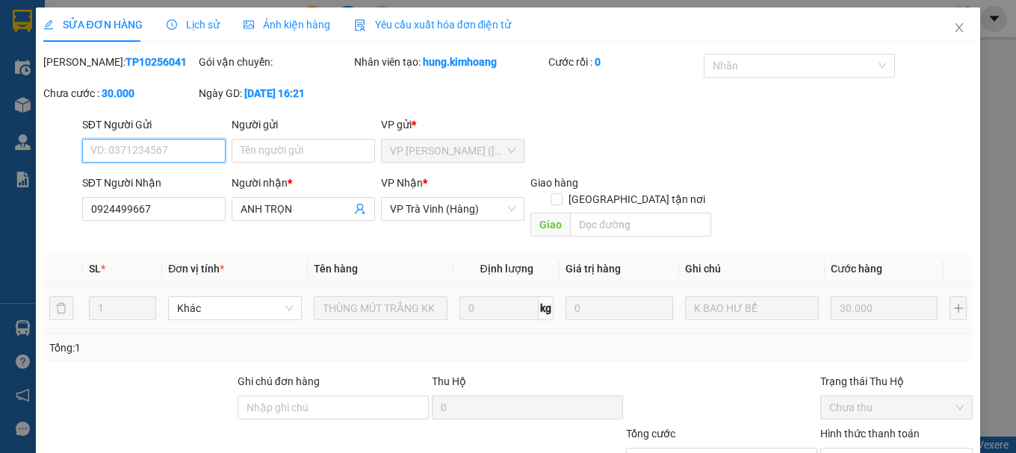
scroll to position [102, 0]
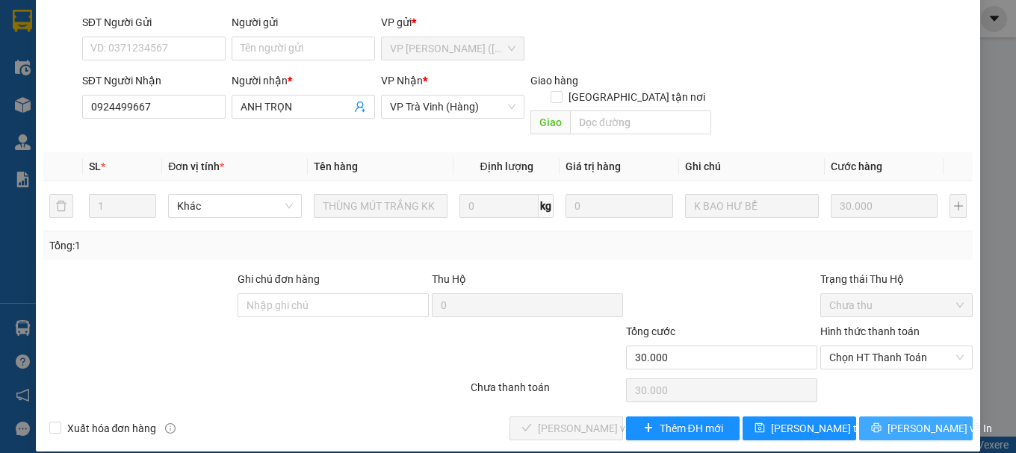
click at [893, 421] on span "[PERSON_NAME] và In" at bounding box center [939, 429] width 105 height 16
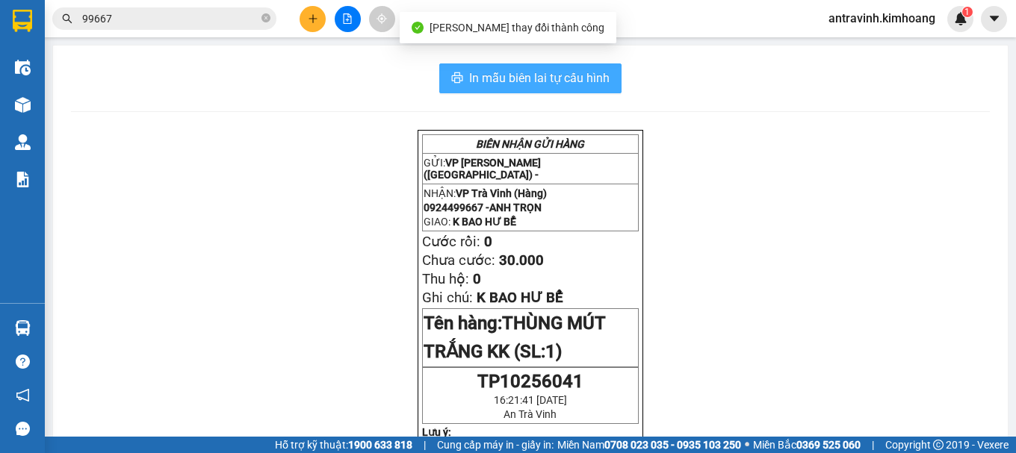
click at [559, 68] on button "In mẫu biên lai tự cấu hình" at bounding box center [530, 78] width 182 height 30
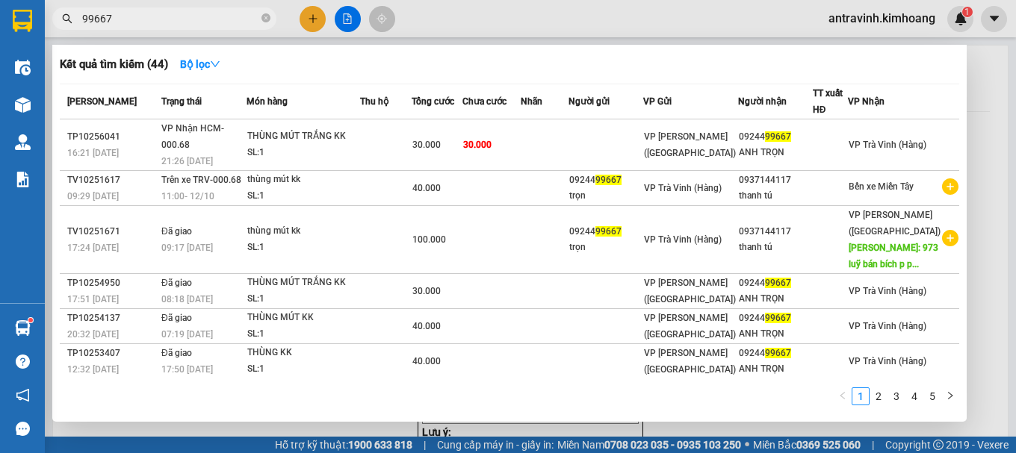
click at [164, 21] on input "99667" at bounding box center [170, 18] width 176 height 16
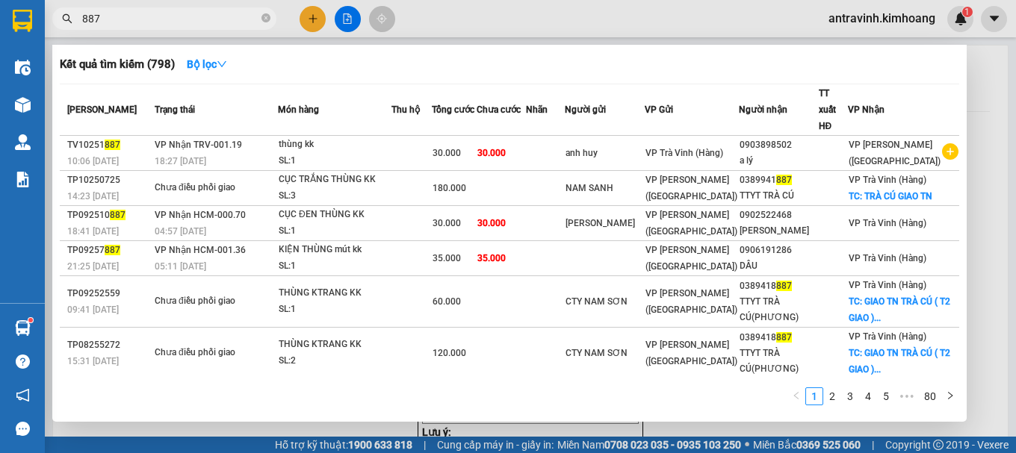
click at [209, 19] on input "887" at bounding box center [170, 18] width 176 height 16
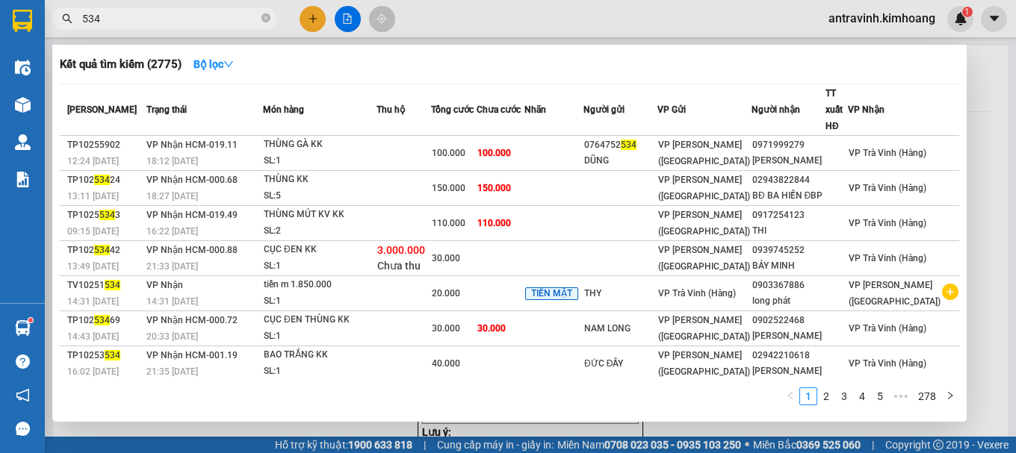
click at [226, 15] on input "534" at bounding box center [170, 18] width 176 height 16
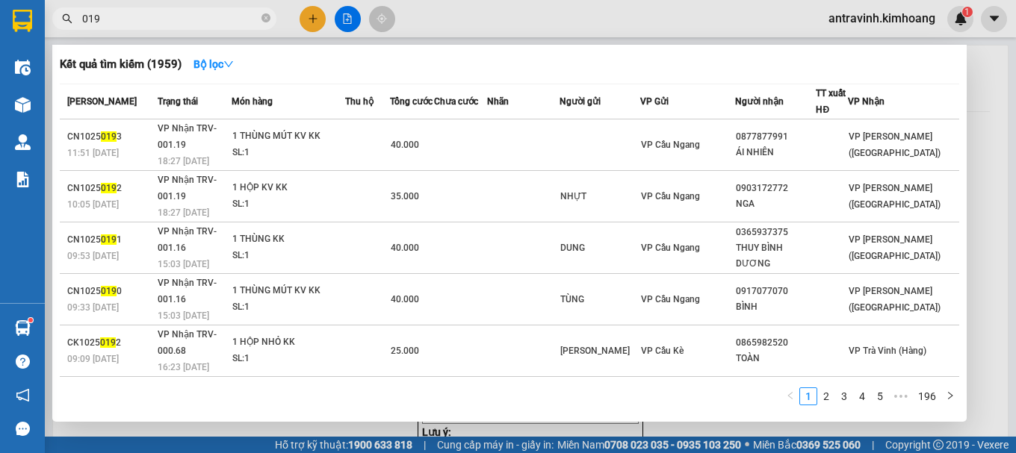
click at [173, 25] on input "019" at bounding box center [170, 18] width 176 height 16
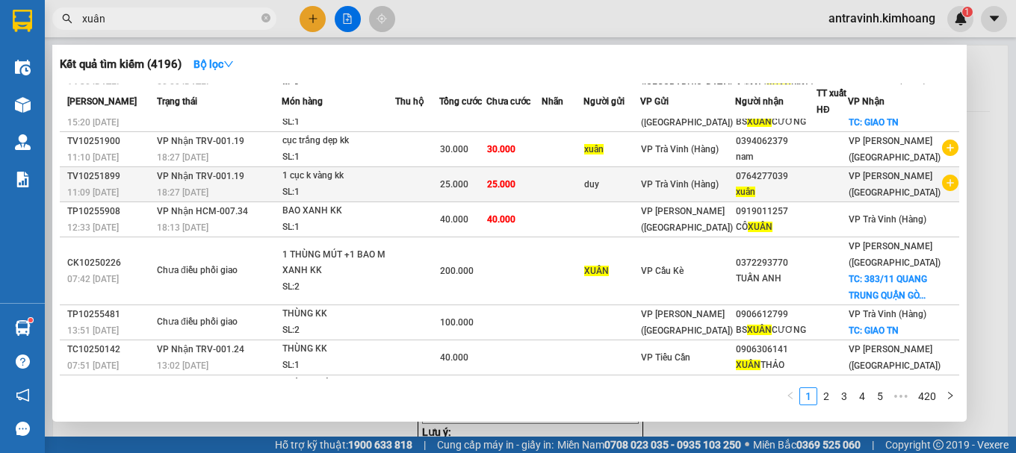
scroll to position [188, 0]
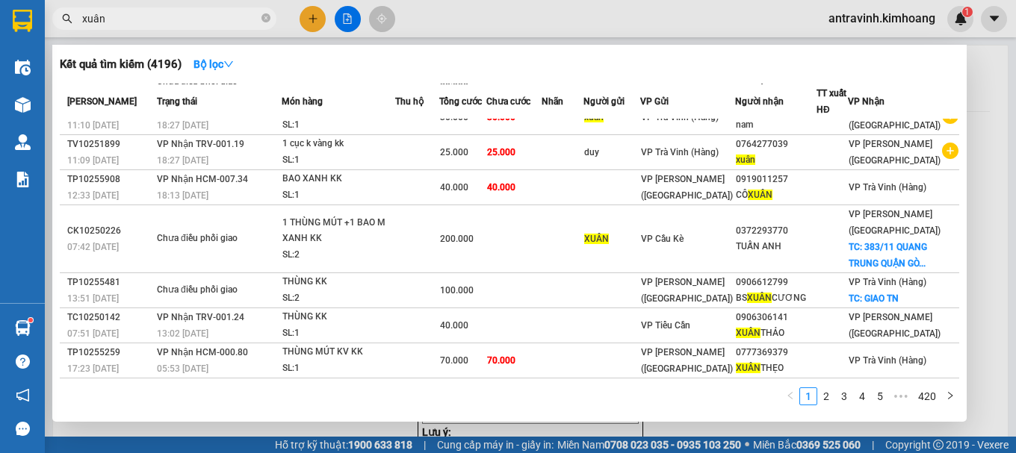
click at [205, 19] on input "xuân" at bounding box center [170, 18] width 176 height 16
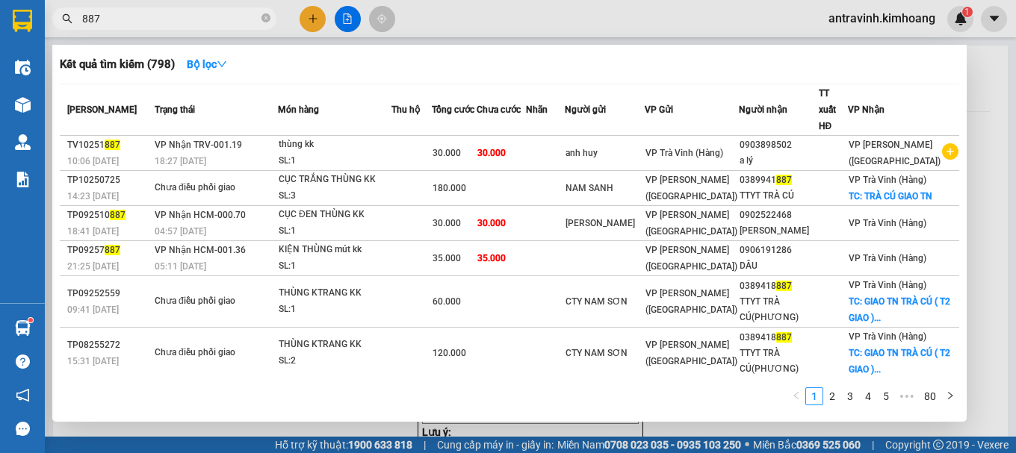
click at [221, 18] on input "887" at bounding box center [170, 18] width 176 height 16
click at [220, 18] on input "887" at bounding box center [170, 18] width 176 height 16
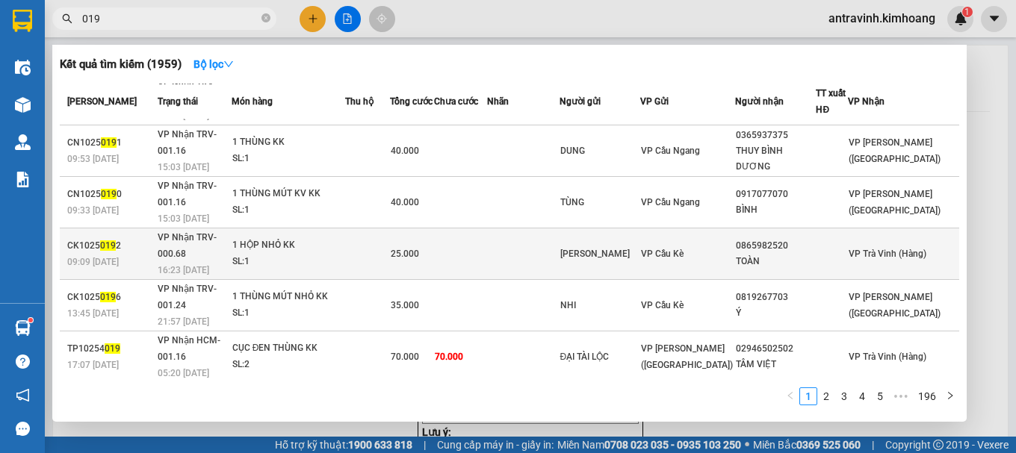
scroll to position [106, 0]
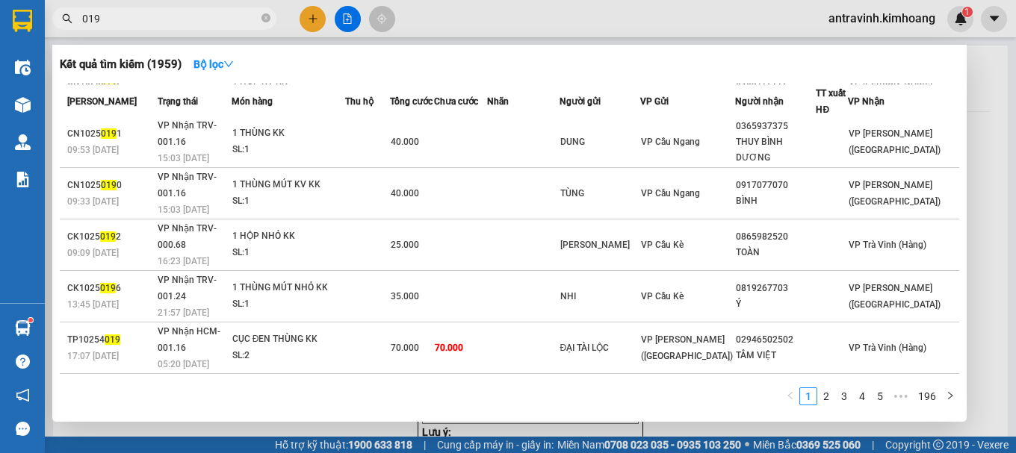
click at [184, 19] on input "019" at bounding box center [170, 18] width 176 height 16
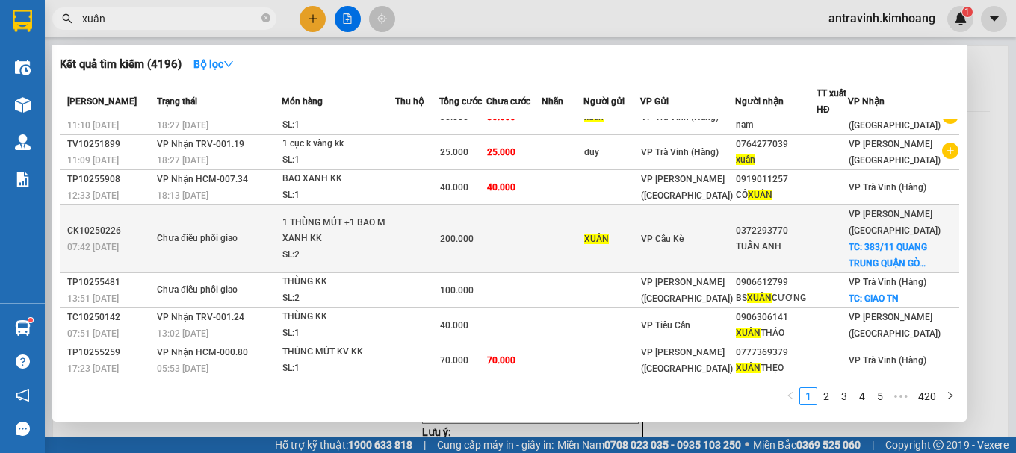
scroll to position [188, 0]
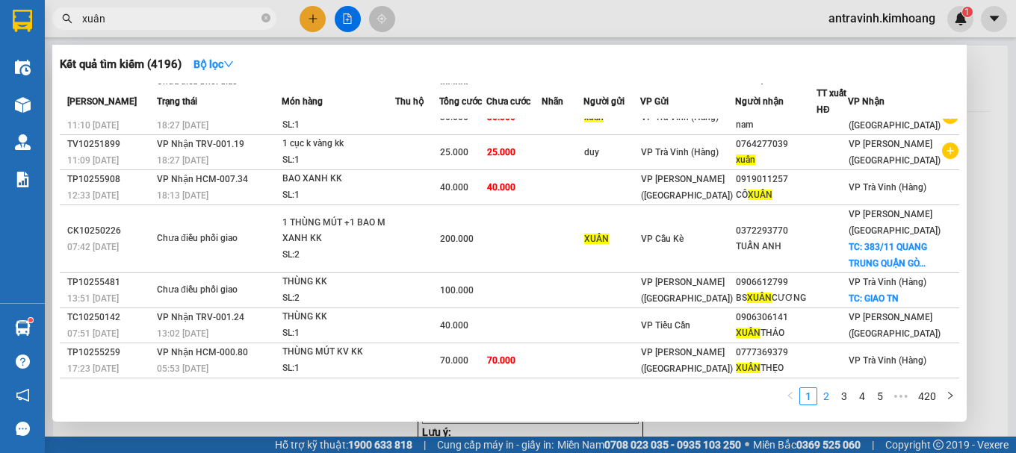
click at [828, 397] on link "2" at bounding box center [826, 396] width 16 height 16
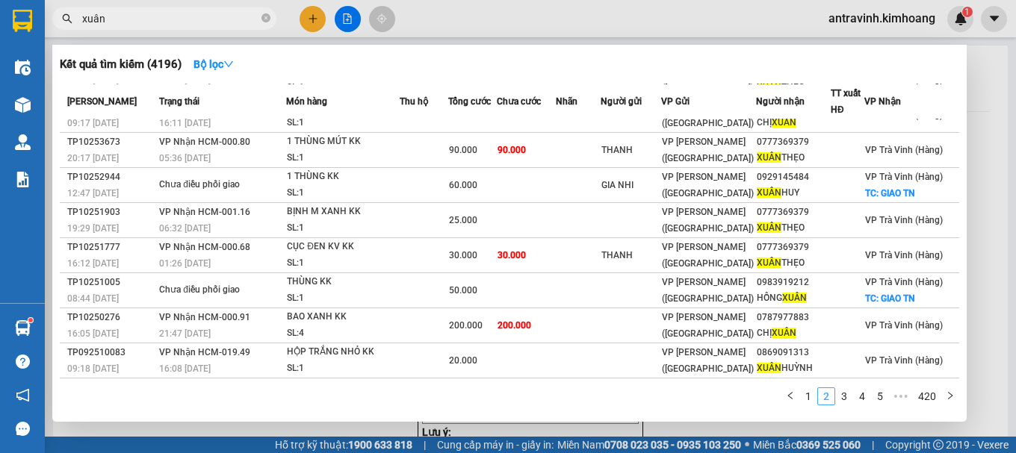
scroll to position [125, 0]
click at [176, 17] on input "xuân" at bounding box center [170, 18] width 176 height 16
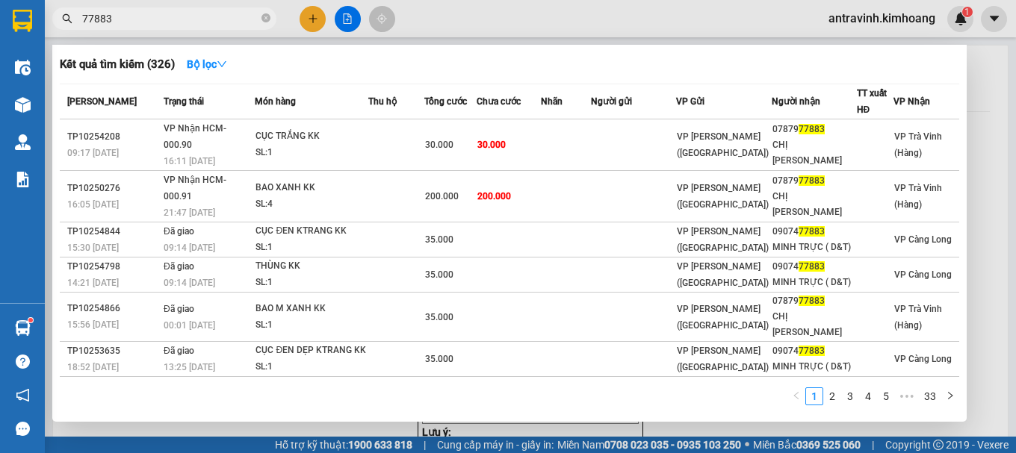
click at [144, 15] on input "77883" at bounding box center [170, 18] width 176 height 16
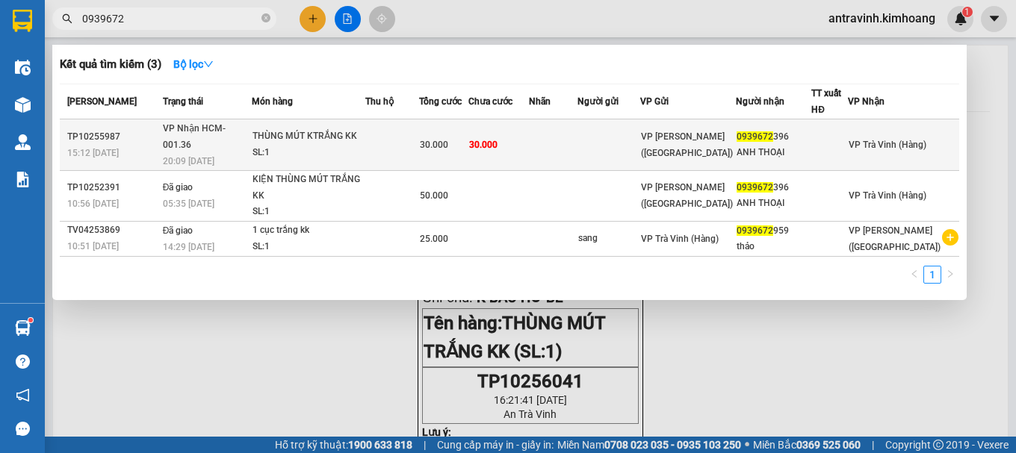
click at [406, 137] on td at bounding box center [392, 146] width 54 height 52
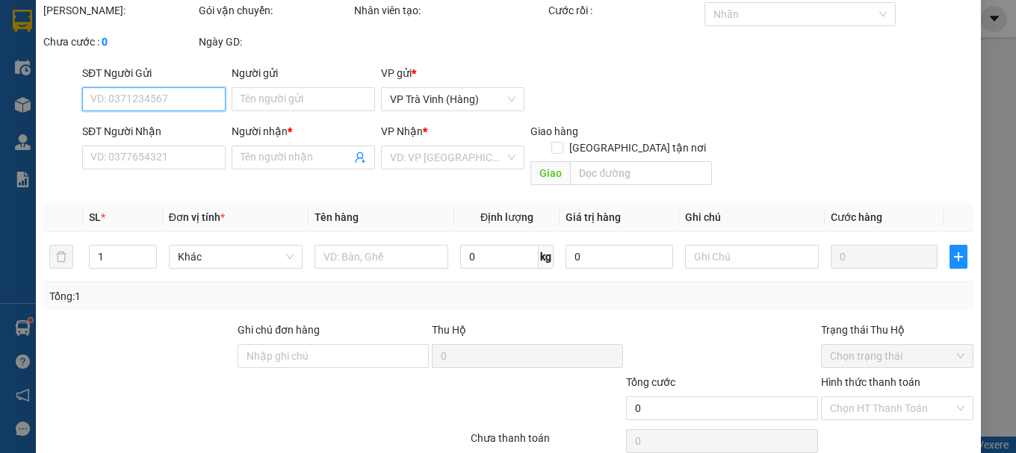
scroll to position [102, 0]
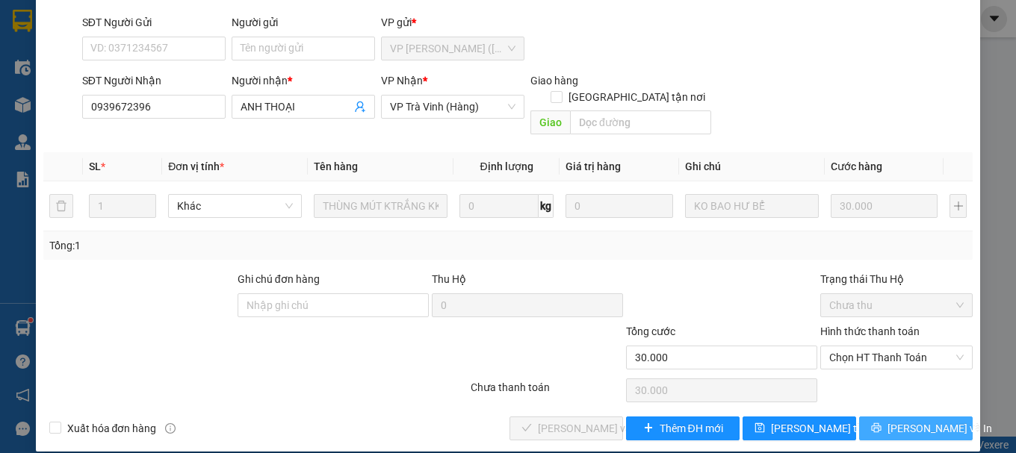
click at [889, 421] on button "[PERSON_NAME] và In" at bounding box center [916, 429] width 114 height 24
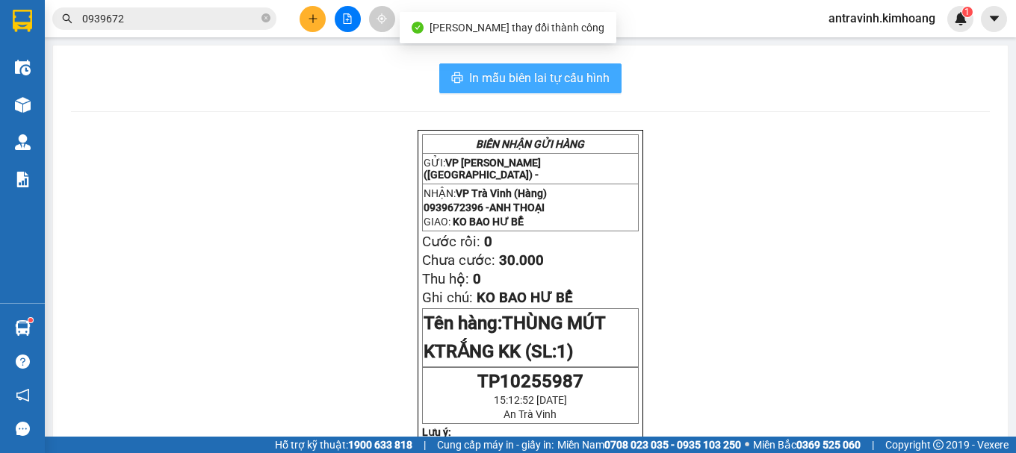
click at [603, 76] on span "In mẫu biên lai tự cấu hình" at bounding box center [539, 78] width 140 height 19
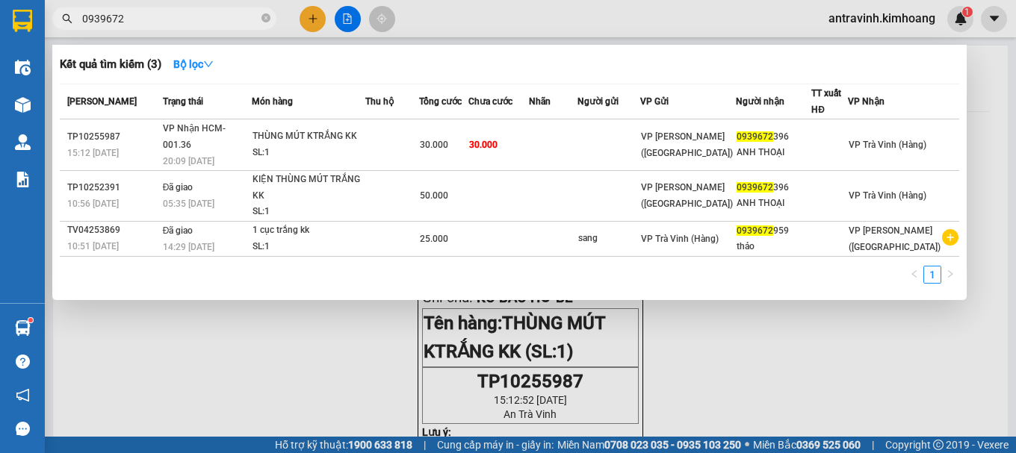
click at [184, 15] on input "0939672" at bounding box center [170, 18] width 176 height 16
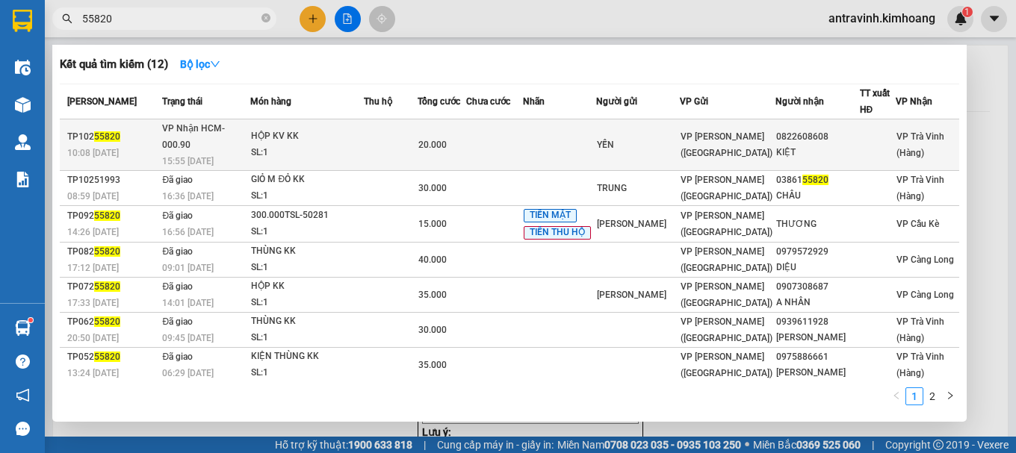
click at [347, 134] on div "HỘP KV KK" at bounding box center [307, 136] width 112 height 16
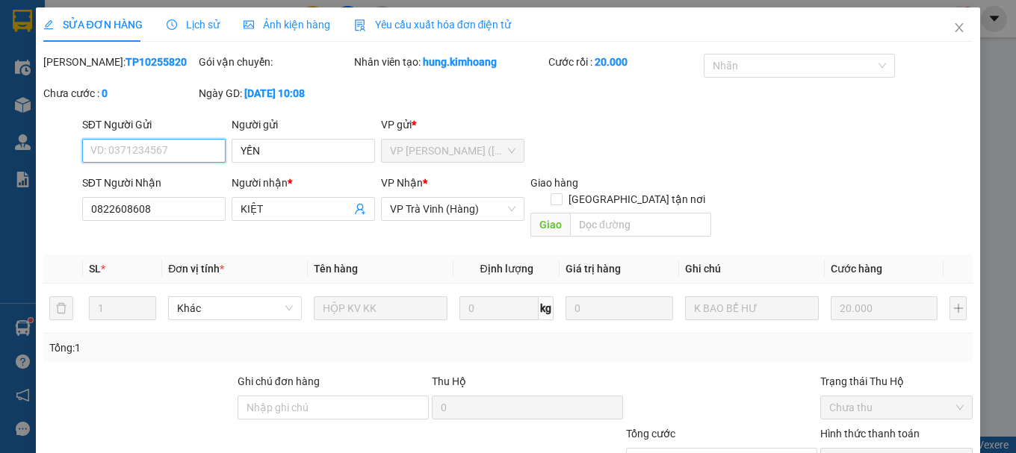
scroll to position [95, 0]
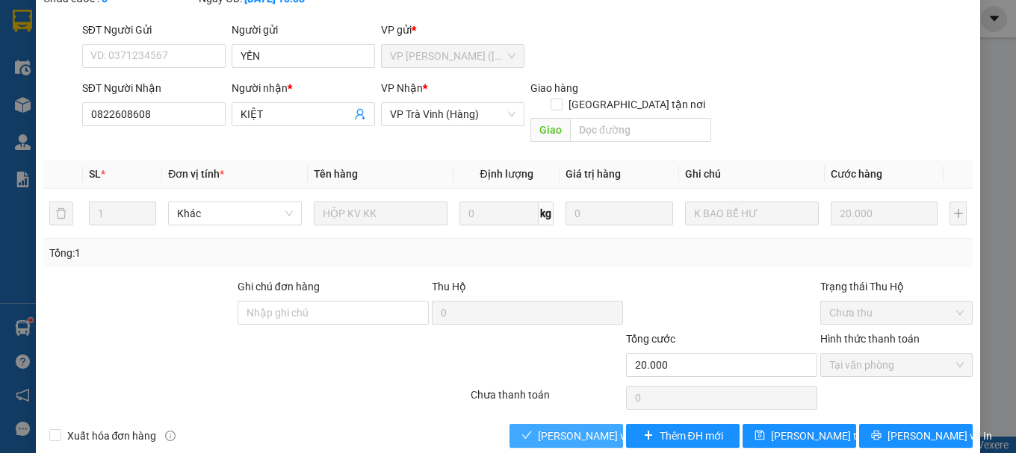
click at [554, 428] on span "[PERSON_NAME] và Giao hàng" at bounding box center [609, 436] width 143 height 16
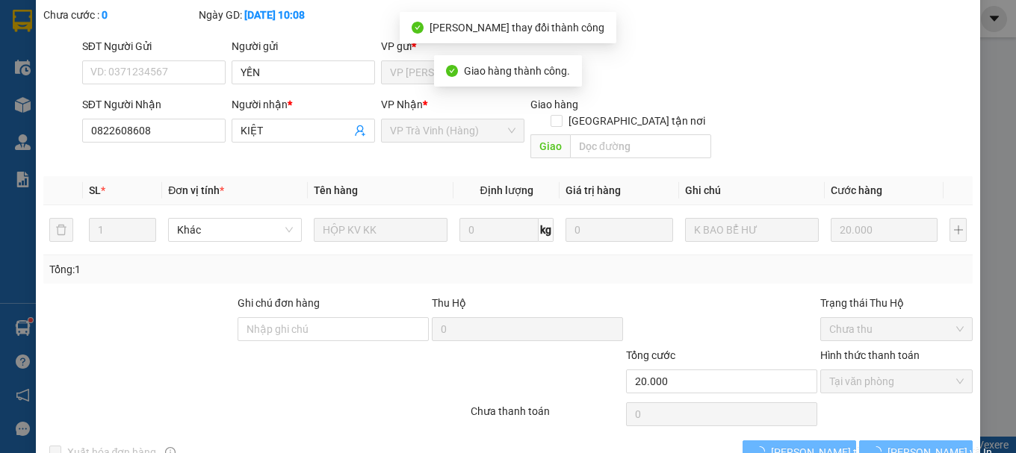
scroll to position [111, 0]
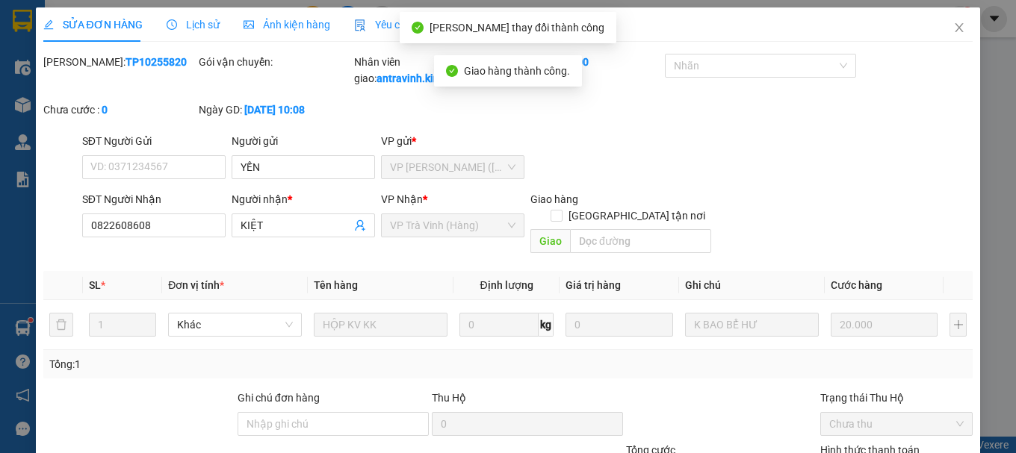
scroll to position [119, 0]
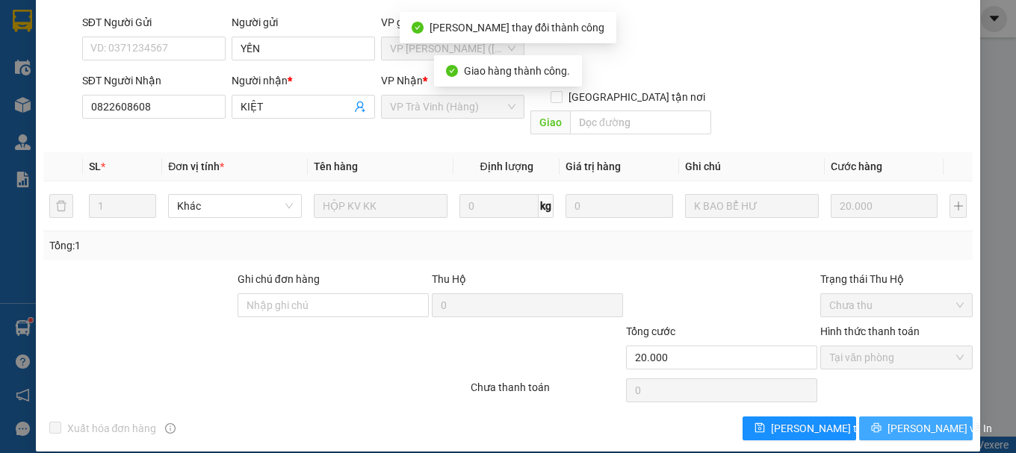
click at [873, 417] on button "[PERSON_NAME] và In" at bounding box center [916, 429] width 114 height 24
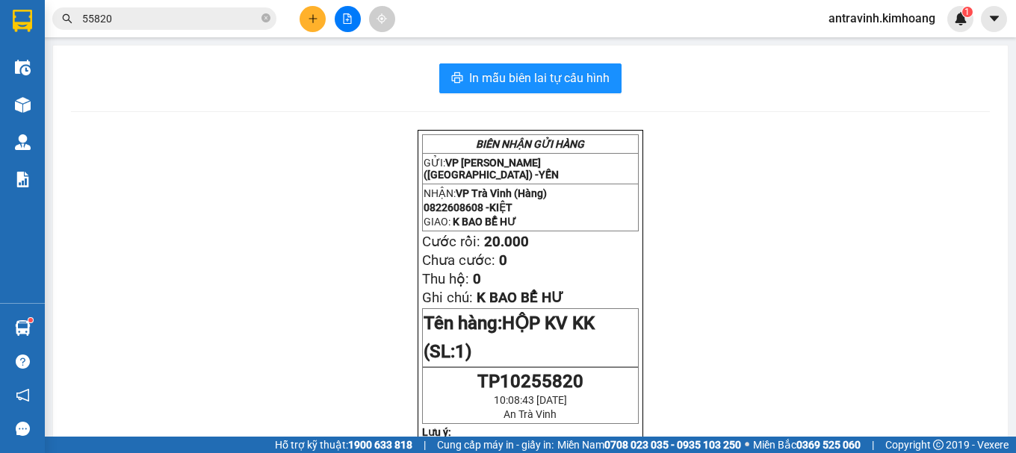
click at [148, 18] on input "55820" at bounding box center [170, 18] width 176 height 16
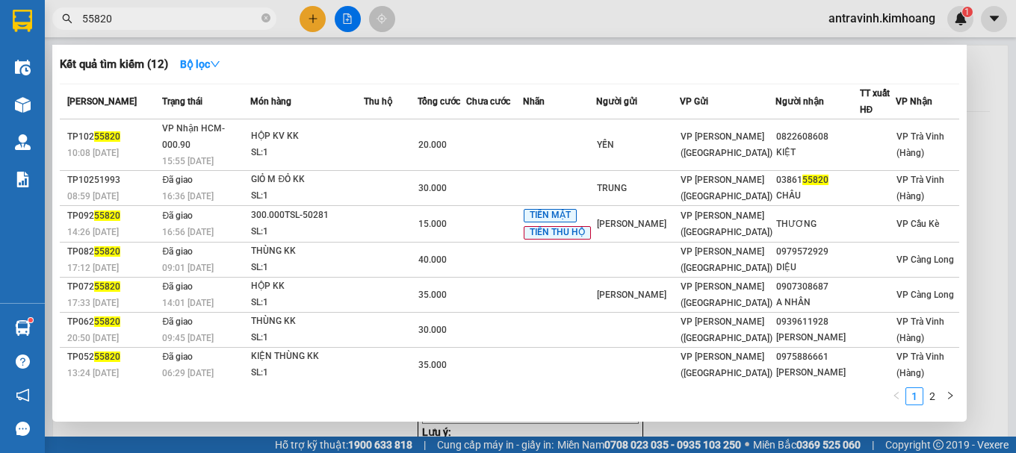
click at [147, 18] on input "55820" at bounding box center [170, 18] width 176 height 16
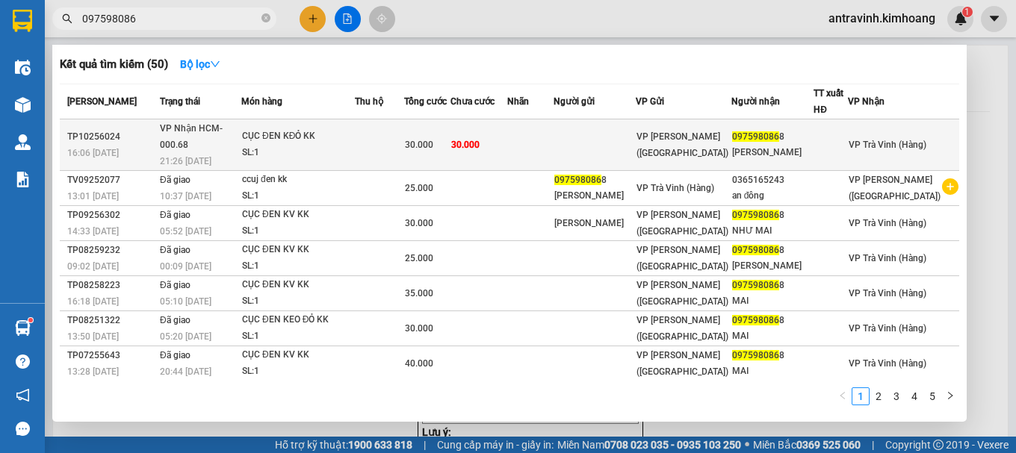
type input "097598086"
click at [372, 135] on td at bounding box center [379, 146] width 49 height 52
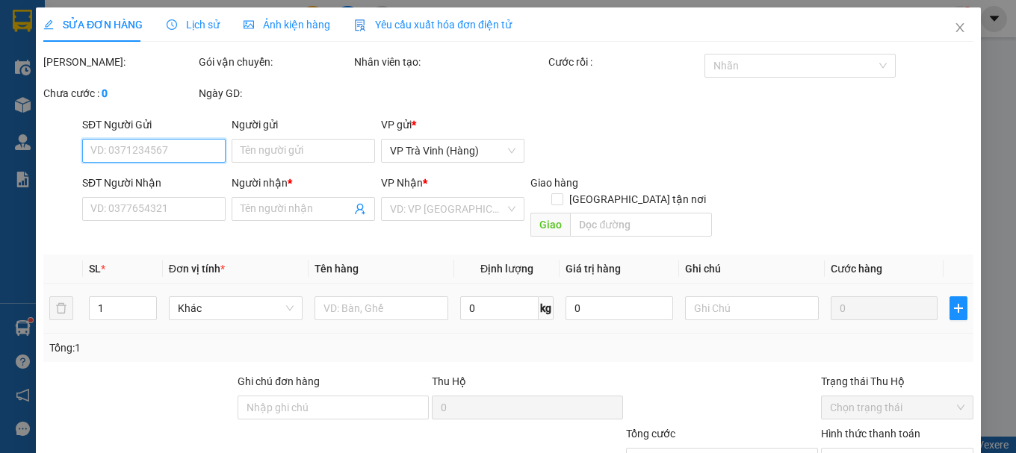
type input "0975980868"
type input "[PERSON_NAME]"
type input "30.000"
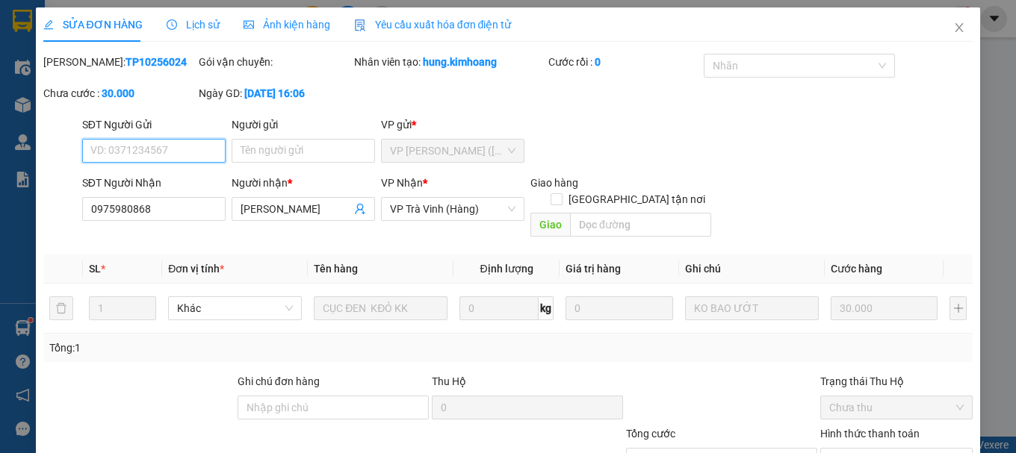
scroll to position [102, 0]
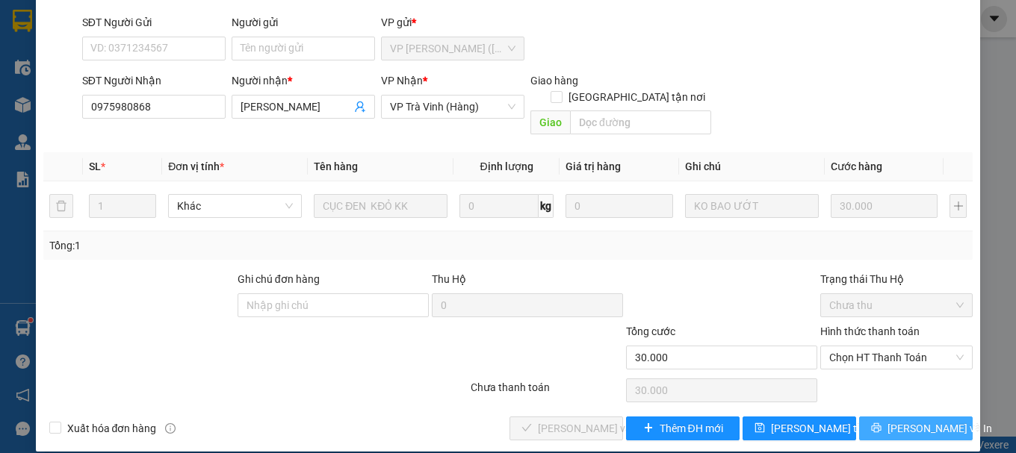
click at [893, 421] on span "[PERSON_NAME] và In" at bounding box center [939, 429] width 105 height 16
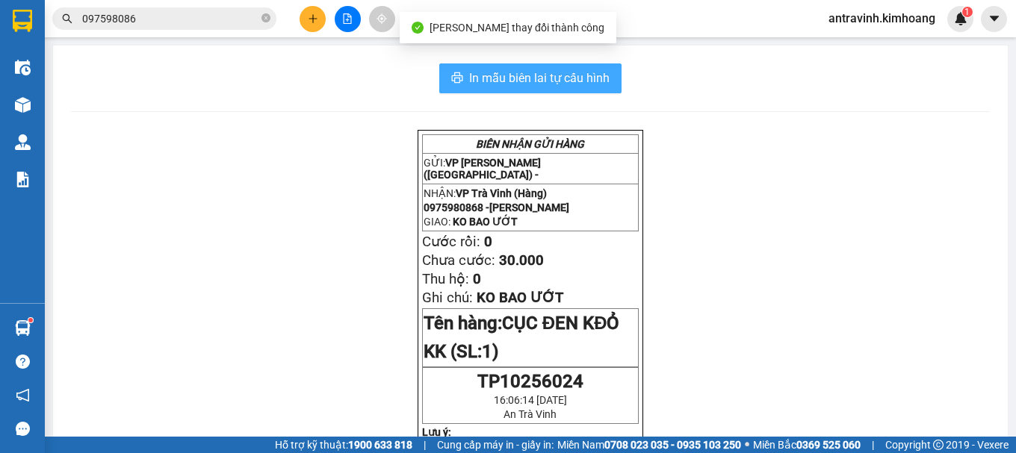
click at [557, 78] on span "In mẫu biên lai tự cấu hình" at bounding box center [539, 78] width 140 height 19
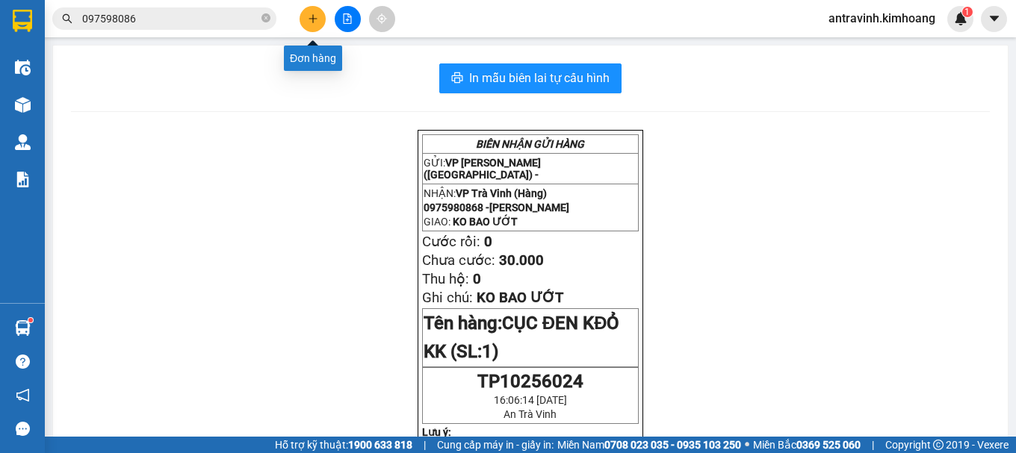
click at [310, 22] on icon "plus" at bounding box center [313, 18] width 10 height 10
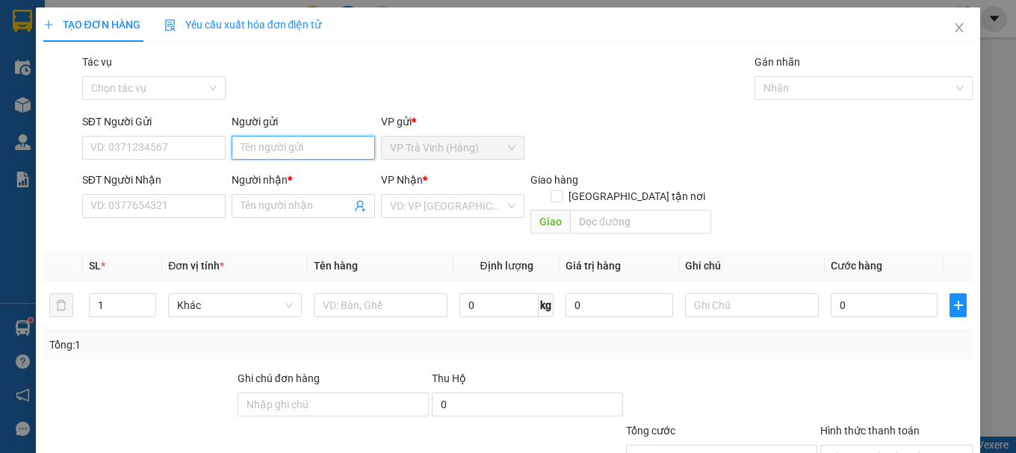
click at [306, 155] on input "Người gửi" at bounding box center [303, 148] width 143 height 24
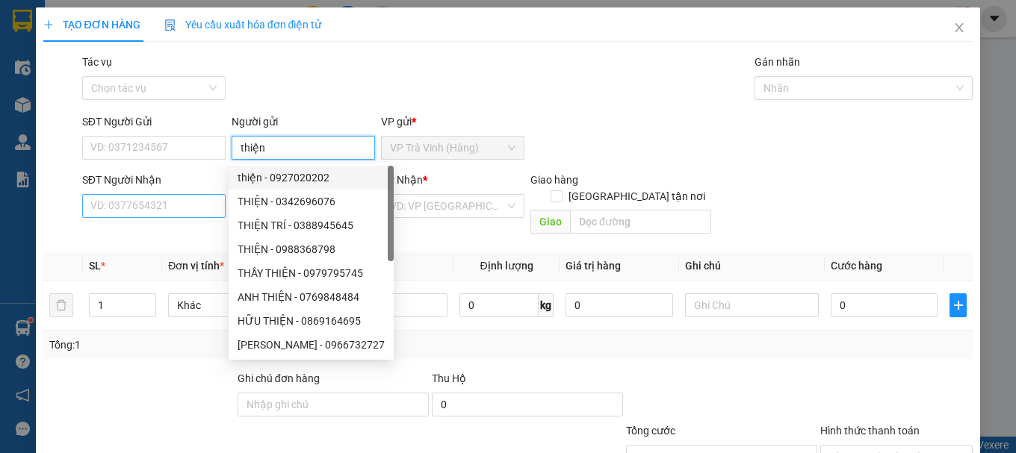
type input "thiện"
click at [196, 211] on input "SĐT Người Nhận" at bounding box center [153, 206] width 143 height 24
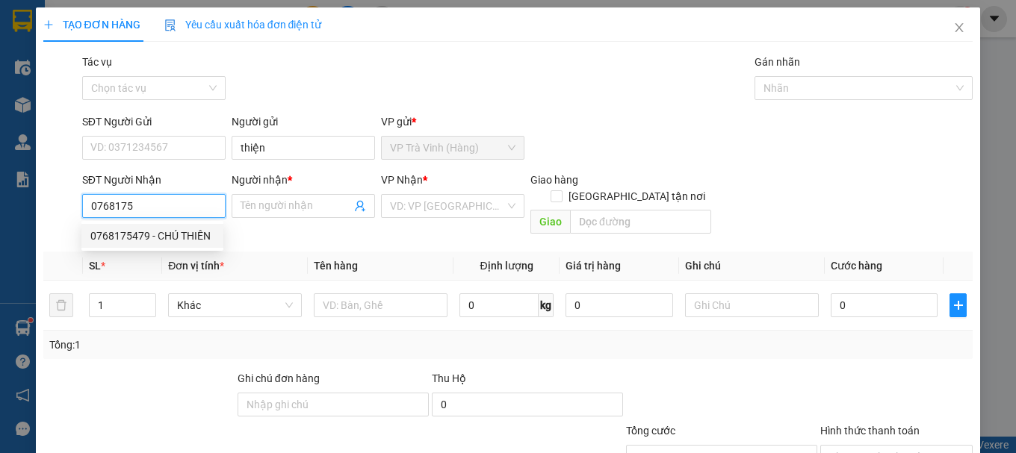
click at [187, 238] on div "0768175479 - CHÚ THIÊN" at bounding box center [152, 236] width 124 height 16
type input "0768175479"
type input "CHÚ THIÊN"
type input "20.000"
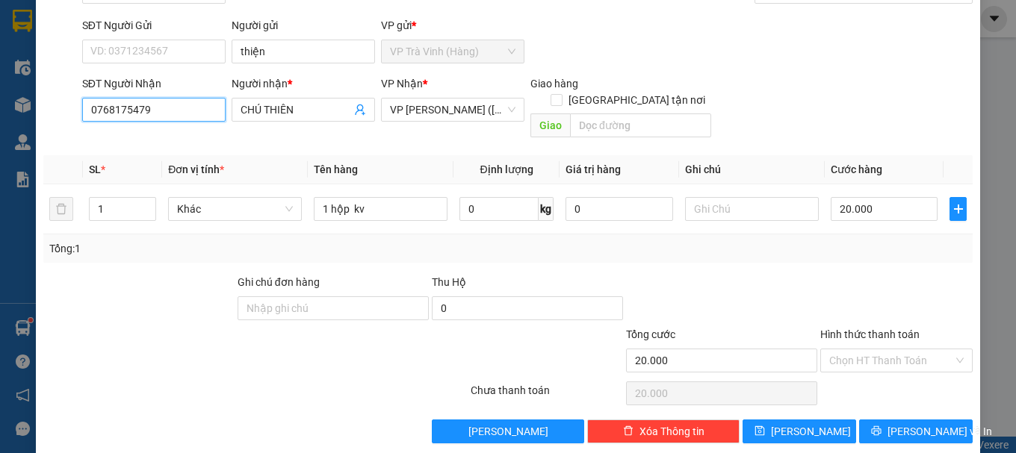
scroll to position [99, 0]
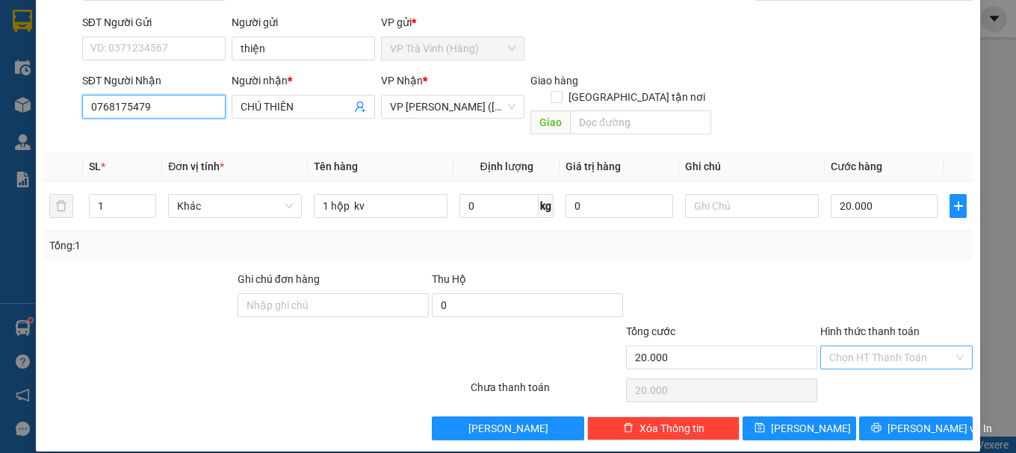
type input "0768175479"
click at [857, 347] on input "Hình thức thanh toán" at bounding box center [891, 358] width 124 height 22
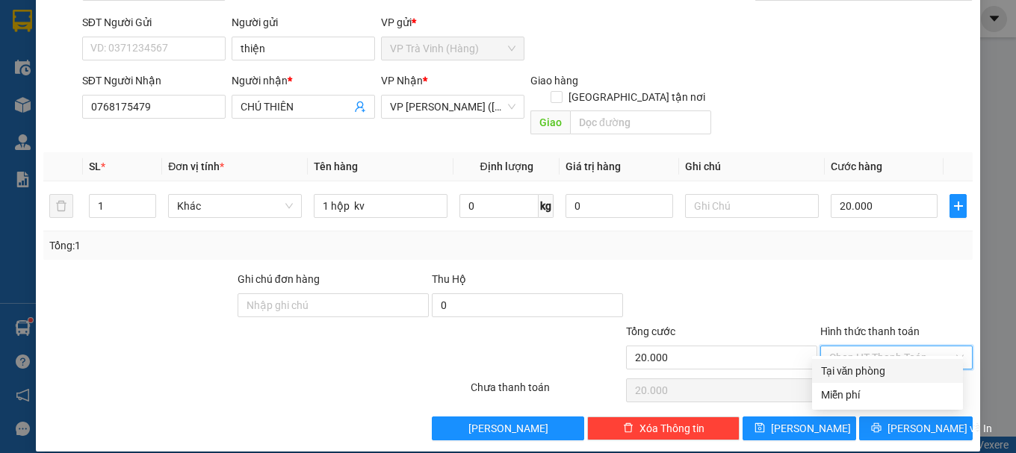
click at [867, 369] on div "Tại văn phòng" at bounding box center [887, 371] width 133 height 16
type input "0"
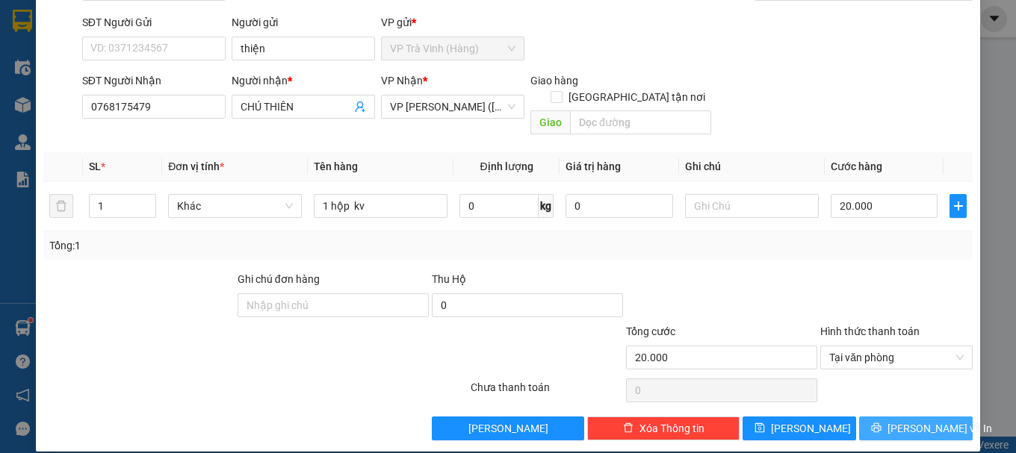
click at [881, 423] on icon "printer" at bounding box center [876, 428] width 10 height 10
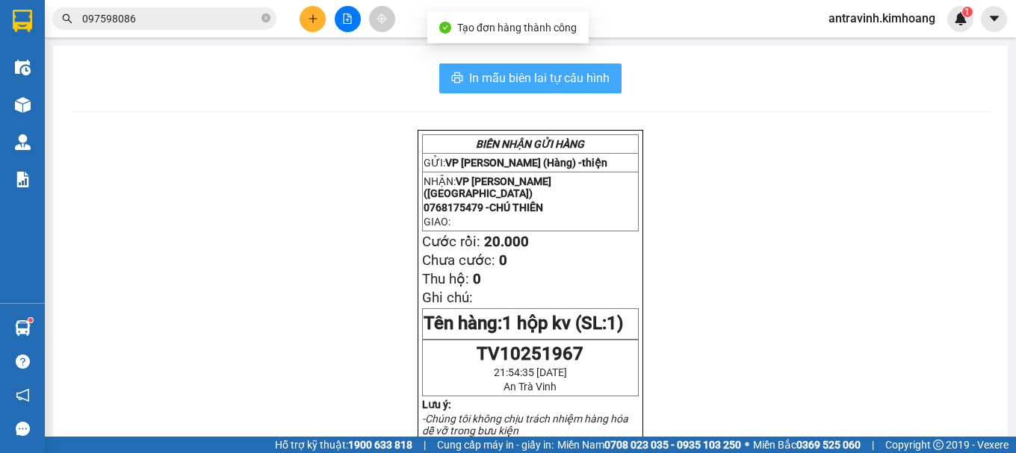
click at [597, 75] on span "In mẫu biên lai tự cấu hình" at bounding box center [539, 78] width 140 height 19
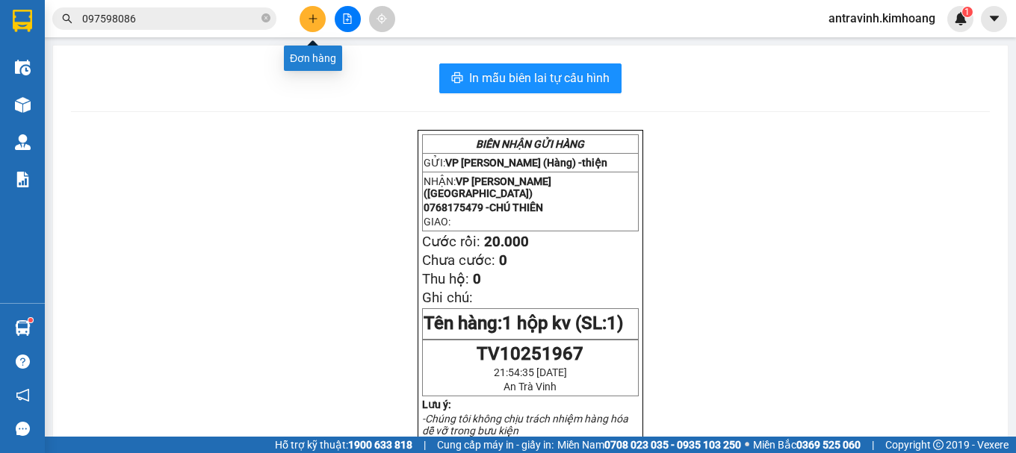
click at [312, 23] on icon "plus" at bounding box center [313, 18] width 10 height 10
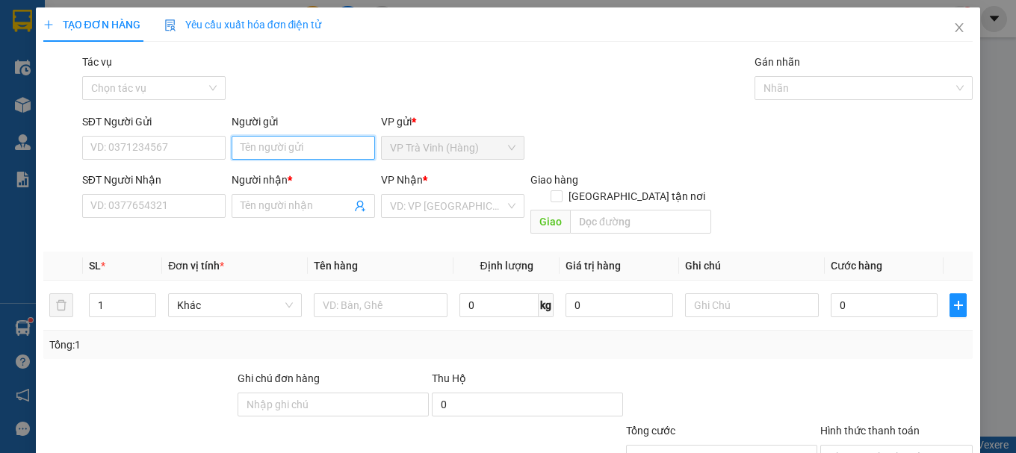
click at [291, 158] on input "Người gửi" at bounding box center [303, 148] width 143 height 24
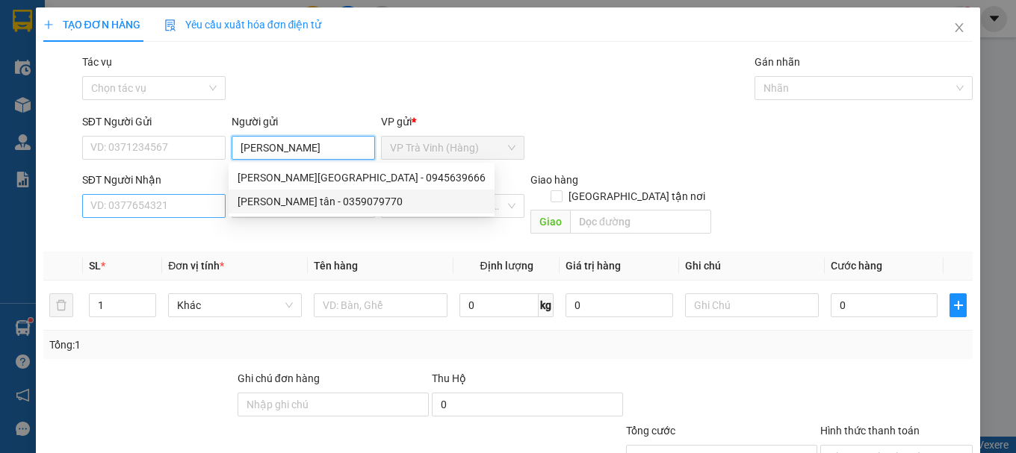
type input "kim tân tân"
click at [166, 199] on input "SĐT Người Nhận" at bounding box center [153, 206] width 143 height 24
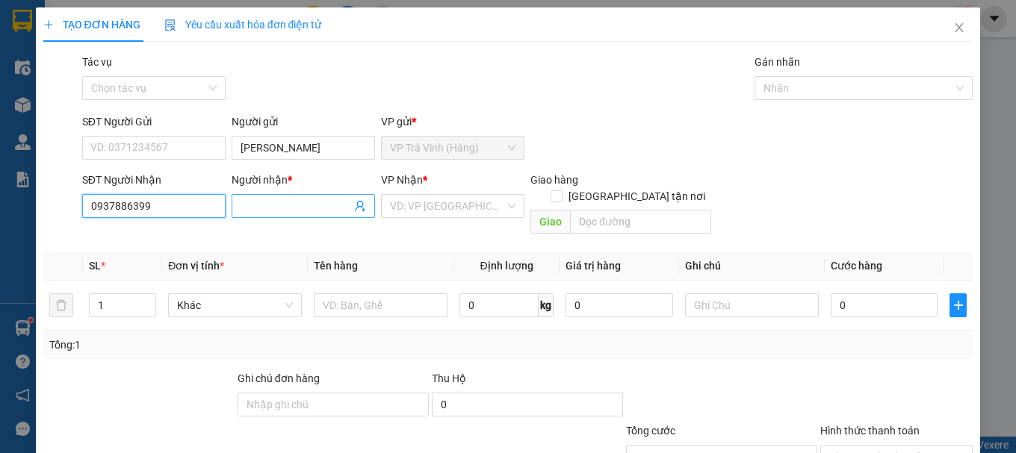
type input "0937886399"
click at [270, 208] on input "Người nhận *" at bounding box center [296, 206] width 111 height 16
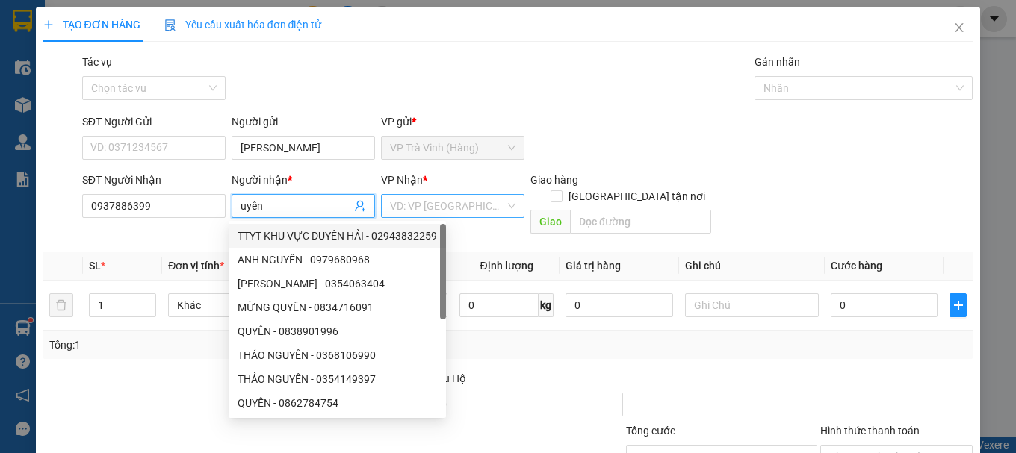
type input "uyên"
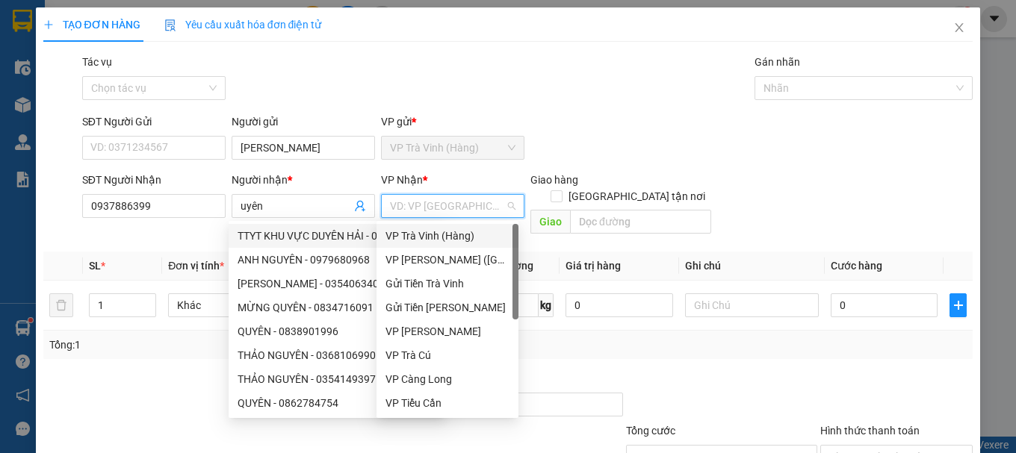
click at [432, 207] on input "search" at bounding box center [447, 206] width 115 height 22
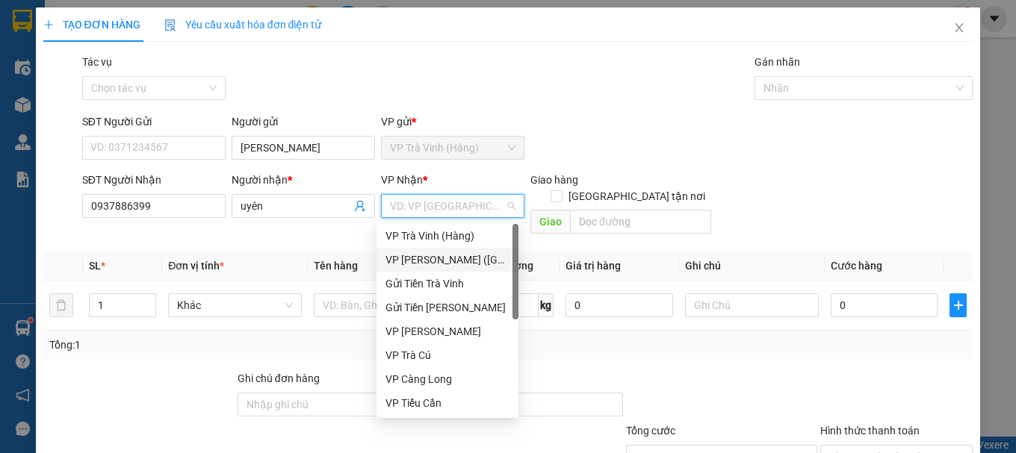
click at [460, 258] on div "VP [PERSON_NAME] ([GEOGRAPHIC_DATA])" at bounding box center [447, 260] width 124 height 16
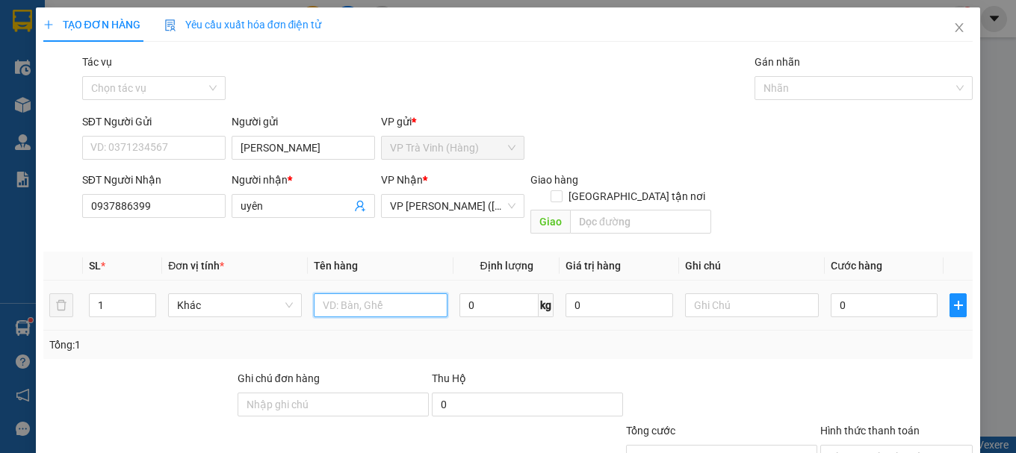
click at [385, 294] on input "text" at bounding box center [381, 306] width 134 height 24
type input "1 thùng"
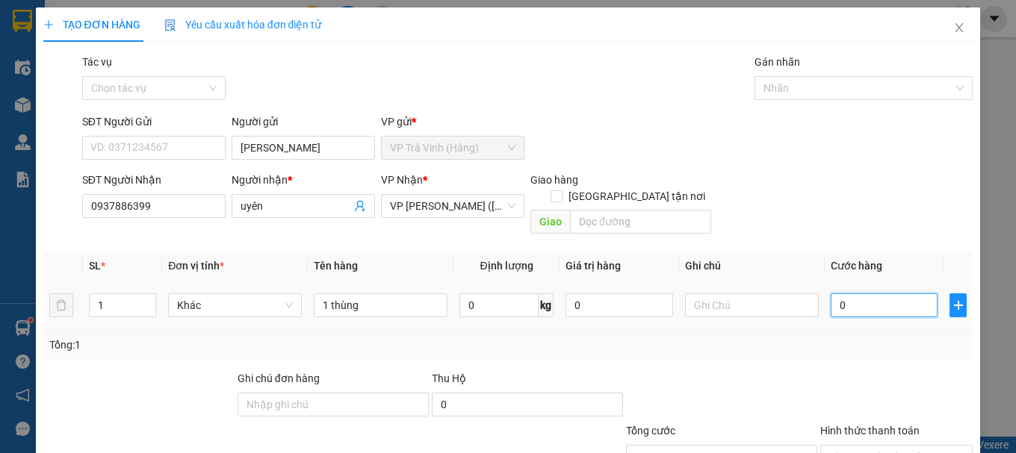
click at [831, 294] on input "0" at bounding box center [885, 306] width 108 height 24
type input "3"
type input "30"
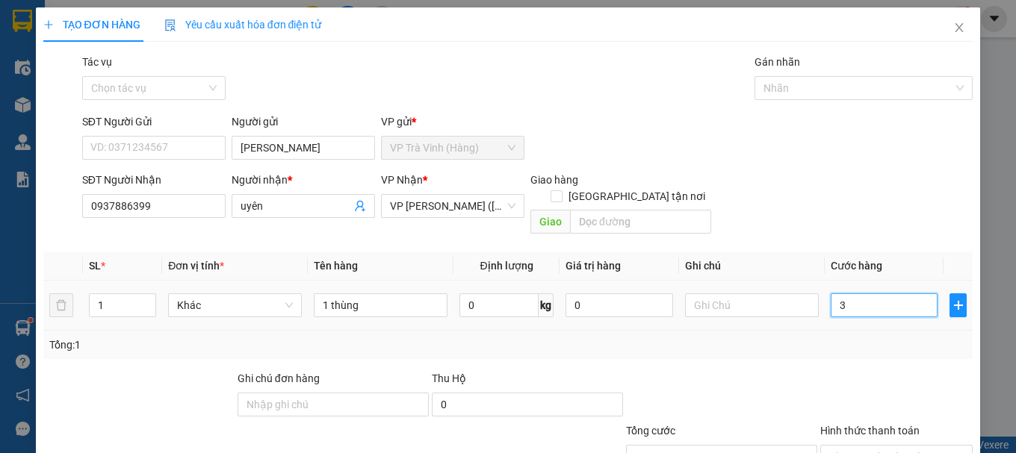
type input "30"
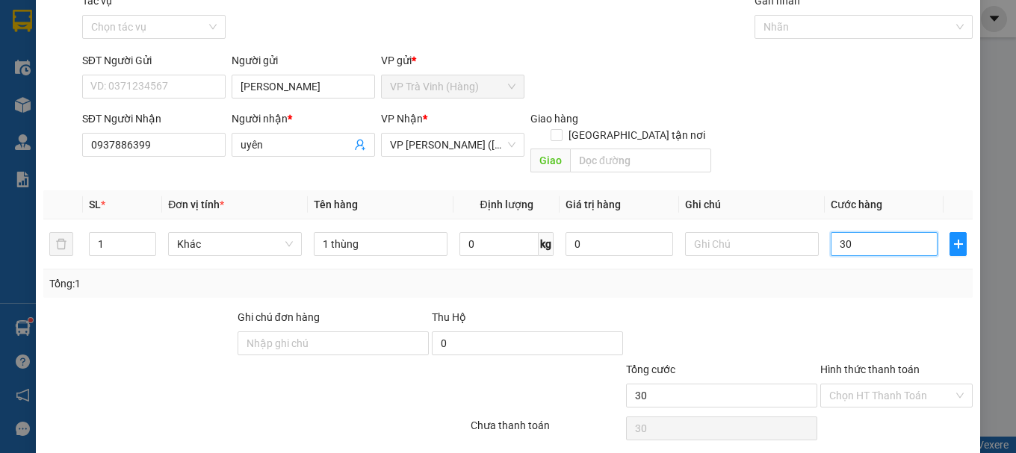
scroll to position [99, 0]
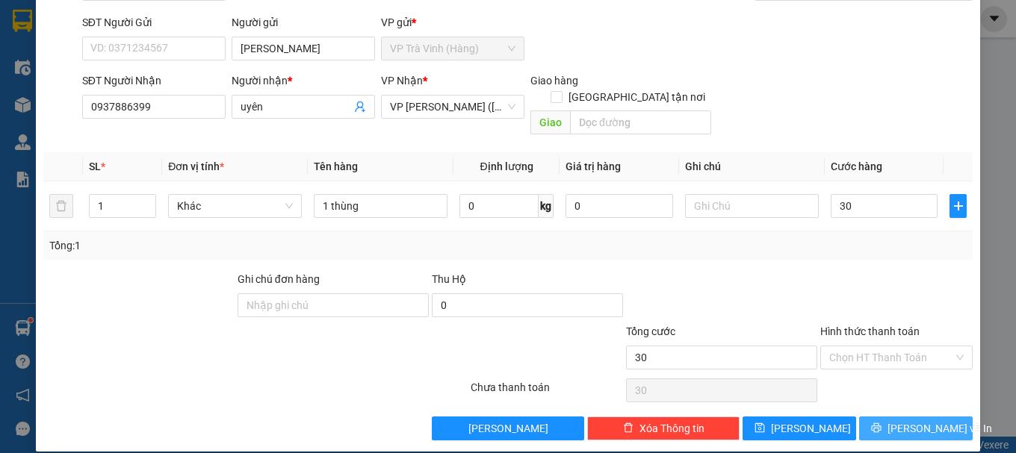
type input "30.000"
click at [909, 421] on span "[PERSON_NAME] và In" at bounding box center [939, 429] width 105 height 16
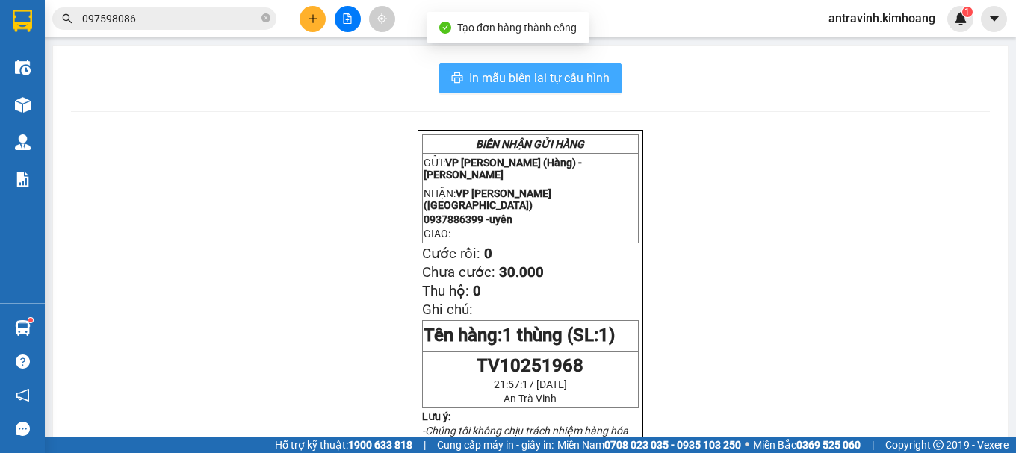
click at [595, 78] on span "In mẫu biên lai tự cấu hình" at bounding box center [539, 78] width 140 height 19
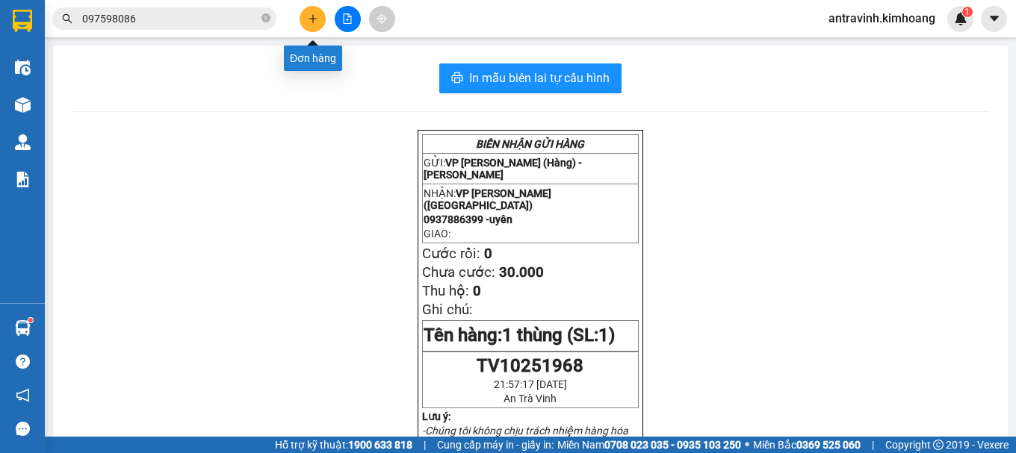
click at [314, 18] on icon "plus" at bounding box center [313, 18] width 10 height 10
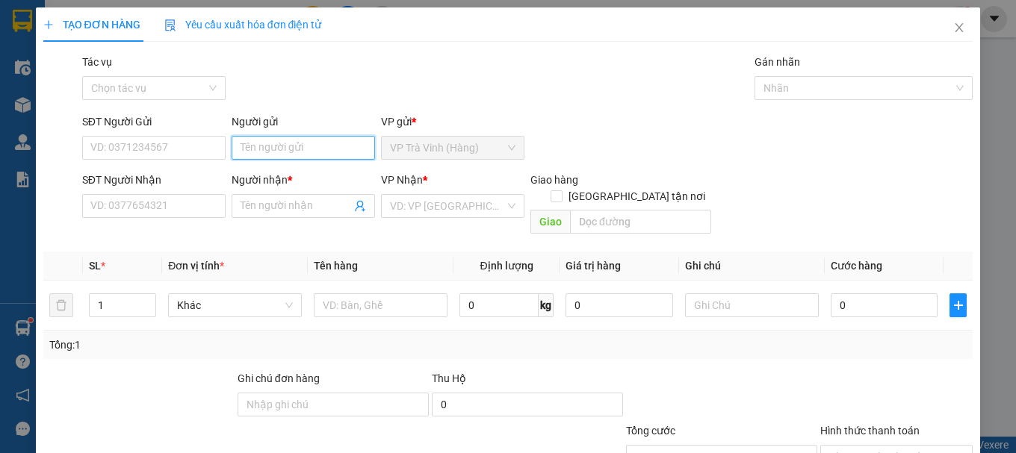
click at [320, 149] on input "Người gửi" at bounding box center [303, 148] width 143 height 24
type input ","
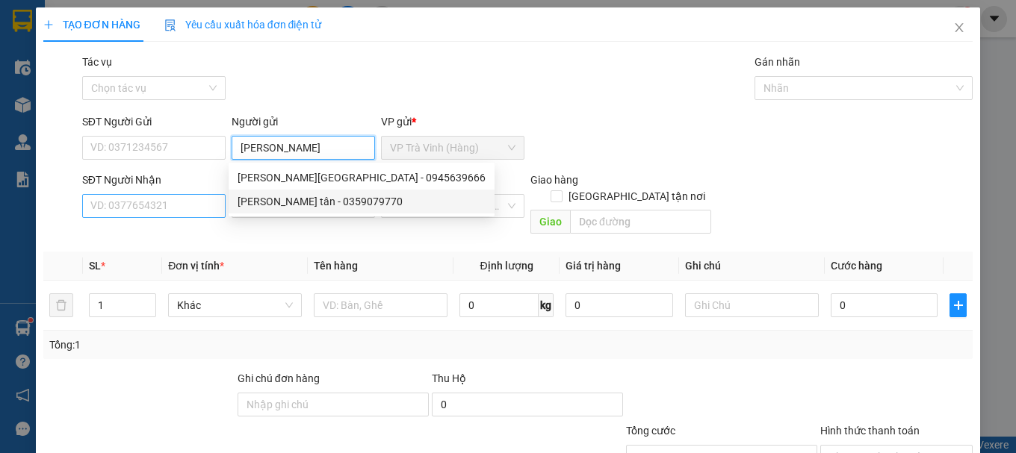
type input "kim tân tân"
click at [191, 212] on input "SĐT Người Nhận" at bounding box center [153, 206] width 143 height 24
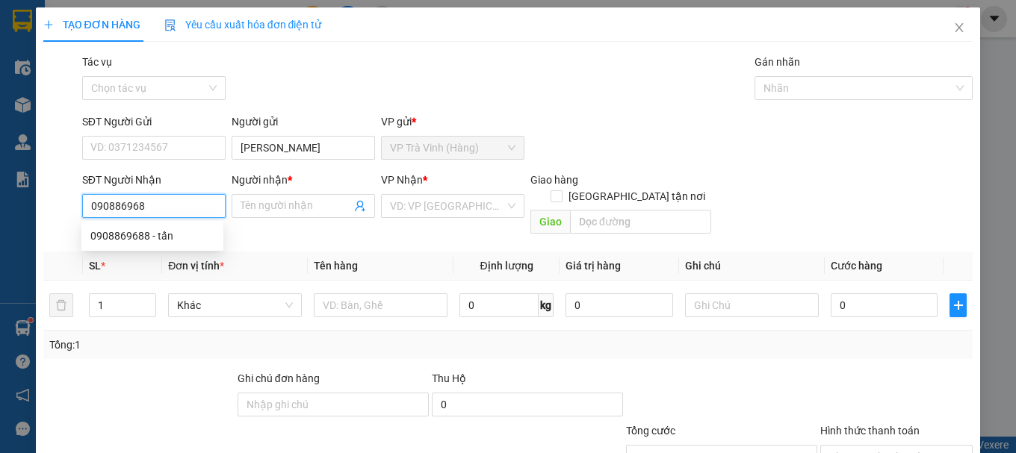
type input "0908869688"
click at [173, 238] on div "0908869688 - tấn" at bounding box center [152, 236] width 124 height 16
type input "tấn"
checkbox input "true"
type input "80/4/18 tân hòa đông p 14 q 6"
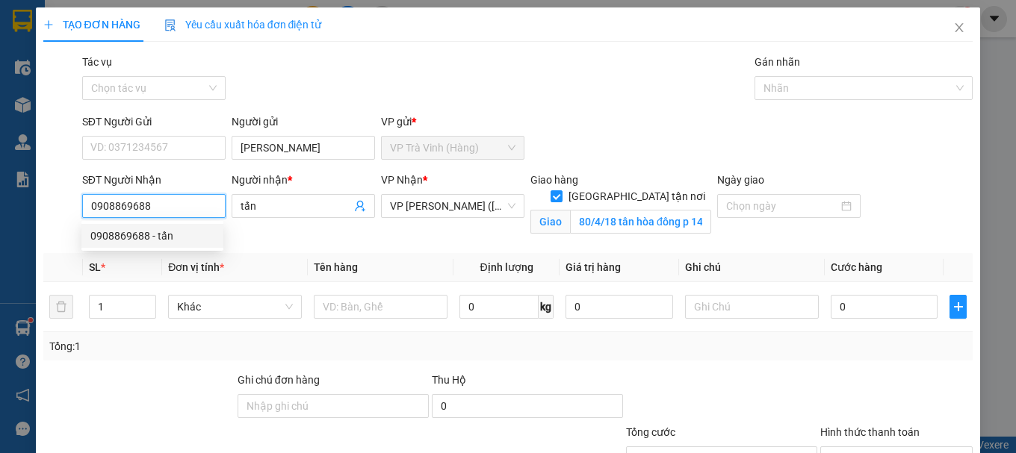
type input "80.000"
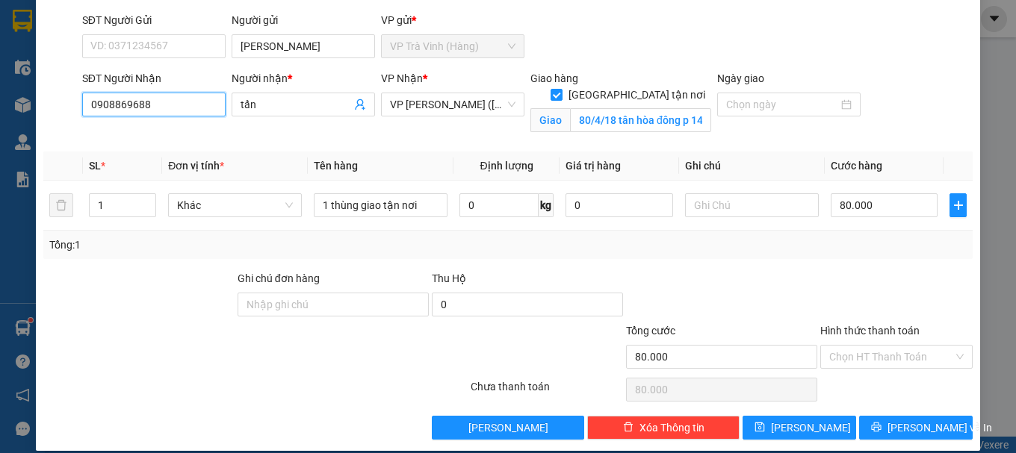
scroll to position [117, 0]
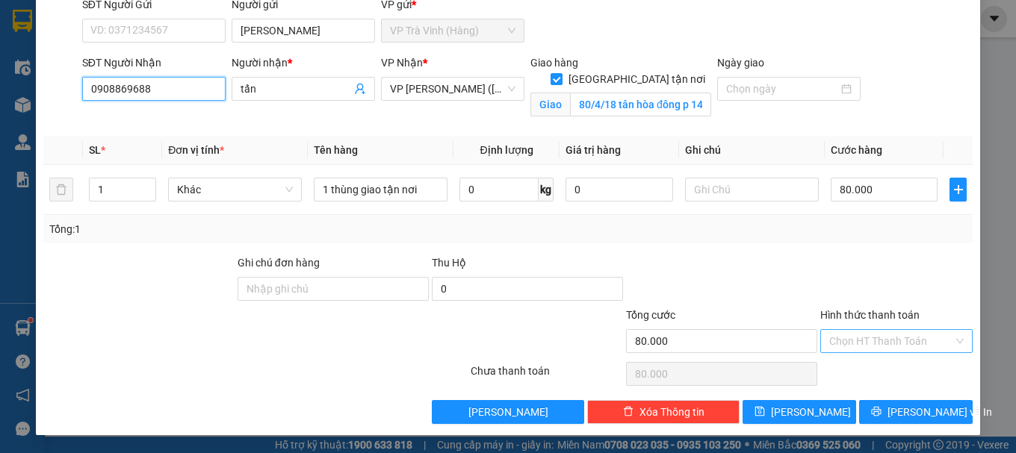
type input "0908869688"
click at [868, 341] on input "Hình thức thanh toán" at bounding box center [891, 341] width 124 height 22
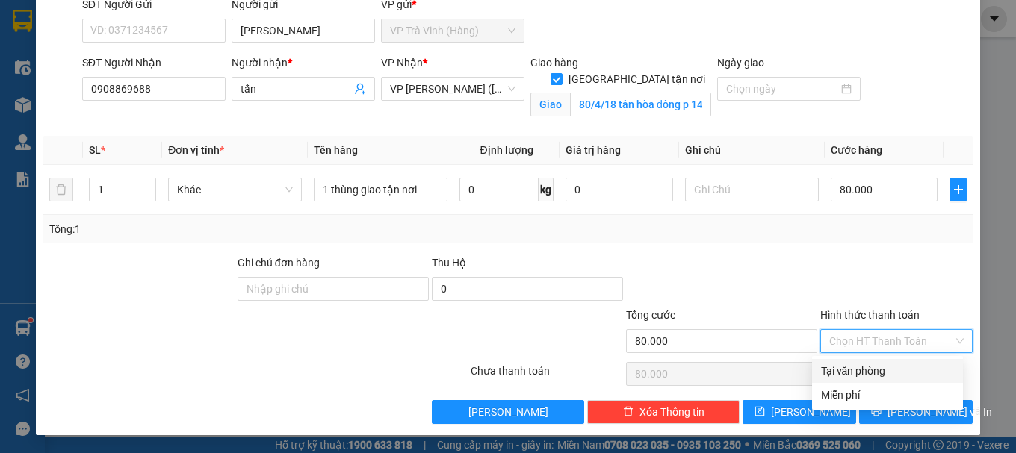
click at [870, 372] on div "Tại văn phòng" at bounding box center [887, 371] width 133 height 16
type input "0"
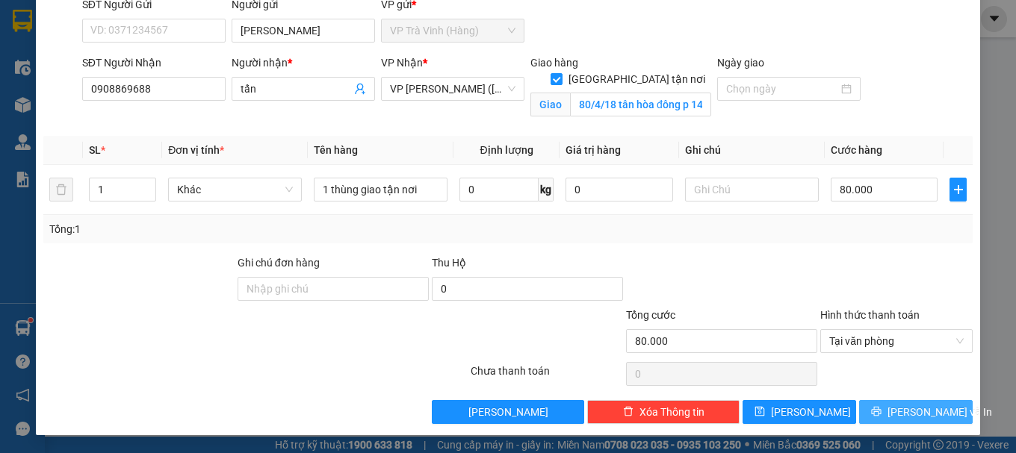
click at [875, 414] on button "[PERSON_NAME] và In" at bounding box center [916, 412] width 114 height 24
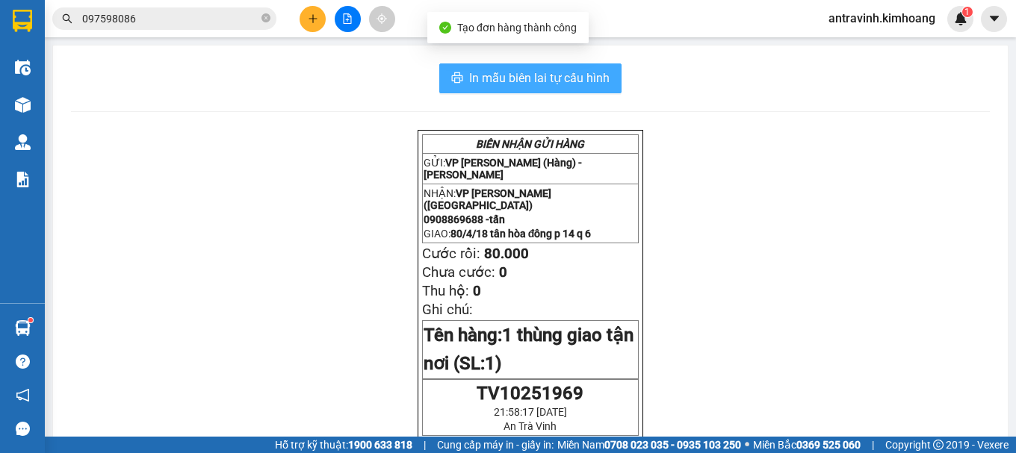
click at [595, 75] on span "In mẫu biên lai tự cấu hình" at bounding box center [539, 78] width 140 height 19
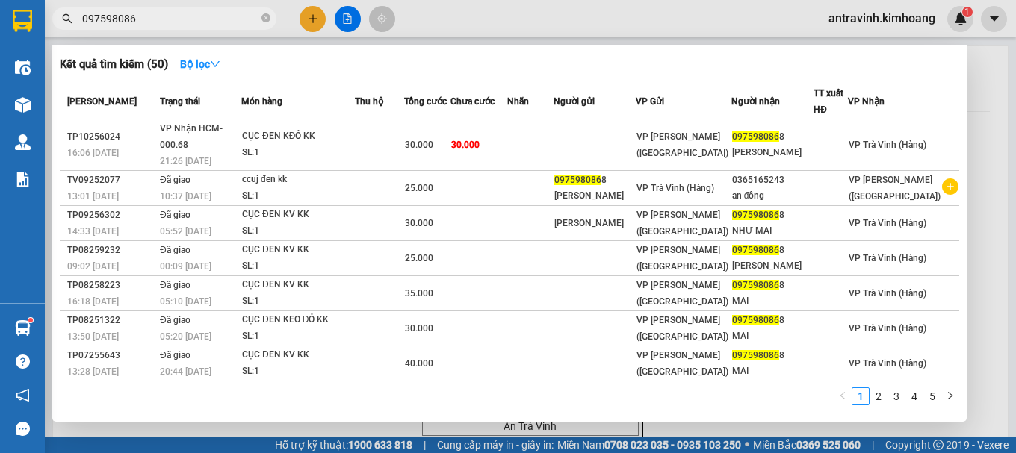
click at [165, 16] on input "097598086" at bounding box center [170, 18] width 176 height 16
click at [164, 16] on input "097598086" at bounding box center [170, 18] width 176 height 16
type input "0"
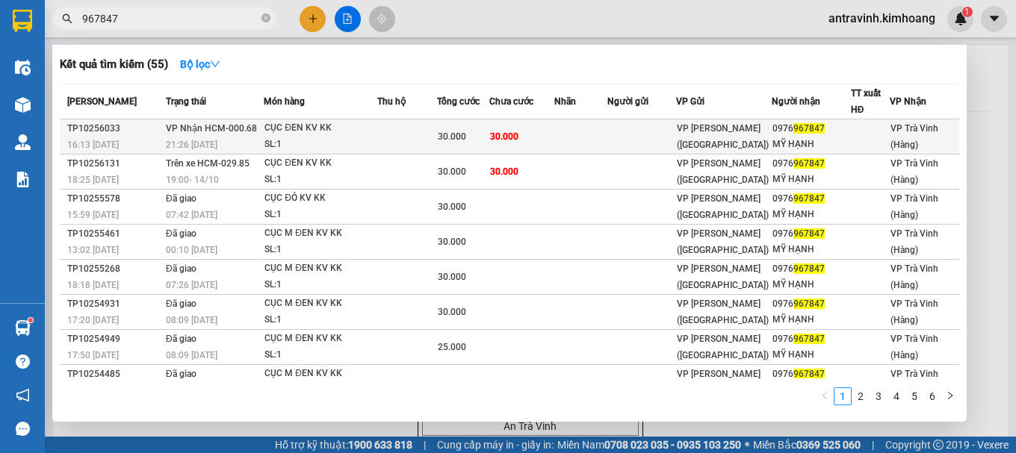
type input "967847"
click at [403, 136] on td at bounding box center [407, 137] width 60 height 35
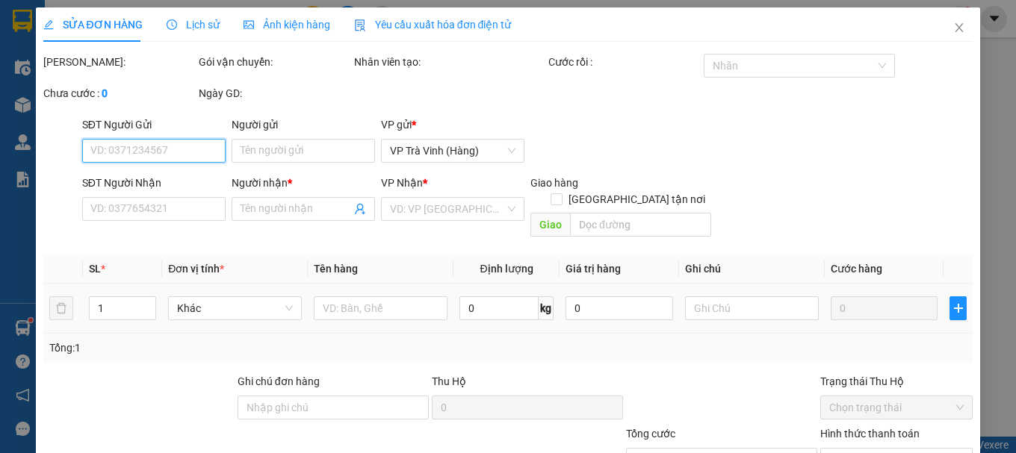
type input "0976967847"
type input "MỸ HẠNH"
type input "30.000"
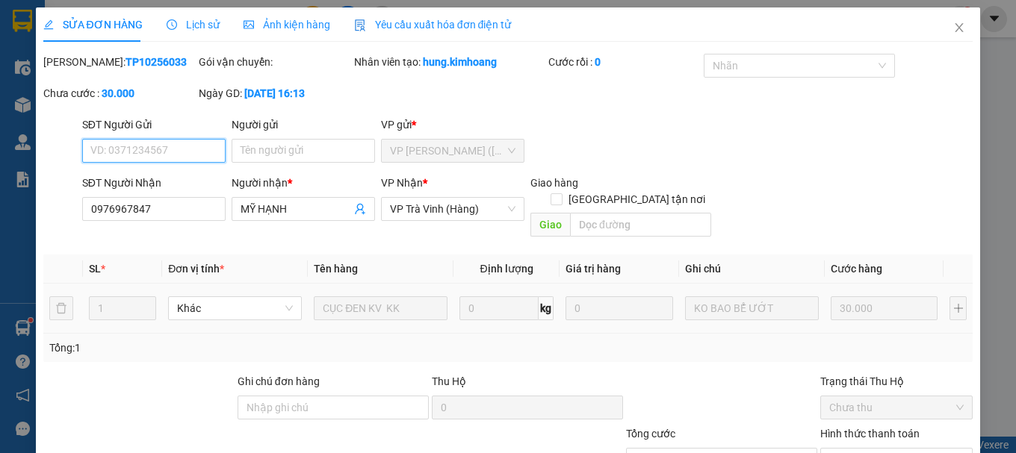
scroll to position [102, 0]
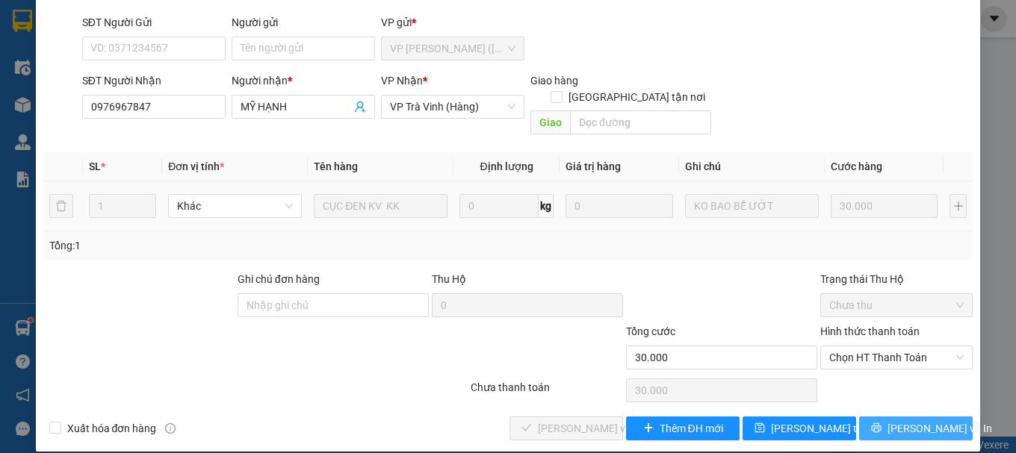
click at [881, 424] on icon "printer" at bounding box center [877, 429] width 10 height 10
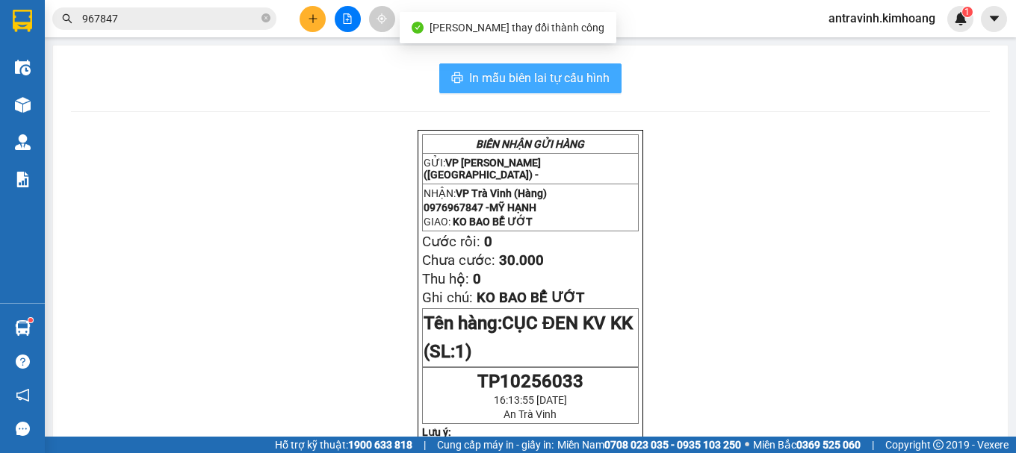
click at [583, 77] on span "In mẫu biên lai tự cấu hình" at bounding box center [539, 78] width 140 height 19
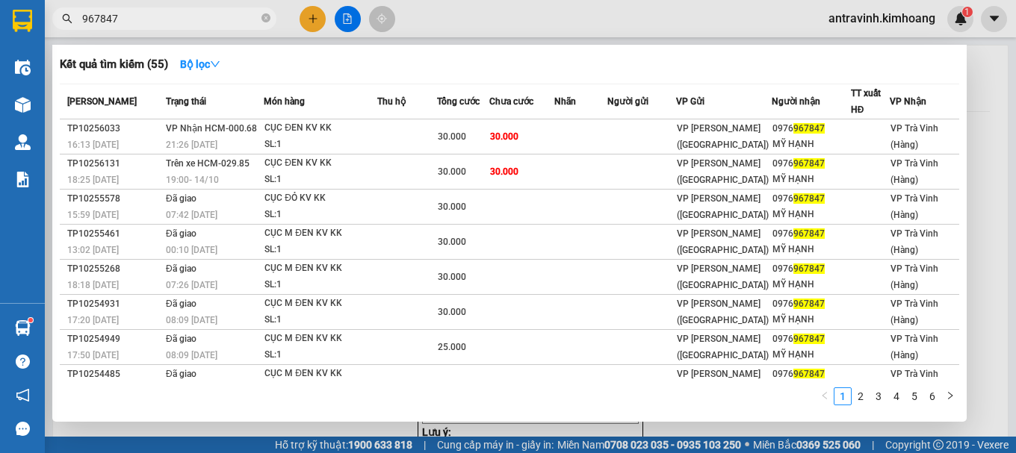
click at [150, 11] on input "967847" at bounding box center [170, 18] width 176 height 16
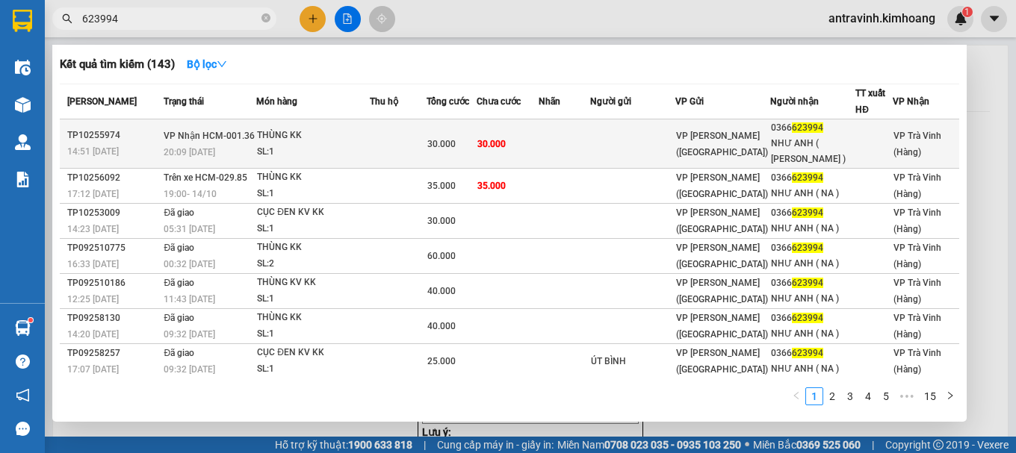
type input "623994"
click at [448, 143] on div "30.000" at bounding box center [451, 144] width 49 height 16
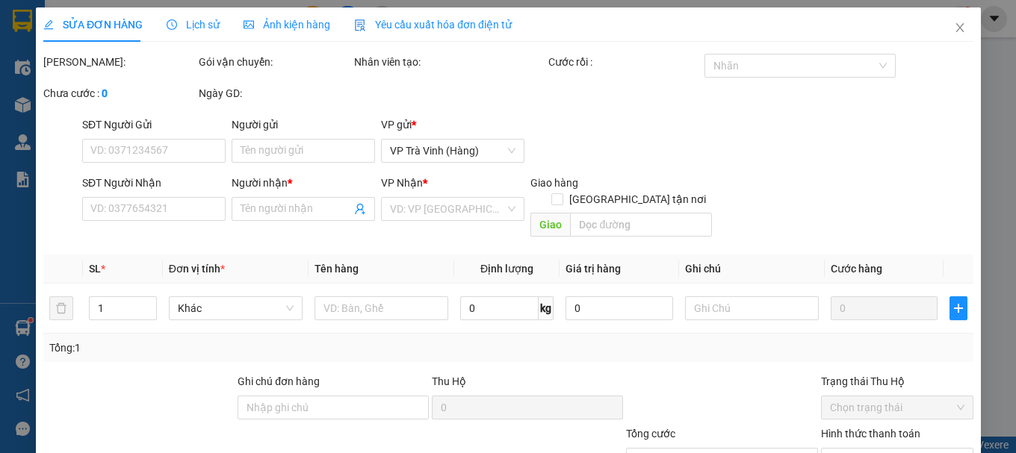
type input "0366623994"
type input "NHƯ ANH ( [PERSON_NAME] )"
type input "30.000"
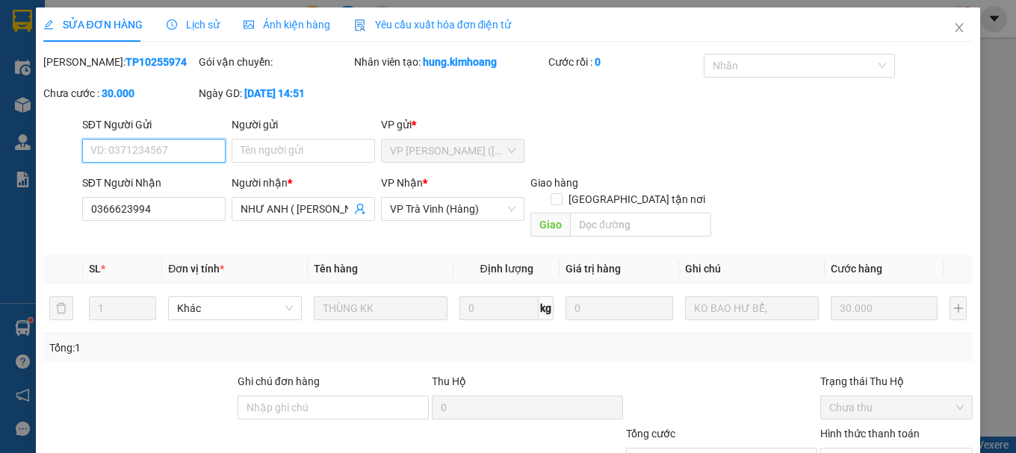
scroll to position [102, 0]
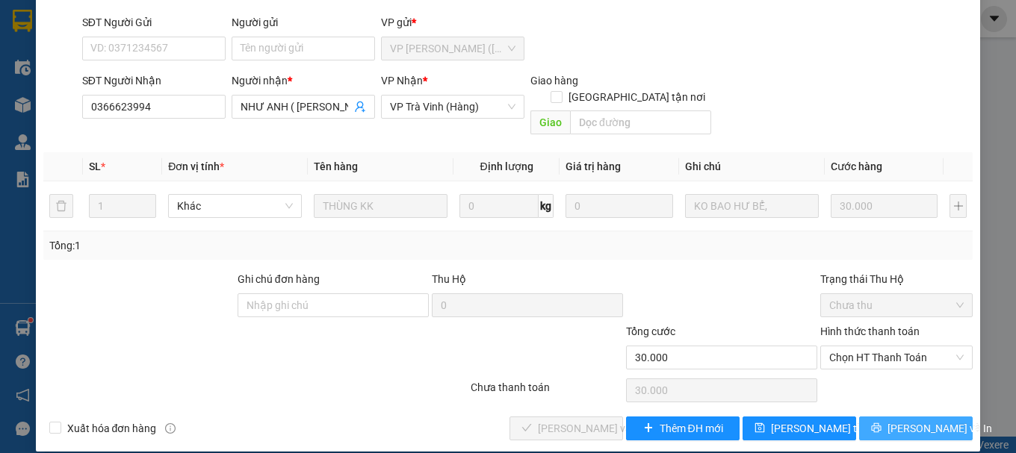
click at [879, 423] on icon "printer" at bounding box center [876, 428] width 10 height 10
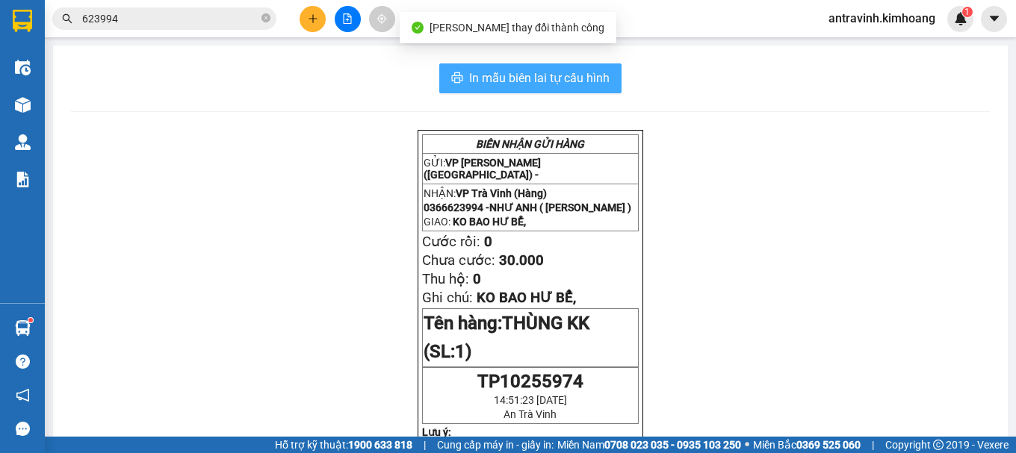
click at [574, 82] on span "In mẫu biên lai tự cấu hình" at bounding box center [539, 78] width 140 height 19
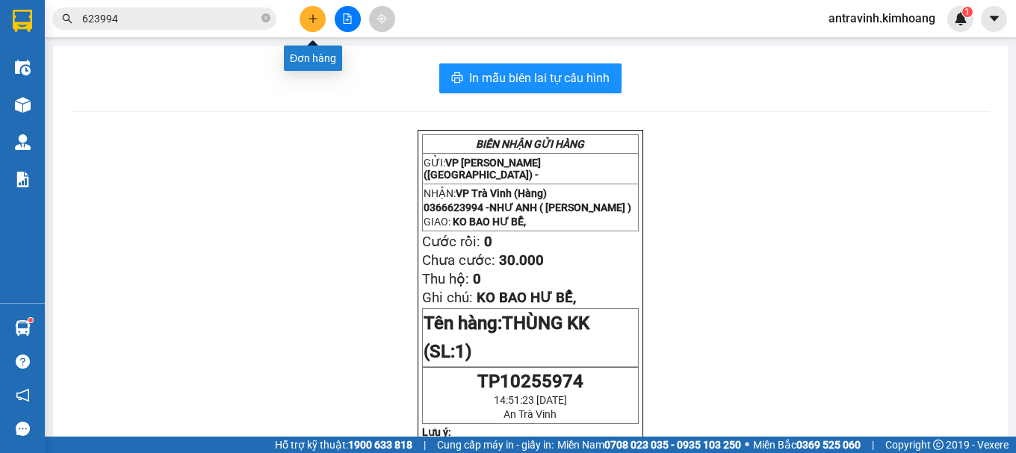
click at [314, 15] on icon "plus" at bounding box center [313, 18] width 10 height 10
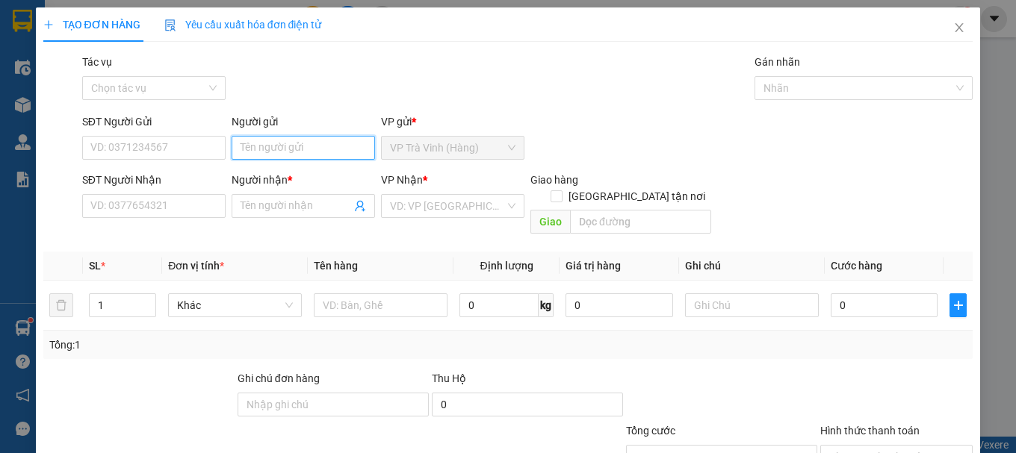
click at [321, 148] on input "Người gửi" at bounding box center [303, 148] width 143 height 24
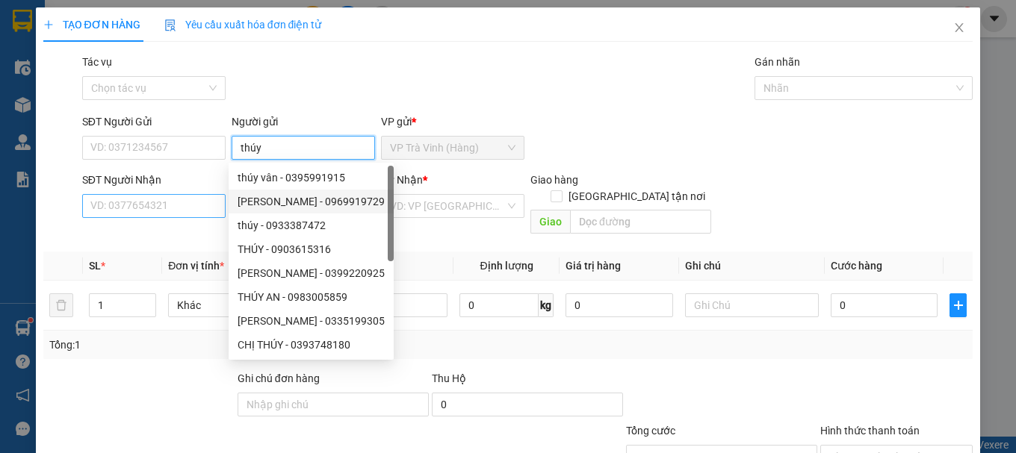
type input "thúy"
click at [195, 213] on input "SĐT Người Nhận" at bounding box center [153, 206] width 143 height 24
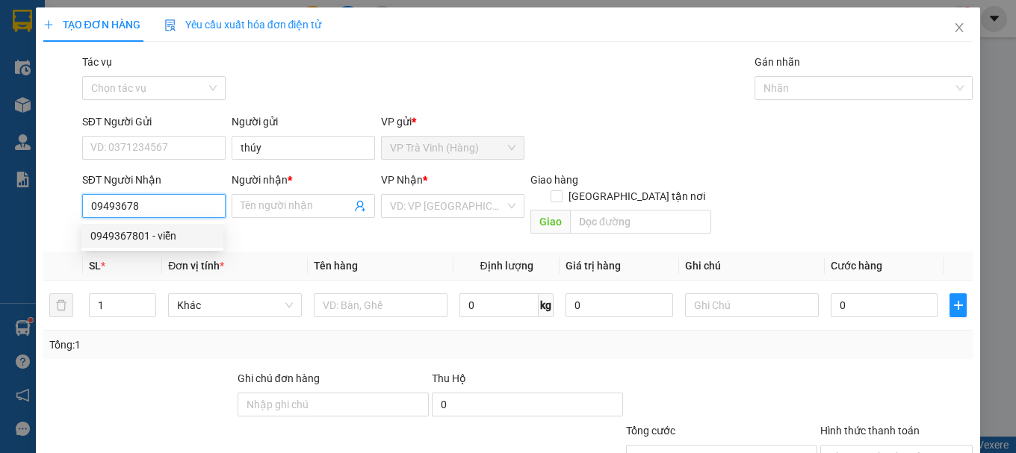
click at [199, 235] on div "0949367801 - viễn" at bounding box center [152, 236] width 124 height 16
type input "0949367801"
type input "viễn"
type input "25.000"
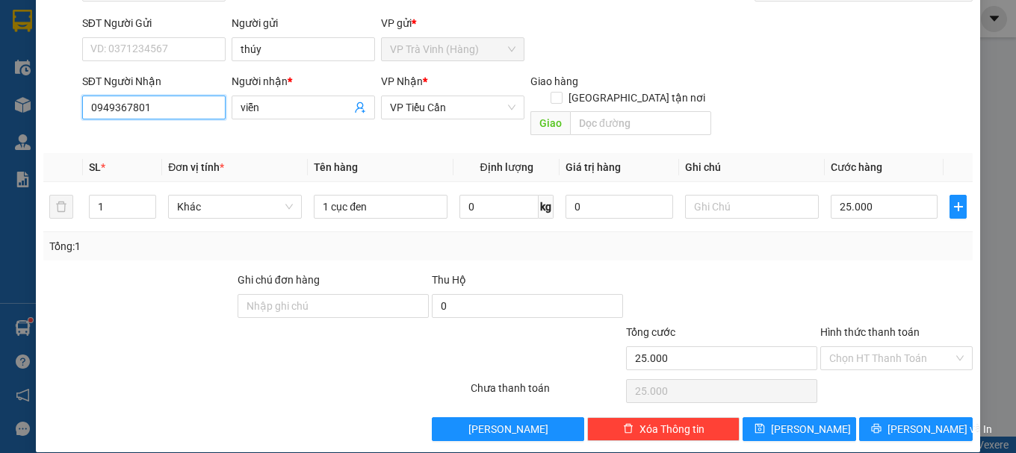
scroll to position [99, 0]
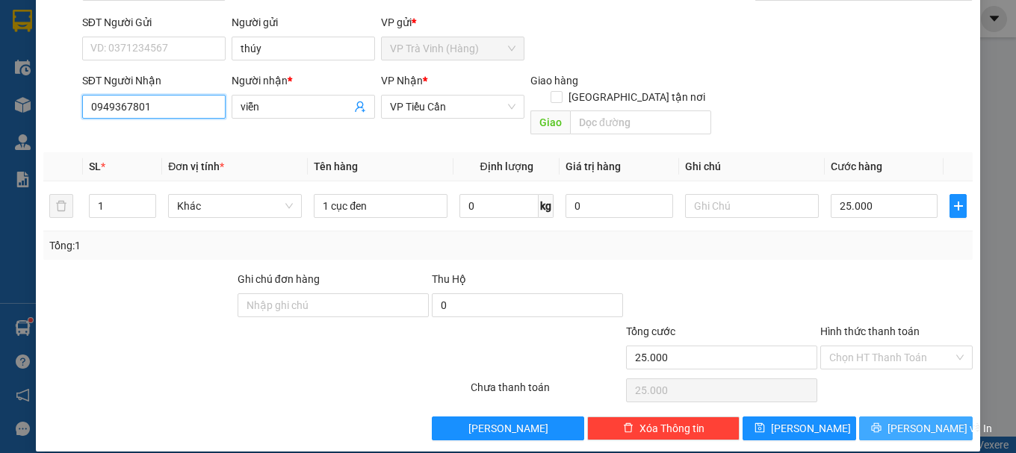
type input "0949367801"
click at [900, 421] on span "[PERSON_NAME] và In" at bounding box center [939, 429] width 105 height 16
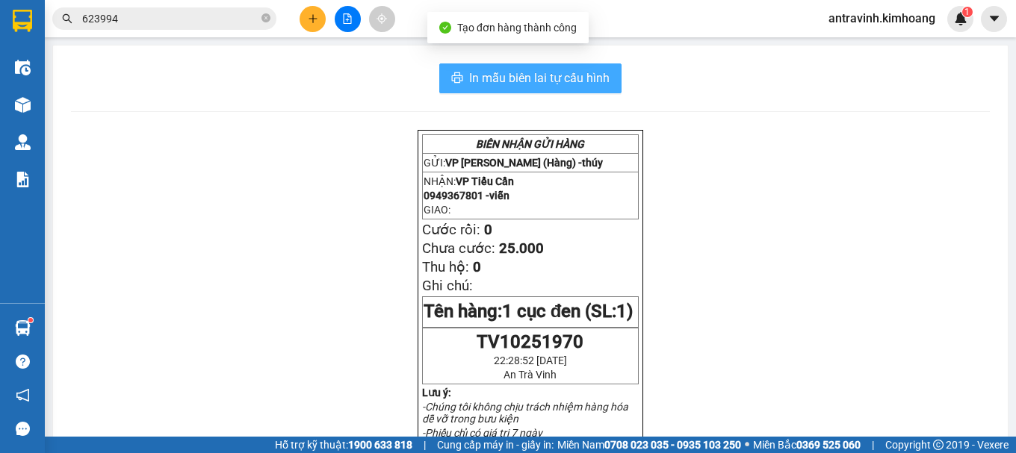
click at [550, 78] on span "In mẫu biên lai tự cấu hình" at bounding box center [539, 78] width 140 height 19
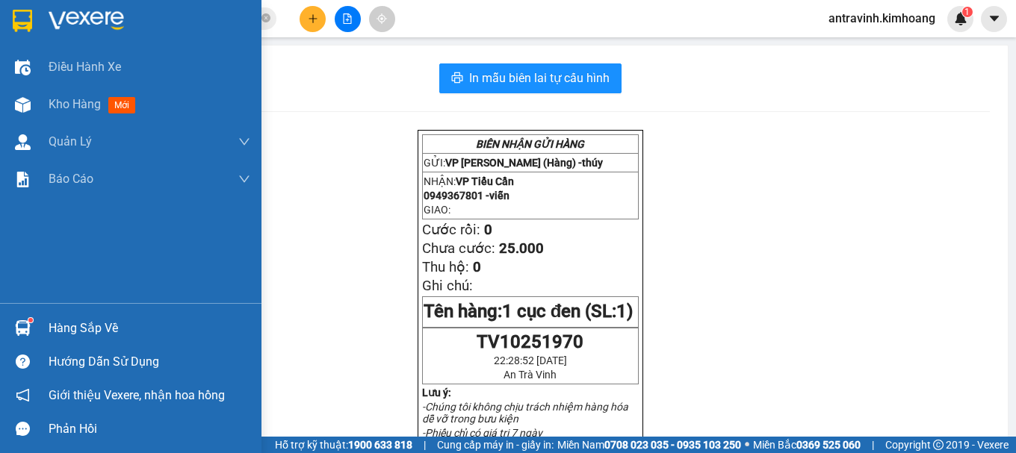
click at [37, 326] on div "Hàng sắp về" at bounding box center [130, 329] width 261 height 34
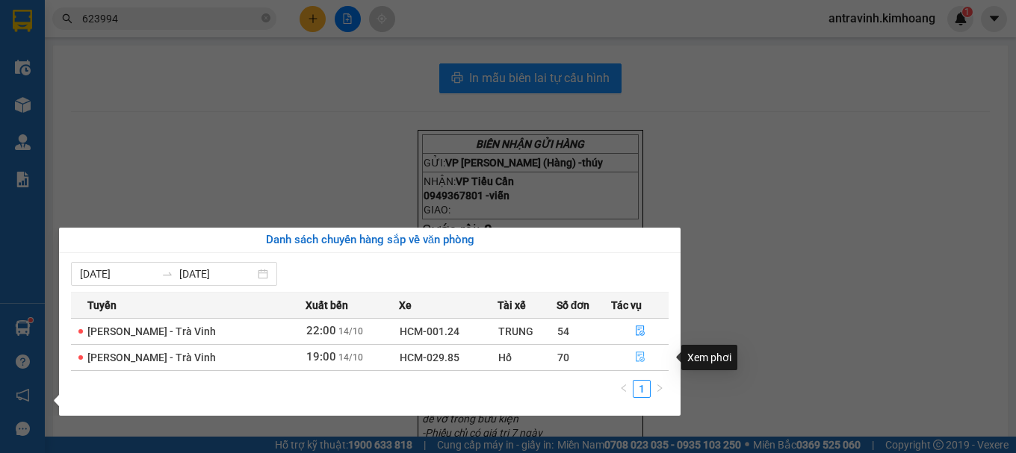
click at [636, 358] on icon "file-done" at bounding box center [640, 357] width 10 height 10
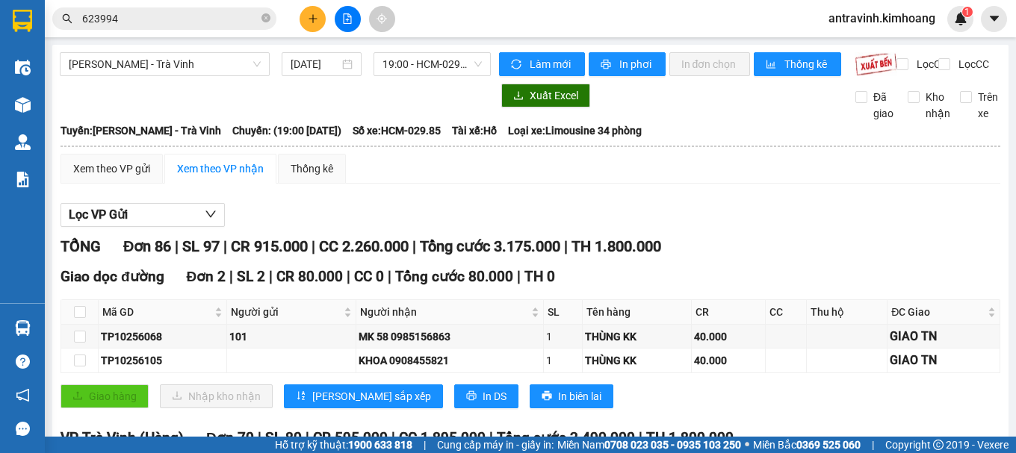
checkbox input "true"
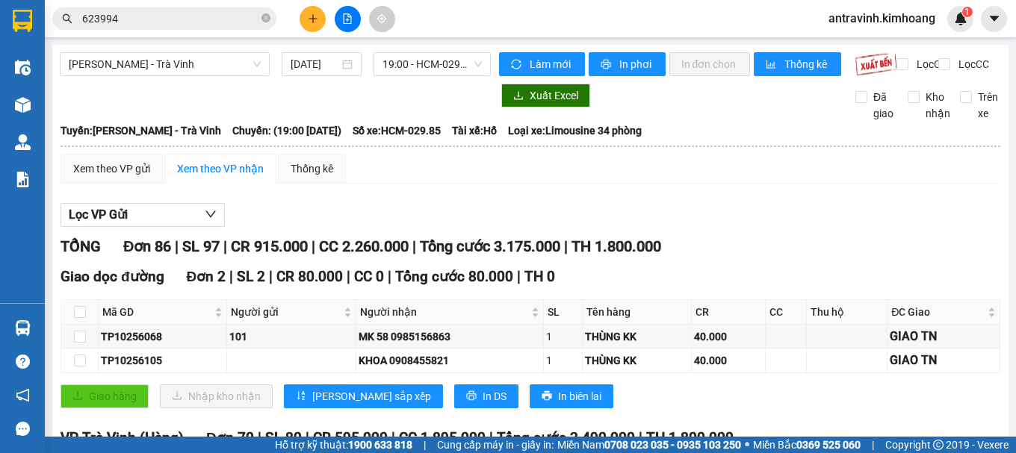
checkbox input "true"
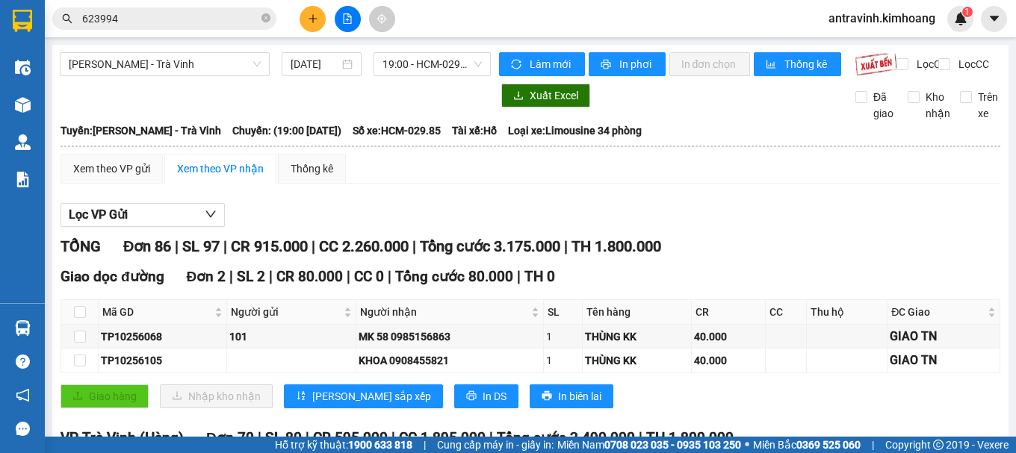
checkbox input "true"
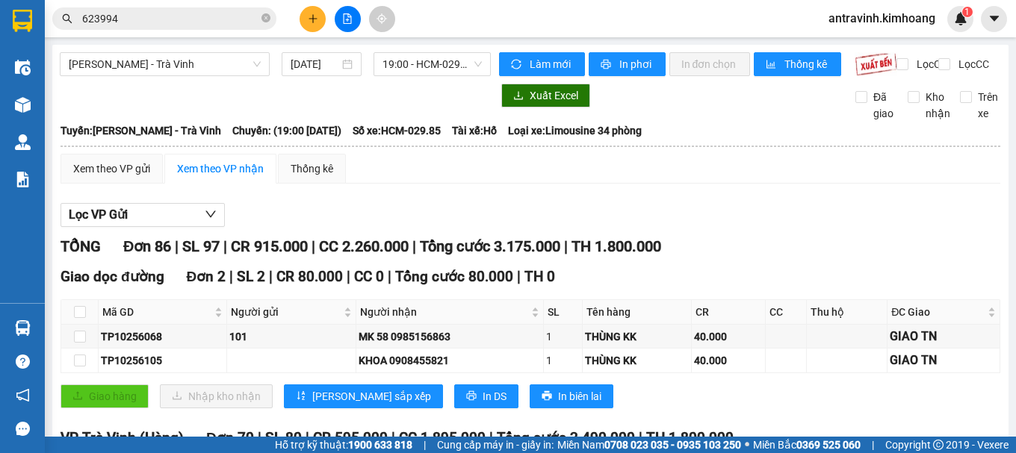
checkbox input "true"
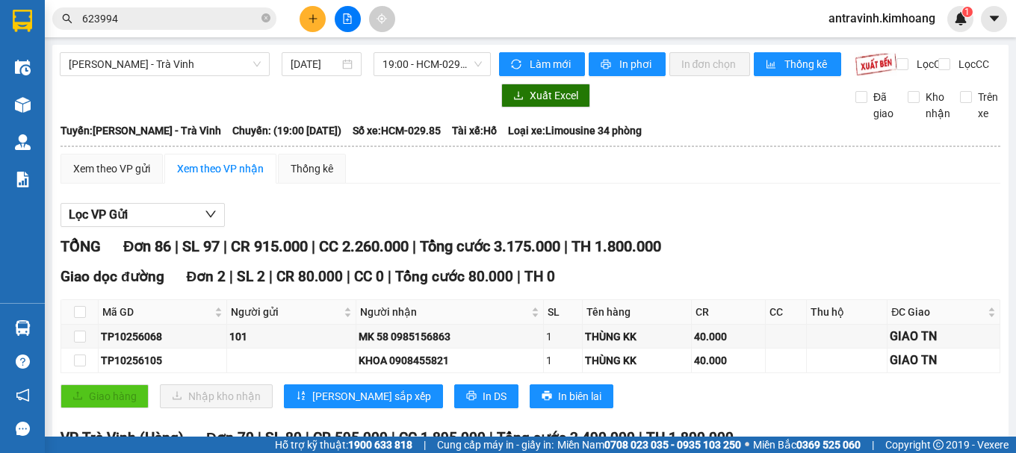
checkbox input "true"
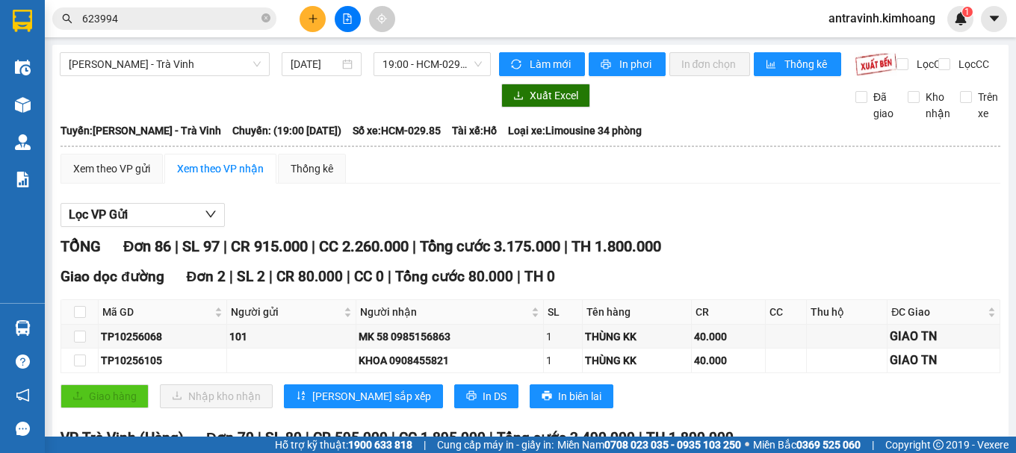
checkbox input "true"
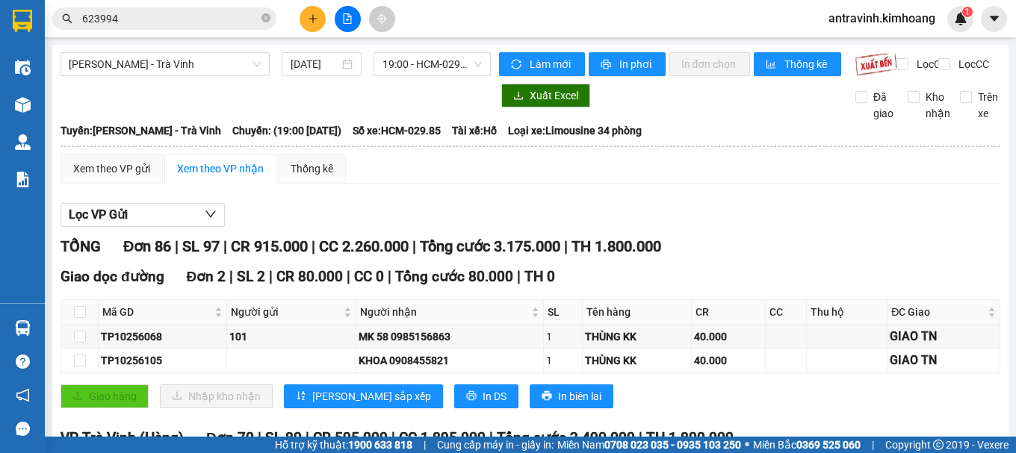
checkbox input "true"
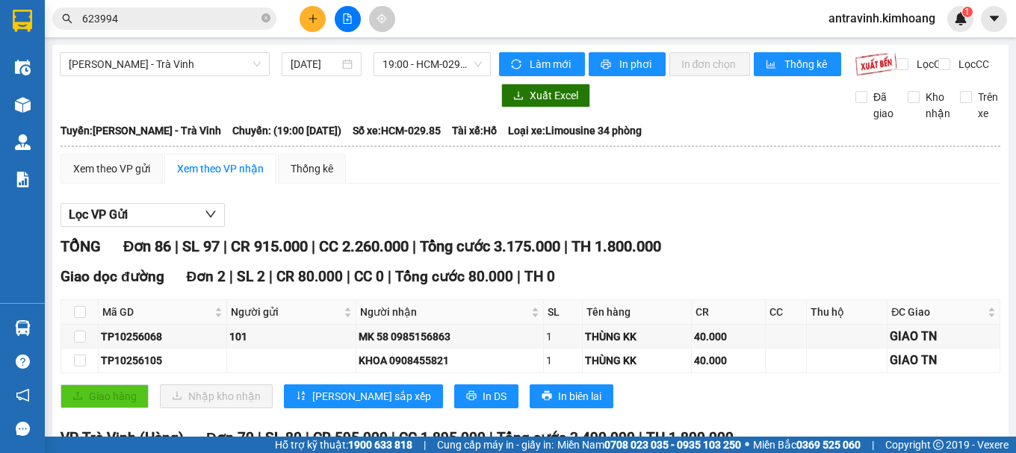
checkbox input "true"
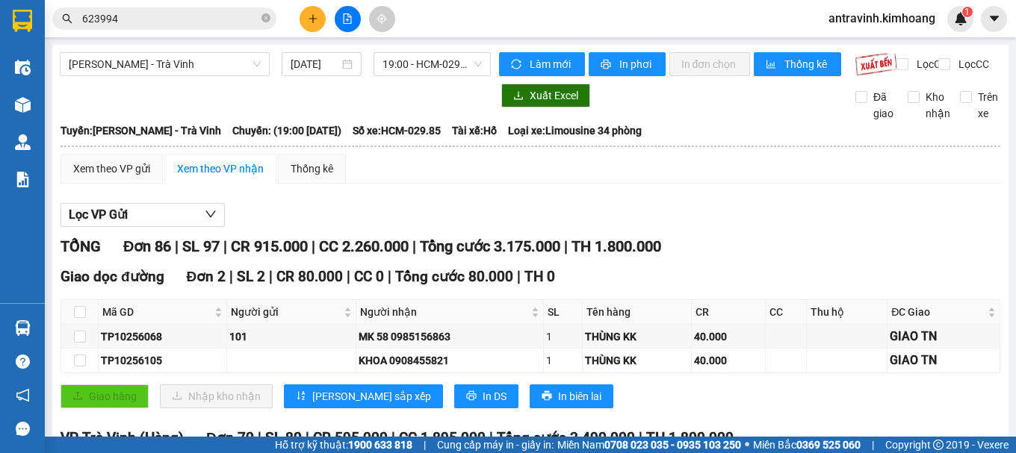
checkbox input "true"
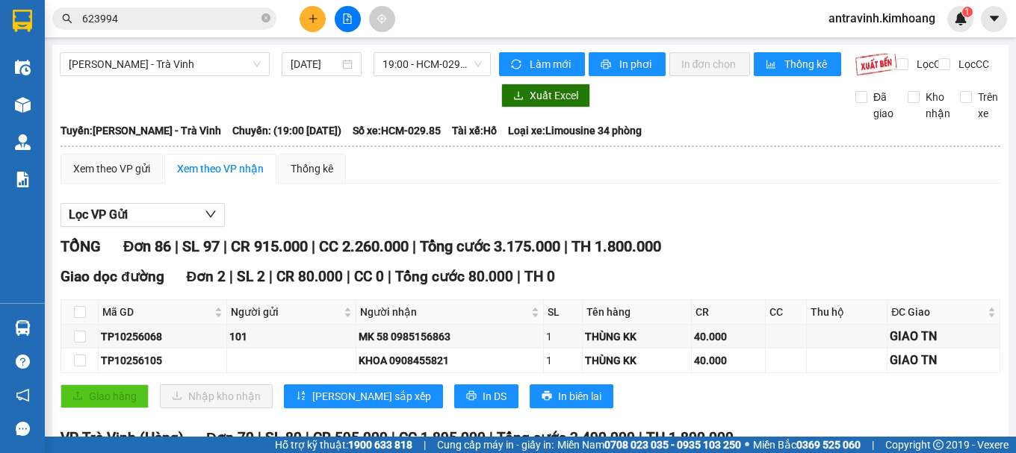
checkbox input "true"
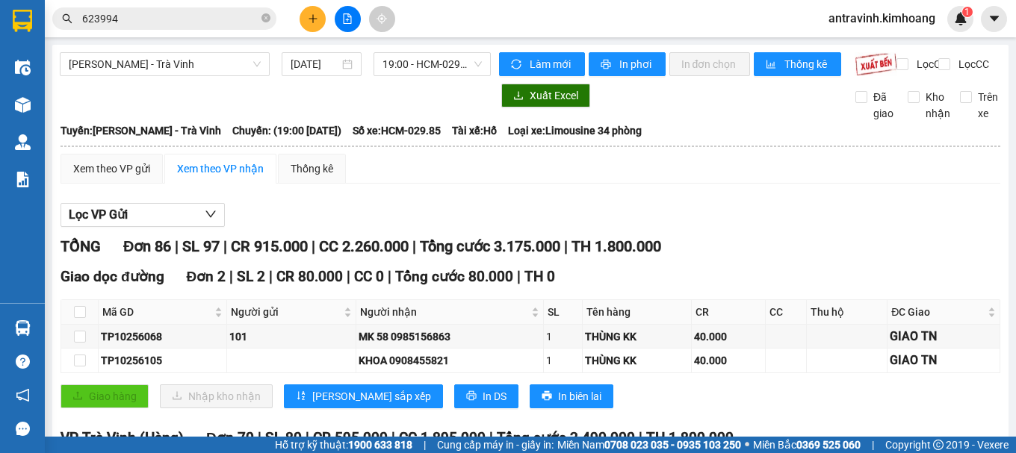
checkbox input "true"
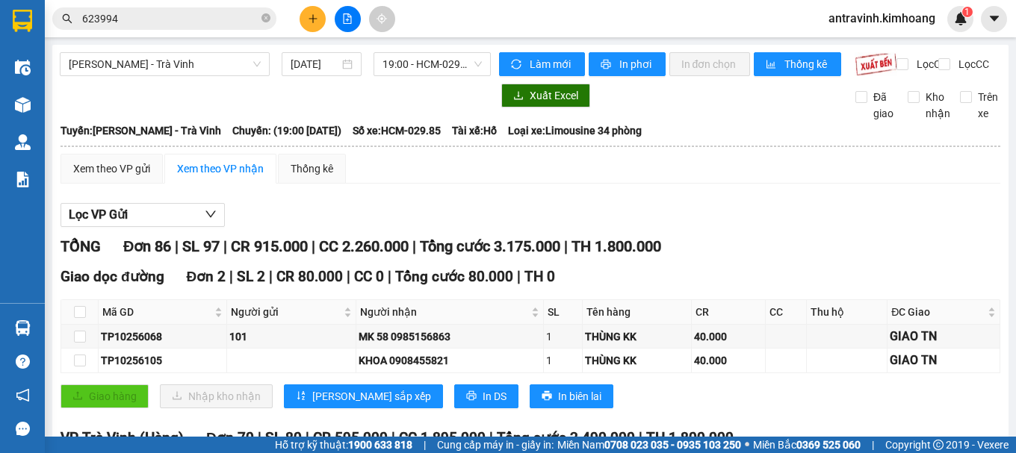
checkbox input "true"
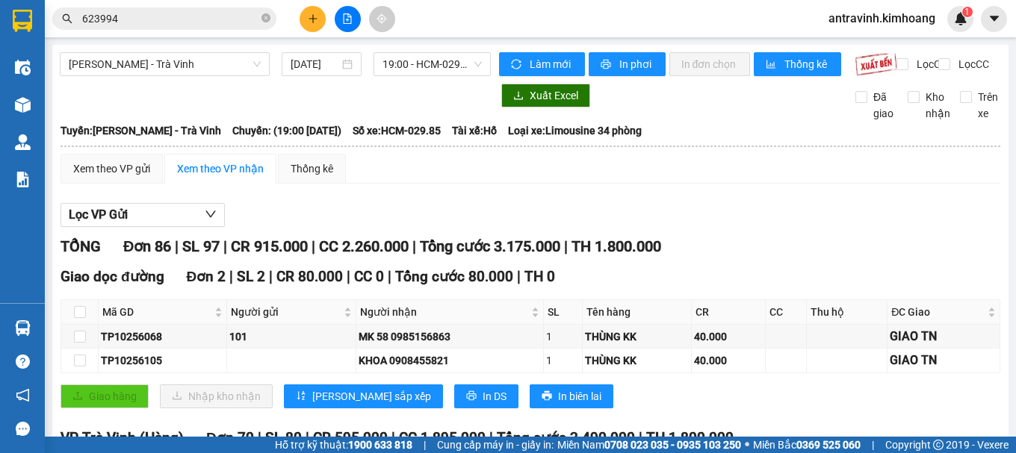
checkbox input "true"
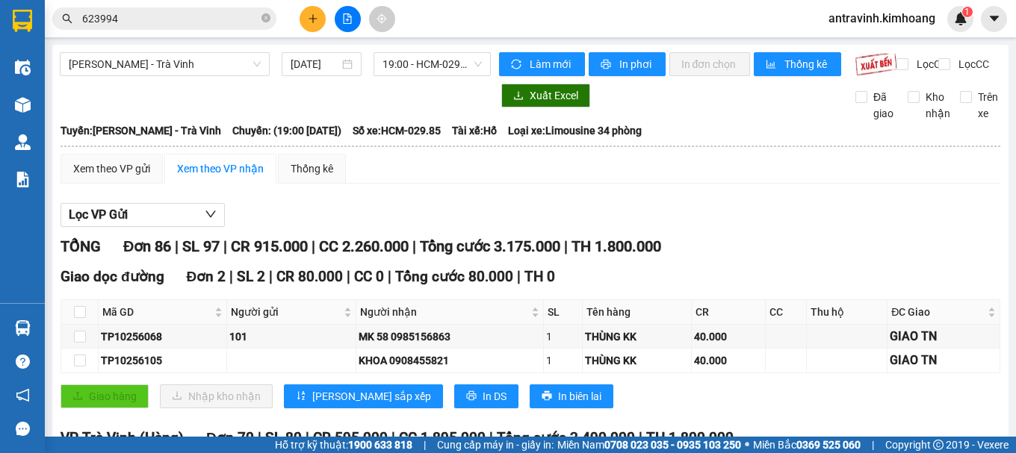
checkbox input "true"
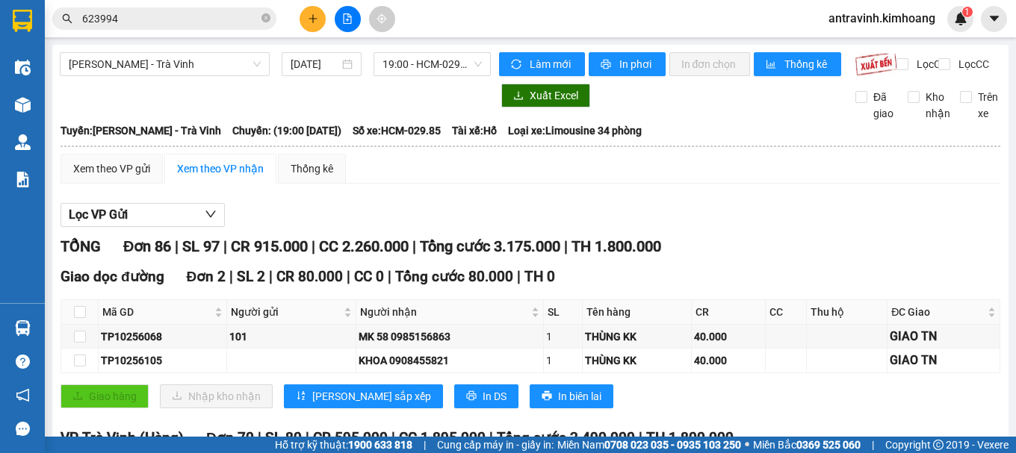
checkbox input "true"
click at [636, 62] on span "In phơi" at bounding box center [636, 64] width 34 height 16
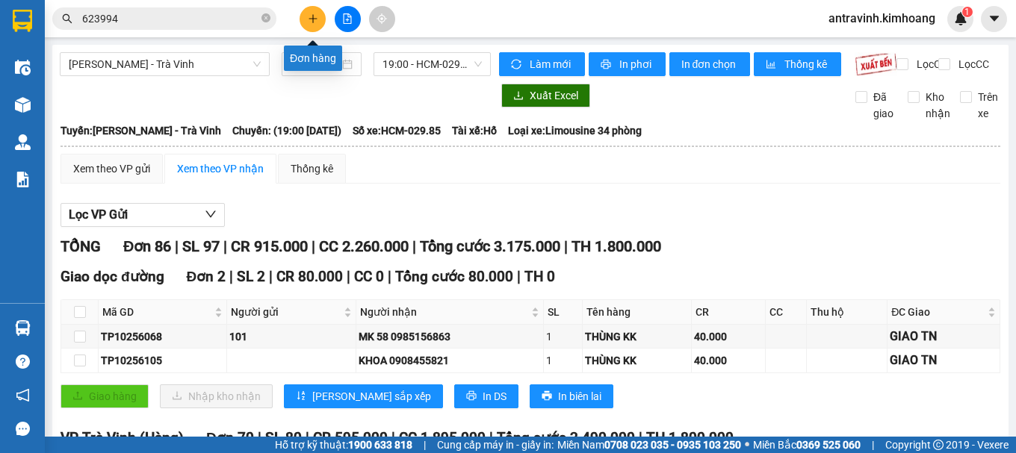
click at [309, 26] on button at bounding box center [313, 19] width 26 height 26
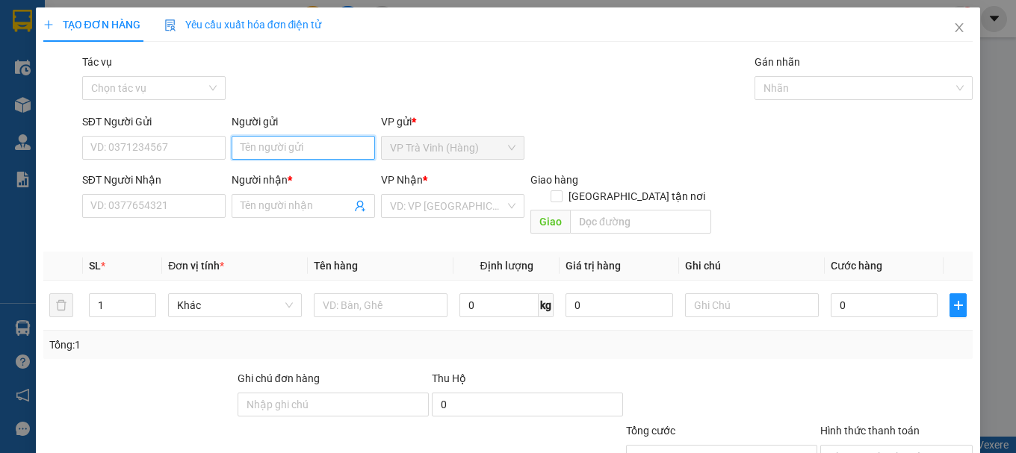
click at [269, 148] on input "Người gửi" at bounding box center [303, 148] width 143 height 24
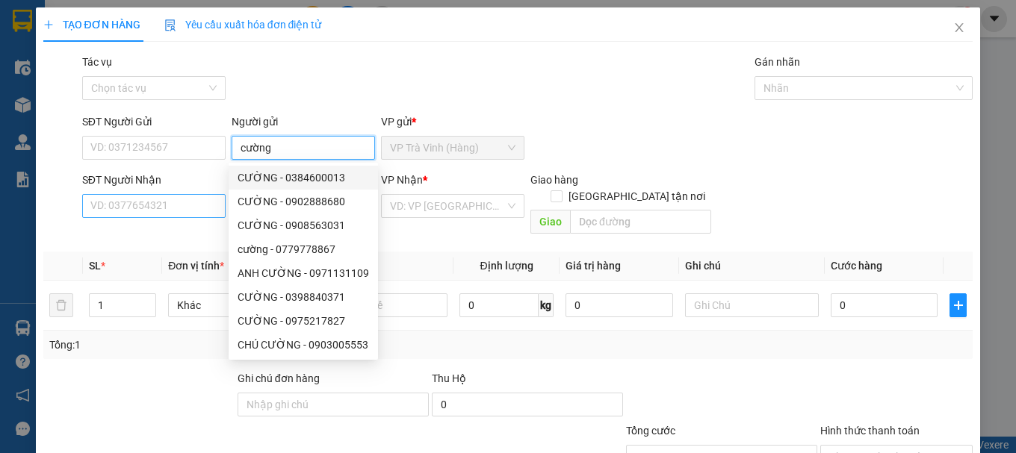
type input "cường"
click at [196, 205] on input "SĐT Người Nhận" at bounding box center [153, 206] width 143 height 24
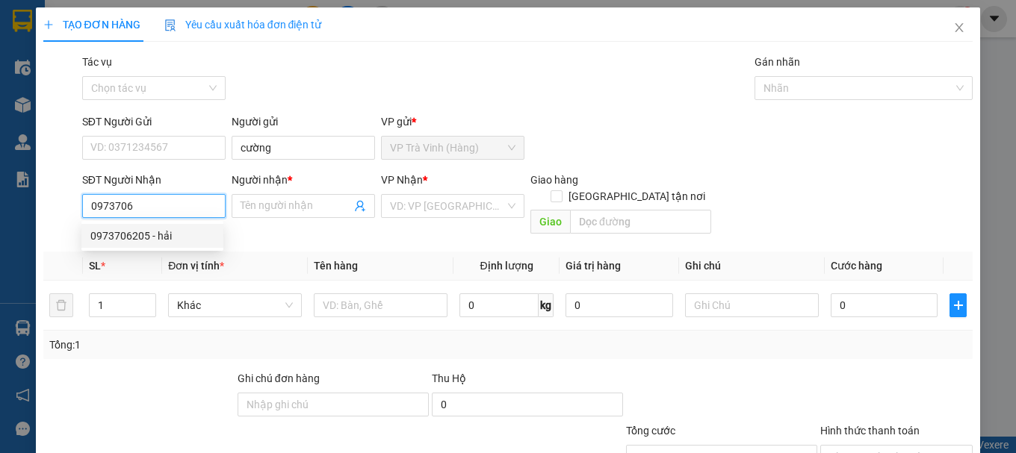
click at [162, 241] on div "0973706205 - hải" at bounding box center [152, 236] width 124 height 16
type input "0973706205"
type input "hải"
type input "20.000"
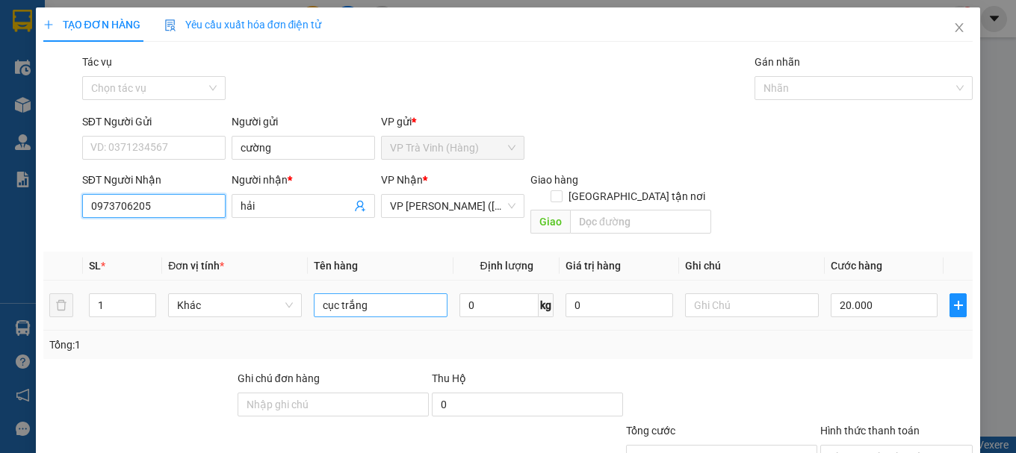
type input "0973706205"
click at [383, 294] on input "cục trắng" at bounding box center [381, 306] width 134 height 24
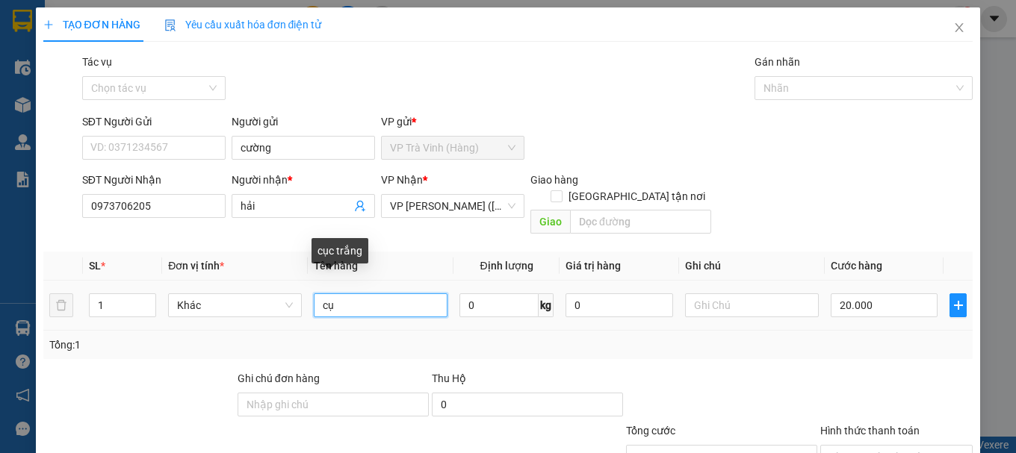
type input "c"
type input "1 xe máy bs 84d1_30465 +1 chìa khóa"
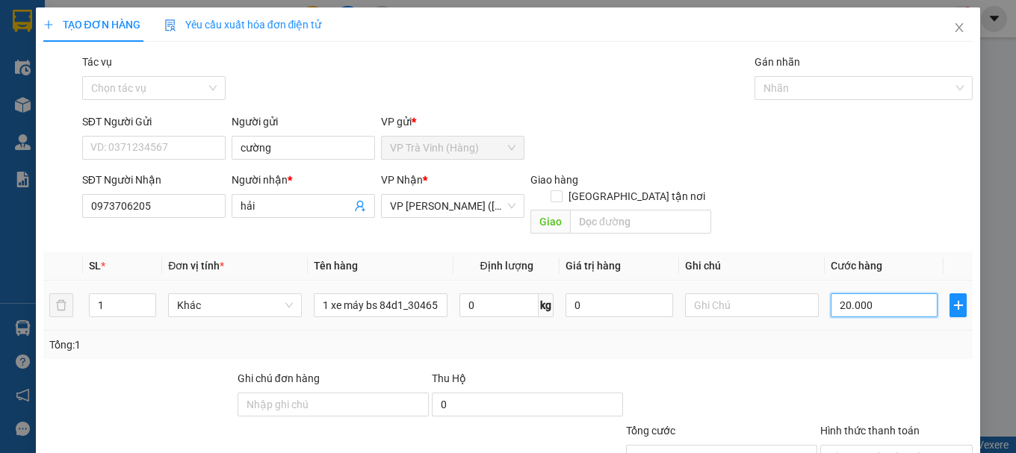
click at [885, 294] on input "20.000" at bounding box center [885, 306] width 108 height 24
type input "2"
type input "20"
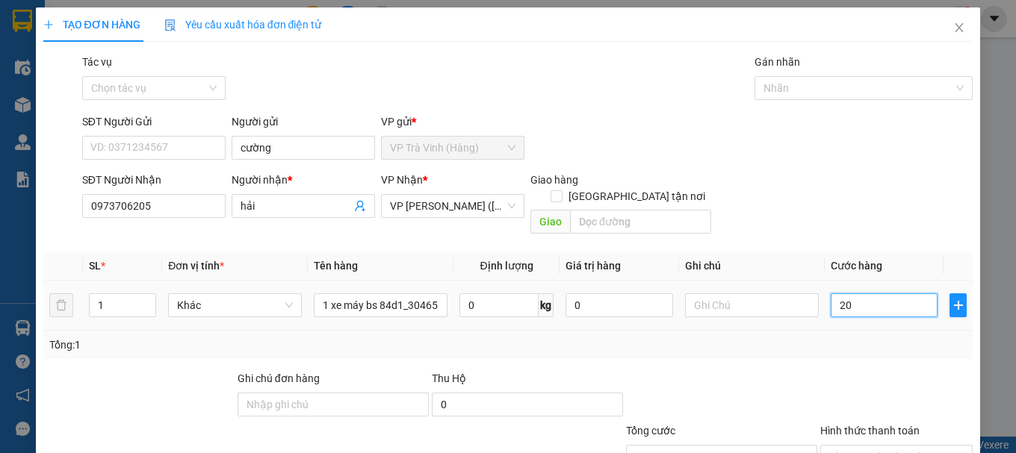
type input "20"
type input "200"
type input "200.000"
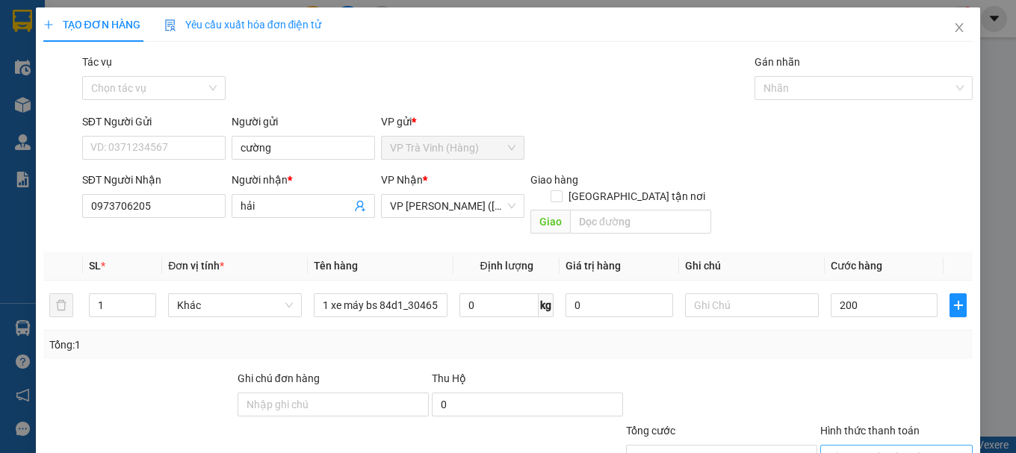
type input "200.000"
click at [913, 446] on input "Hình thức thanh toán" at bounding box center [891, 457] width 124 height 22
type input "0"
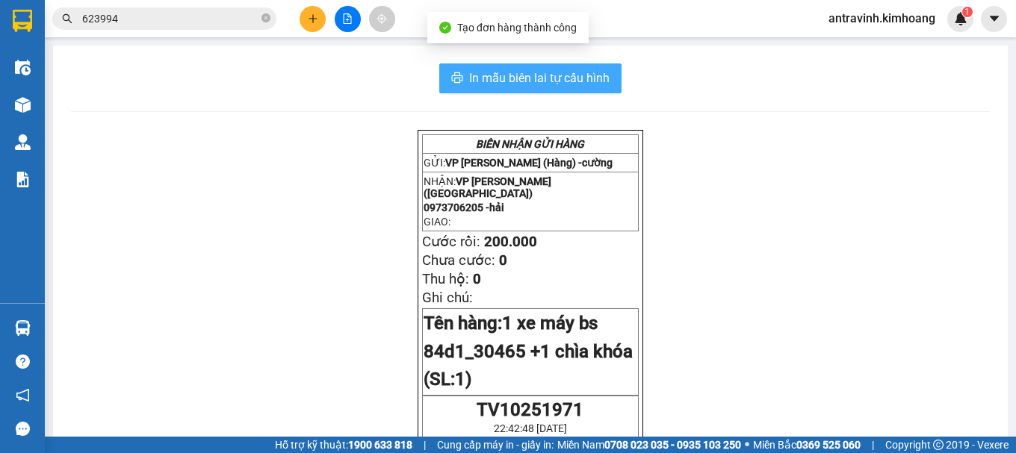
click at [570, 82] on span "In mẫu biên lai tự cấu hình" at bounding box center [539, 78] width 140 height 19
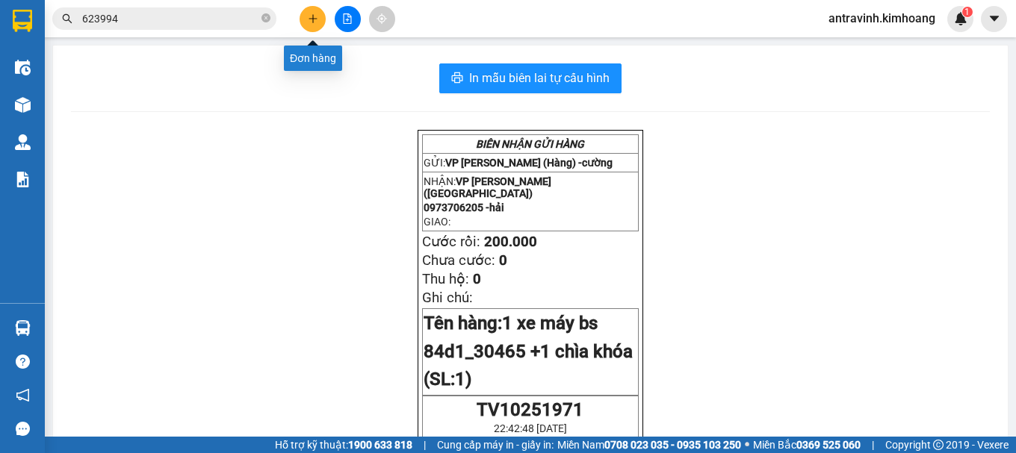
click at [316, 16] on icon "plus" at bounding box center [313, 18] width 10 height 10
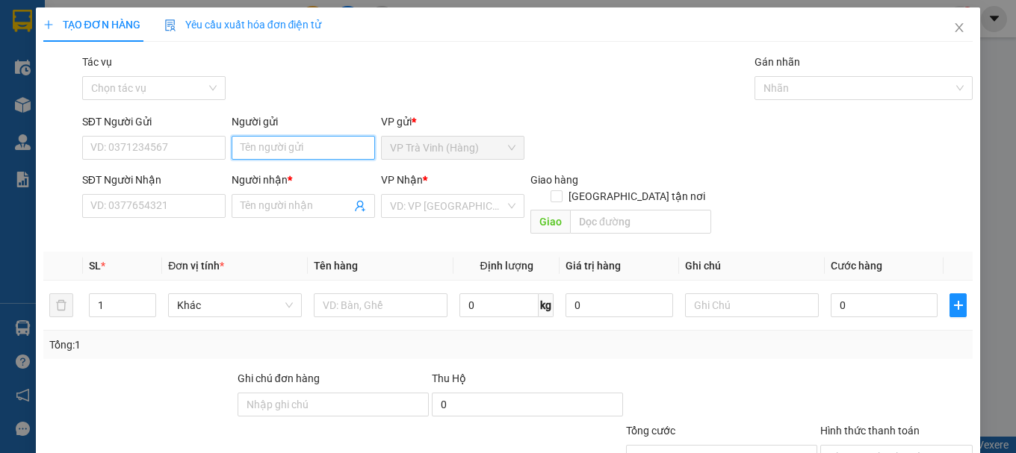
click at [308, 146] on input "Người gửi" at bounding box center [303, 148] width 143 height 24
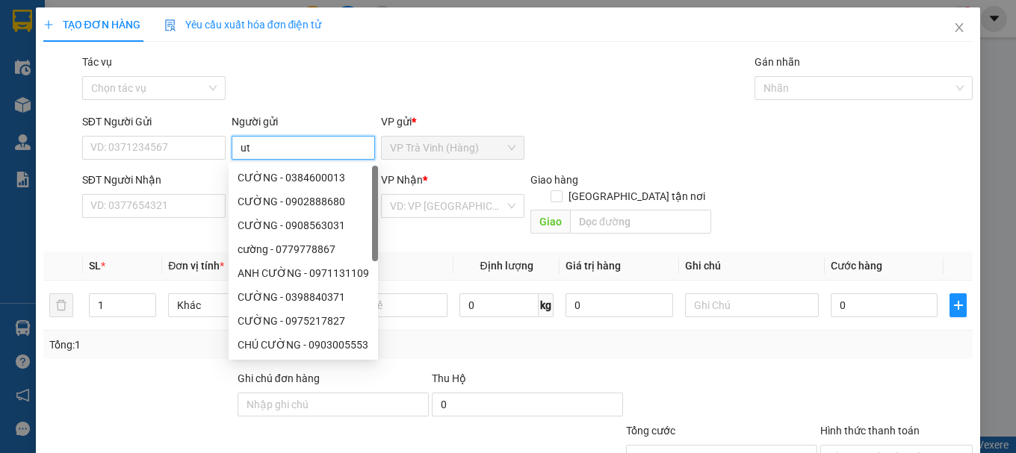
type input "u"
type input "út"
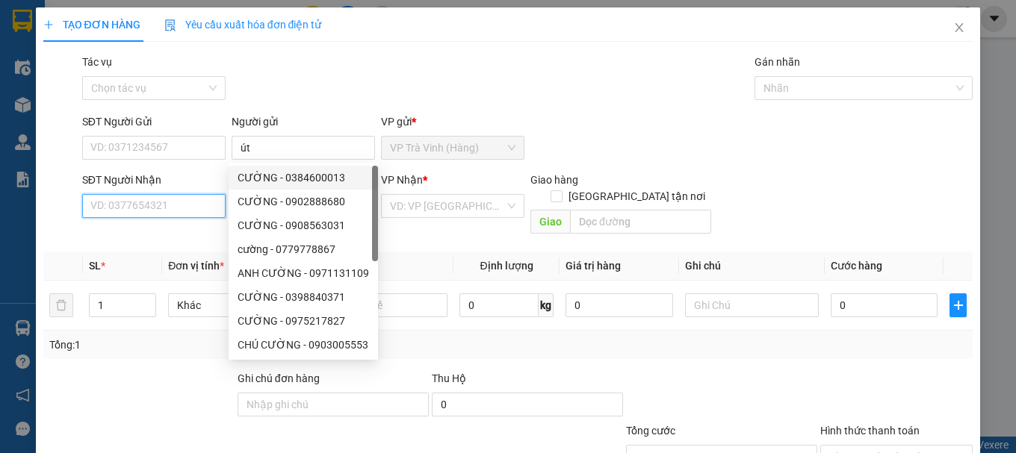
click at [185, 208] on input "SĐT Người Nhận" at bounding box center [153, 206] width 143 height 24
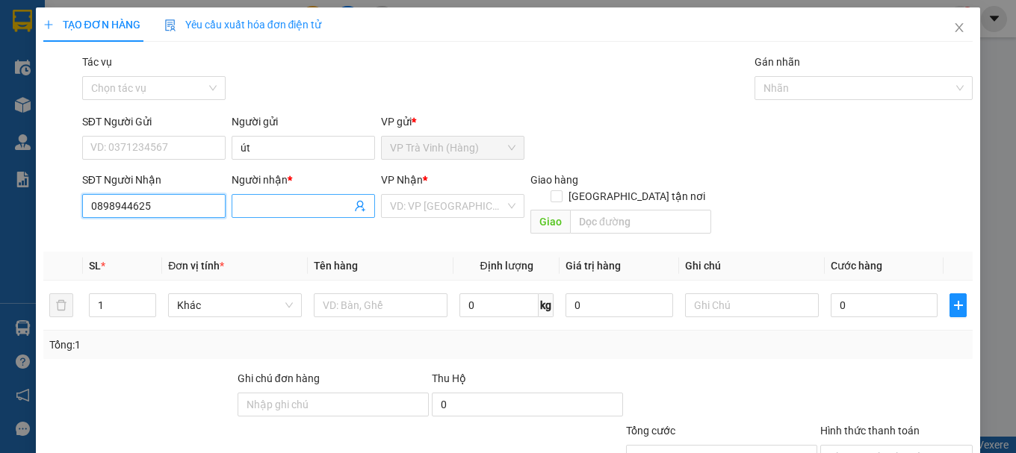
type input "0898944625"
click at [313, 209] on input "Người nhận *" at bounding box center [296, 206] width 111 height 16
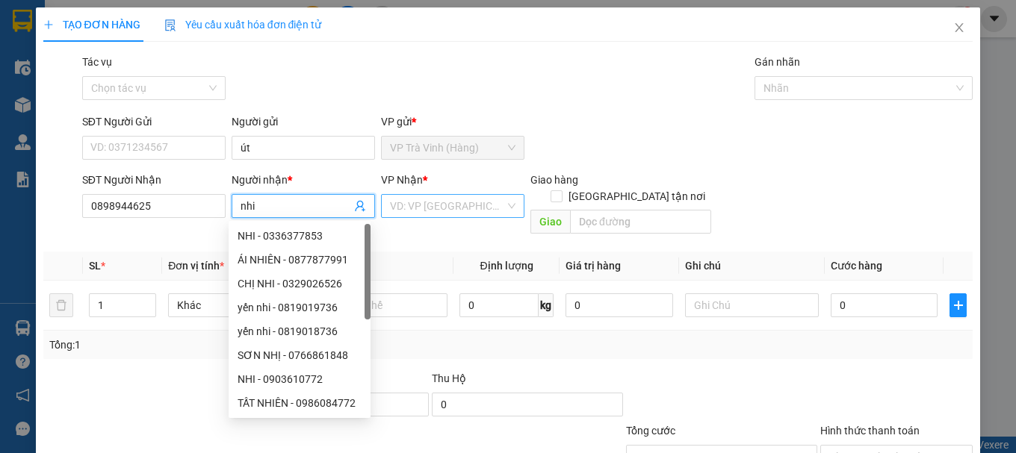
type input "nhi"
click at [392, 200] on input "search" at bounding box center [447, 206] width 115 height 22
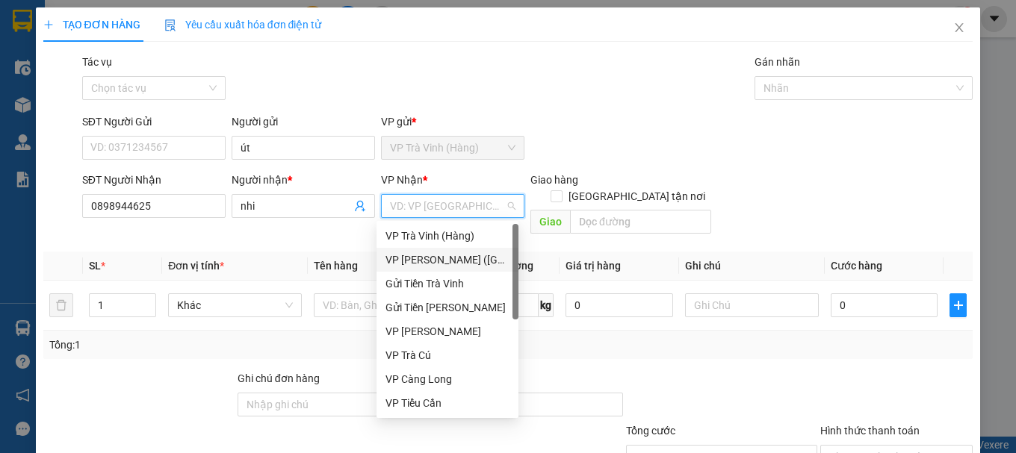
click at [421, 267] on div "VP [PERSON_NAME] ([GEOGRAPHIC_DATA])" at bounding box center [447, 260] width 124 height 16
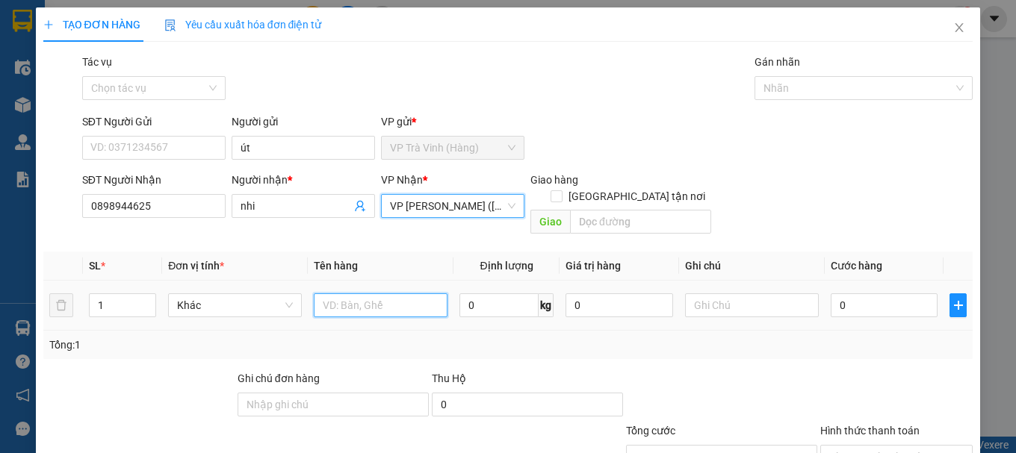
click at [376, 294] on input "text" at bounding box center [381, 306] width 134 height 24
type input "1 cục tra"
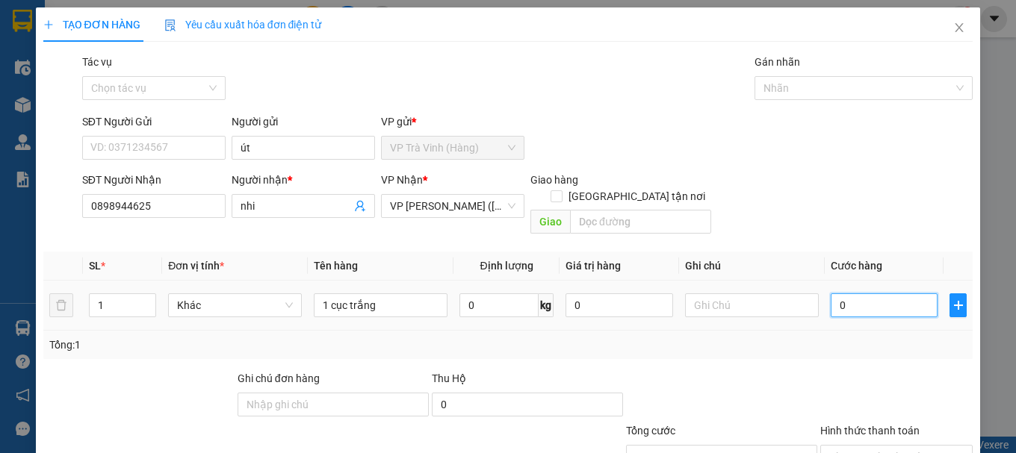
click at [855, 294] on input "0" at bounding box center [885, 306] width 108 height 24
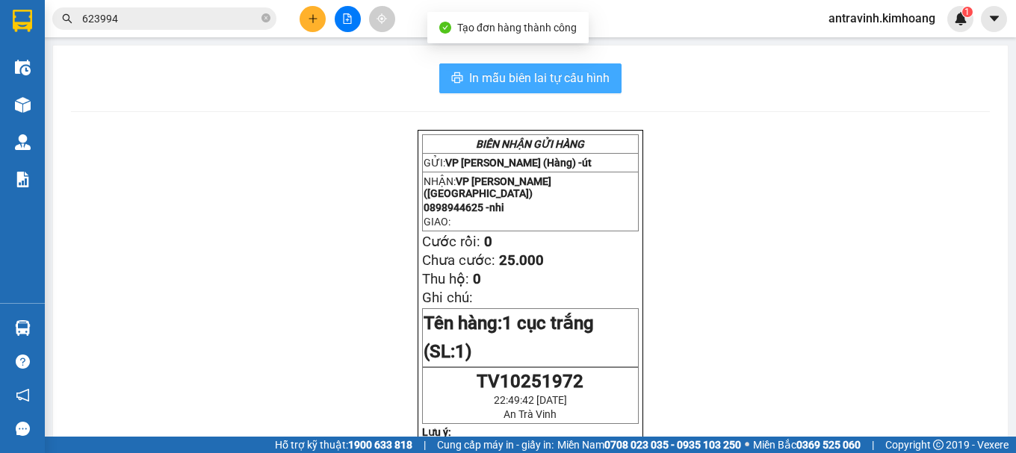
click at [604, 75] on button "In mẫu biên lai tự cấu hình" at bounding box center [530, 78] width 182 height 30
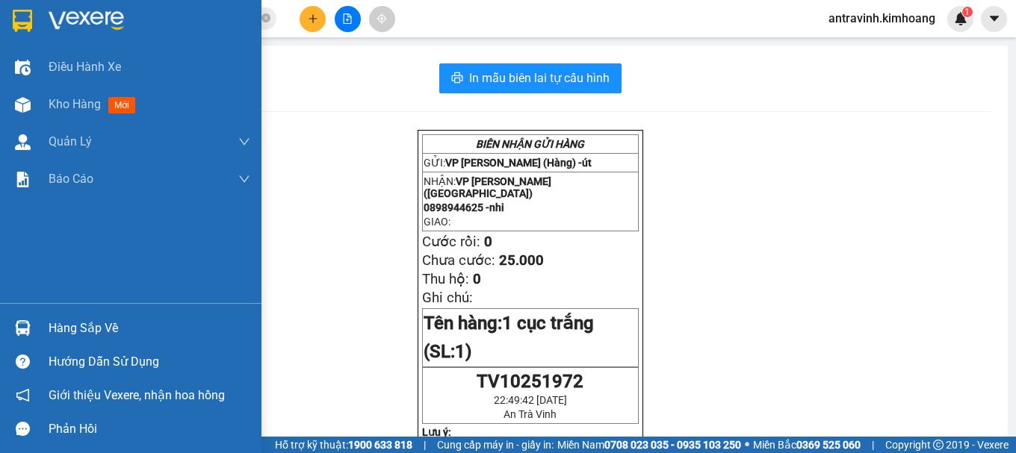
click at [52, 326] on div "Hàng sắp về" at bounding box center [150, 328] width 202 height 22
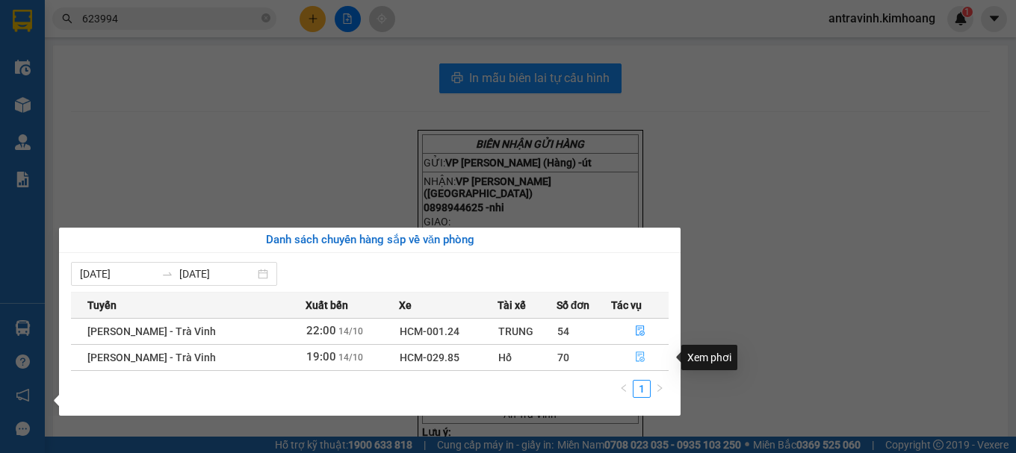
click at [639, 358] on icon "file-done" at bounding box center [640, 358] width 9 height 10
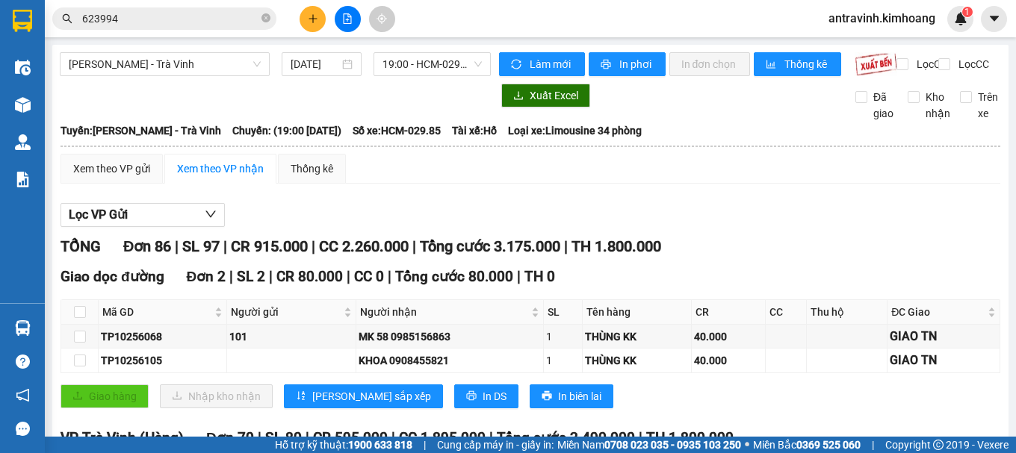
checkbox input "true"
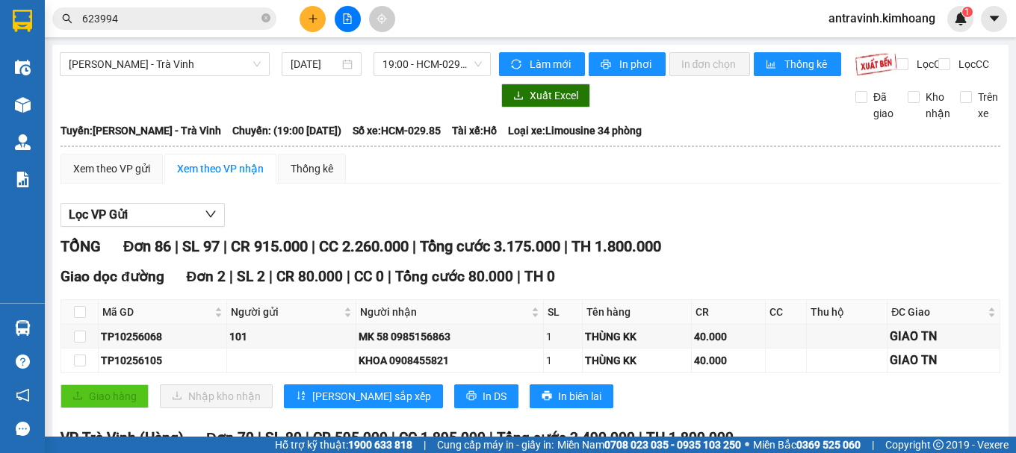
checkbox input "true"
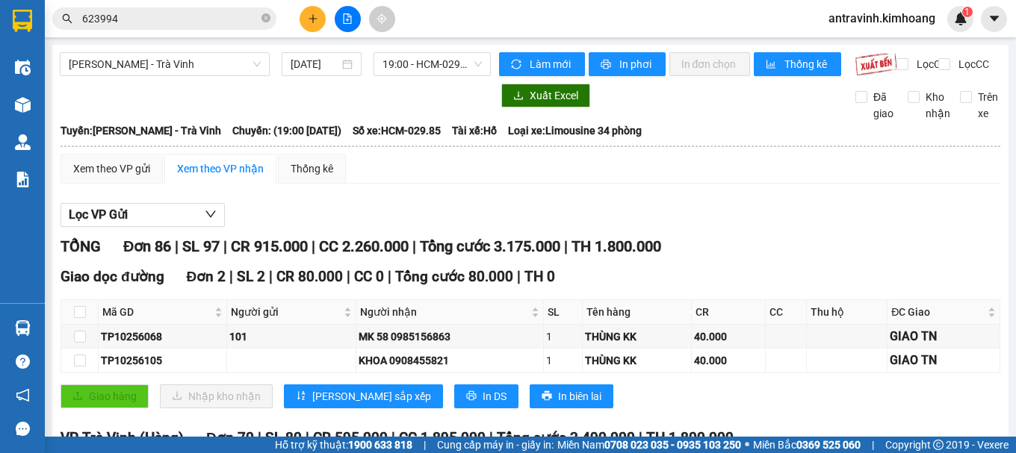
checkbox input "true"
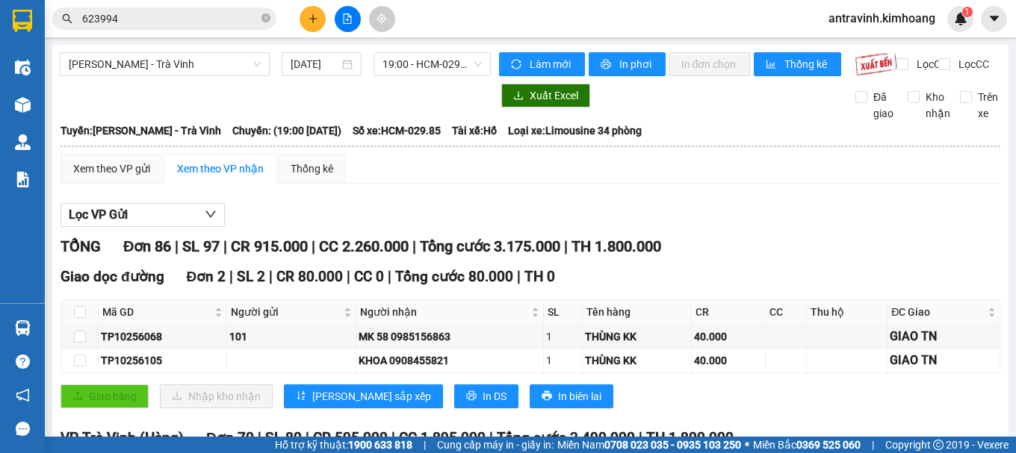
checkbox input "true"
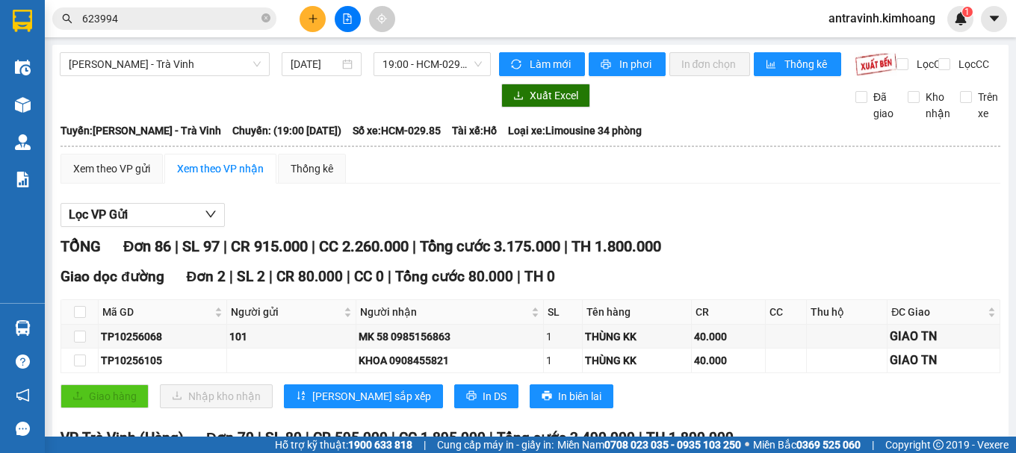
checkbox input "true"
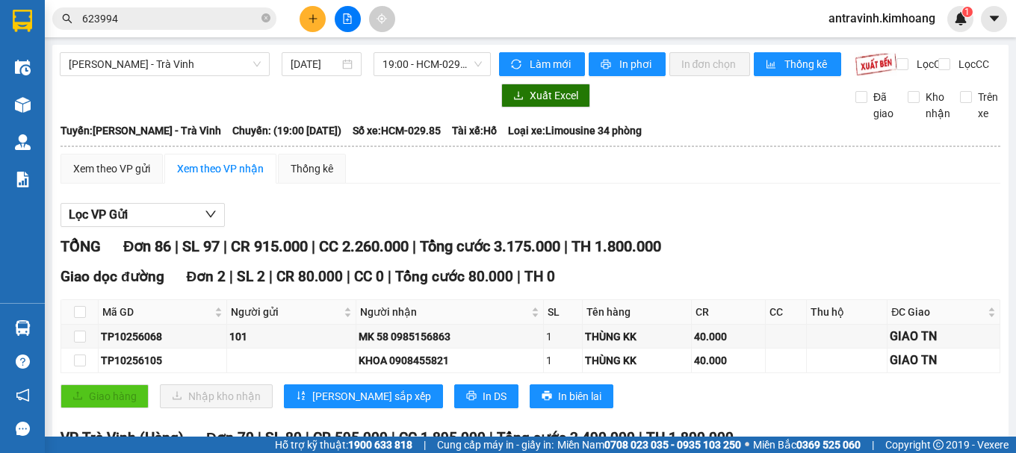
checkbox input "true"
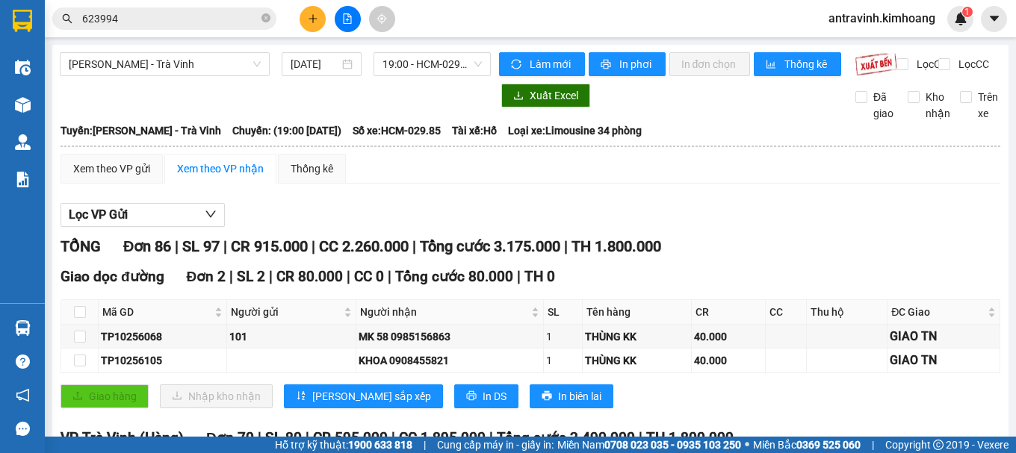
checkbox input "true"
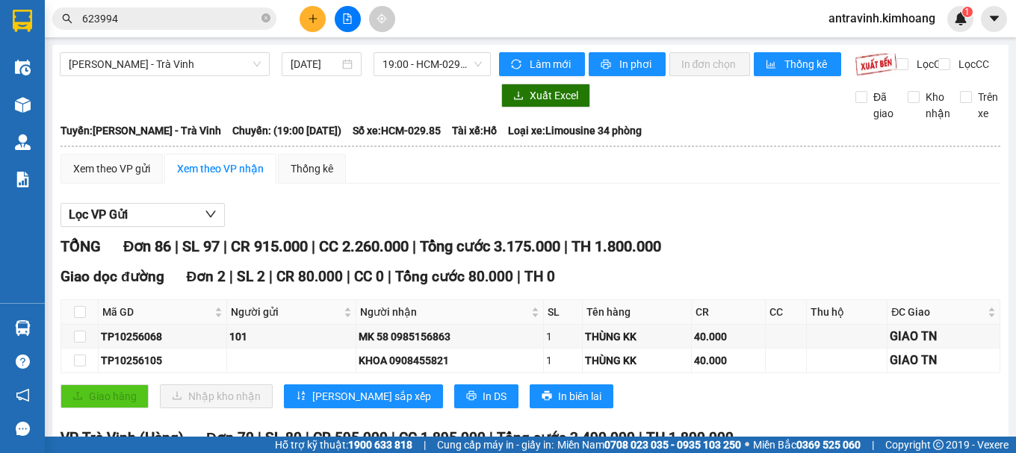
checkbox input "true"
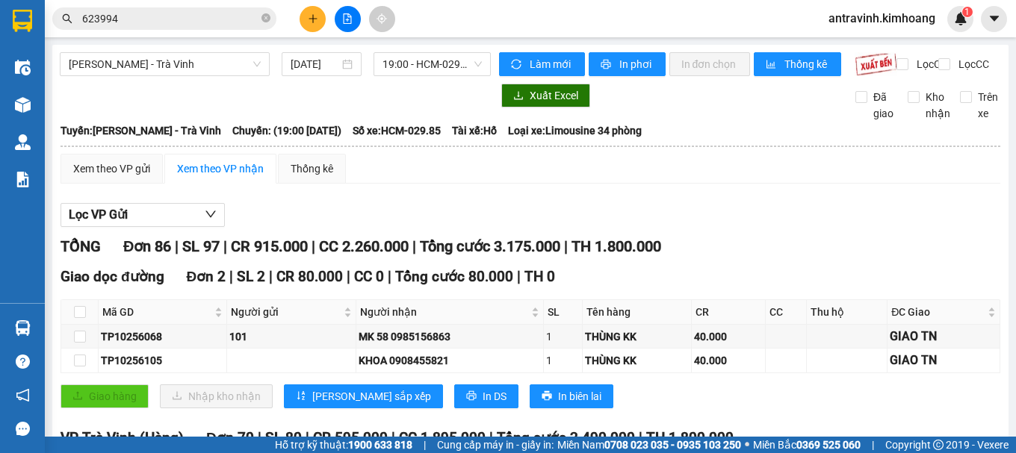
checkbox input "true"
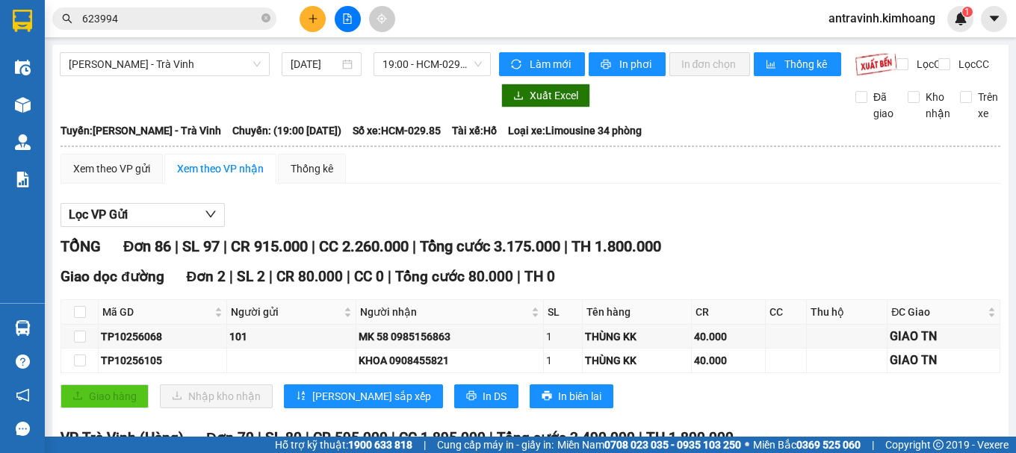
checkbox input "true"
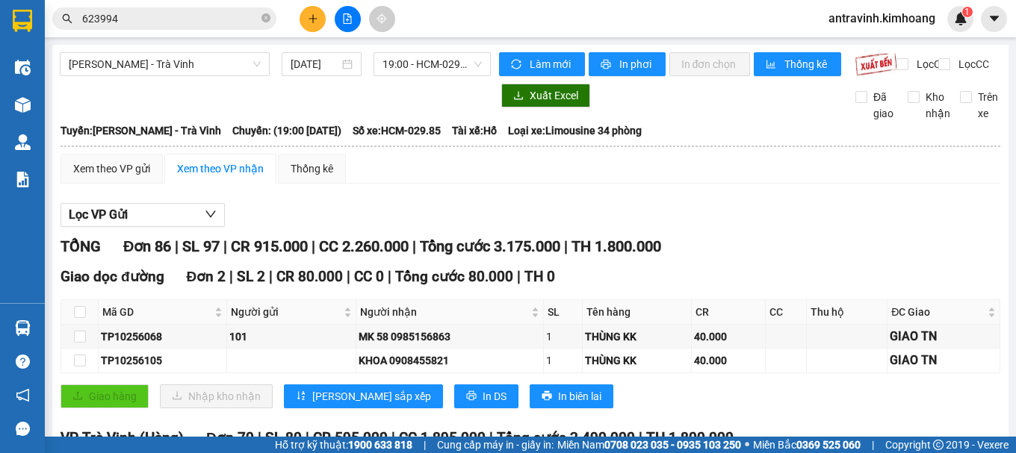
checkbox input "true"
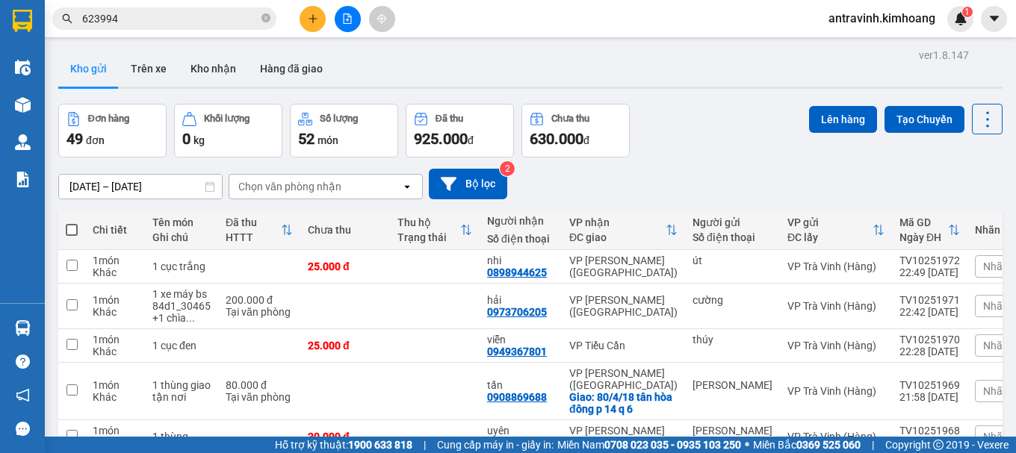
click at [163, 18] on input "623994" at bounding box center [170, 18] width 176 height 16
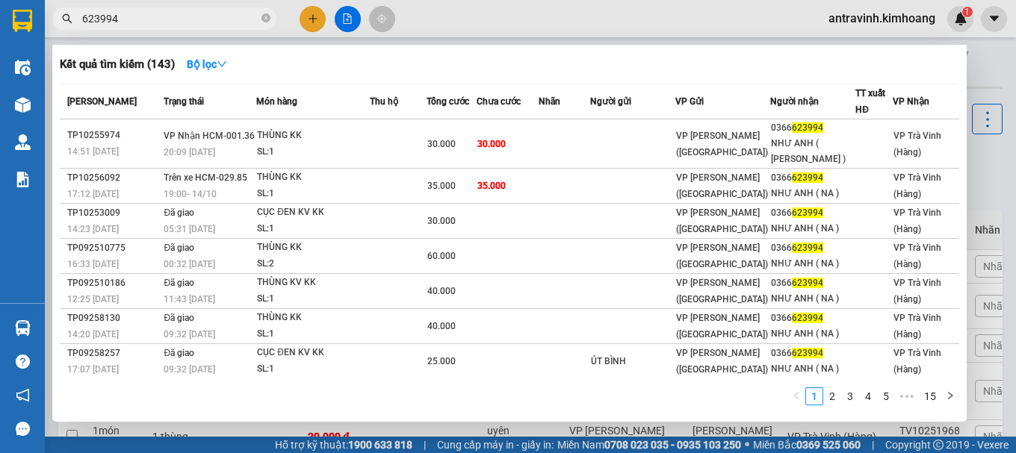
click at [162, 17] on input "623994" at bounding box center [170, 18] width 176 height 16
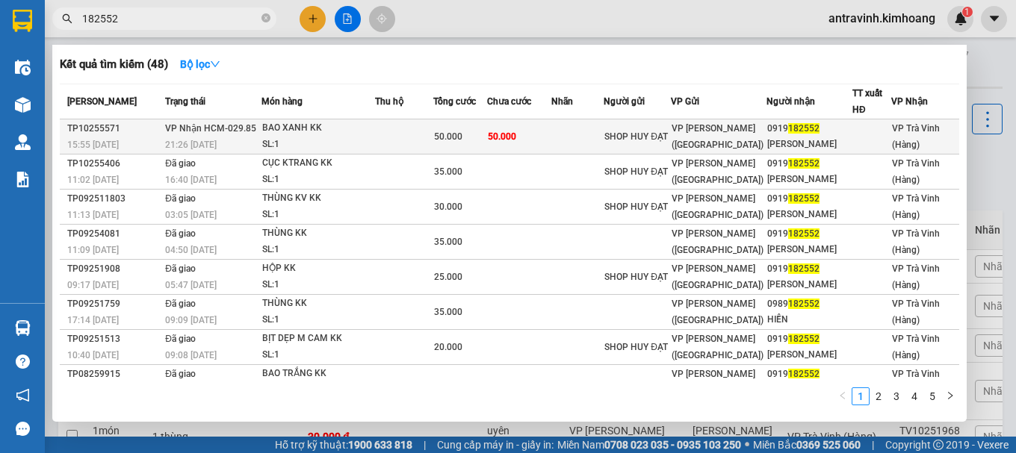
click at [413, 133] on td at bounding box center [404, 137] width 58 height 35
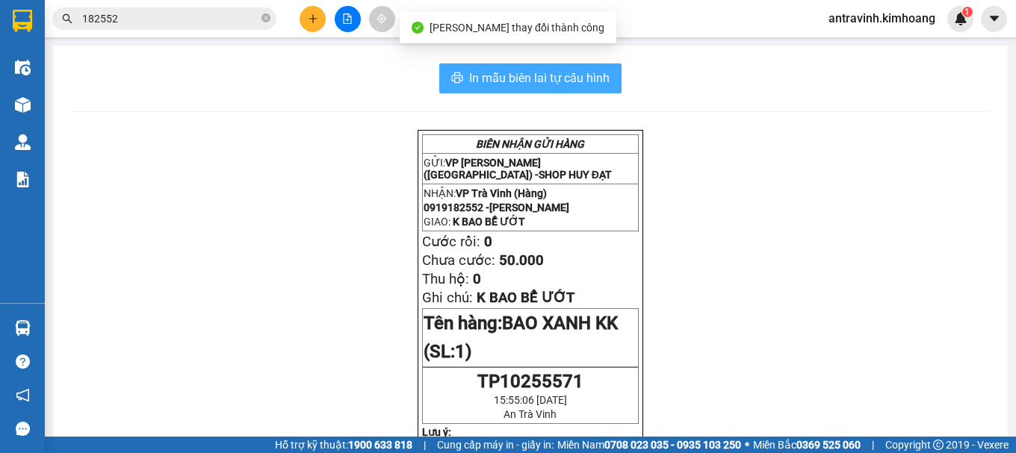
click at [597, 78] on span "In mẫu biên lai tự cấu hình" at bounding box center [539, 78] width 140 height 19
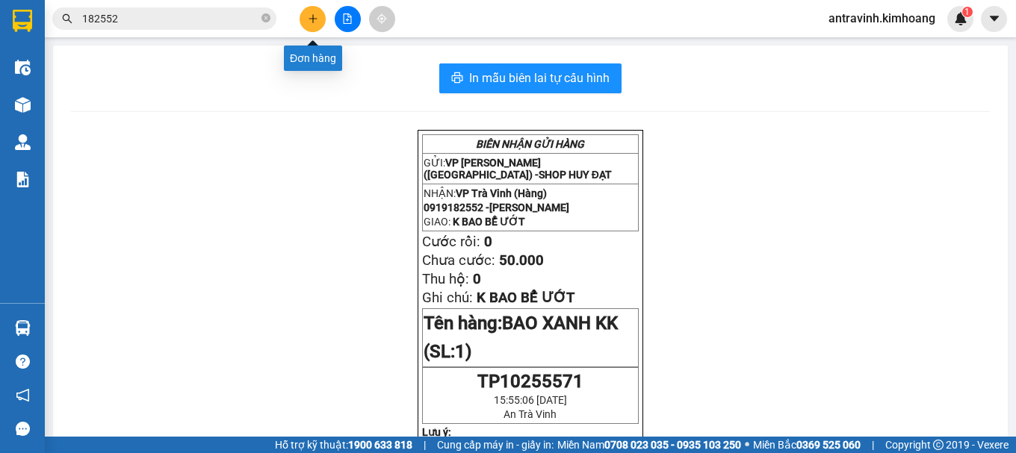
click at [309, 16] on icon "plus" at bounding box center [313, 18] width 10 height 10
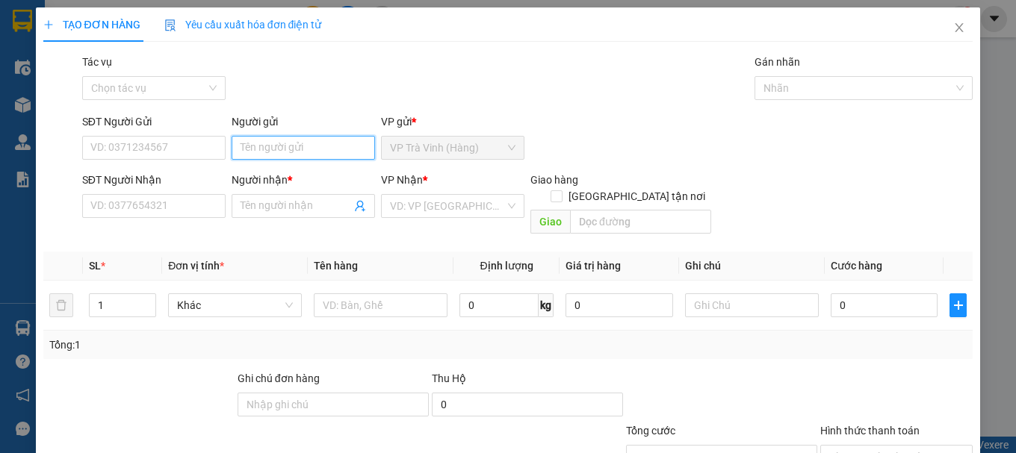
click at [297, 143] on input "Người gửi" at bounding box center [303, 148] width 143 height 24
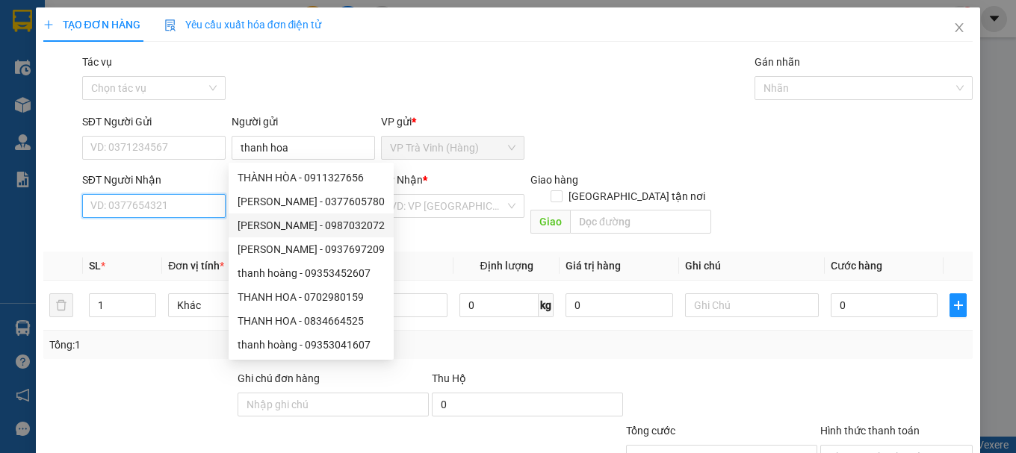
click at [205, 205] on input "SĐT Người Nhận" at bounding box center [153, 206] width 143 height 24
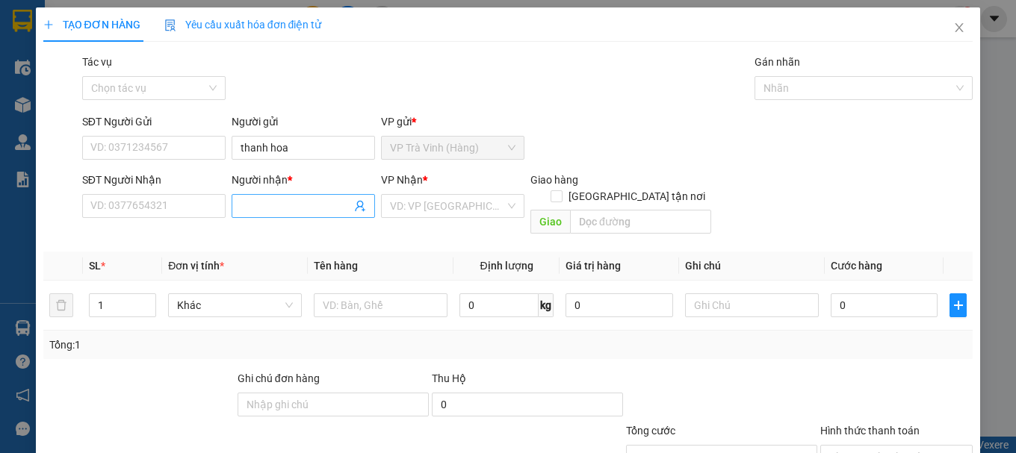
click at [261, 207] on input "Người nhận *" at bounding box center [296, 206] width 111 height 16
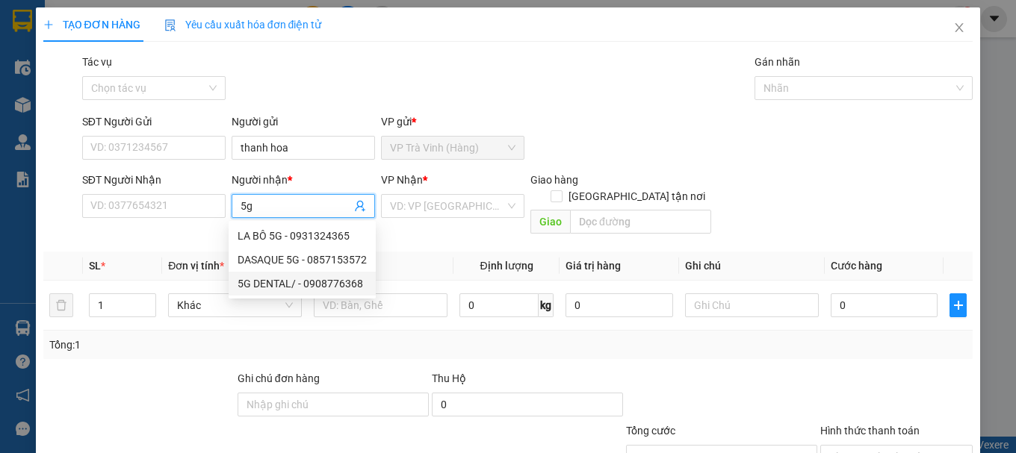
click at [276, 279] on div "5G DENTAL/ - 0908776368" at bounding box center [302, 284] width 129 height 16
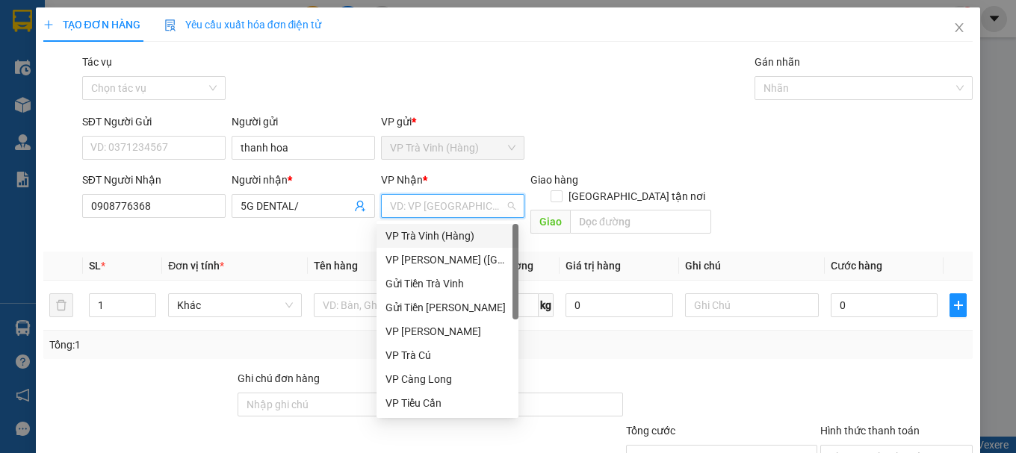
click at [428, 209] on input "search" at bounding box center [447, 206] width 115 height 22
click at [434, 261] on div "VP [PERSON_NAME] ([GEOGRAPHIC_DATA])" at bounding box center [447, 260] width 124 height 16
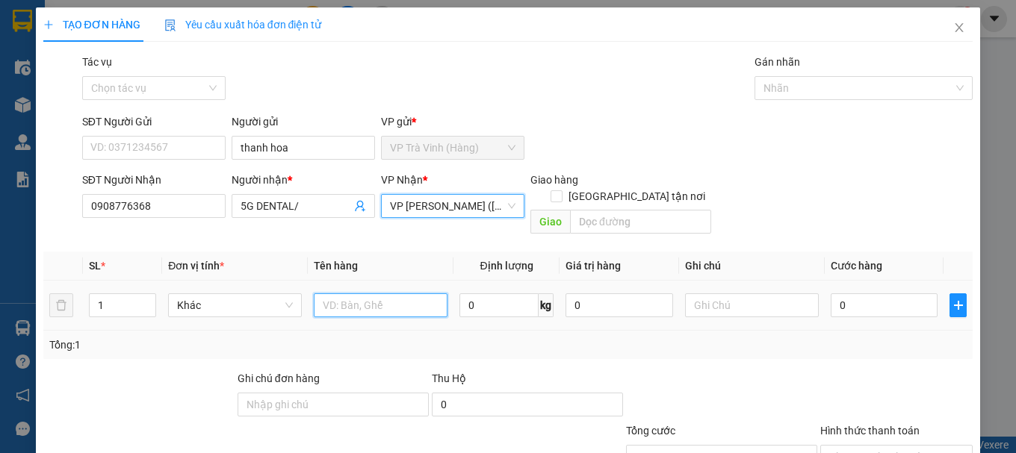
click at [374, 294] on input "text" at bounding box center [381, 306] width 134 height 24
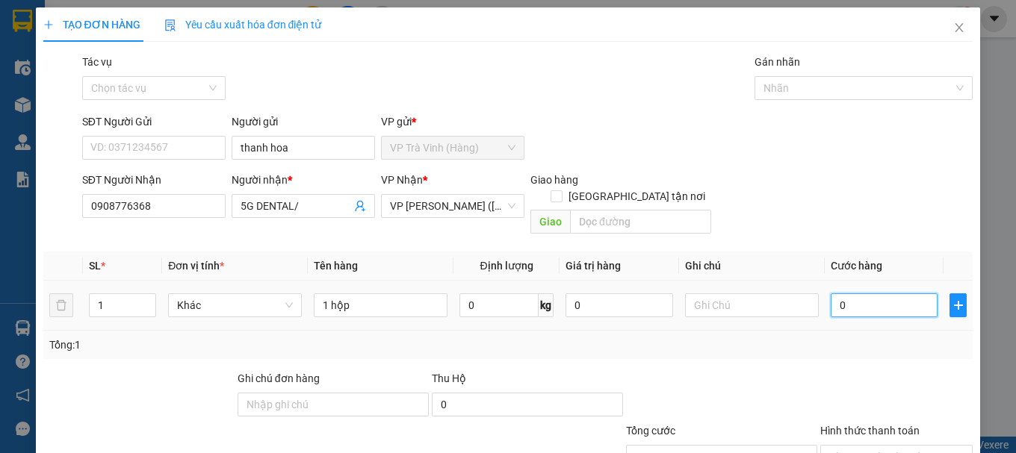
click at [840, 294] on input "0" at bounding box center [885, 306] width 108 height 24
click at [857, 446] on input "Hình thức thanh toán" at bounding box center [891, 457] width 124 height 22
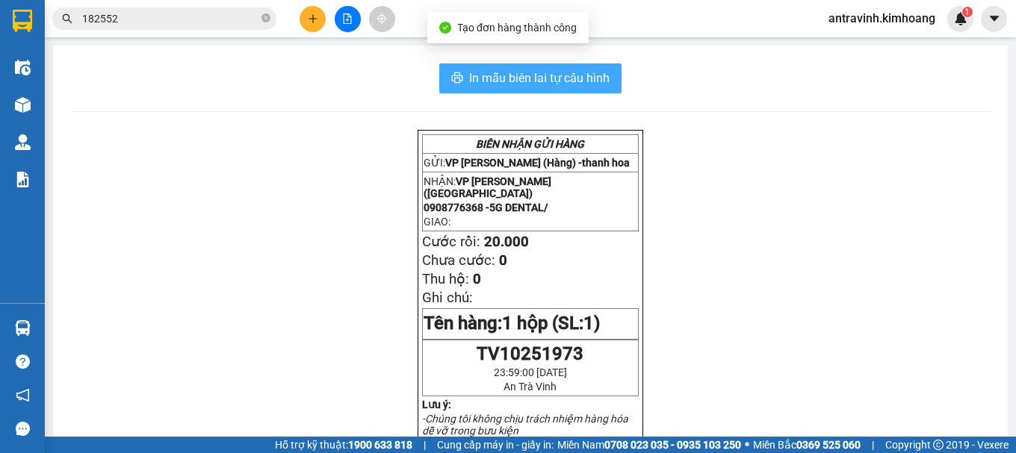
click at [581, 72] on span "In mẫu biên lai tự cấu hình" at bounding box center [539, 78] width 140 height 19
